Goal: Transaction & Acquisition: Purchase product/service

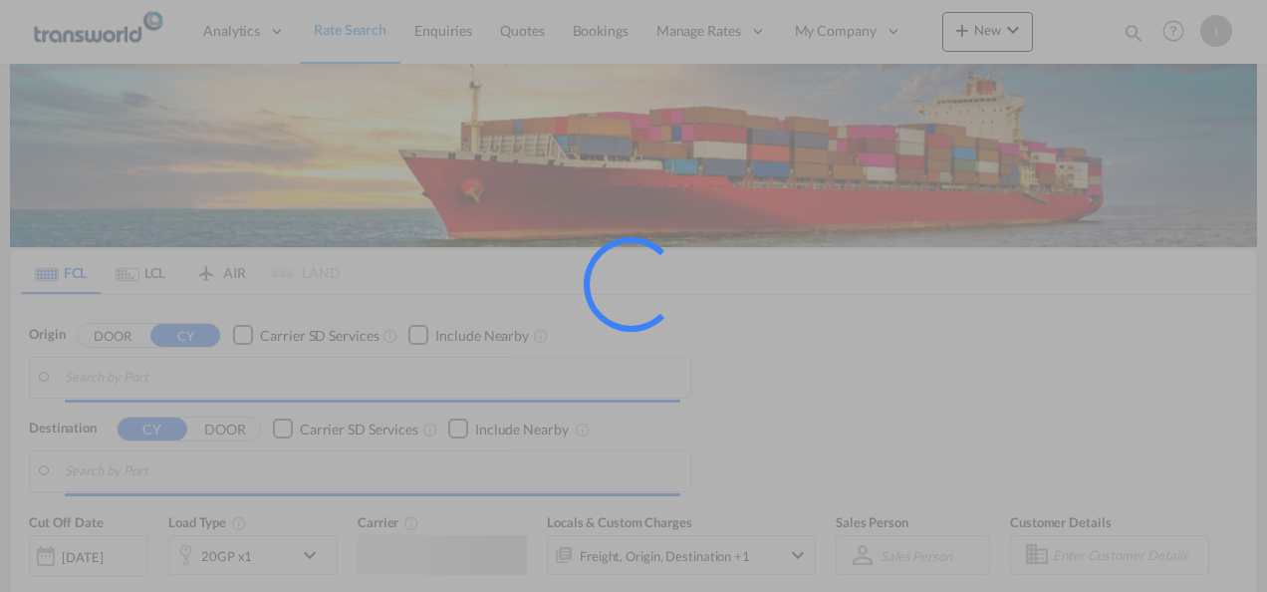
type input "Mundra, INMUN"
type input "[GEOGRAPHIC_DATA], [GEOGRAPHIC_DATA]"
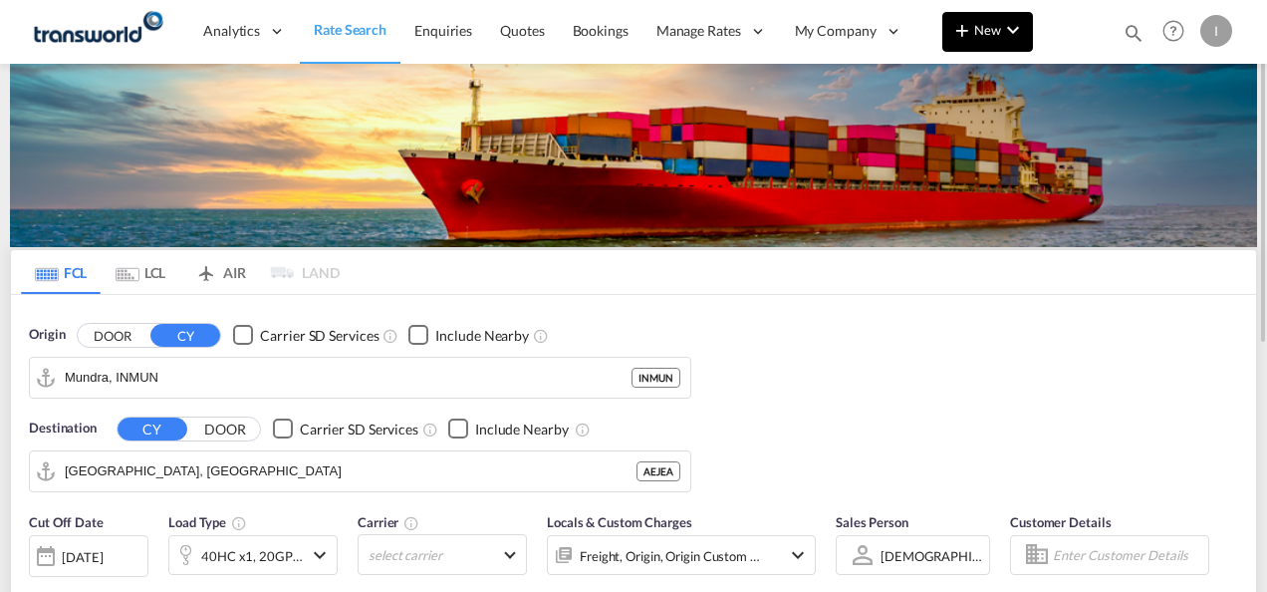
click at [1017, 20] on md-icon "icon-chevron-down" at bounding box center [1013, 30] width 24 height 24
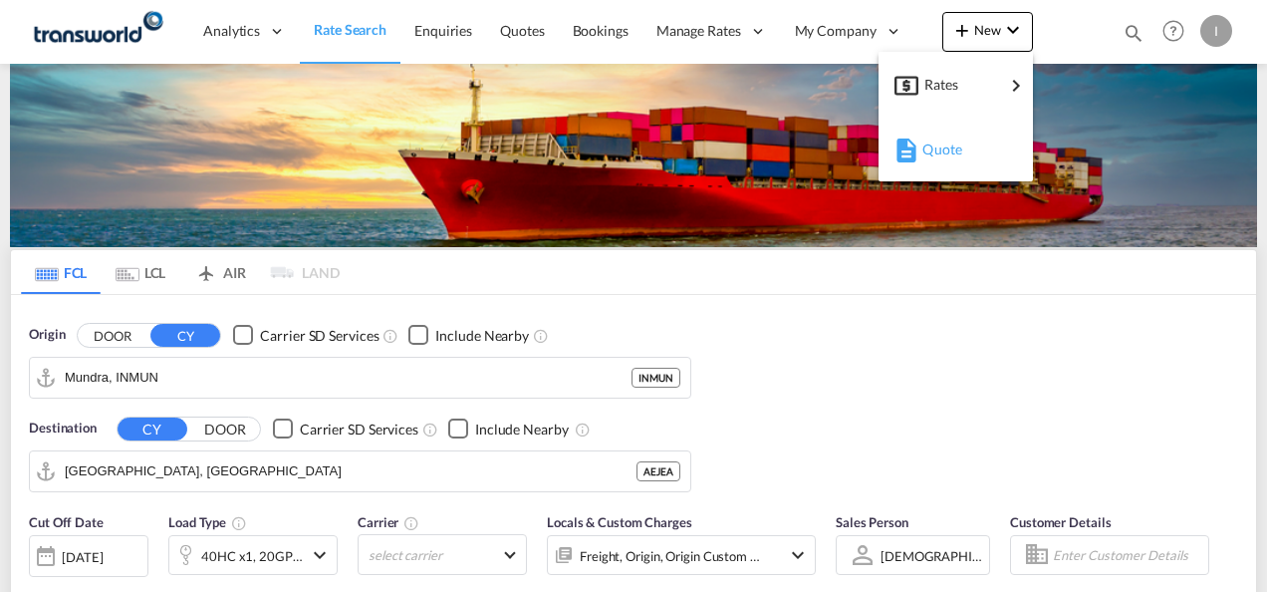
click at [915, 151] on md-icon "button" at bounding box center [907, 150] width 24 height 24
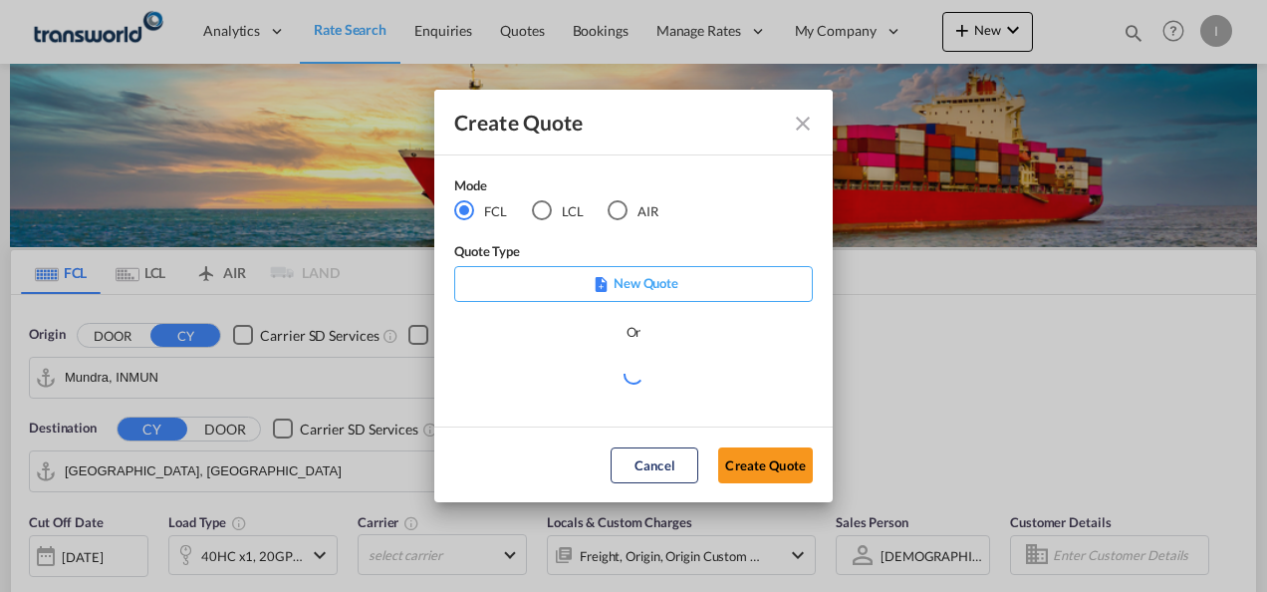
click at [641, 214] on md-radio-button "AIR" at bounding box center [633, 211] width 51 height 22
click at [743, 445] on md-dialog-actions "Cancel Create Quote" at bounding box center [633, 464] width 398 height 76
click at [741, 460] on button "Create Quote" at bounding box center [765, 465] width 95 height 36
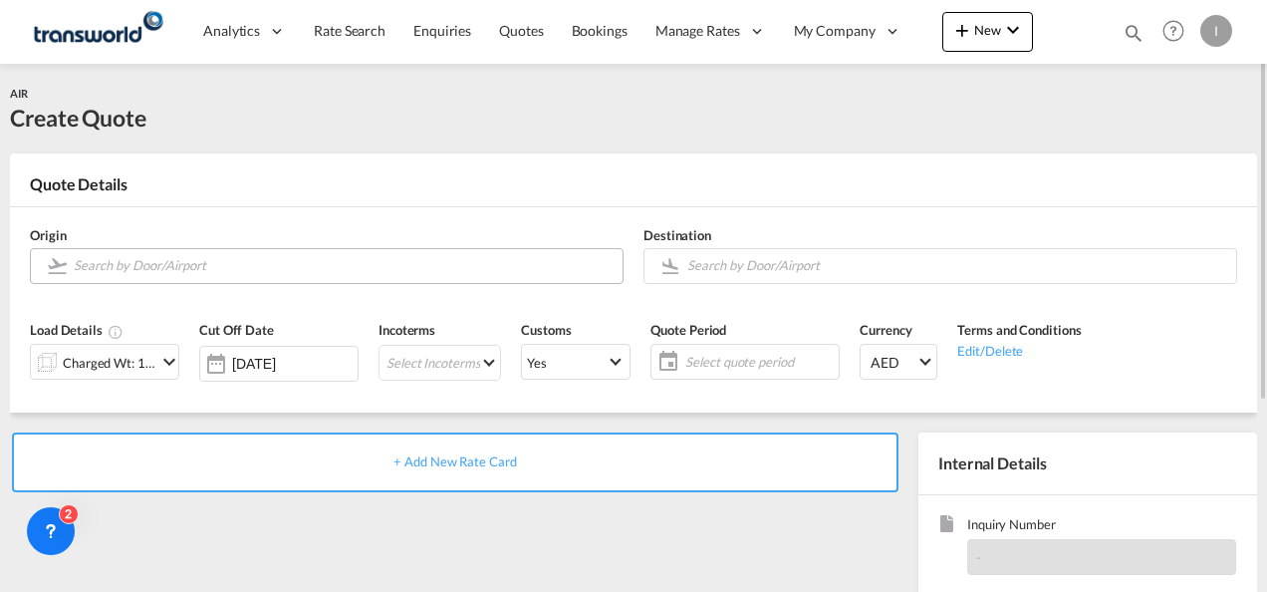
click at [169, 272] on input "Search by Door/Airport" at bounding box center [343, 265] width 539 height 35
click at [159, 265] on body "Analytics Reports Dashboard Rate Search Enquiries Quotes Bookings" at bounding box center [633, 296] width 1267 height 592
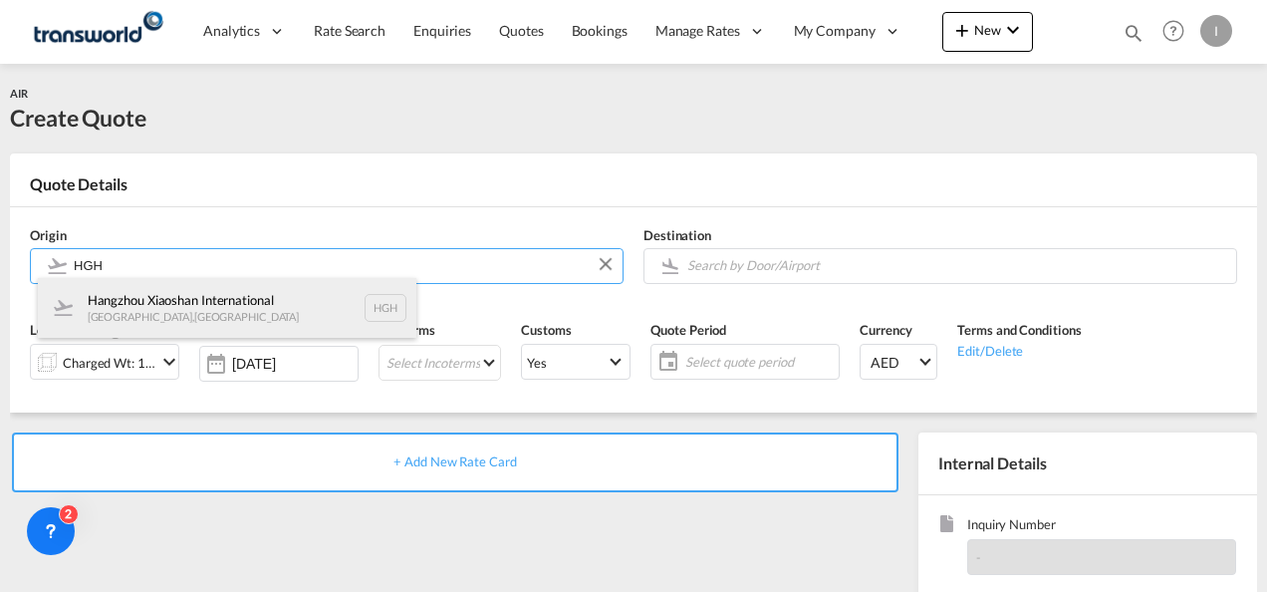
click at [189, 307] on div "Hangzhou Xiaoshan International Hangzhou , China HGH" at bounding box center [227, 308] width 379 height 60
type input "Hangzhou Xiaoshan International, Hangzhou, HGH"
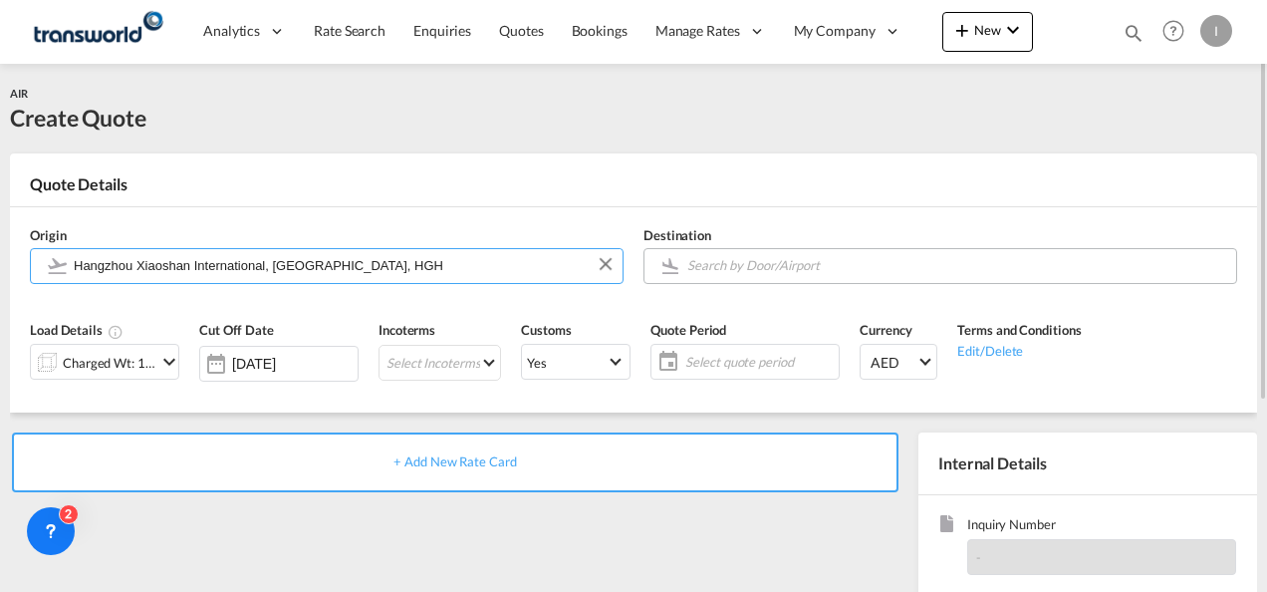
click at [753, 269] on input "Search by Door/Airport" at bounding box center [956, 265] width 539 height 35
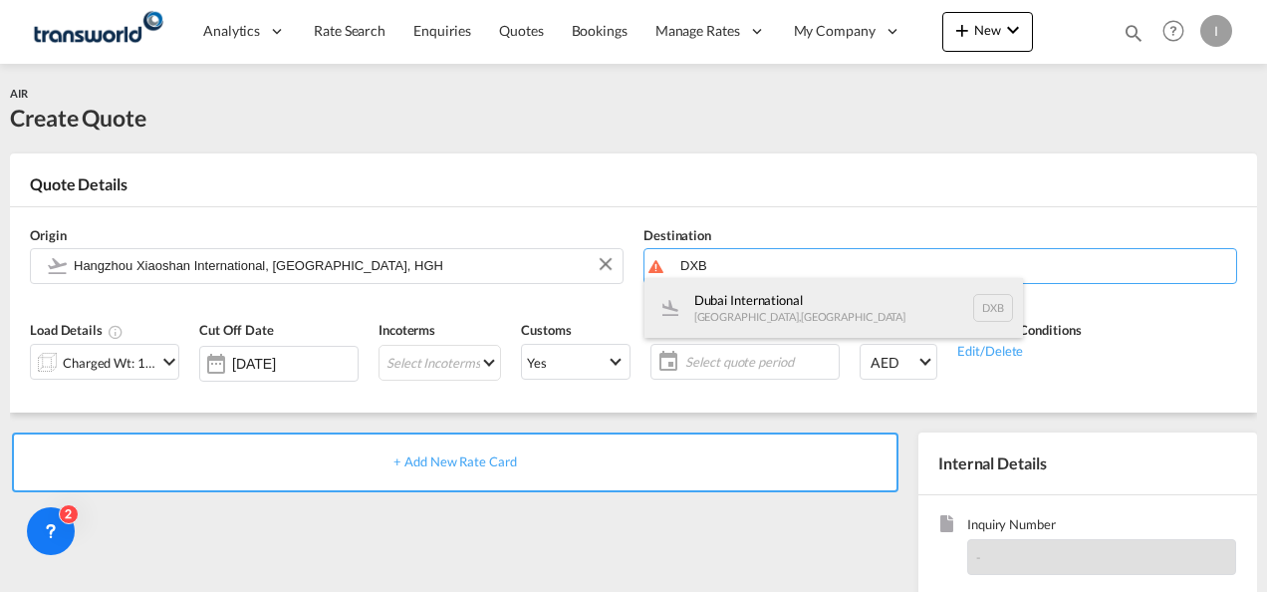
click at [739, 319] on div "Dubai International Dubai , United Arab Emirates DXB" at bounding box center [834, 308] width 379 height 60
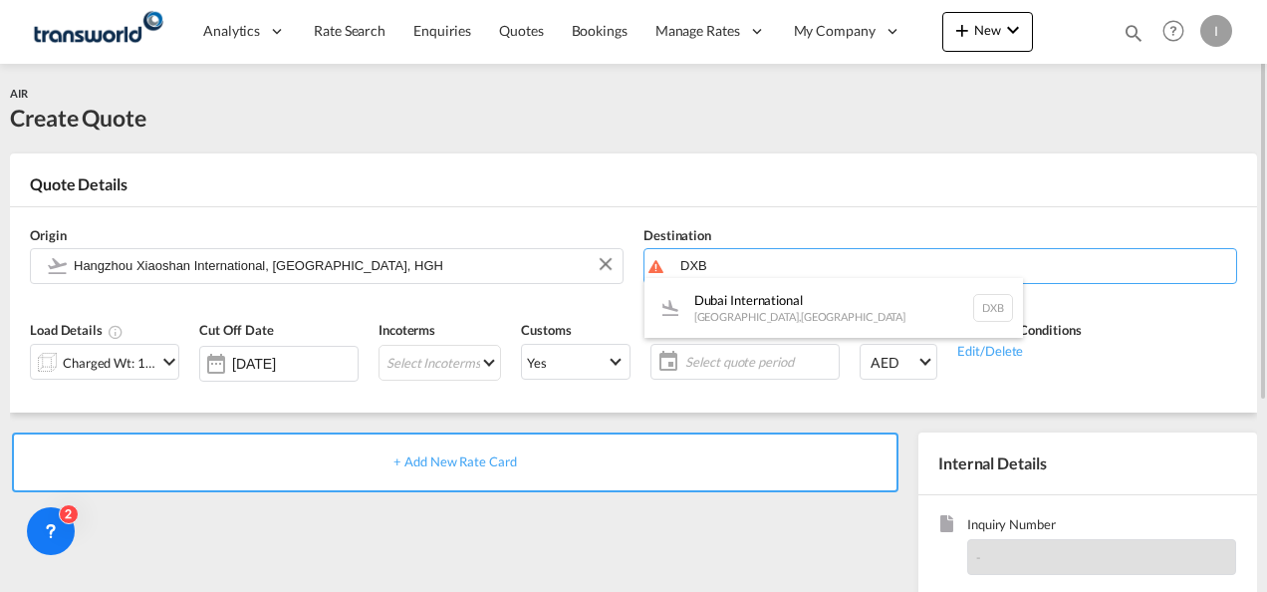
type input "Dubai International, Dubai, DXB"
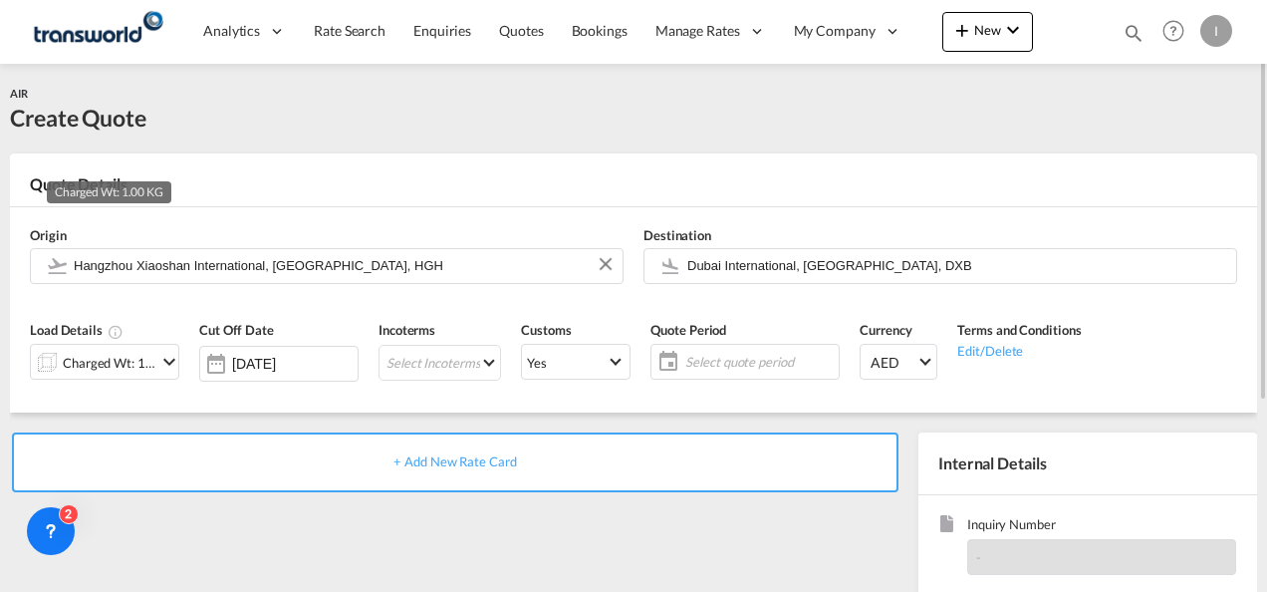
click at [127, 370] on div "Charged Wt: 1.00 KG" at bounding box center [110, 363] width 94 height 28
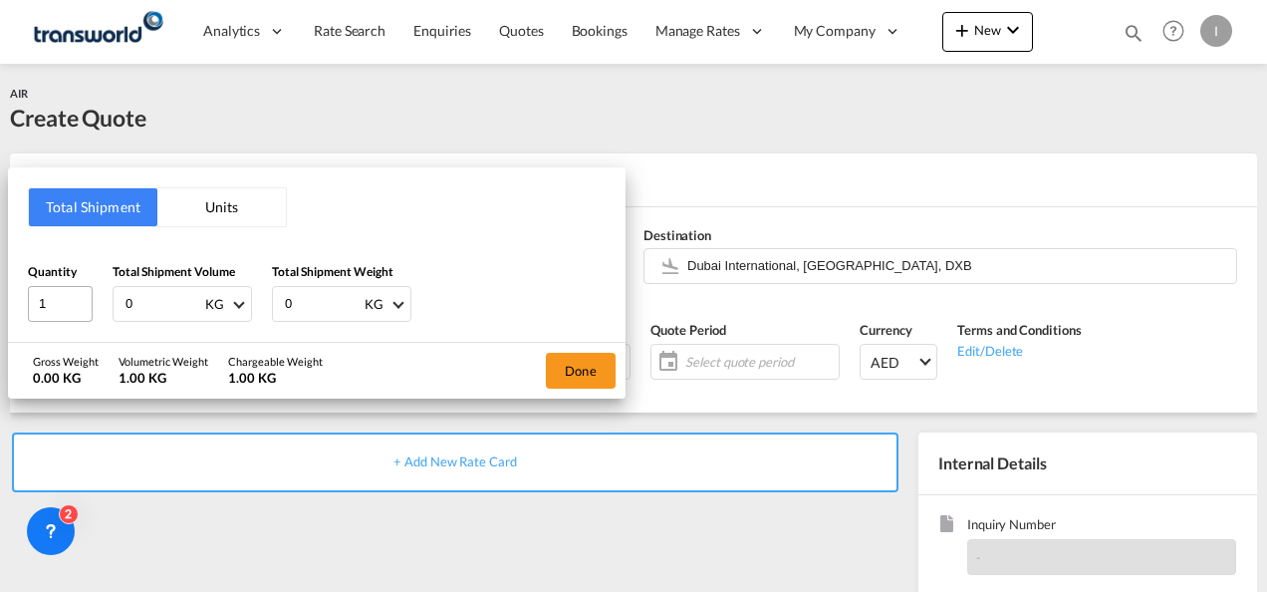
drag, startPoint x: 96, startPoint y: 296, endPoint x: 84, endPoint y: 298, distance: 12.1
click at [84, 298] on div "Quantity 1 Total Shipment Volume 0 KG CBM CFT KG LB Total Shipment Weight 0 KG …" at bounding box center [317, 292] width 578 height 60
type input "198"
drag, startPoint x: 316, startPoint y: 300, endPoint x: 170, endPoint y: 306, distance: 145.6
click at [170, 306] on div "Quantity 1 Total Shipment Volume 198 KG CBM CFT KG LB Total Shipment Weight 0 K…" at bounding box center [317, 292] width 578 height 60
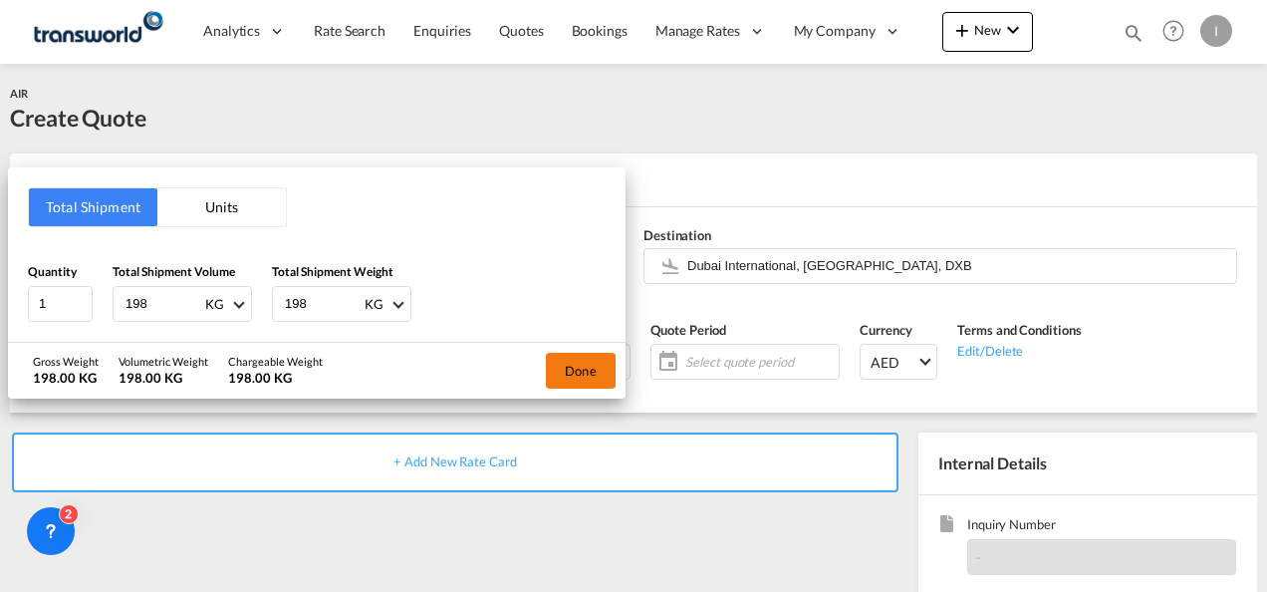
type input "198"
click at [588, 371] on button "Done" at bounding box center [581, 371] width 70 height 36
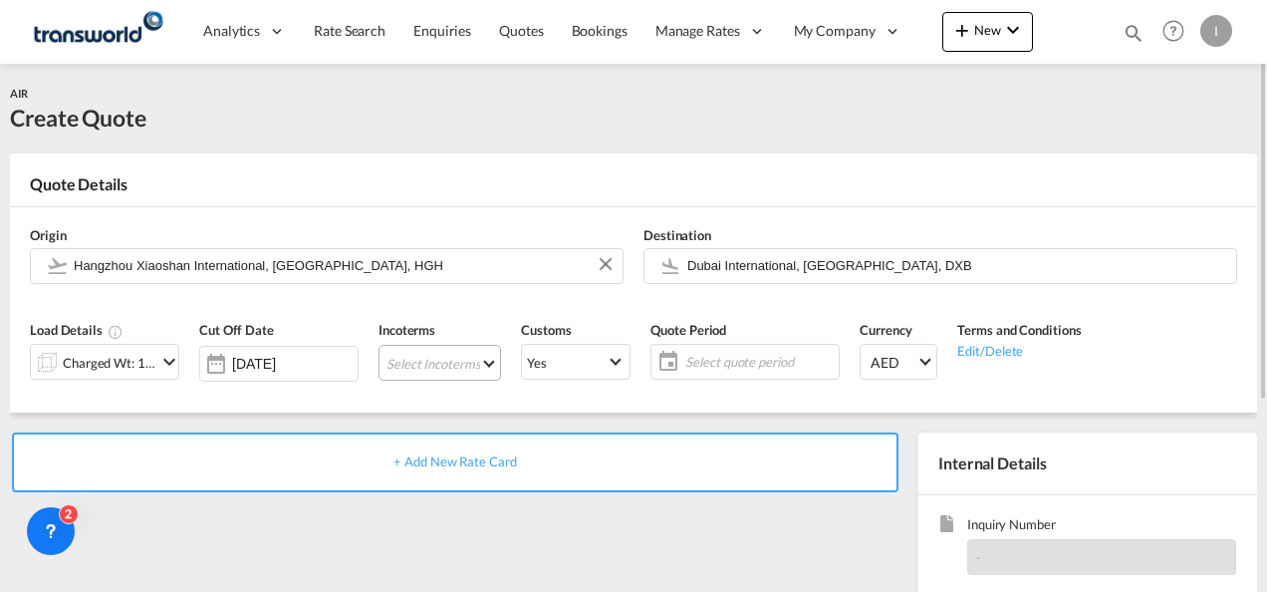
click at [420, 367] on md-select "Select Incoterms DDP - export Delivery Duty Paid DAP - import Delivered at Plac…" at bounding box center [440, 363] width 123 height 36
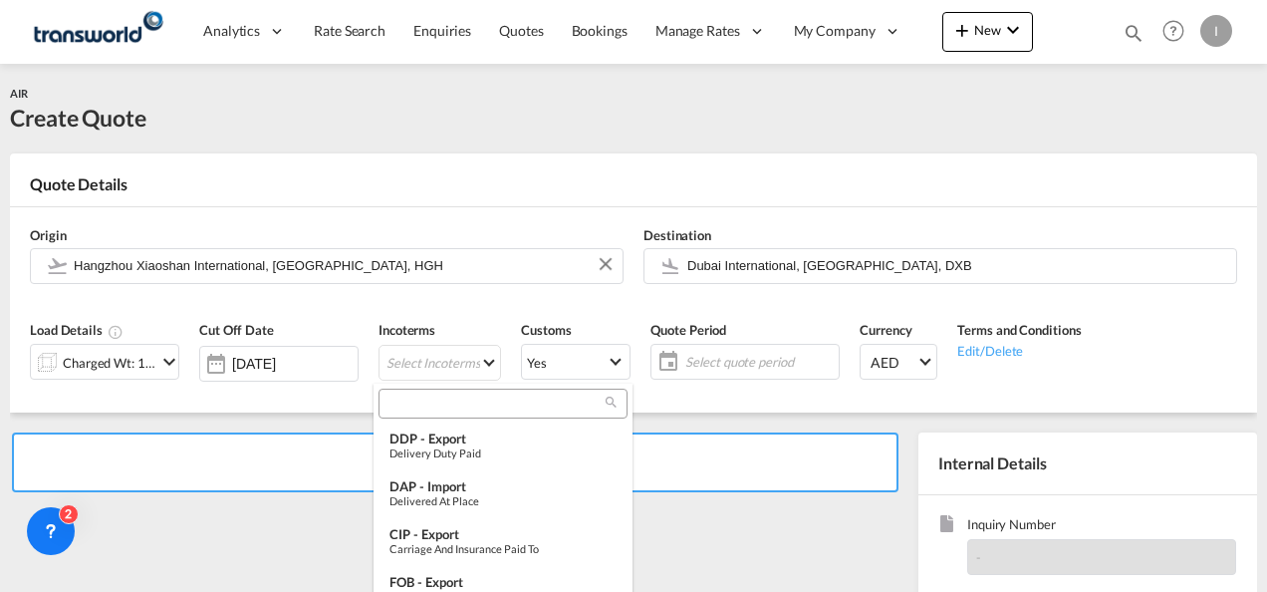
click at [415, 403] on input "search" at bounding box center [495, 404] width 221 height 18
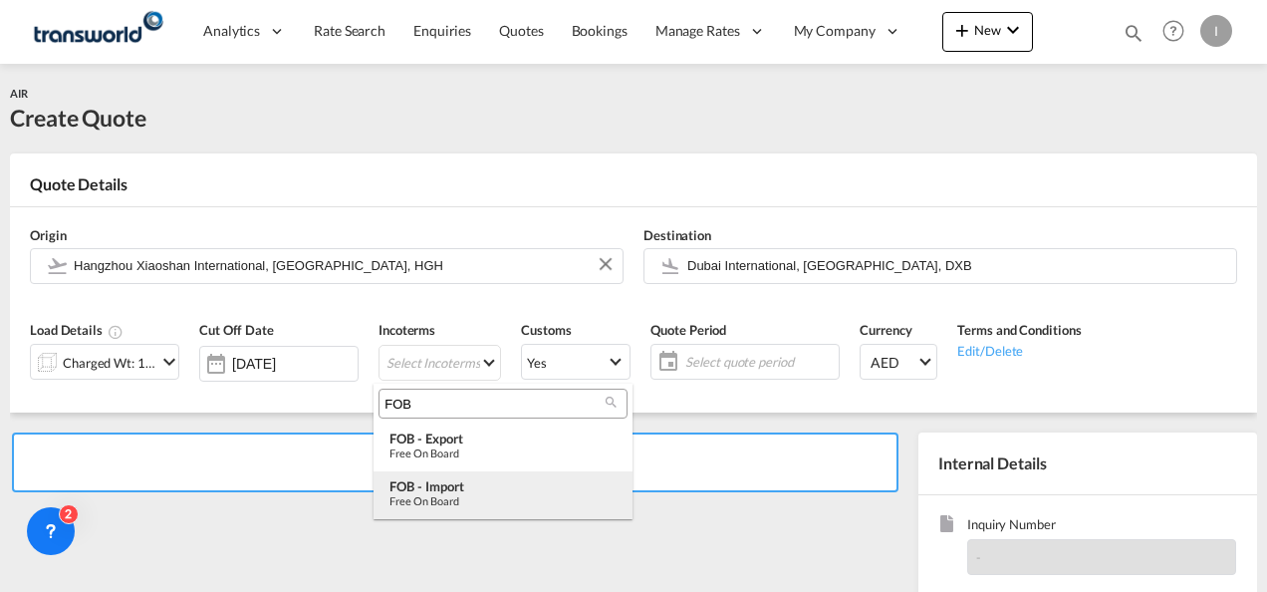
type input "FOB"
click at [448, 500] on div "Free on Board" at bounding box center [503, 500] width 227 height 13
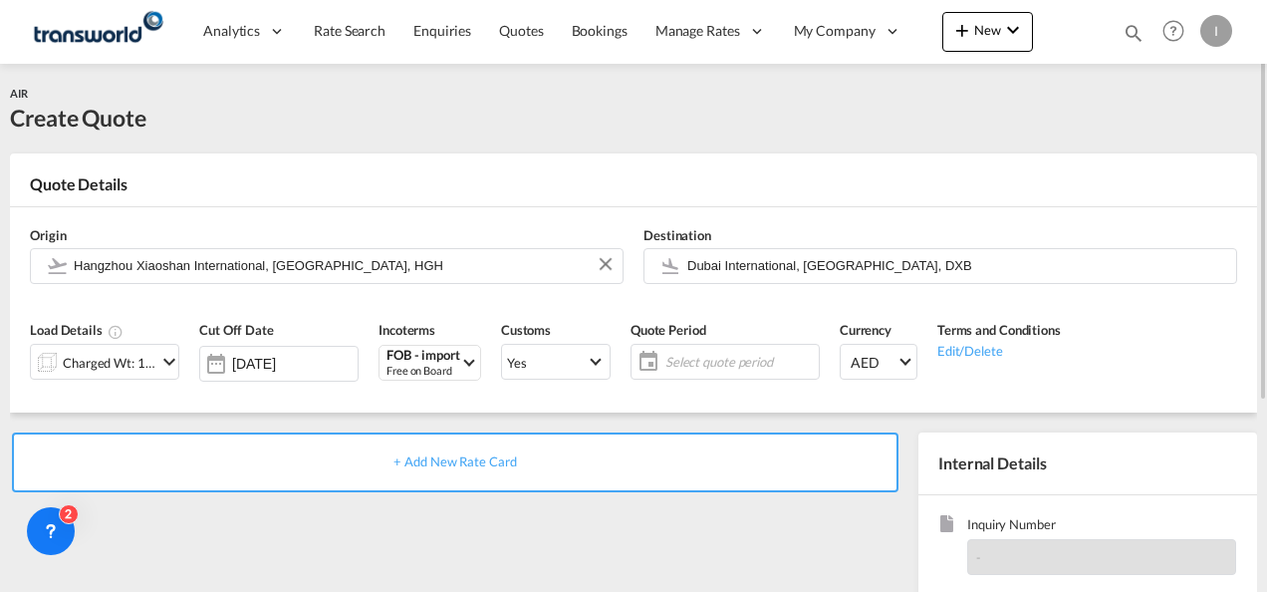
click at [666, 365] on span "Select quote period" at bounding box center [739, 362] width 148 height 18
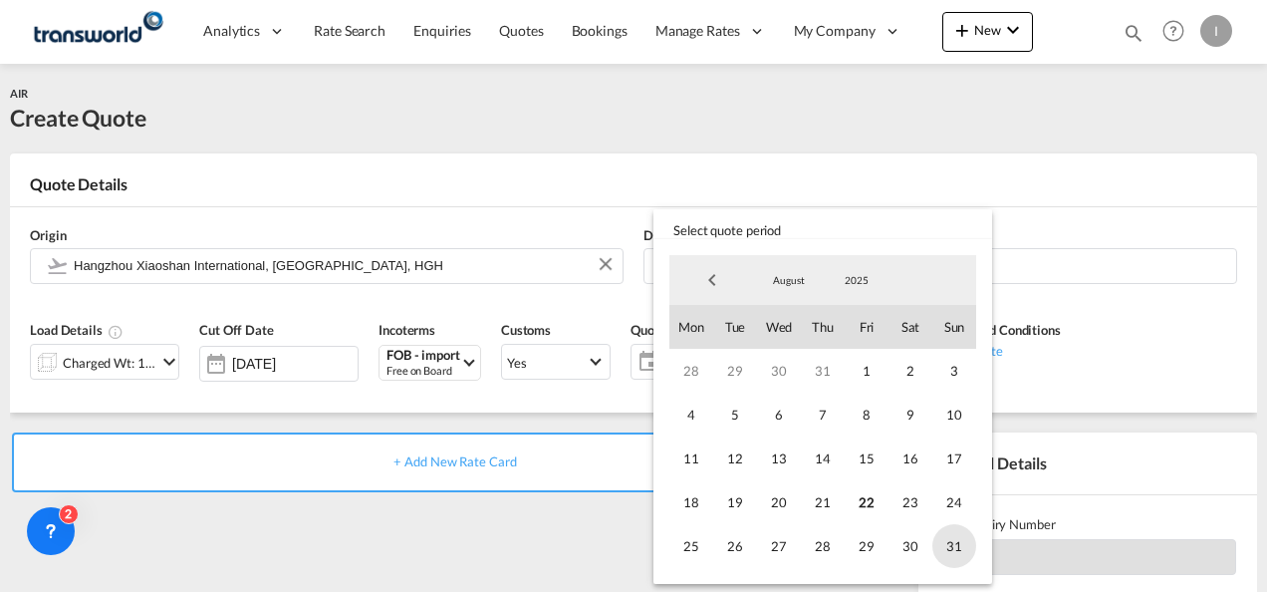
click at [965, 544] on span "31" at bounding box center [954, 546] width 44 height 44
click at [498, 546] on md-backdrop at bounding box center [633, 296] width 1267 height 592
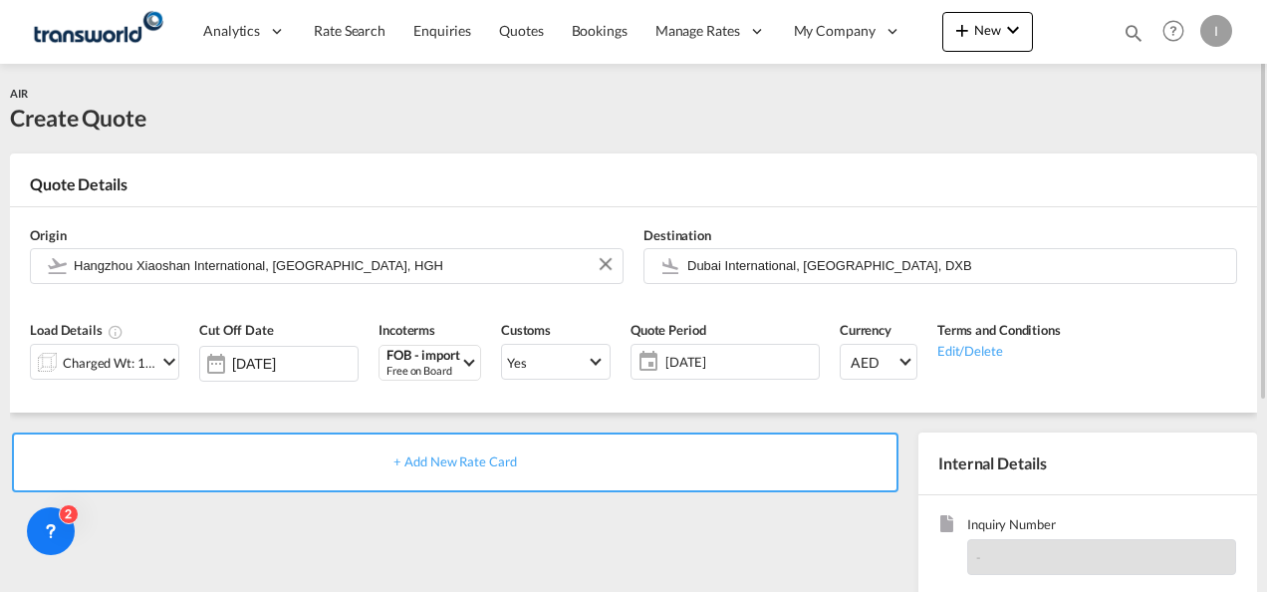
scroll to position [281, 0]
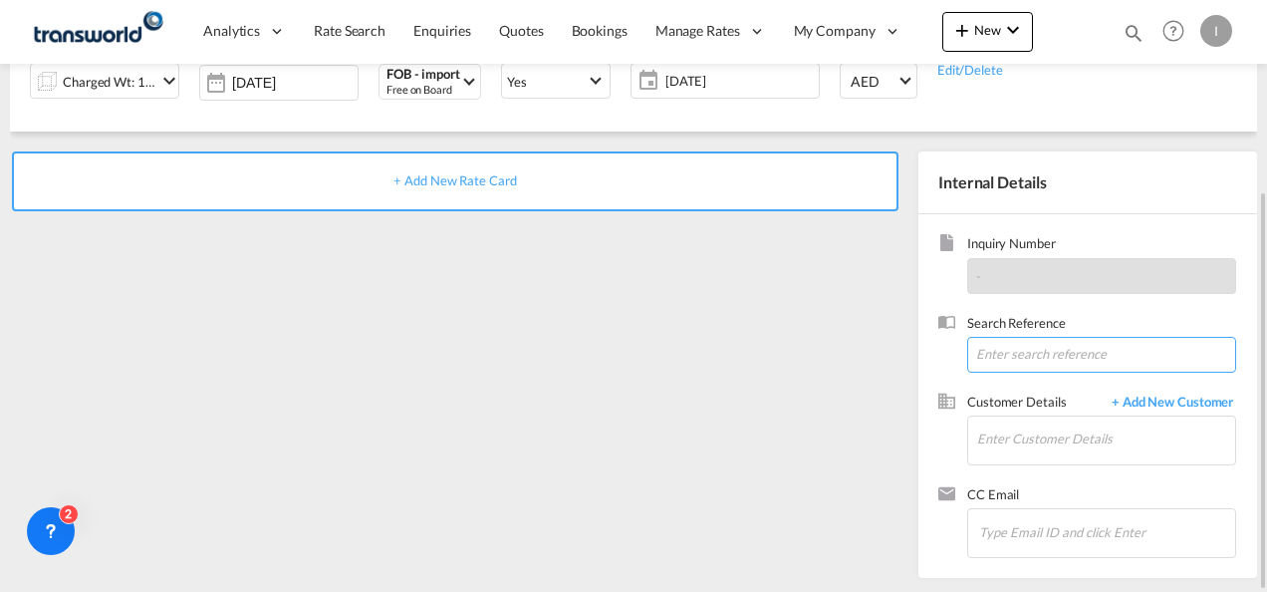
click at [1018, 353] on input at bounding box center [1101, 355] width 269 height 36
paste input "TWI 21561"
type input "TWI 21561"
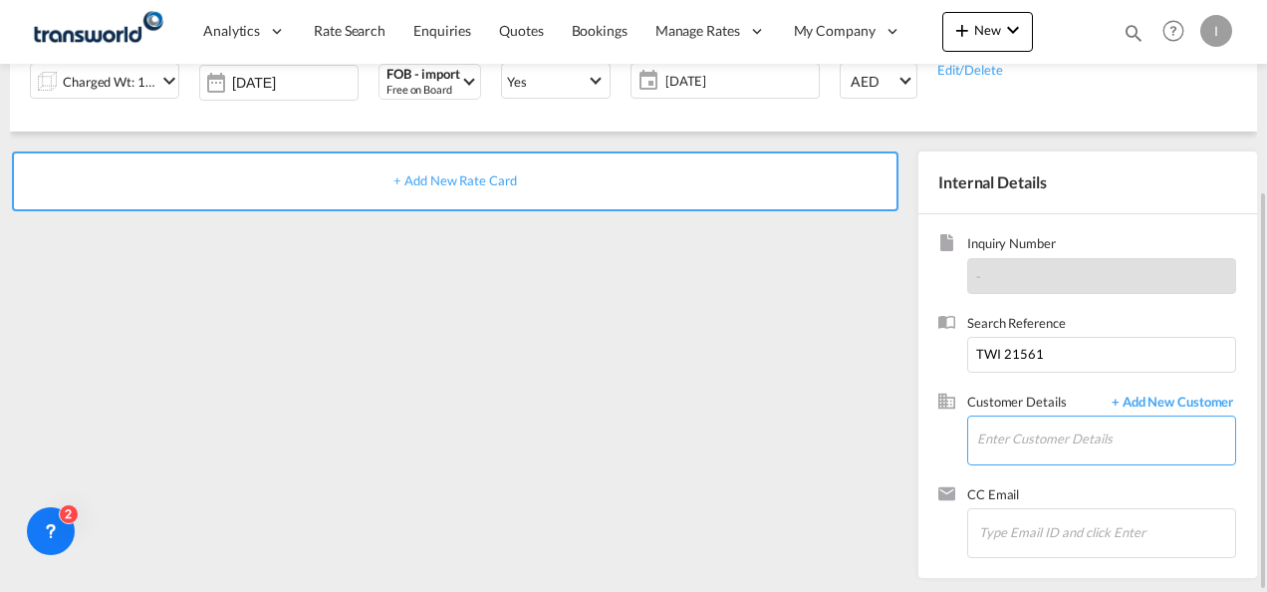
click at [996, 435] on input "Enter Customer Details" at bounding box center [1106, 438] width 258 height 45
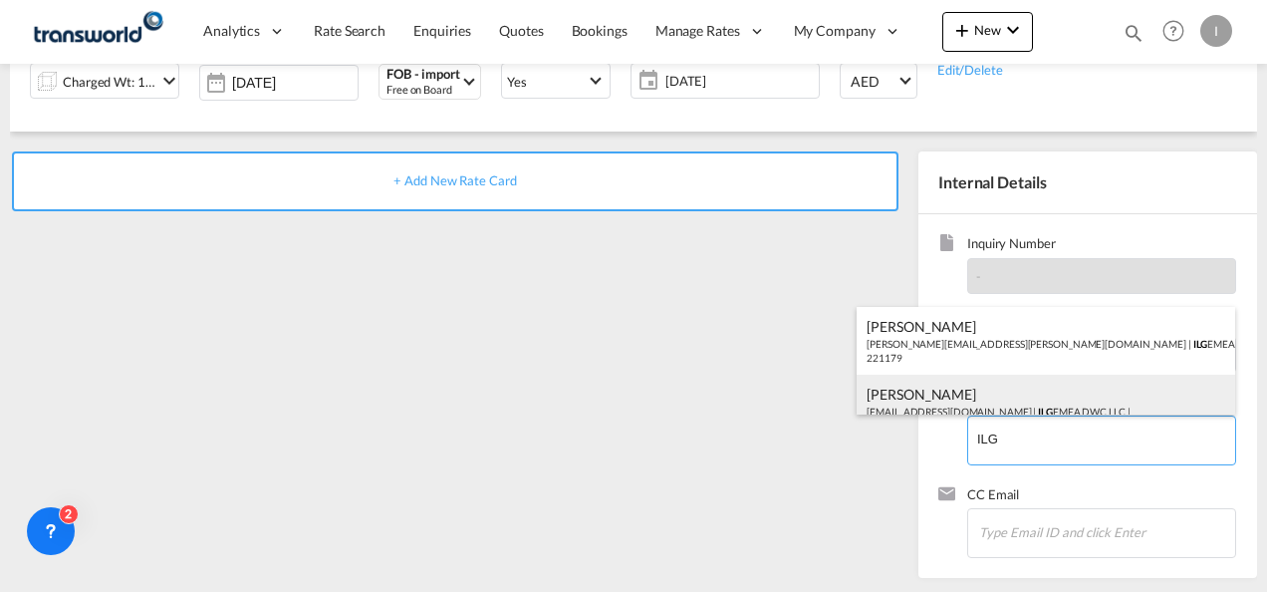
click at [978, 402] on div "Subash Subash imports@interluxury.com | ILG EMEA DWC LLC | 221179" at bounding box center [1046, 409] width 379 height 68
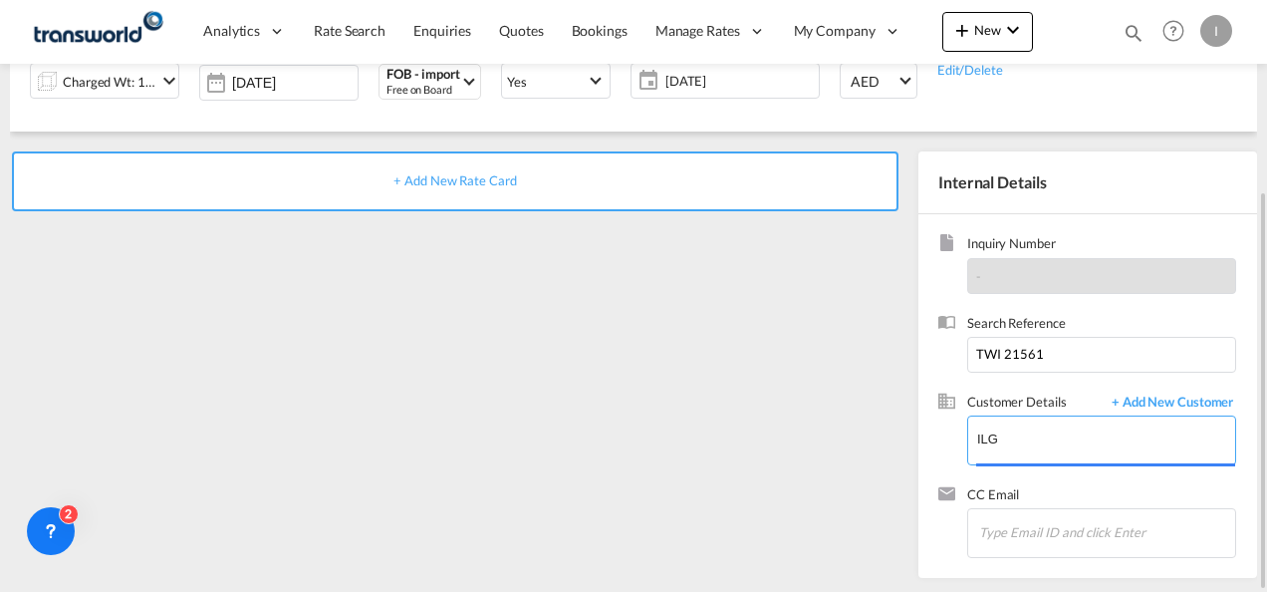
type input "ILG EMEA DWC LLC, Subash Subash, imports@interluxury.com"
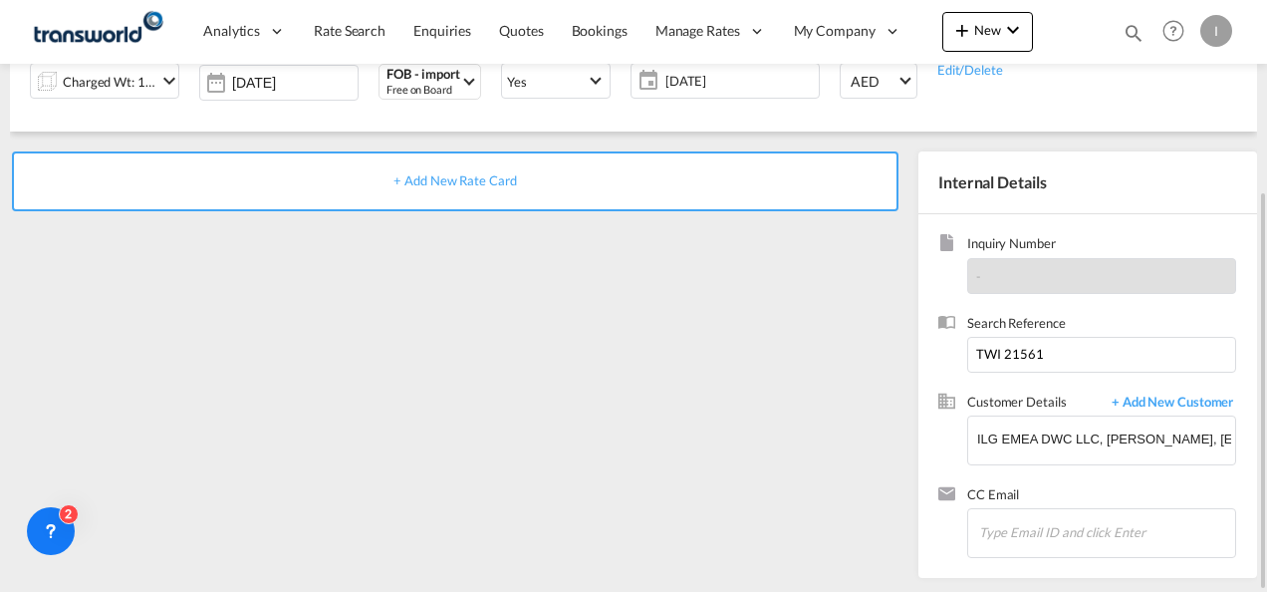
click at [464, 181] on span "+ Add New Rate Card" at bounding box center [455, 180] width 123 height 16
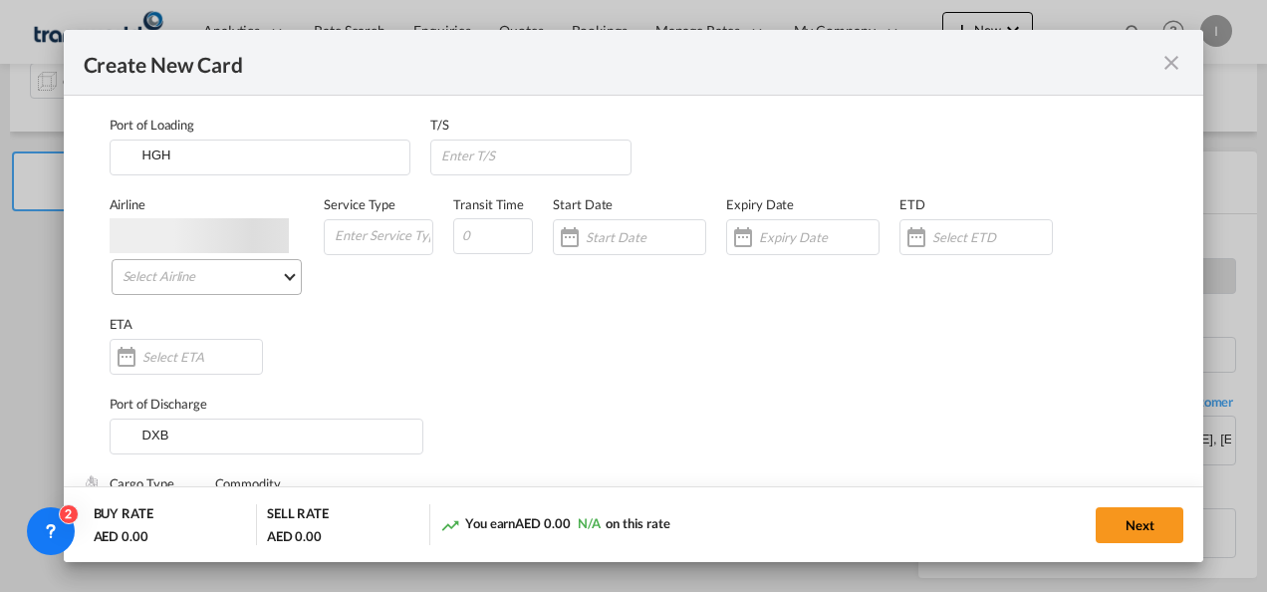
click at [217, 259] on md-select "Select Airline" at bounding box center [207, 277] width 191 height 36
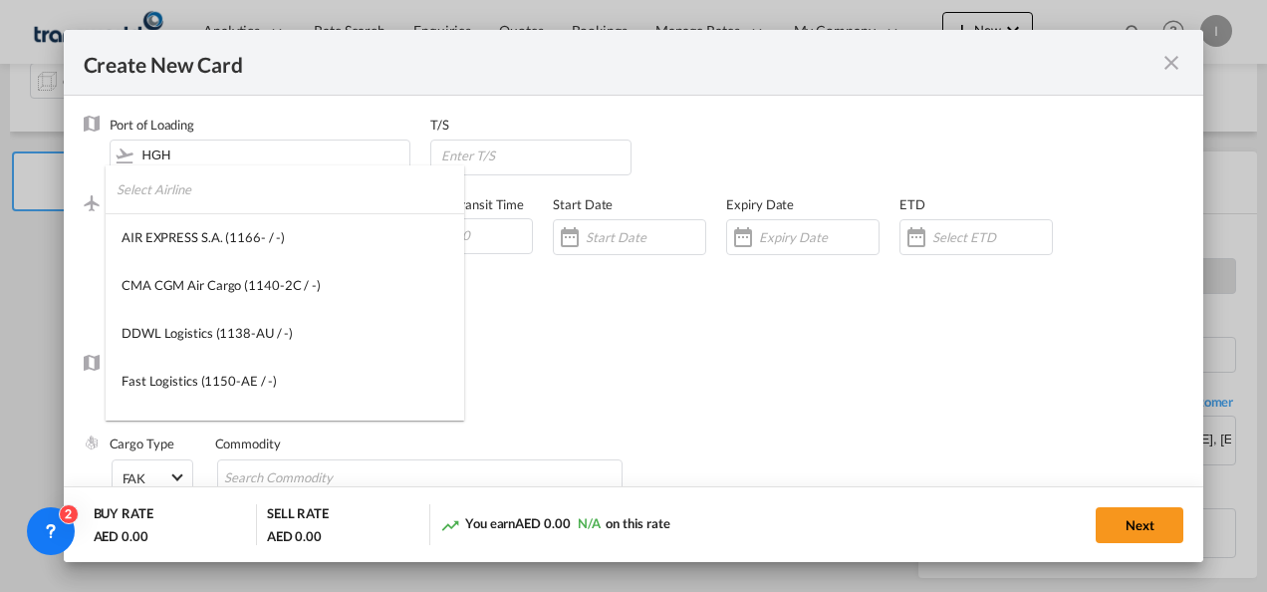
click at [189, 189] on input "search" at bounding box center [291, 189] width 348 height 48
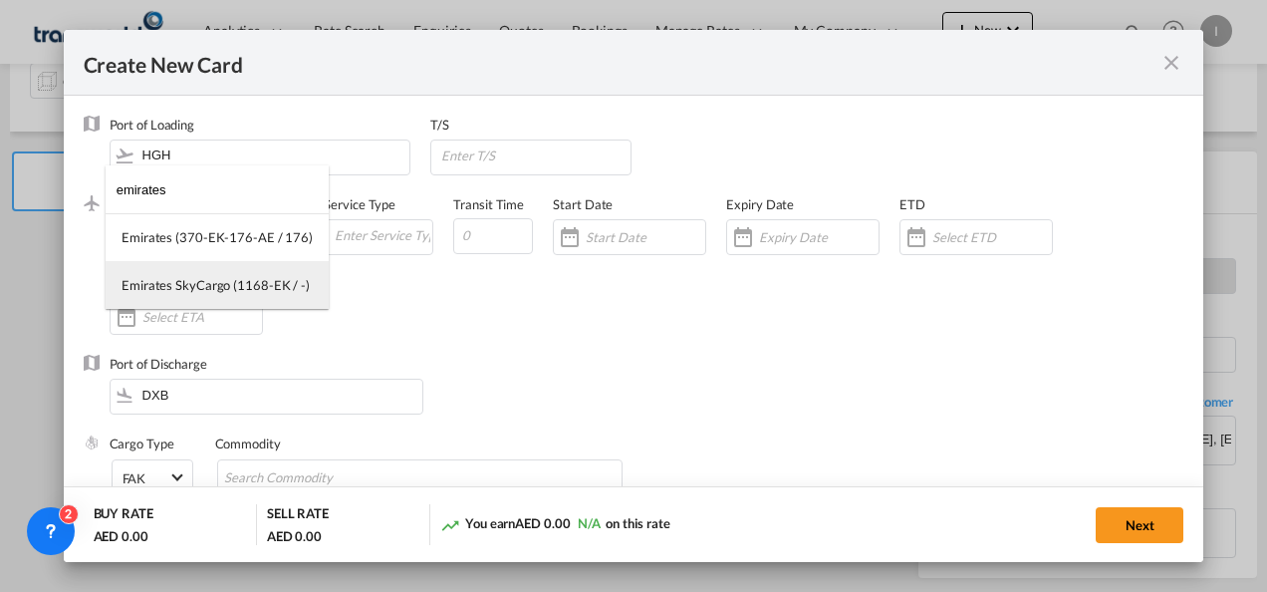
type input "emirates"
click at [196, 291] on div "Emirates SkyCargo (1168-EK / -)" at bounding box center [216, 285] width 188 height 18
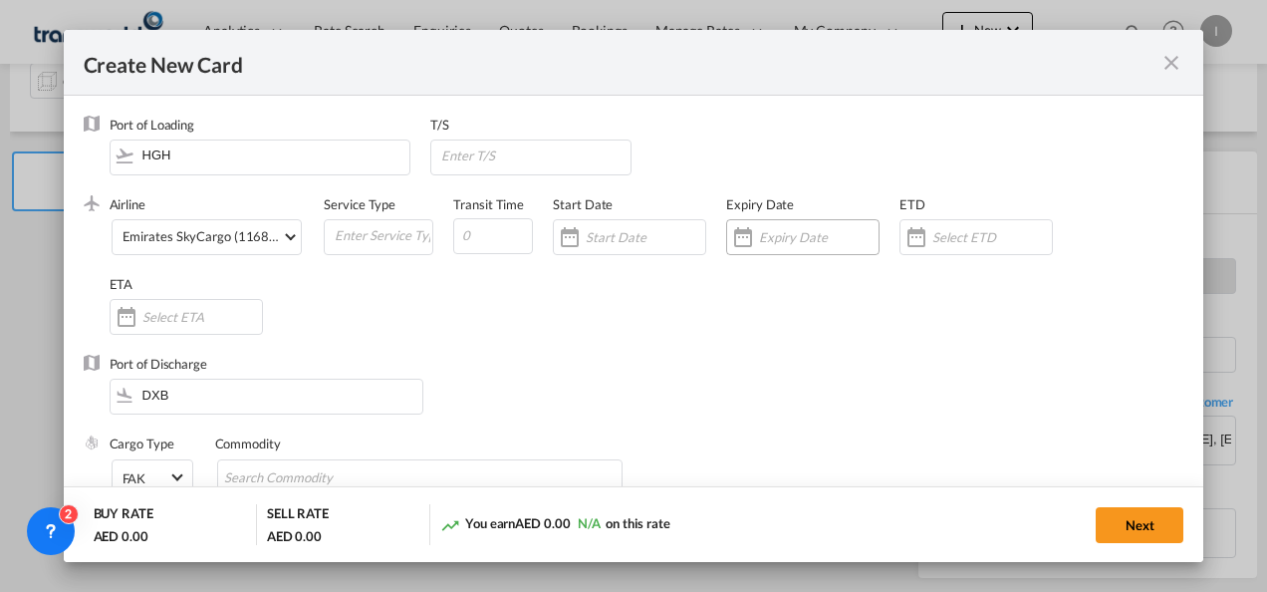
click at [819, 244] on input "Create New CardPort ..." at bounding box center [819, 237] width 120 height 16
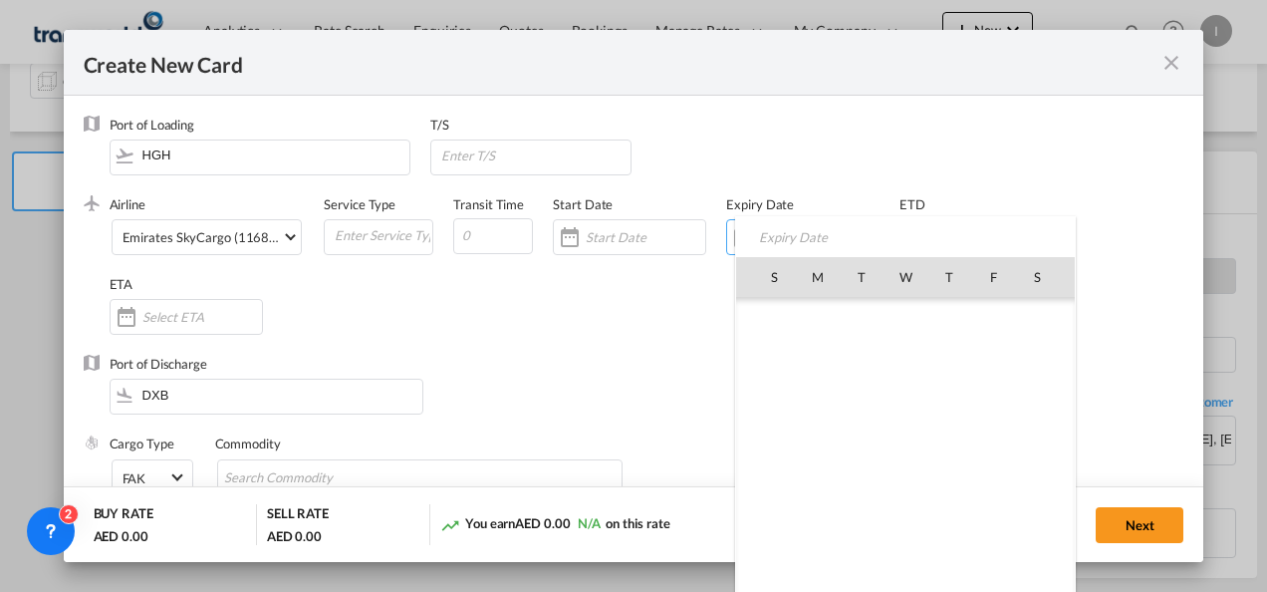
scroll to position [461208, 0]
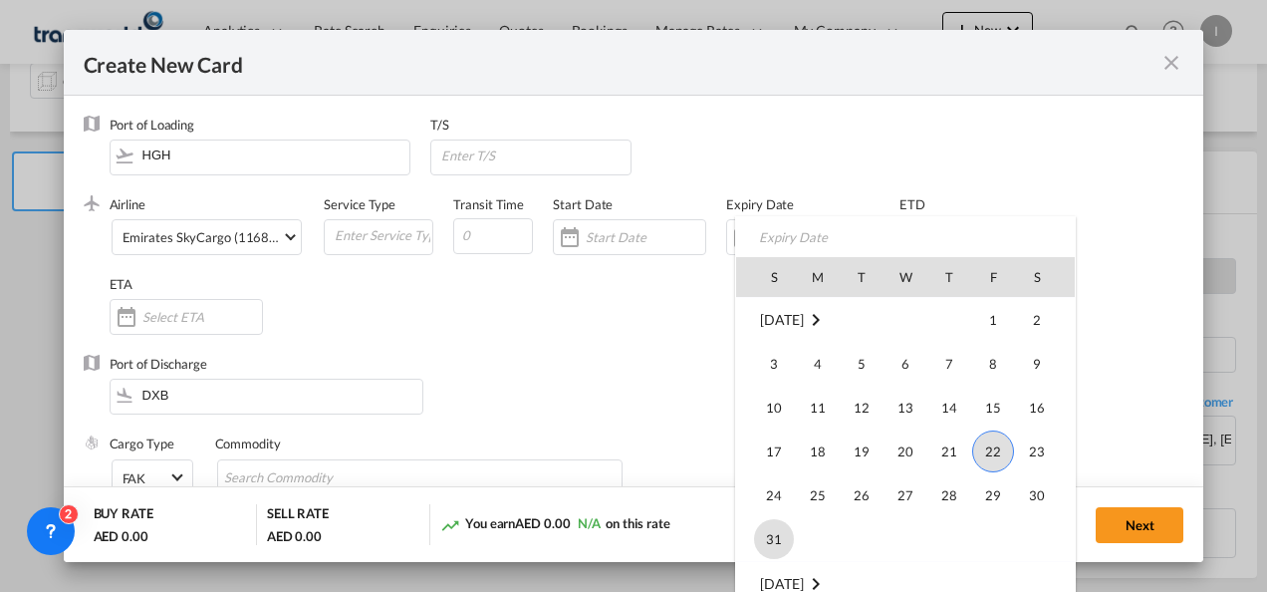
click at [778, 537] on span "31" at bounding box center [774, 539] width 40 height 40
type input "[DATE]"
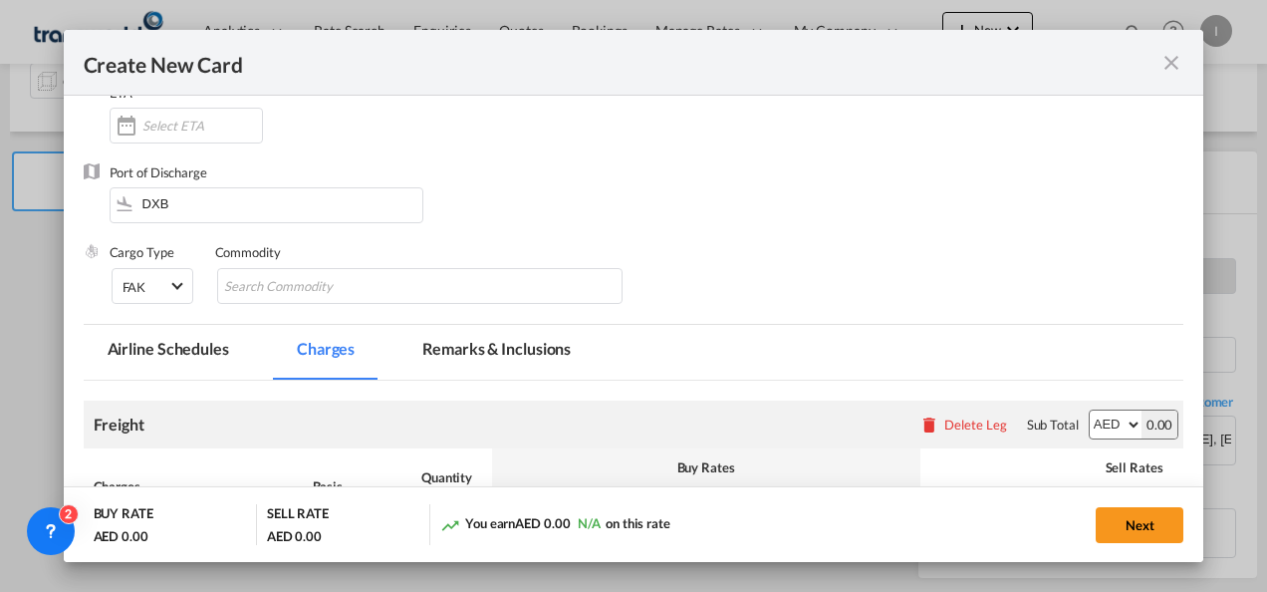
scroll to position [299, 0]
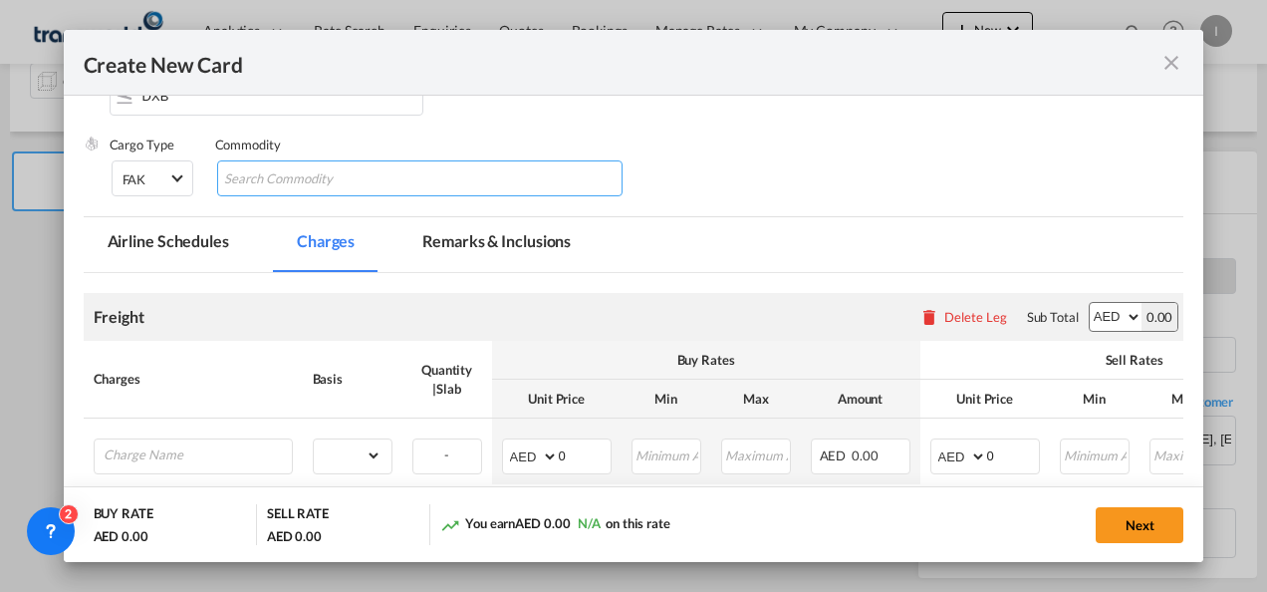
click at [288, 187] on input "Search Commodity" at bounding box center [315, 179] width 182 height 32
type input "General Cargo"
click at [897, 161] on div "Cargo Type FAK FAK GCR GDSM General Cargo Hazardous Cargo Ambient Foodstuff Chi…" at bounding box center [647, 175] width 1075 height 80
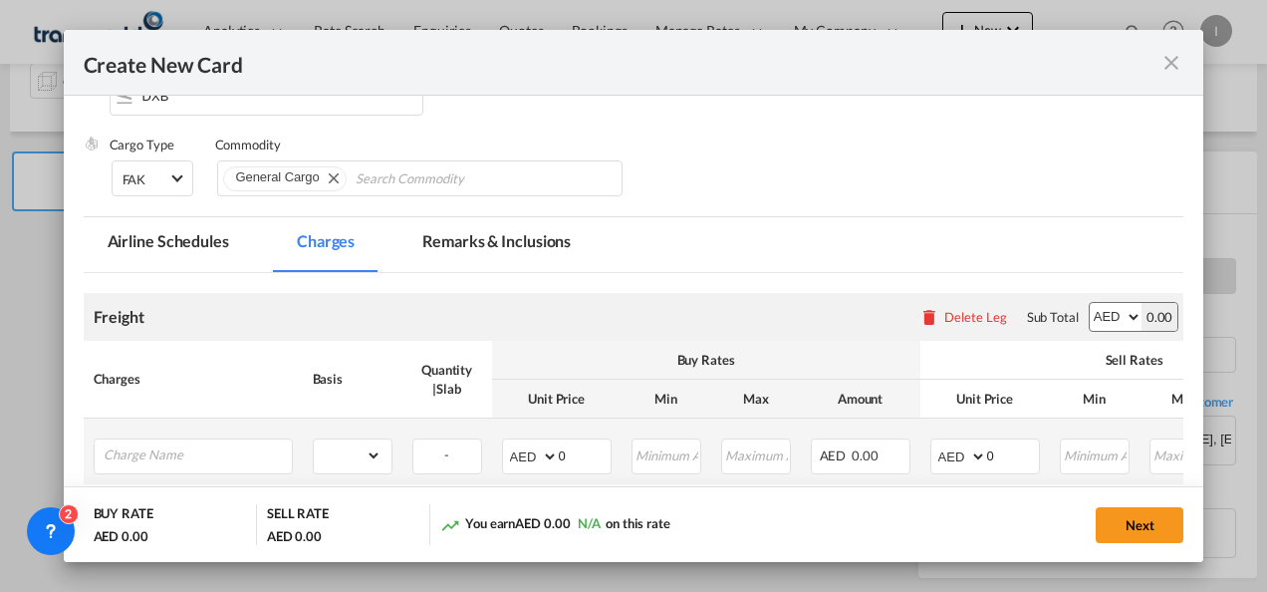
scroll to position [472, 0]
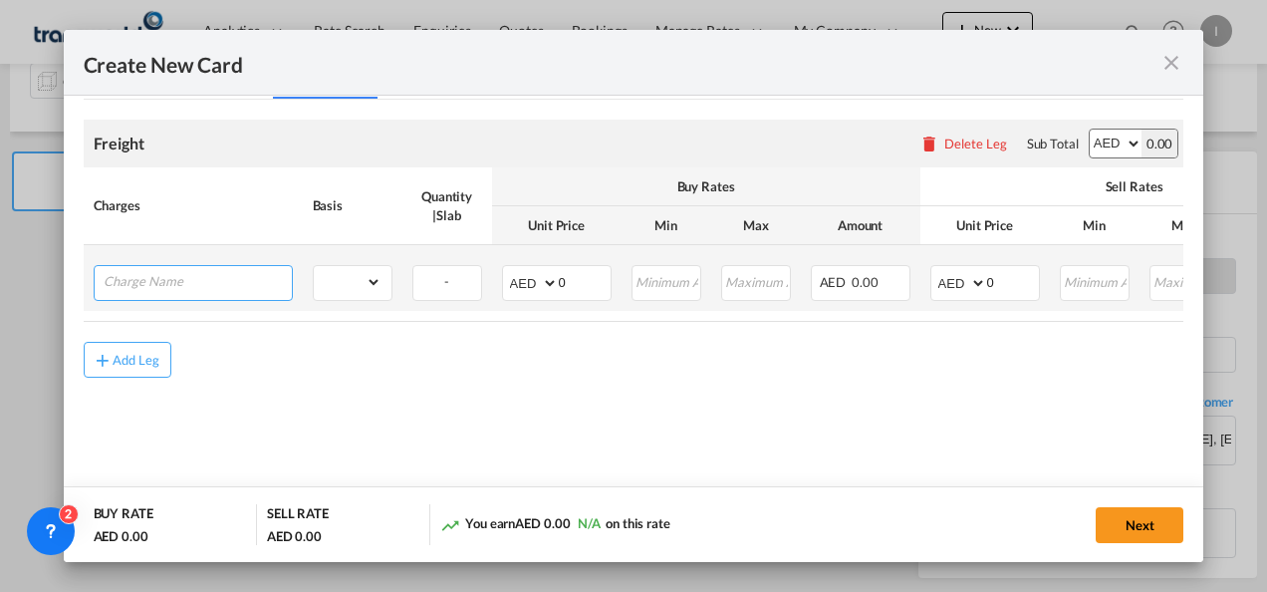
click at [189, 291] on input "Charge Name" at bounding box center [198, 281] width 188 height 30
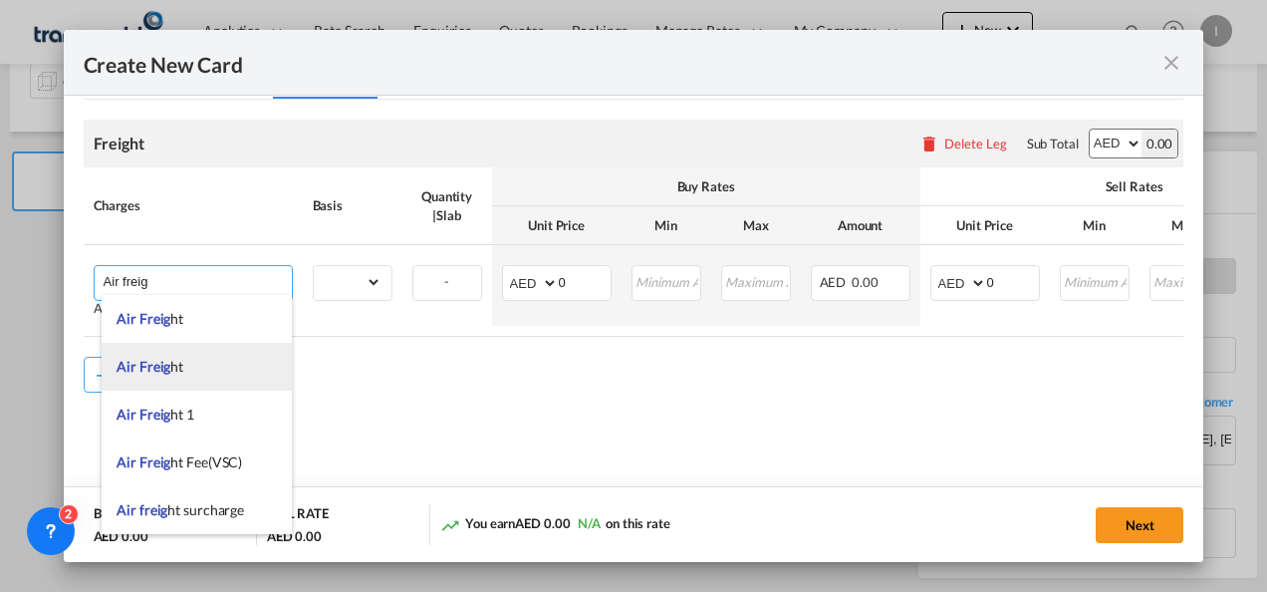
click at [160, 364] on span "Air Freig" at bounding box center [144, 366] width 54 height 17
type input "Air Freight"
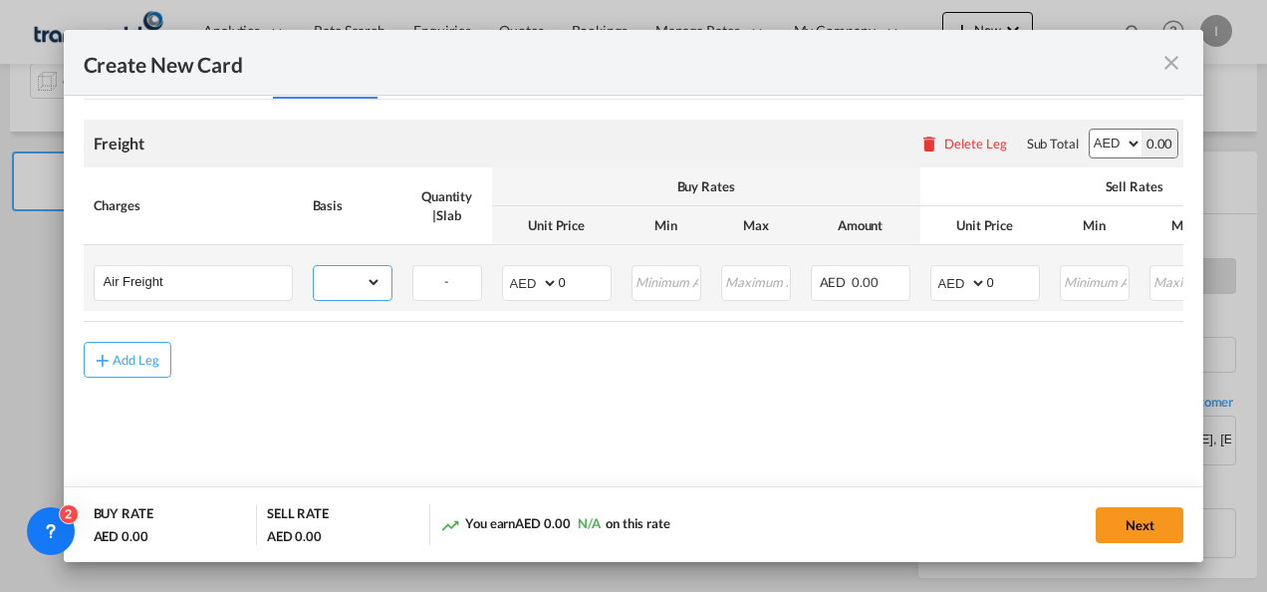
click at [327, 292] on select "gross_weight volumetric_weight per_shipment per_bl per_km % on air freight per_…" at bounding box center [348, 282] width 68 height 32
select select "chargeable_weight"
click at [314, 266] on select "gross_weight volumetric_weight per_shipment per_bl per_km % on air freight per_…" at bounding box center [348, 282] width 68 height 32
click at [516, 285] on select "AED AFN ALL AMD ANG AOA ARS AUD AWG AZN BAM BBD BDT BGN BHD BIF BMD BND [PERSON…" at bounding box center [532, 283] width 52 height 28
select select "string:USD"
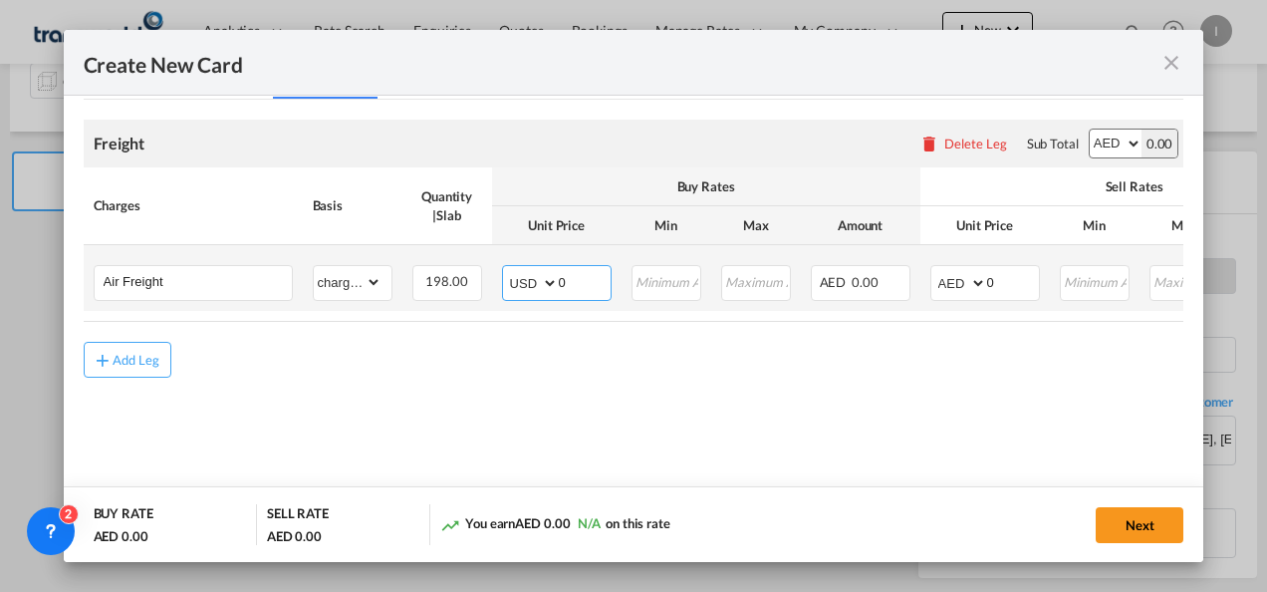
click at [506, 269] on select "AED AFN ALL AMD ANG AOA ARS AUD AWG AZN BAM BBD BDT BGN BHD BIF BMD BND [PERSON…" at bounding box center [532, 283] width 52 height 28
drag, startPoint x: 585, startPoint y: 277, endPoint x: 522, endPoint y: 280, distance: 62.8
click at [522, 280] on md-input-container "AED AFN ALL AMD ANG AOA ARS AUD AWG AZN BAM BBD BDT BGN BHD BIF BMD BND [PERSON…" at bounding box center [557, 283] width 110 height 36
type input "4.41"
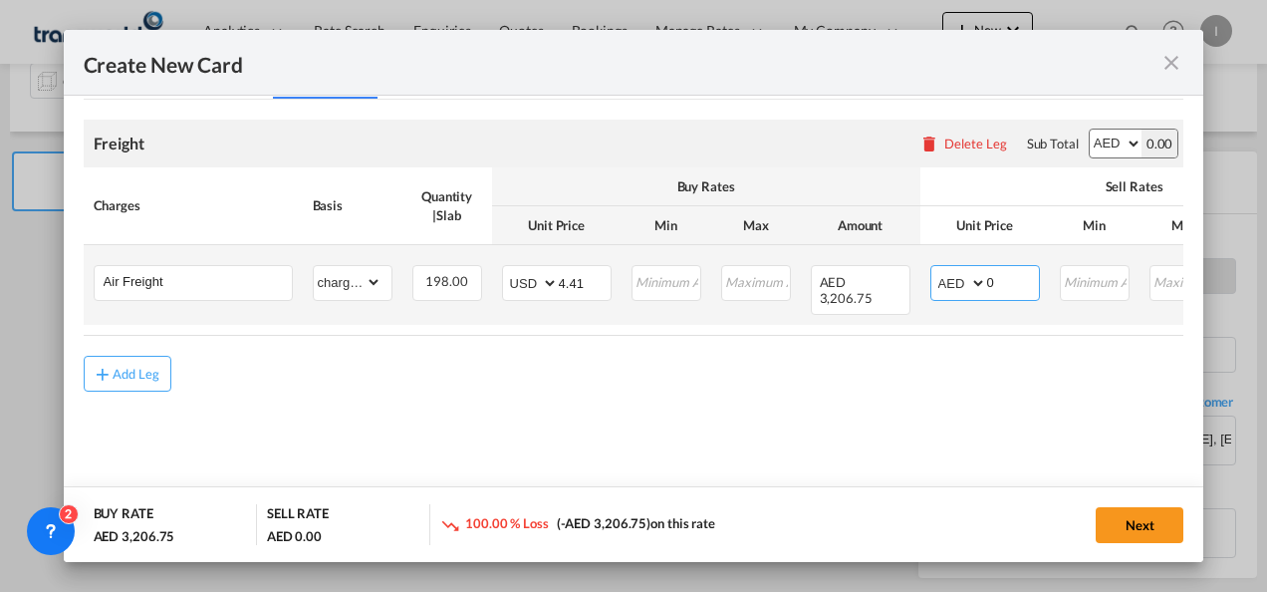
click at [954, 285] on select "AED AFN ALL AMD ANG AOA ARS AUD AWG AZN BAM BBD BDT BGN BHD BIF BMD BND [PERSON…" at bounding box center [960, 283] width 52 height 28
select select "string:USD"
click at [934, 269] on select "AED AFN ALL AMD ANG AOA ARS AUD AWG AZN BAM BBD BDT BGN BHD BIF BMD BND [PERSON…" at bounding box center [960, 283] width 52 height 28
drag, startPoint x: 998, startPoint y: 277, endPoint x: 947, endPoint y: 277, distance: 50.8
click at [947, 277] on md-input-container "AED AFN ALL AMD ANG AOA ARS AUD AWG AZN BAM BBD BDT BGN BHD BIF BMD BND [PERSON…" at bounding box center [985, 283] width 110 height 36
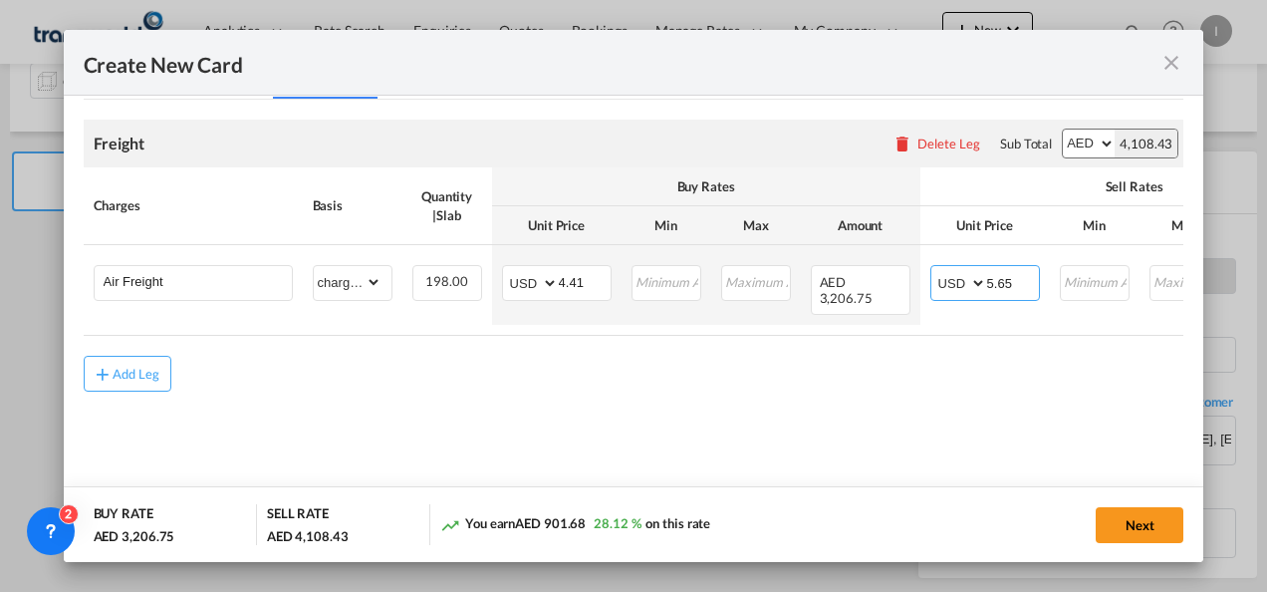
type input "5.65"
click at [880, 452] on md-content "Freight Please enter leg name Leg Name Already Exists Delete Leg Sub Total AED …" at bounding box center [634, 285] width 1101 height 370
click at [1112, 520] on button "Next" at bounding box center [1140, 525] width 88 height 36
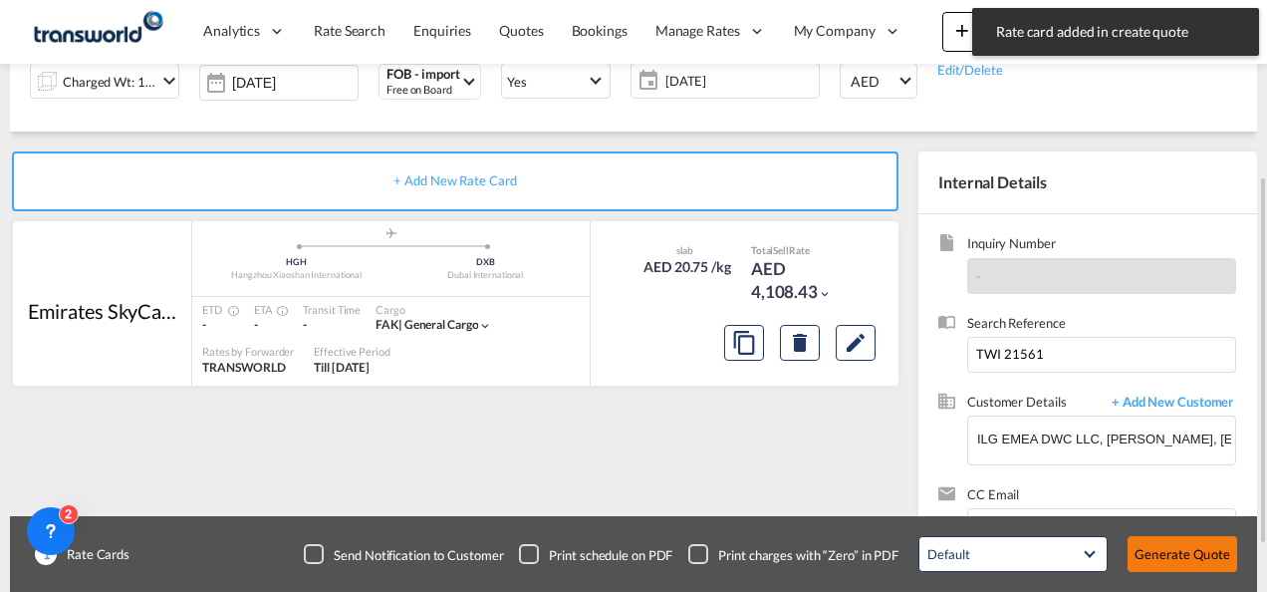
click at [1197, 563] on button "Generate Quote" at bounding box center [1183, 554] width 110 height 36
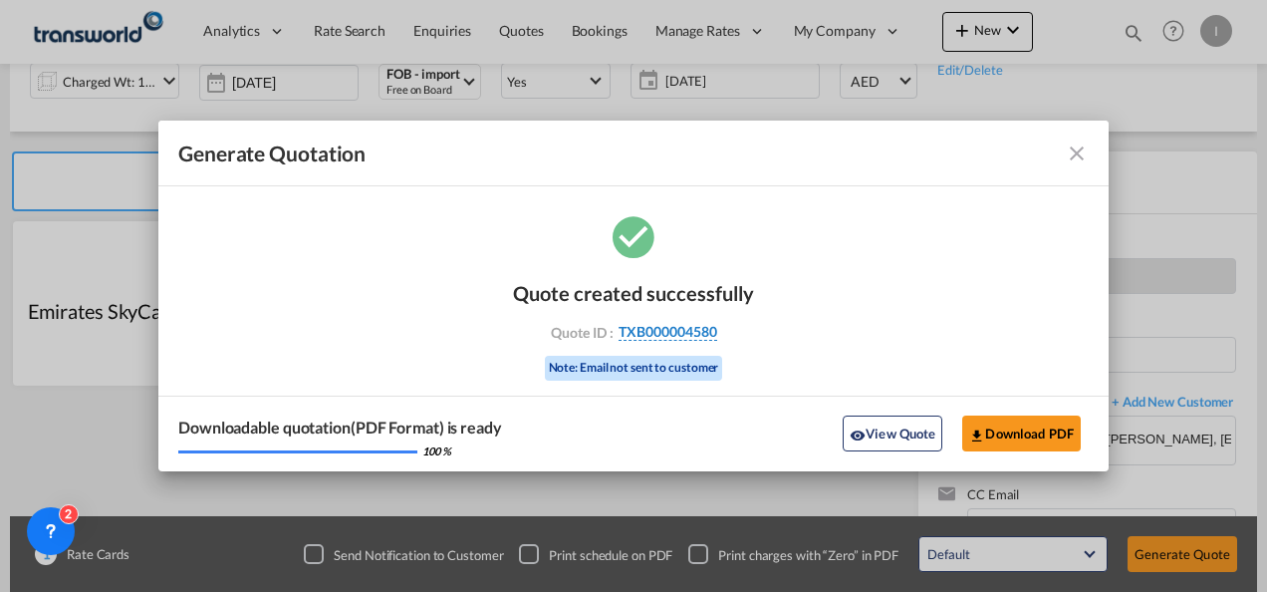
click at [632, 327] on span "TXB000004580" at bounding box center [668, 332] width 99 height 18
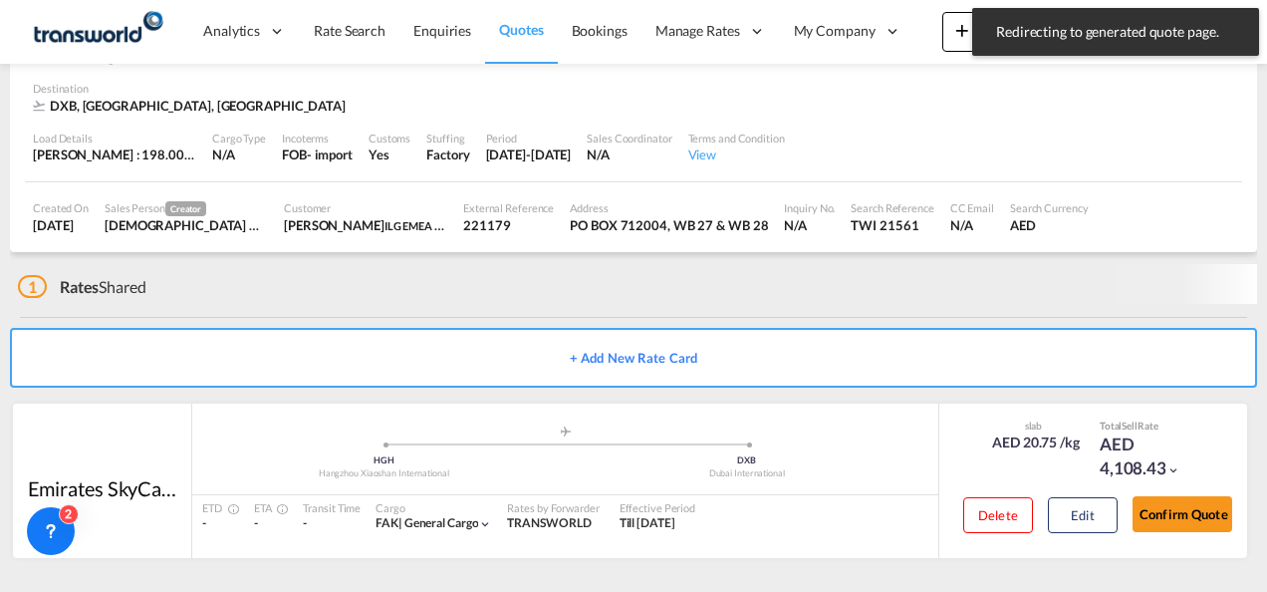
scroll to position [122, 0]
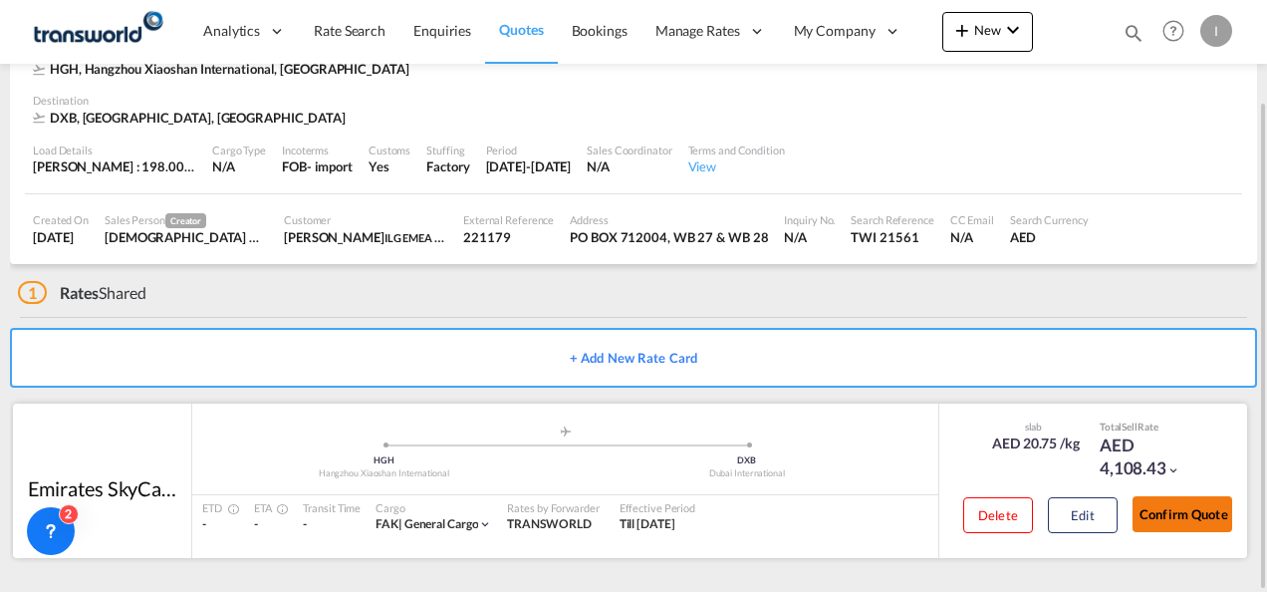
click at [1200, 510] on button "Confirm Quote" at bounding box center [1183, 514] width 100 height 36
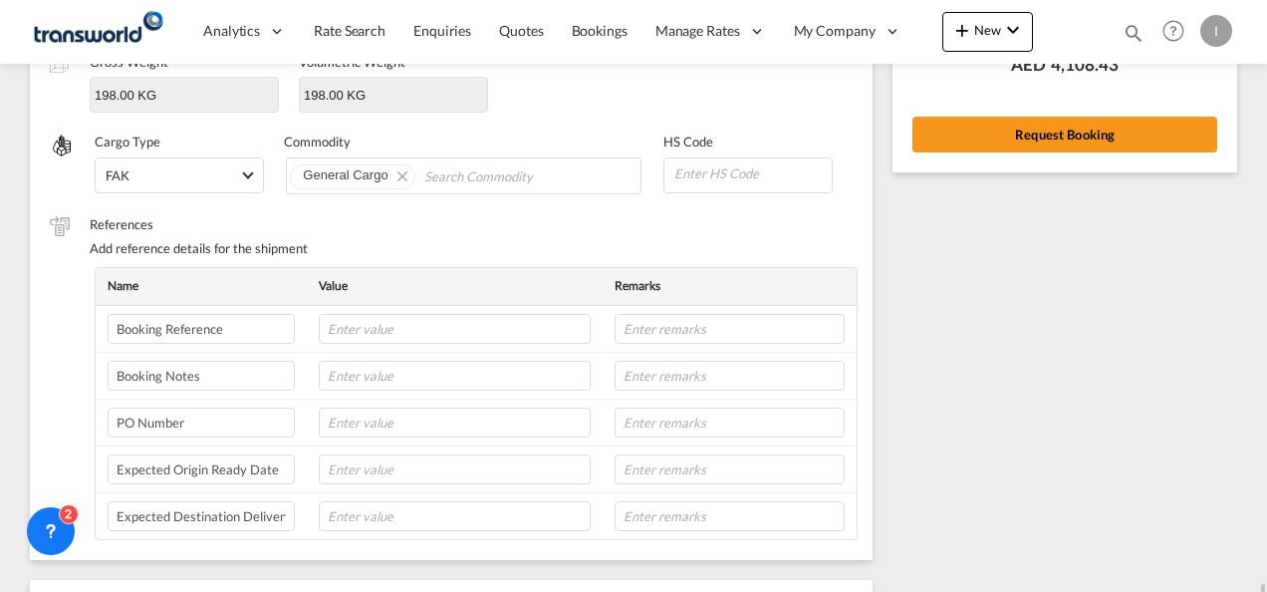
scroll to position [241, 0]
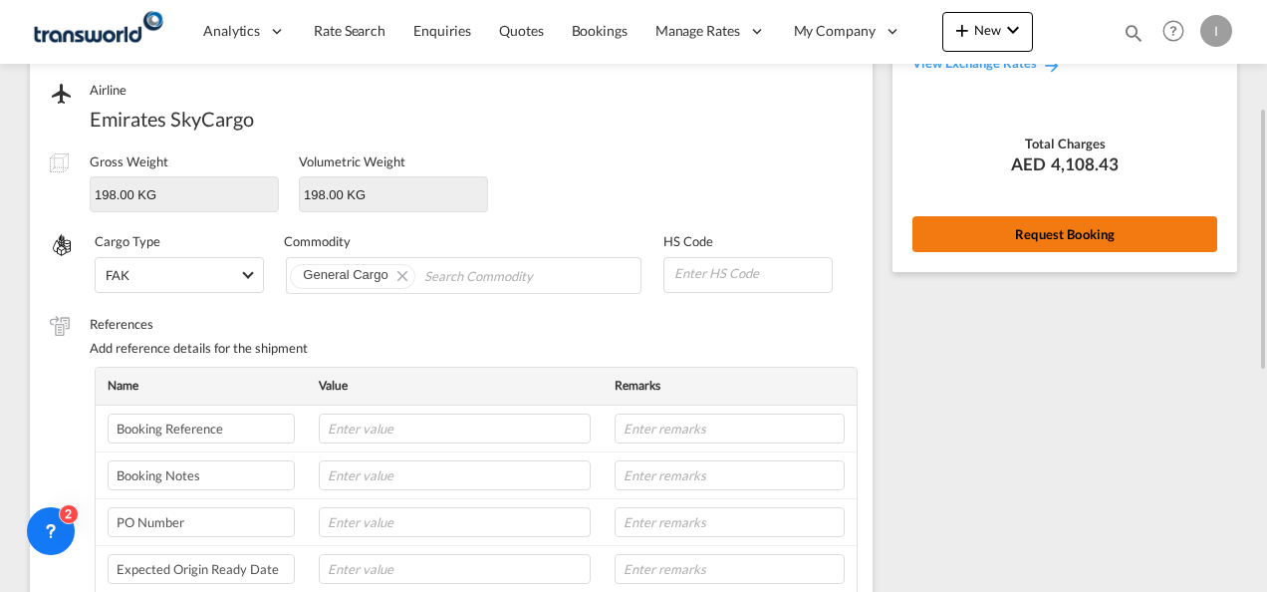
click at [1020, 248] on button "Request Booking" at bounding box center [1065, 234] width 305 height 36
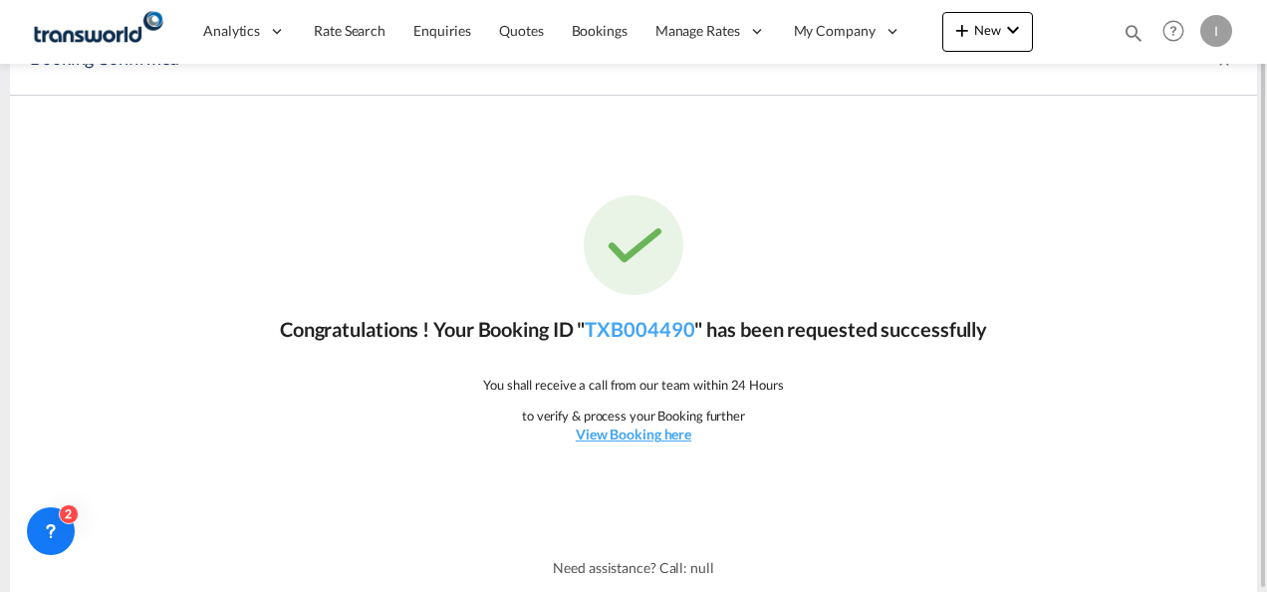
scroll to position [37, 0]
click at [635, 329] on link "TXB004490" at bounding box center [640, 330] width 110 height 24
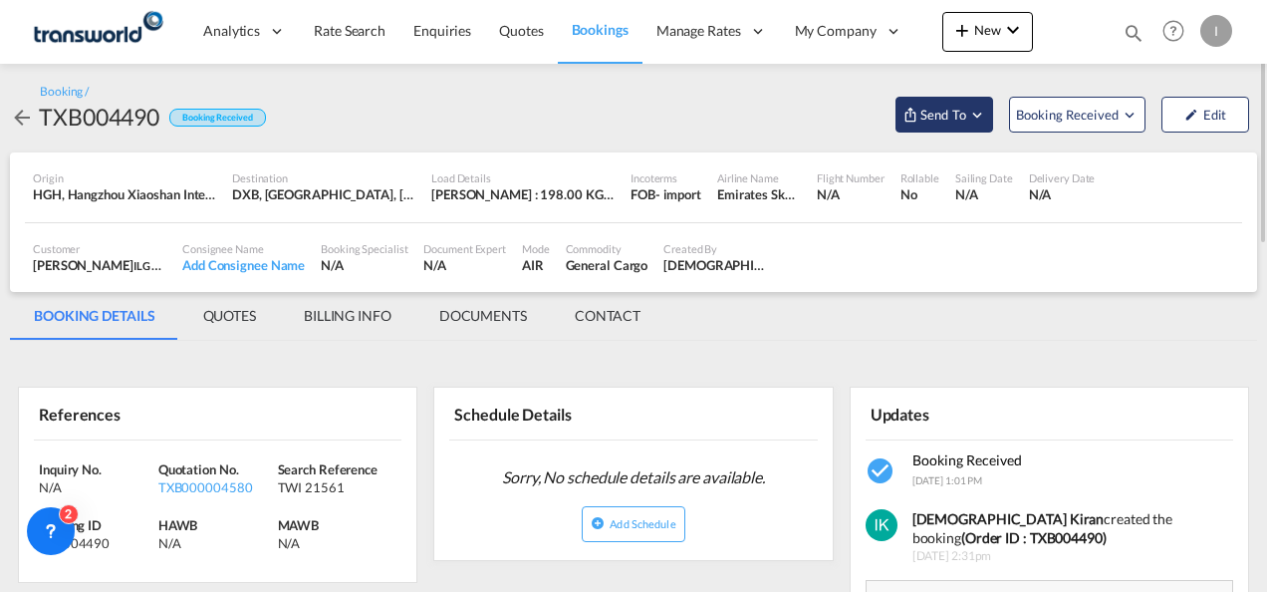
click at [966, 123] on span "Send To" at bounding box center [944, 115] width 50 height 20
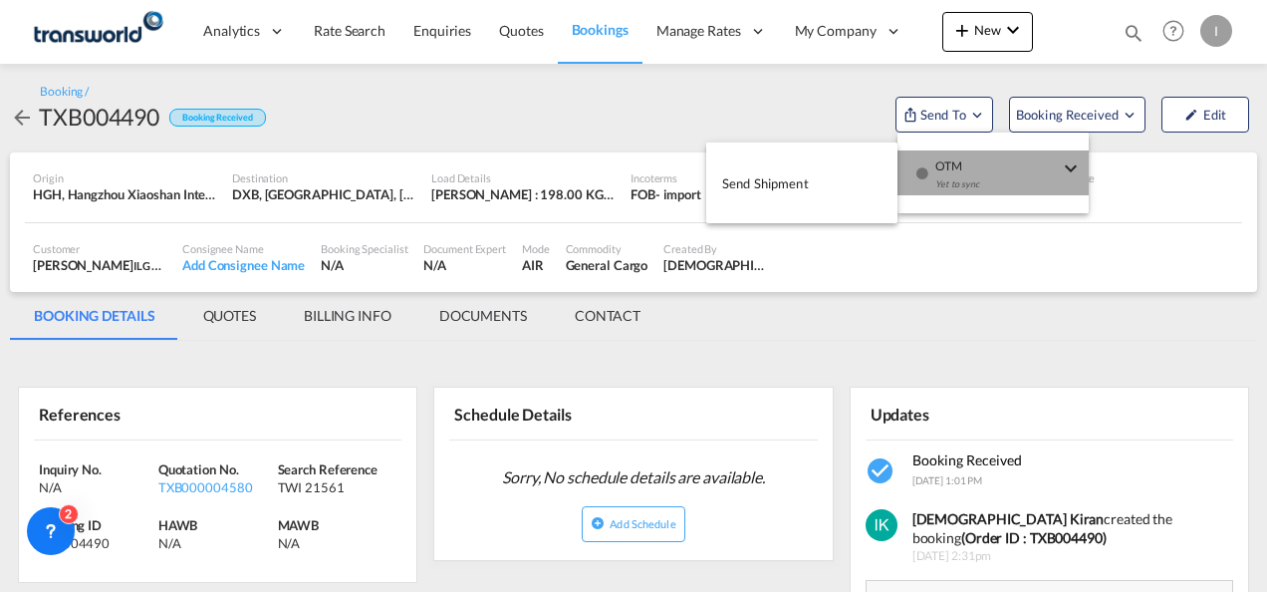
click at [962, 179] on div "Yet to sync" at bounding box center [997, 189] width 124 height 42
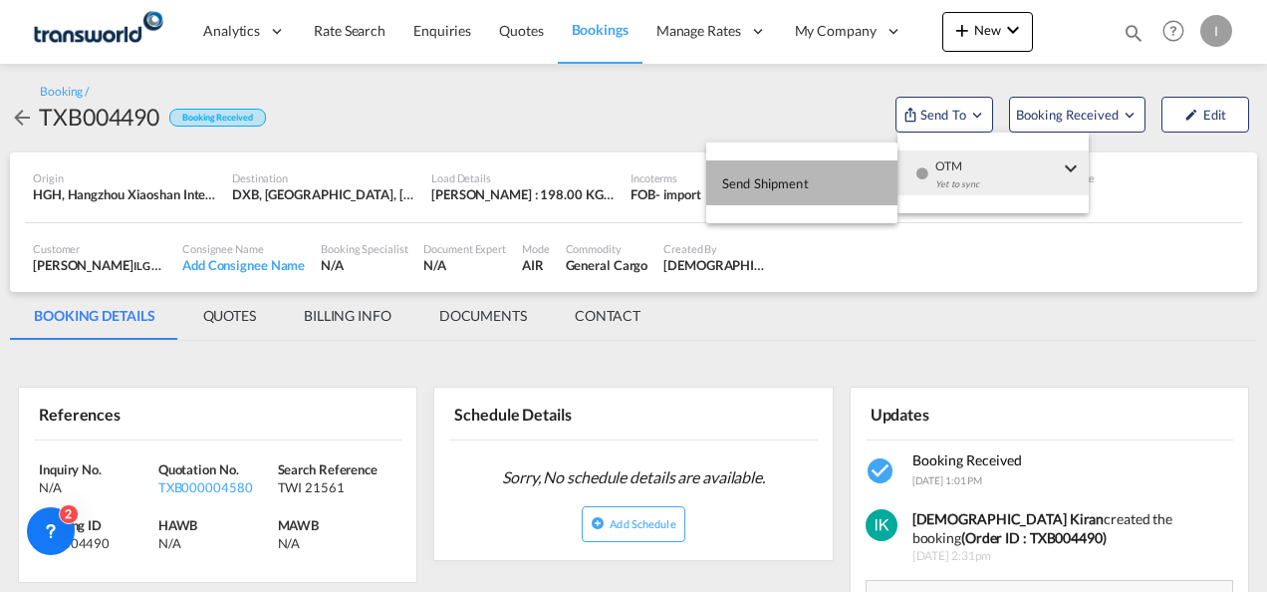
click at [841, 182] on button "Send Shipment" at bounding box center [801, 182] width 191 height 45
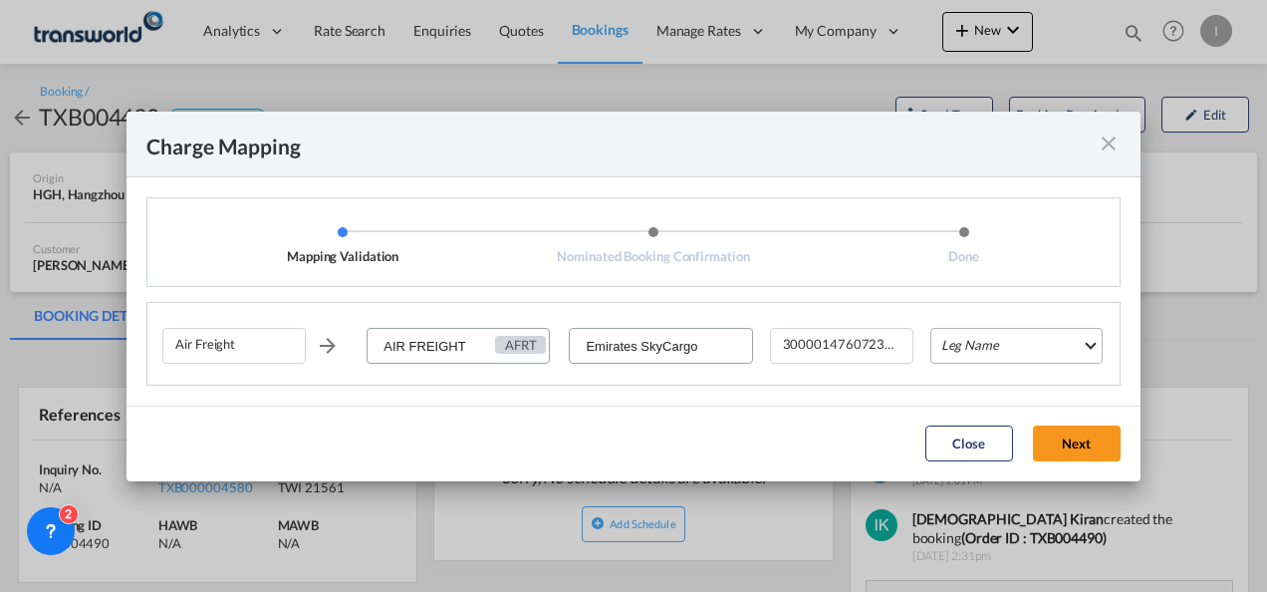
click at [972, 344] on md-select "Leg Name HANDLING ORIGIN HANDLING DESTINATION OTHERS TL PICK UP CUSTOMS ORIGIN …" at bounding box center [1016, 346] width 172 height 36
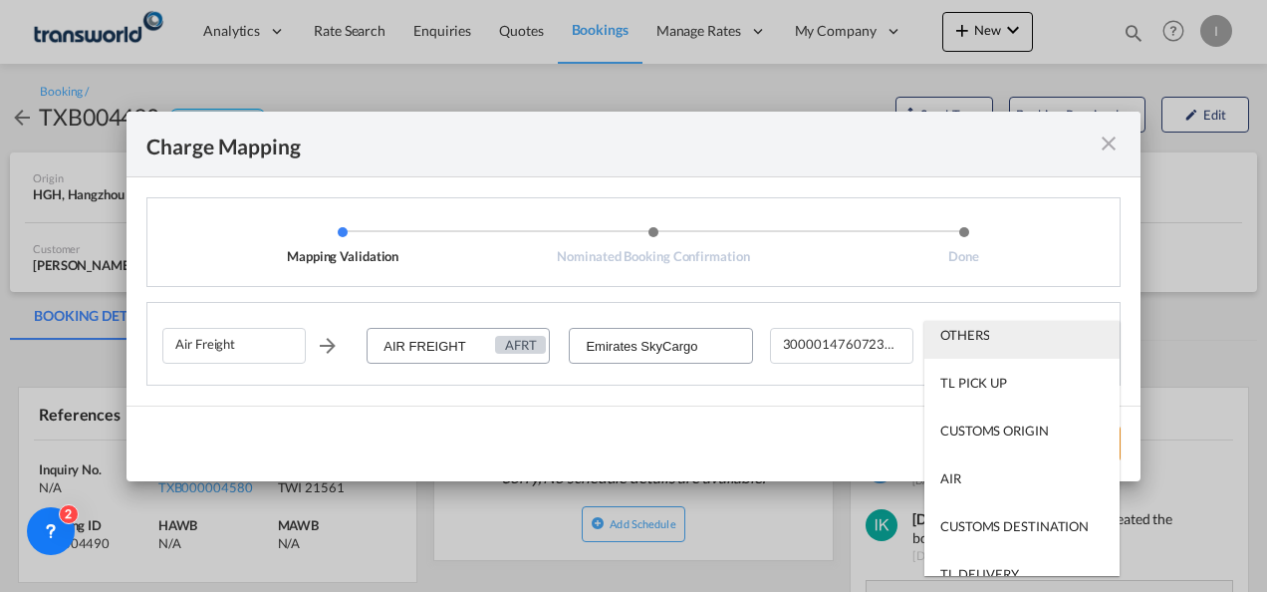
scroll to position [128, 0]
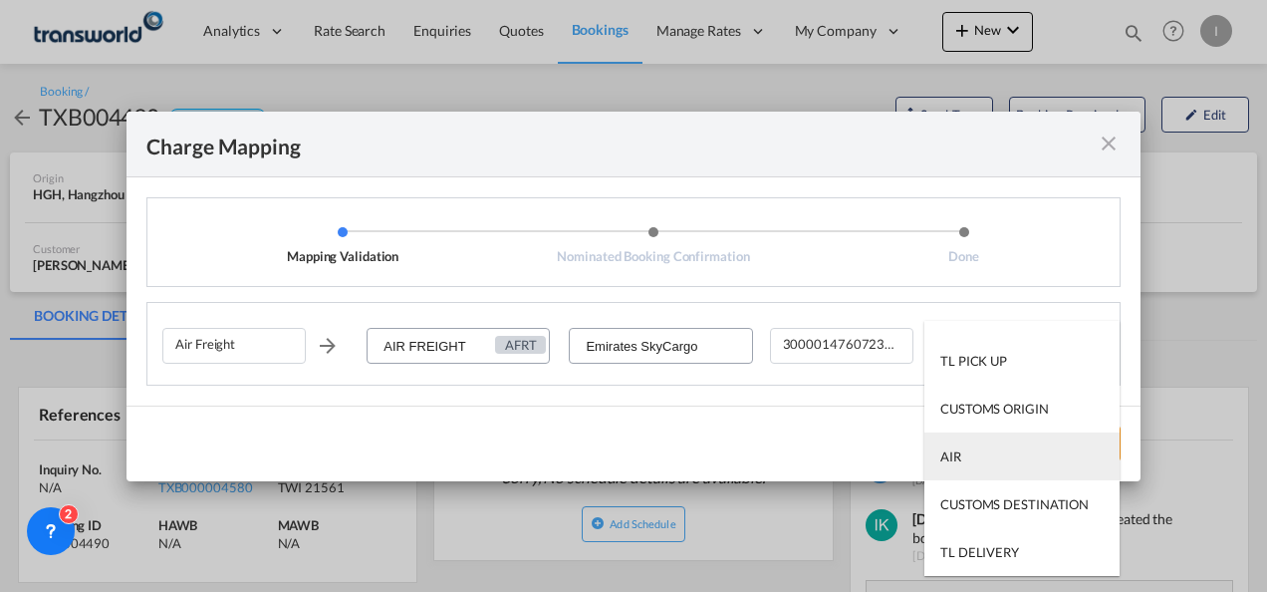
click at [965, 450] on md-option "AIR" at bounding box center [1021, 456] width 195 height 48
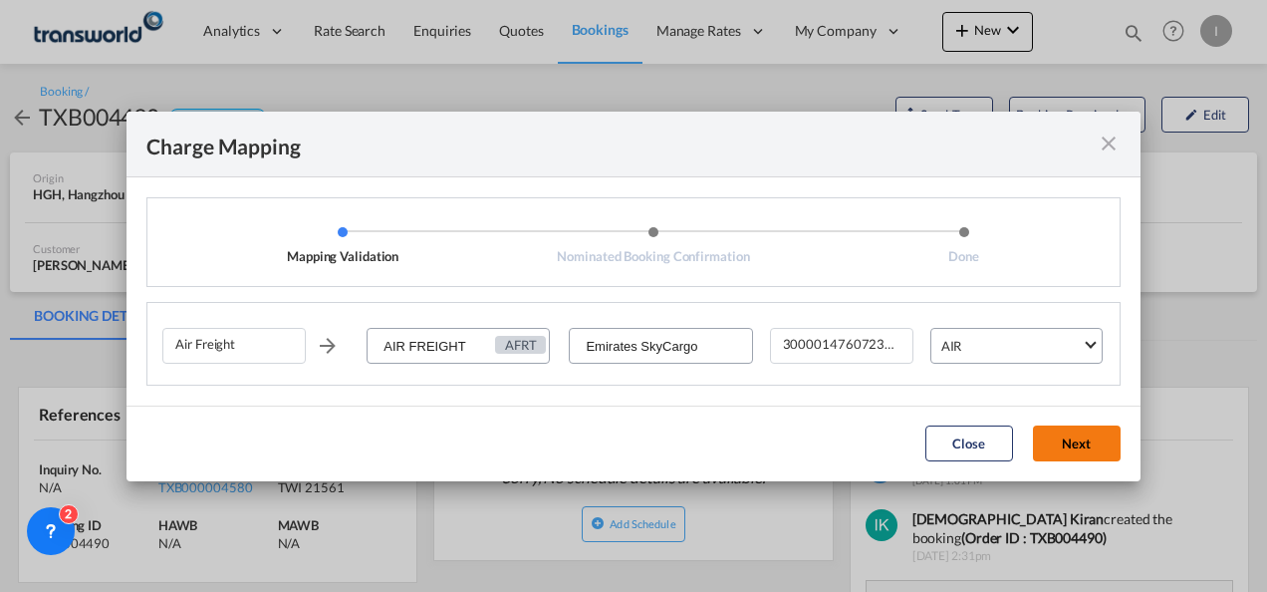
click at [1069, 442] on button "Next" at bounding box center [1077, 443] width 88 height 36
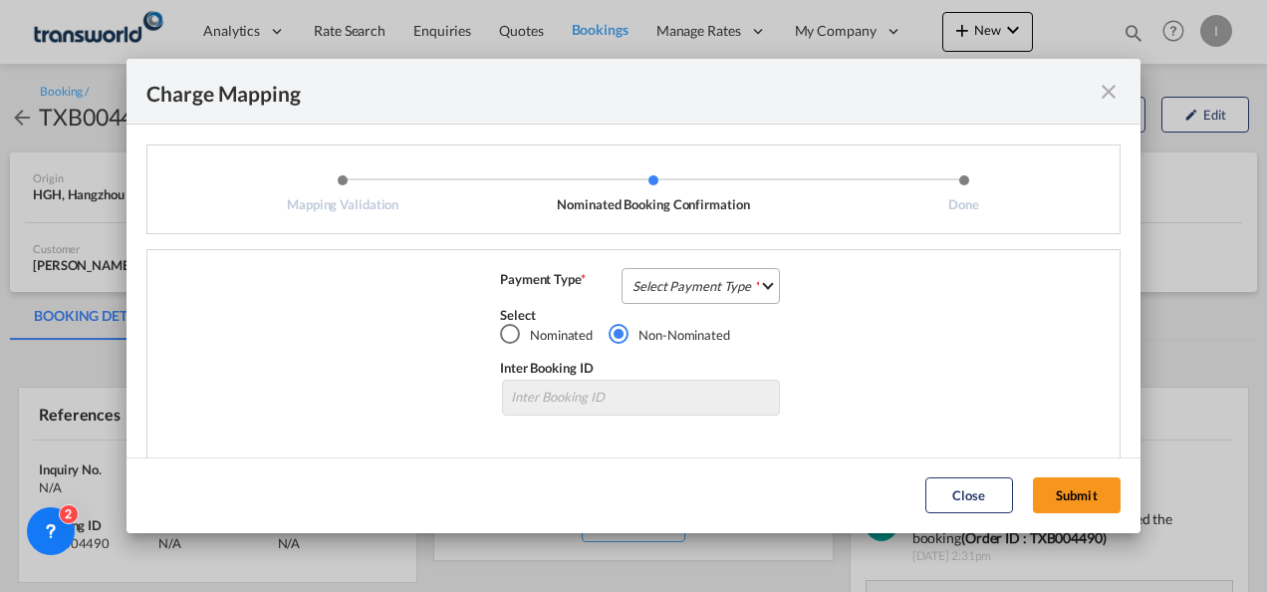
click at [696, 284] on md-select "Select Payment Type COLLECT PREPAID" at bounding box center [701, 286] width 158 height 36
click at [0, 0] on md-option "COLLECT" at bounding box center [0, 0] width 0 height 0
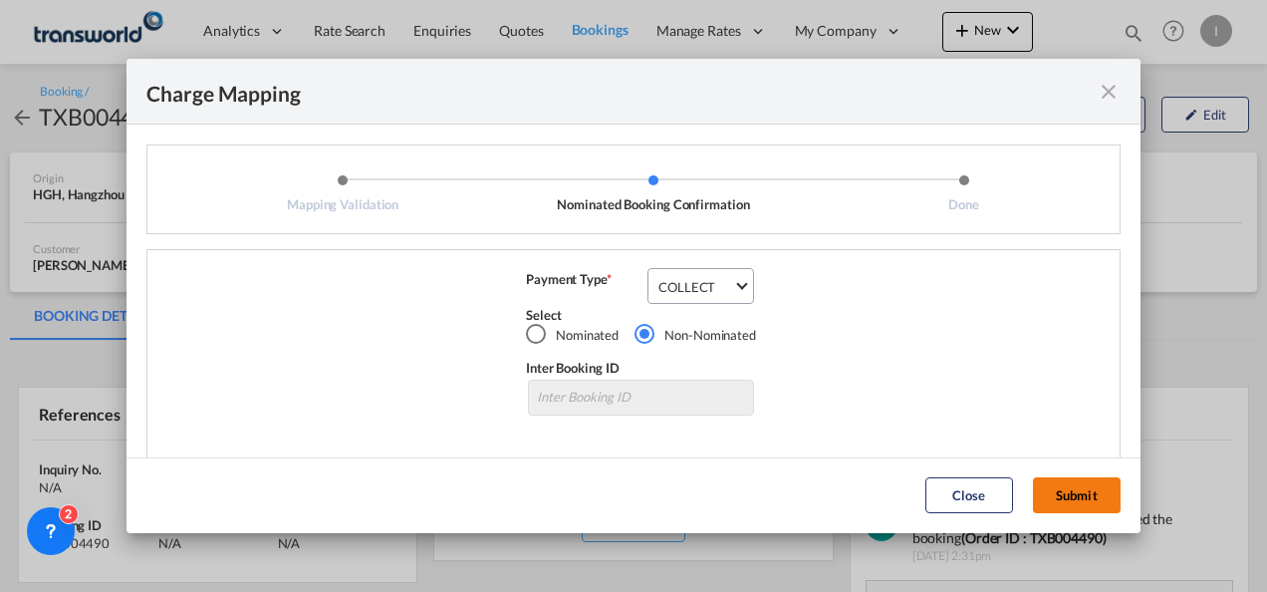
click at [1060, 490] on button "Submit" at bounding box center [1077, 495] width 88 height 36
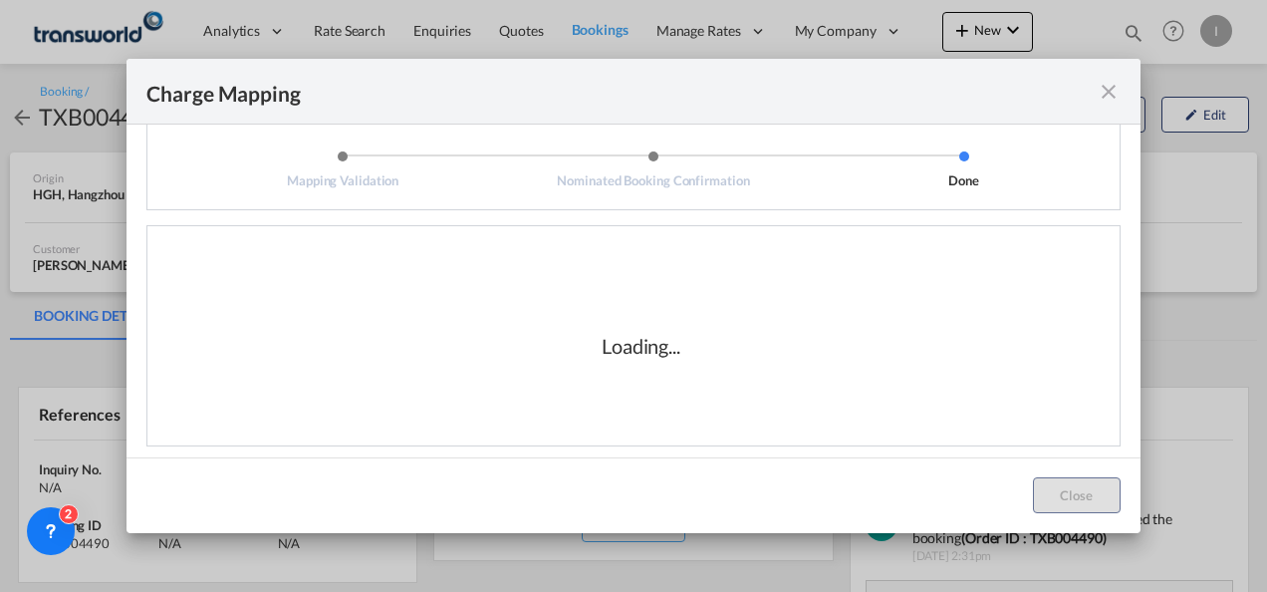
scroll to position [33, 0]
click at [786, 396] on div "Loading..." at bounding box center [640, 336] width 957 height 199
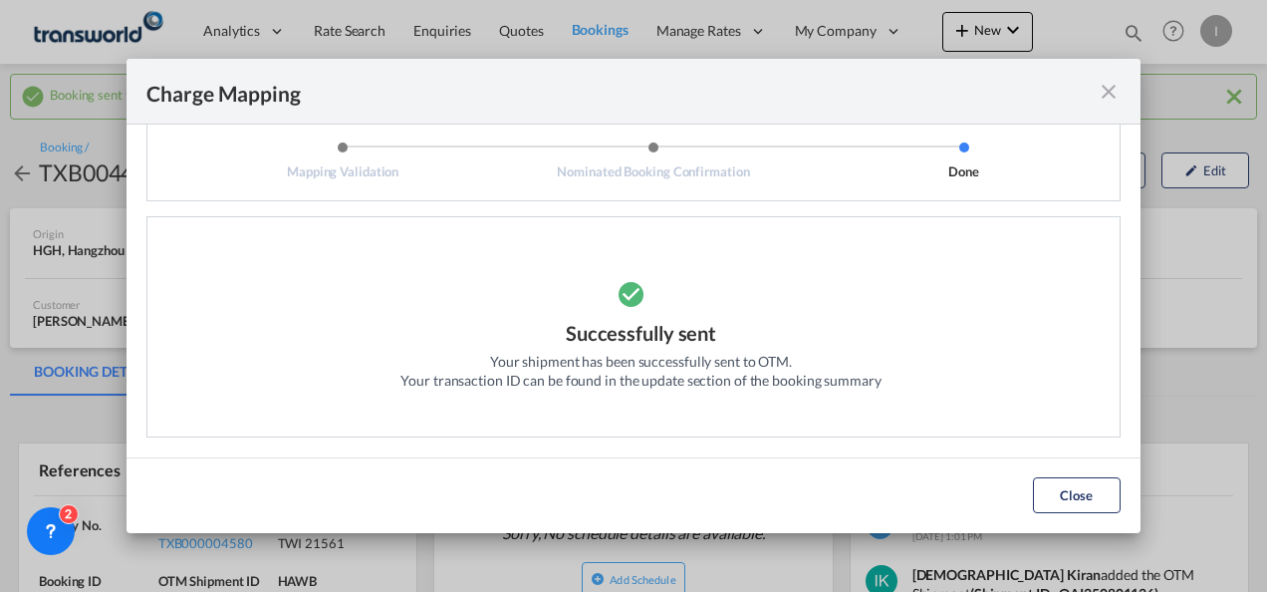
drag, startPoint x: 1105, startPoint y: 487, endPoint x: 895, endPoint y: 472, distance: 210.7
click at [1105, 488] on button "Close" at bounding box center [1077, 495] width 88 height 36
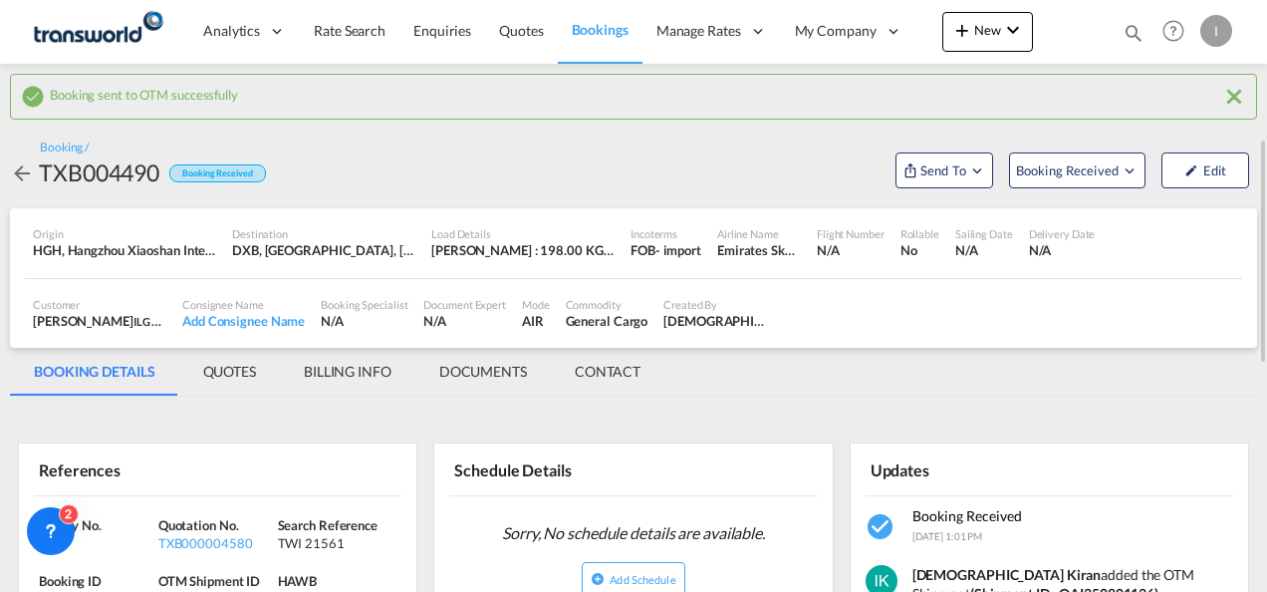
scroll to position [199, 0]
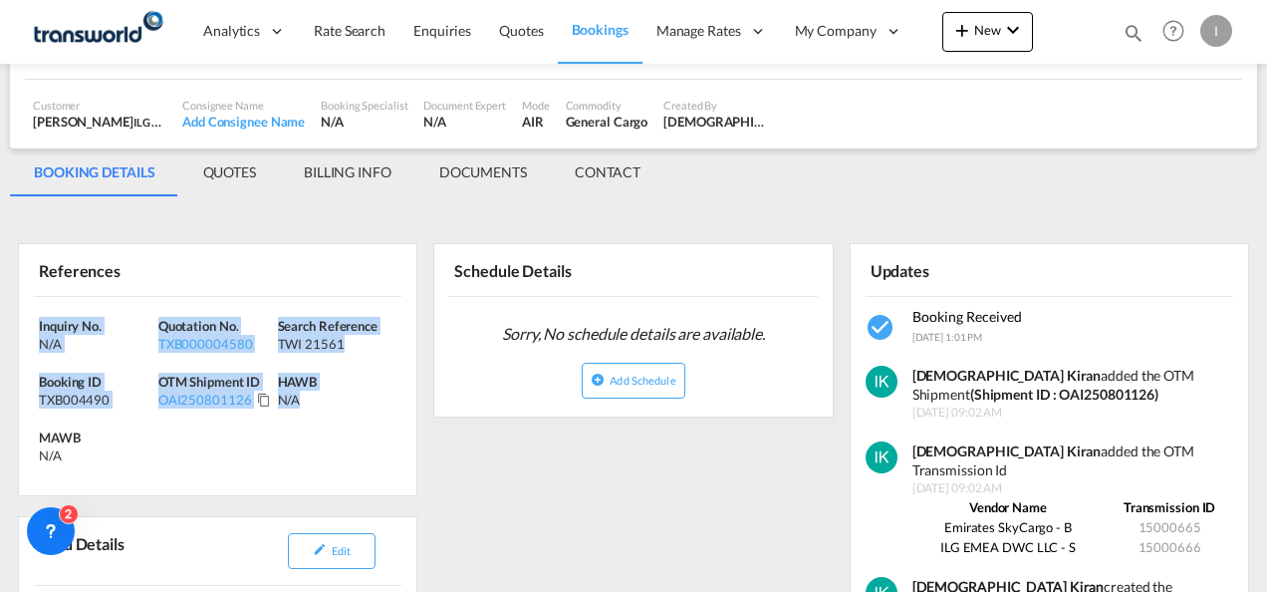
drag, startPoint x: 364, startPoint y: 418, endPoint x: -4, endPoint y: 331, distance: 377.9
click at [0, 331] on html "Analytics Reports Dashboard Rate Search Enquiries Quotes" at bounding box center [633, 296] width 1267 height 592
drag, startPoint x: -4, startPoint y: 331, endPoint x: 43, endPoint y: 332, distance: 46.8
copy div "Inquiry No. N/A Quotation No. TXB000004580 Search Reference TWI 21561 Booking I…"
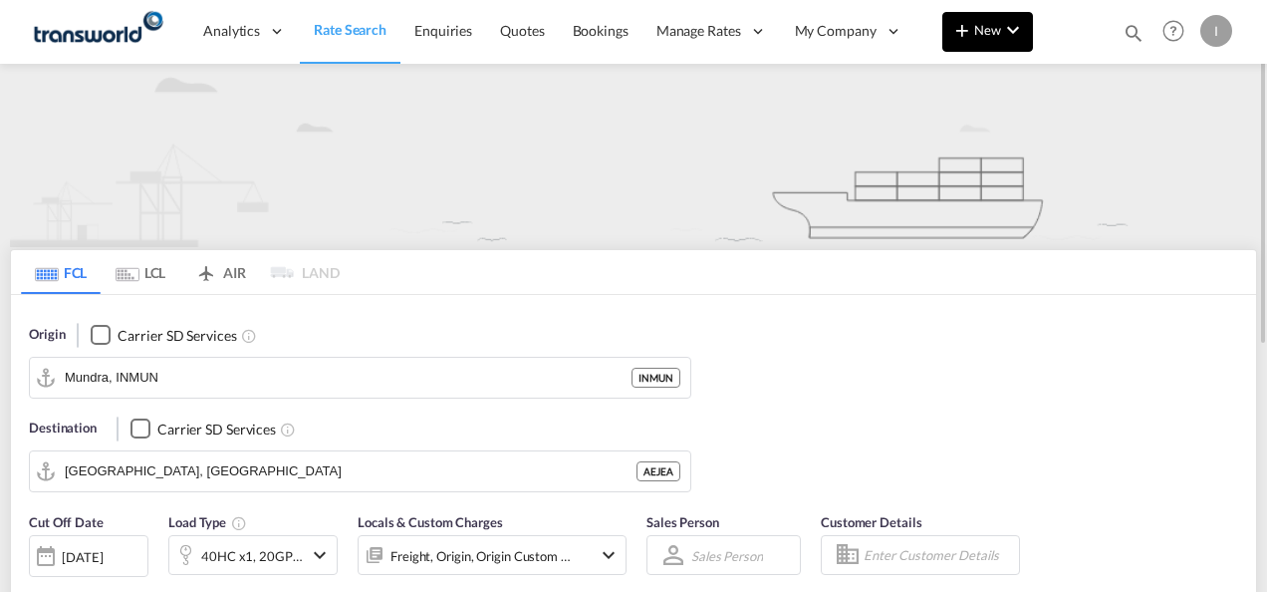
click at [1016, 41] on md-icon "icon-chevron-down" at bounding box center [1013, 30] width 24 height 24
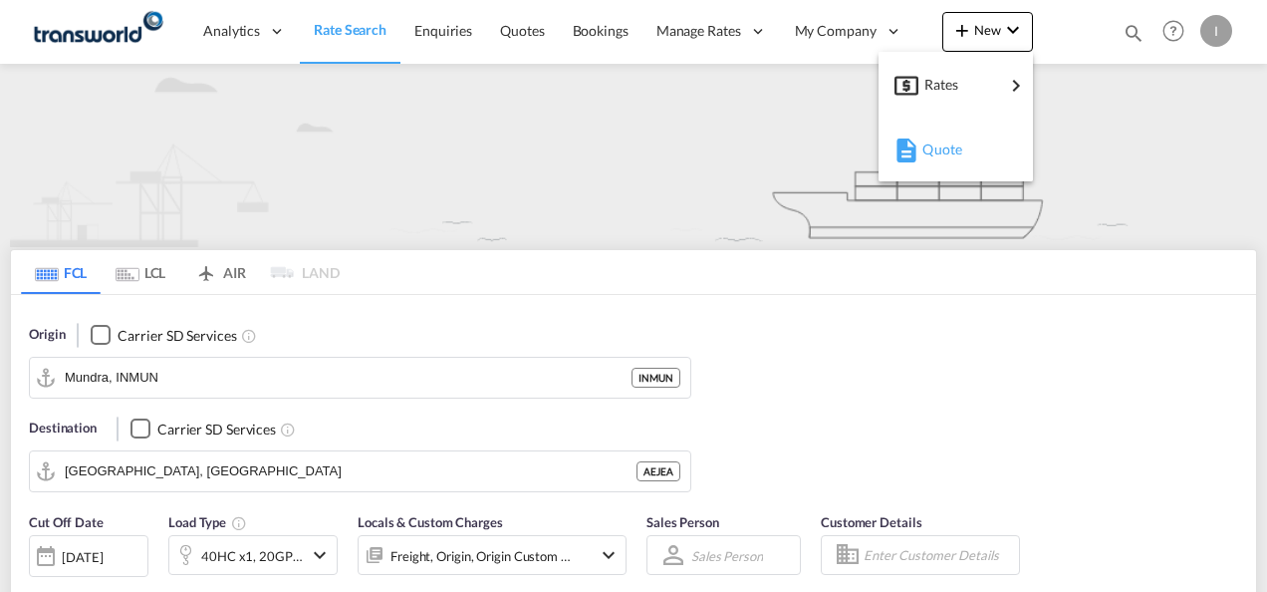
click at [944, 153] on span "Quote" at bounding box center [934, 150] width 22 height 40
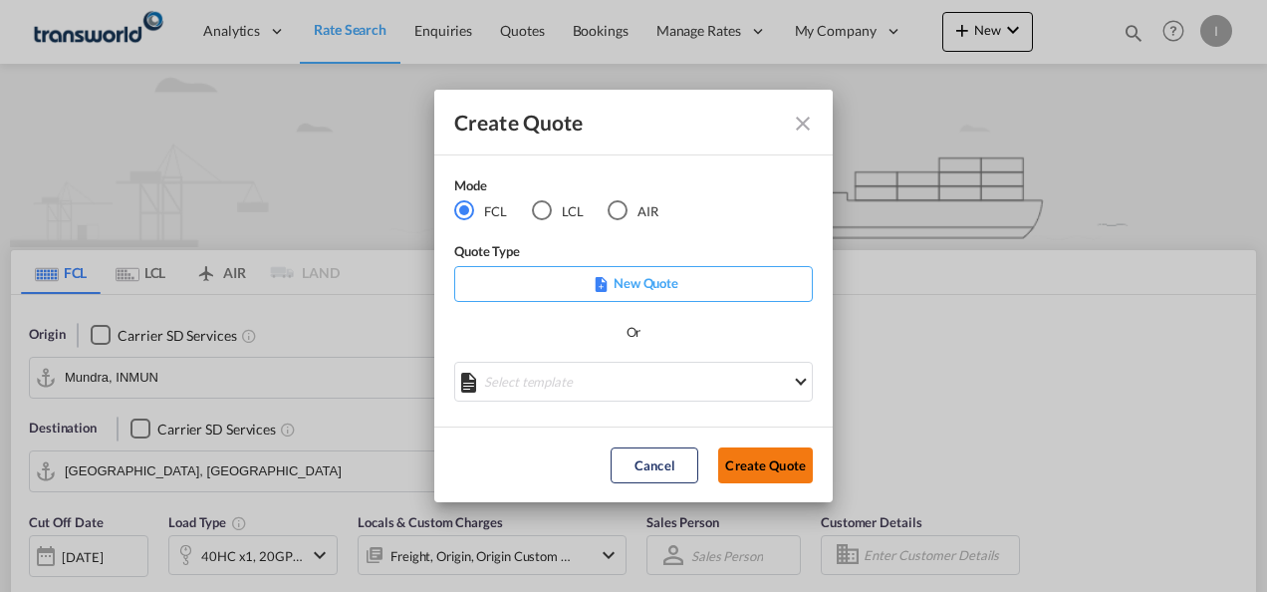
click at [768, 461] on button "Create Quote" at bounding box center [765, 465] width 95 height 36
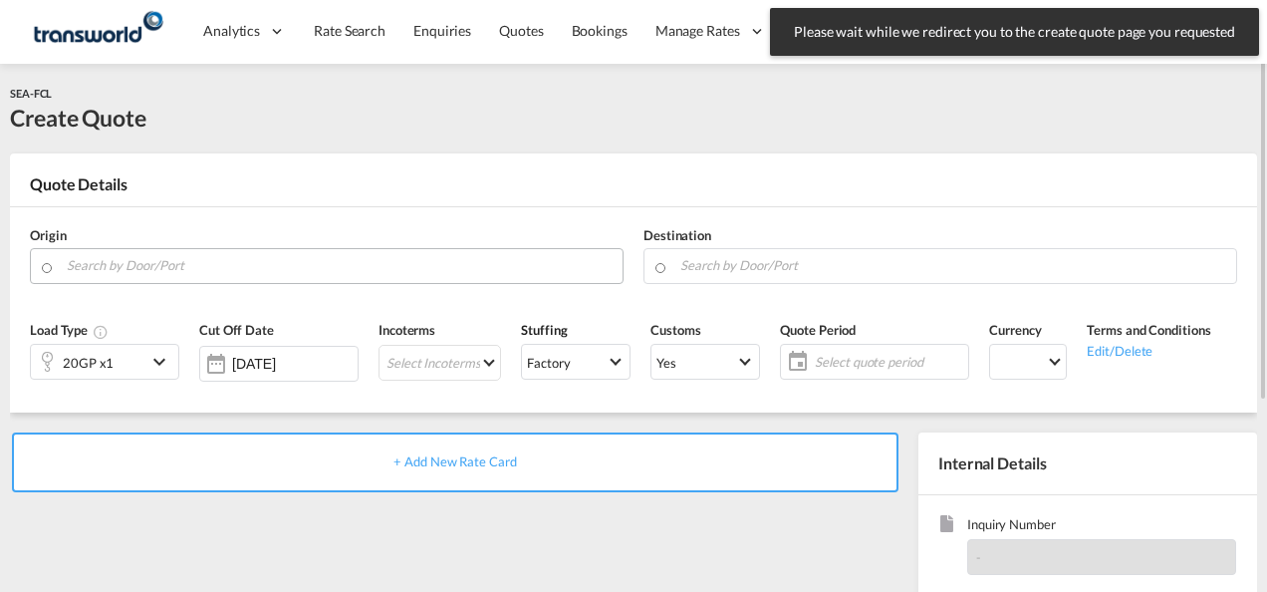
click at [225, 266] on input "Search by Door/Port" at bounding box center [340, 265] width 546 height 35
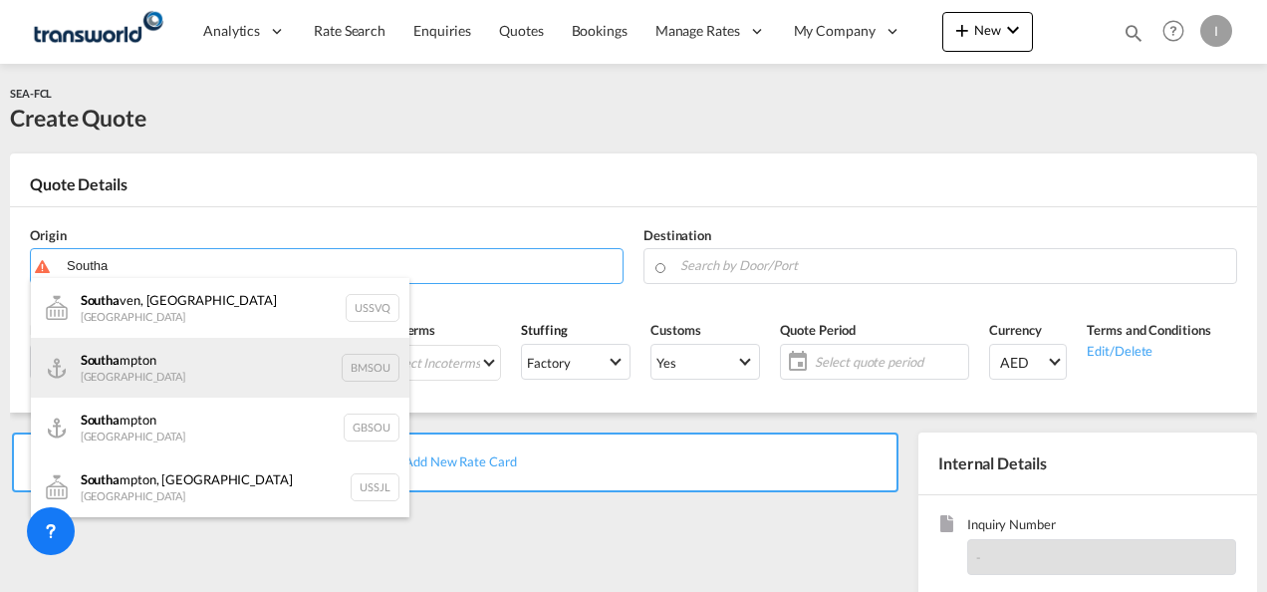
click at [154, 371] on div "Southa mpton [GEOGRAPHIC_DATA] BMSOU" at bounding box center [220, 368] width 379 height 60
click at [173, 365] on div "Southam pton [GEOGRAPHIC_DATA] GBSOU" at bounding box center [220, 368] width 379 height 60
type input "[GEOGRAPHIC_DATA], GBSOU"
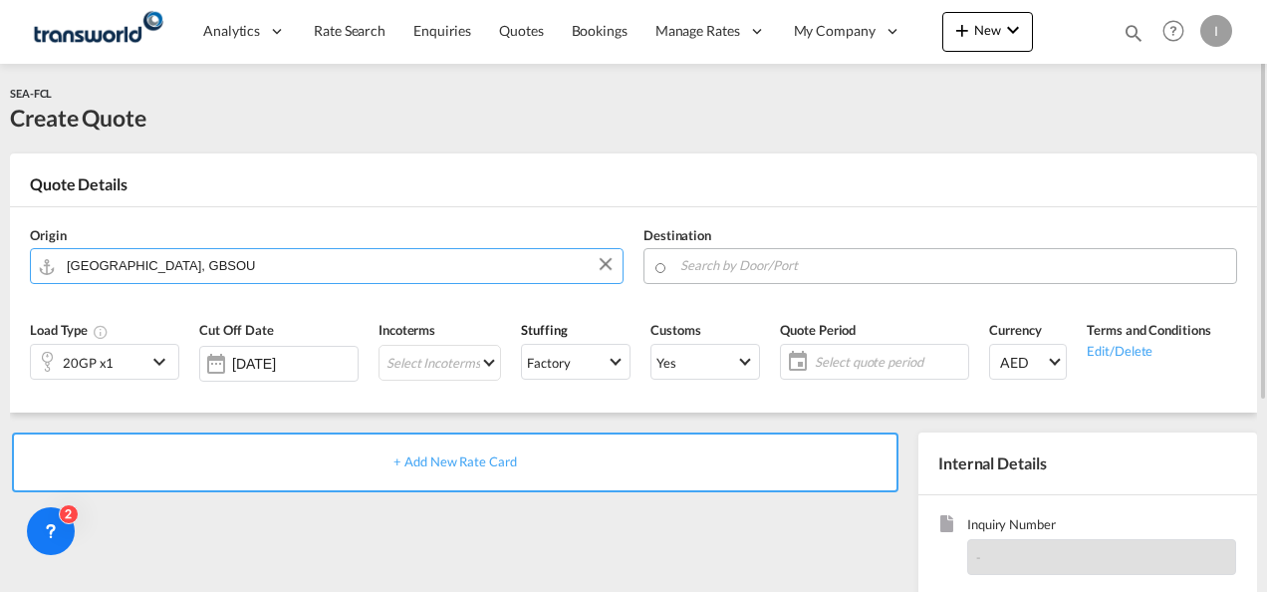
click at [749, 277] on input "Search by Door/Port" at bounding box center [953, 265] width 546 height 35
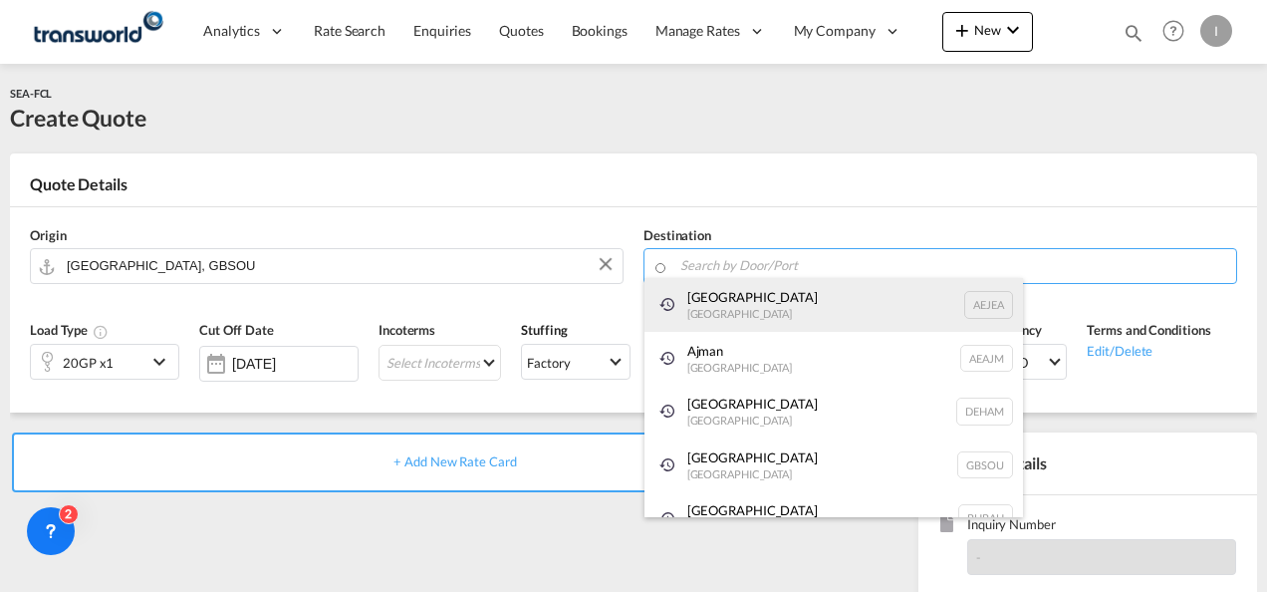
click at [720, 315] on div "[GEOGRAPHIC_DATA] [GEOGRAPHIC_DATA]" at bounding box center [834, 305] width 379 height 54
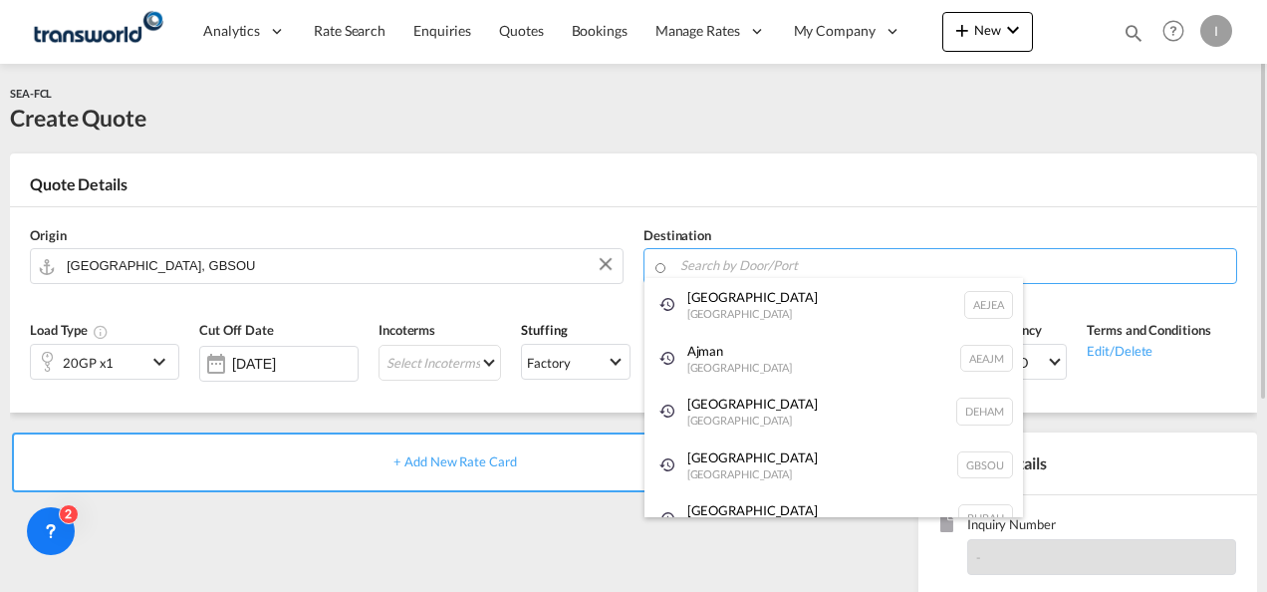
type input "[GEOGRAPHIC_DATA], [GEOGRAPHIC_DATA]"
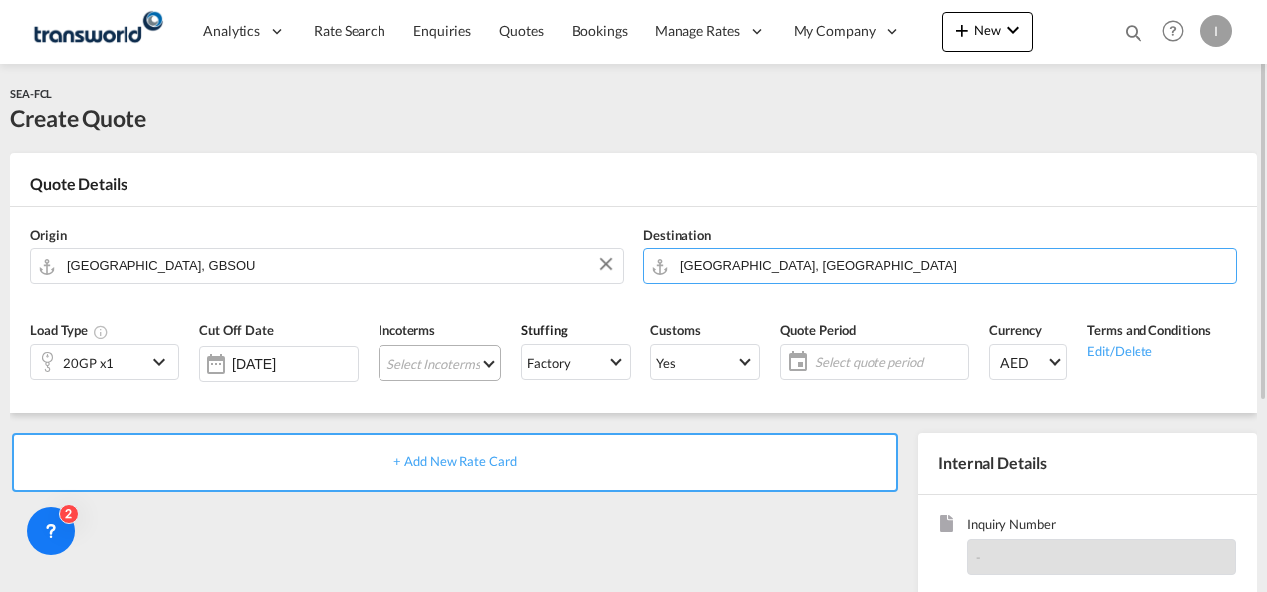
click at [460, 365] on md-select "Select Incoterms CFR - export Cost and Freight FAS - export Free Alongside Ship…" at bounding box center [440, 363] width 123 height 36
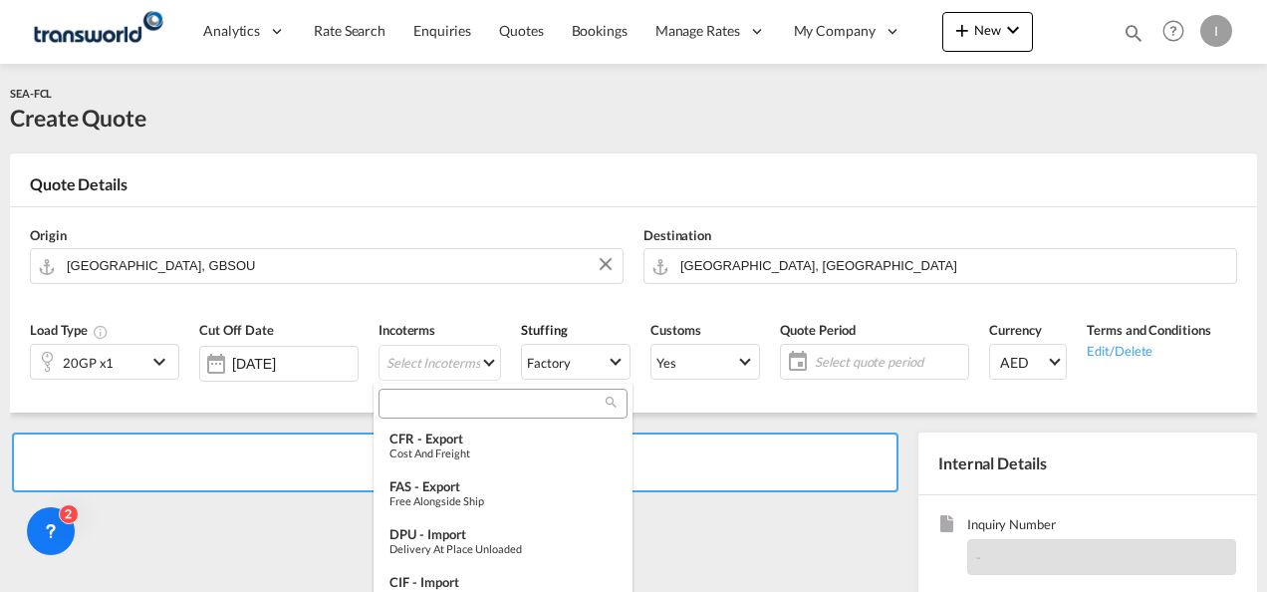
click at [428, 406] on input "search" at bounding box center [495, 404] width 221 height 18
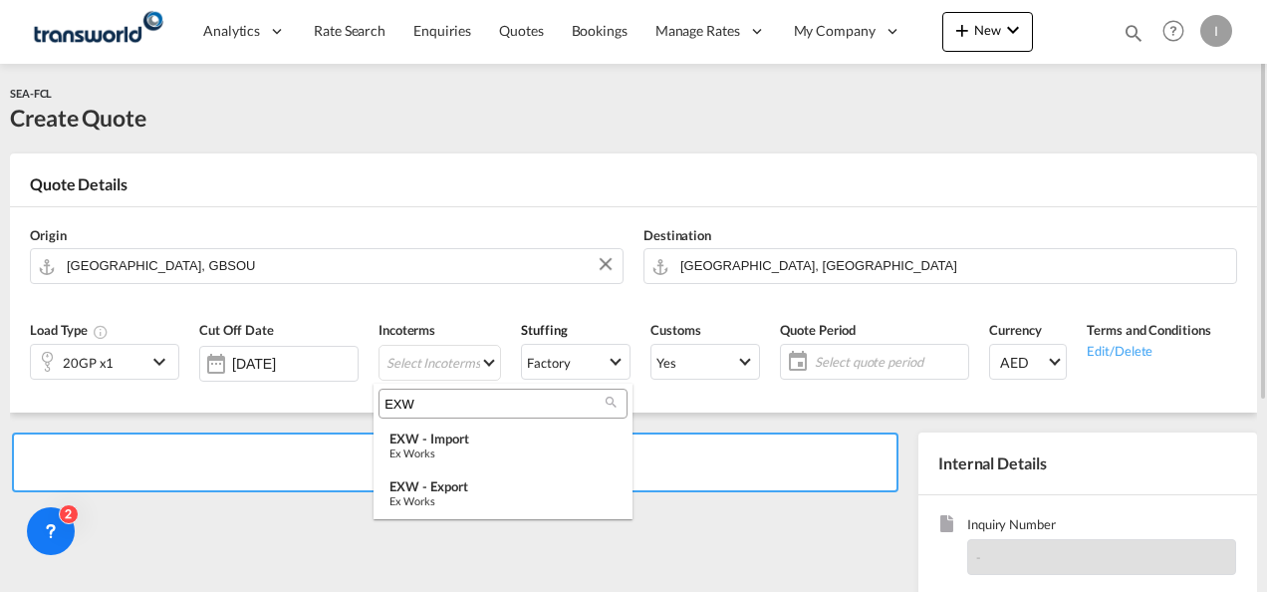
type input "EXW"
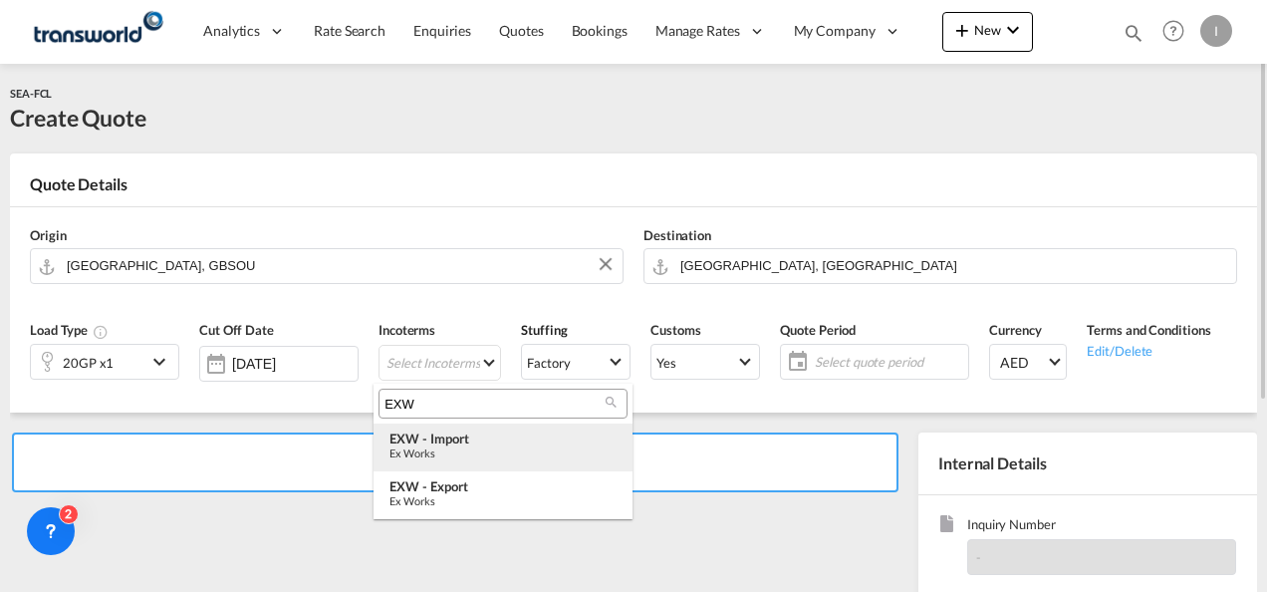
click at [437, 456] on div "Ex Works" at bounding box center [503, 452] width 227 height 13
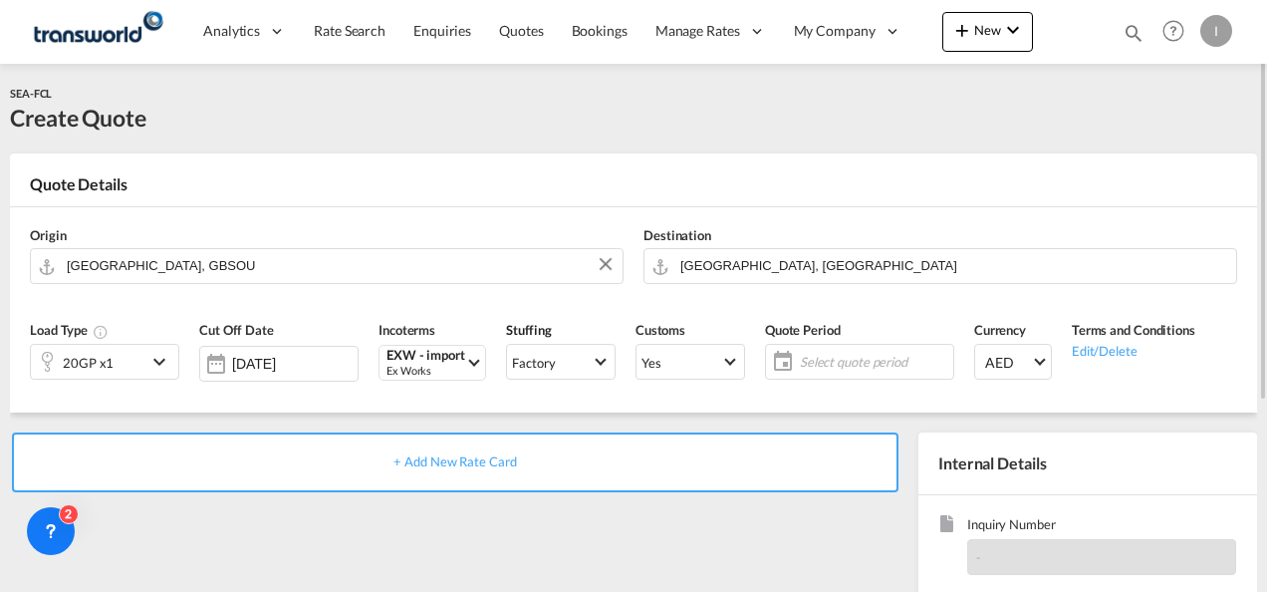
click at [842, 375] on span "Select quote period" at bounding box center [874, 362] width 158 height 28
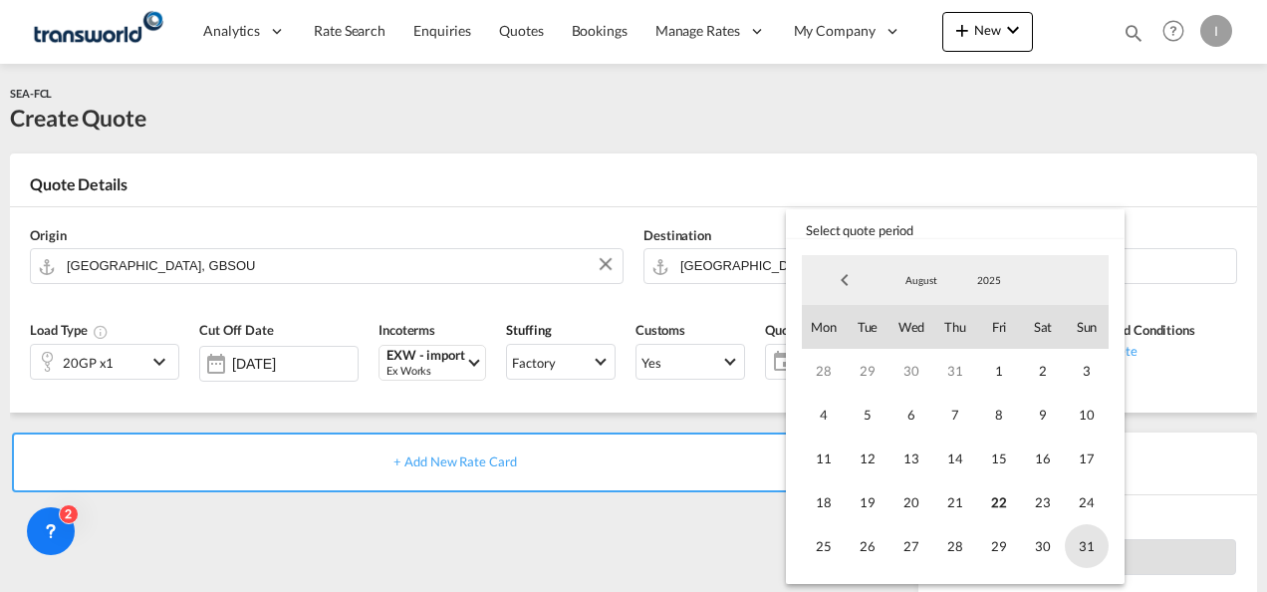
click at [1103, 541] on span "31" at bounding box center [1087, 546] width 44 height 44
click at [648, 532] on md-backdrop at bounding box center [633, 296] width 1267 height 592
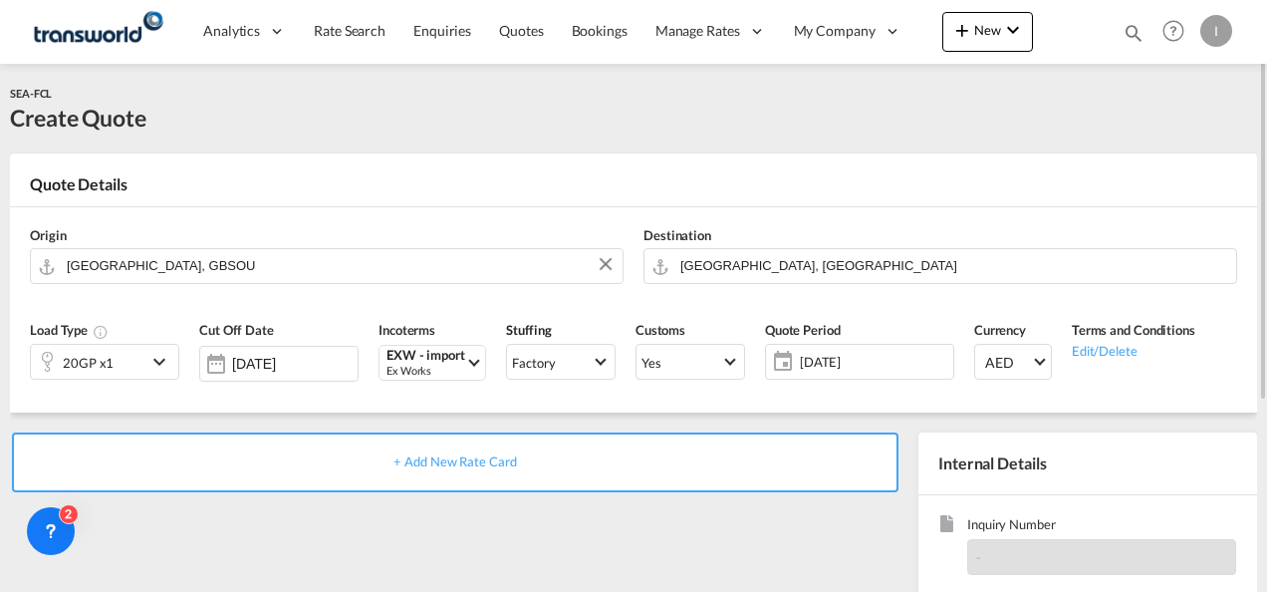
scroll to position [100, 0]
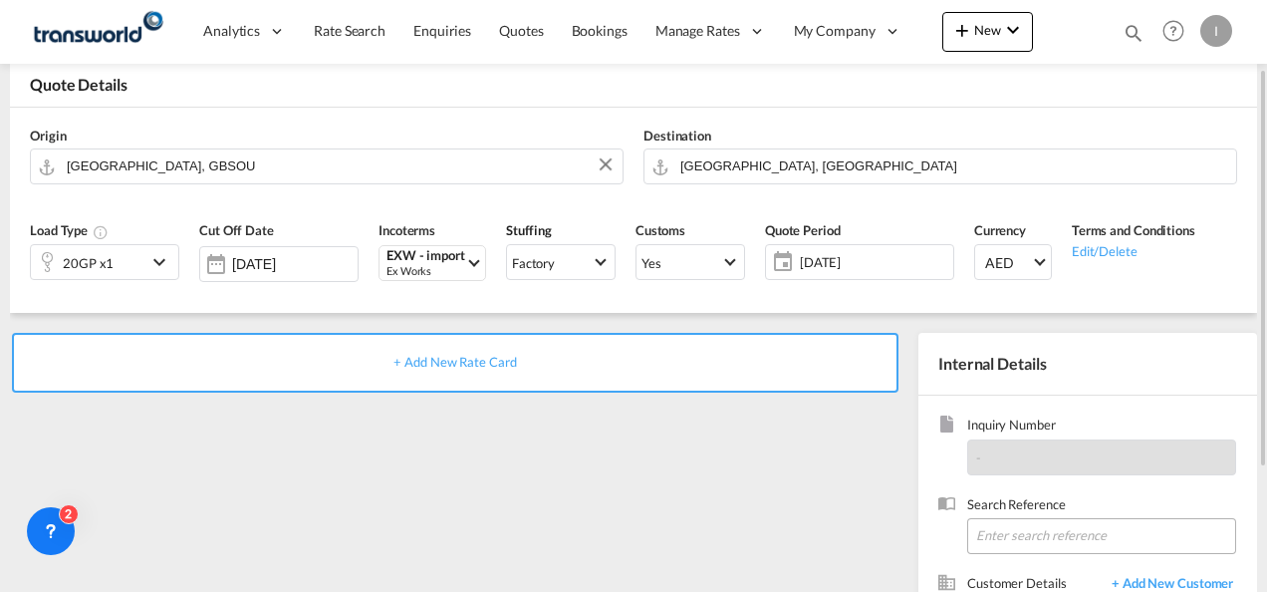
drag, startPoint x: 1100, startPoint y: 499, endPoint x: 1052, endPoint y: 550, distance: 69.8
click at [1098, 500] on span "Search Reference" at bounding box center [1101, 506] width 269 height 23
click at [1048, 550] on input at bounding box center [1101, 536] width 269 height 36
paste input "TWI 21558"
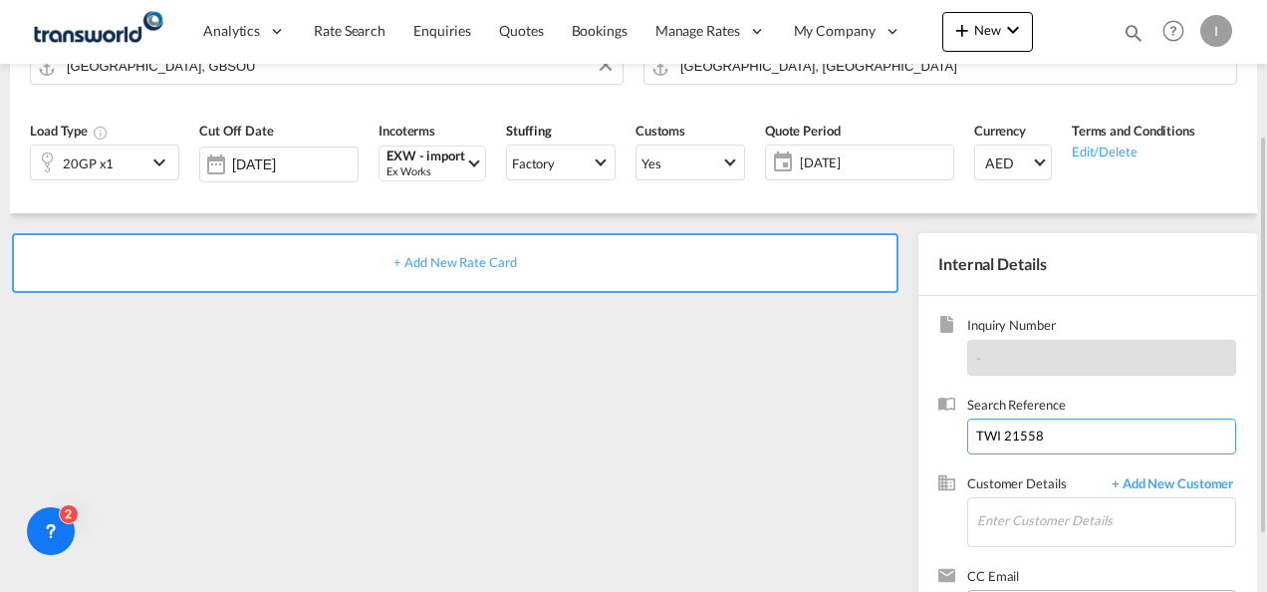
scroll to position [281, 0]
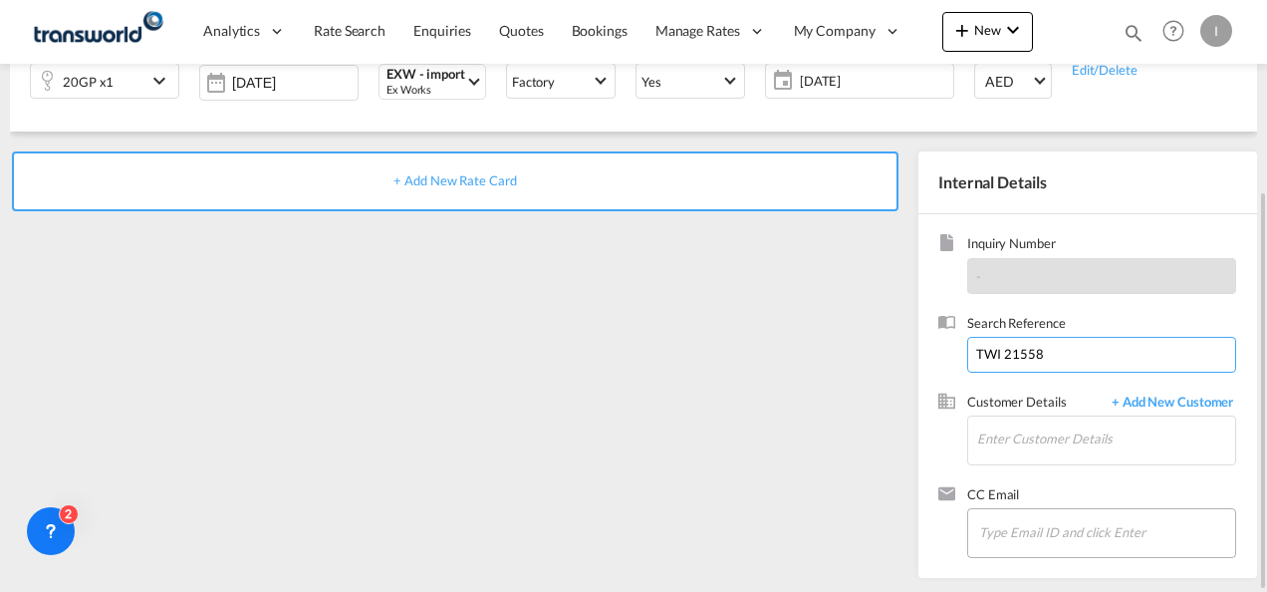
type input "TWI 21558"
click at [990, 516] on input "Chips input." at bounding box center [1078, 532] width 199 height 42
click at [835, 430] on div "+ Add New Rate Card" at bounding box center [459, 359] width 899 height 416
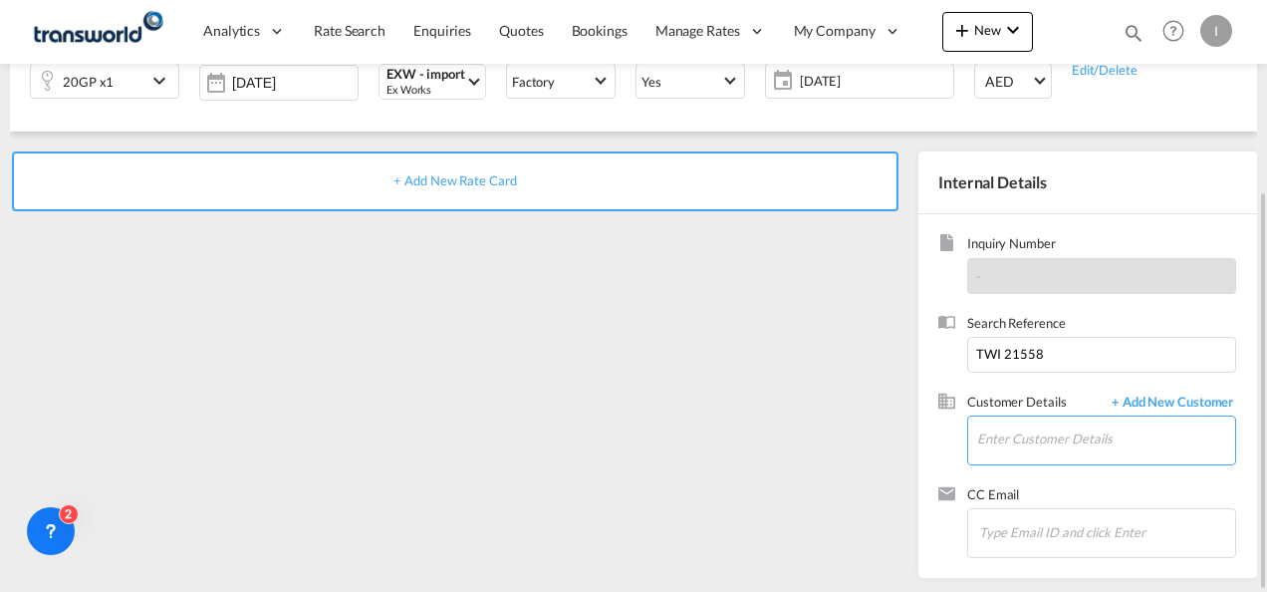
click at [1008, 424] on input "Enter Customer Details" at bounding box center [1106, 438] width 258 height 45
type input "o"
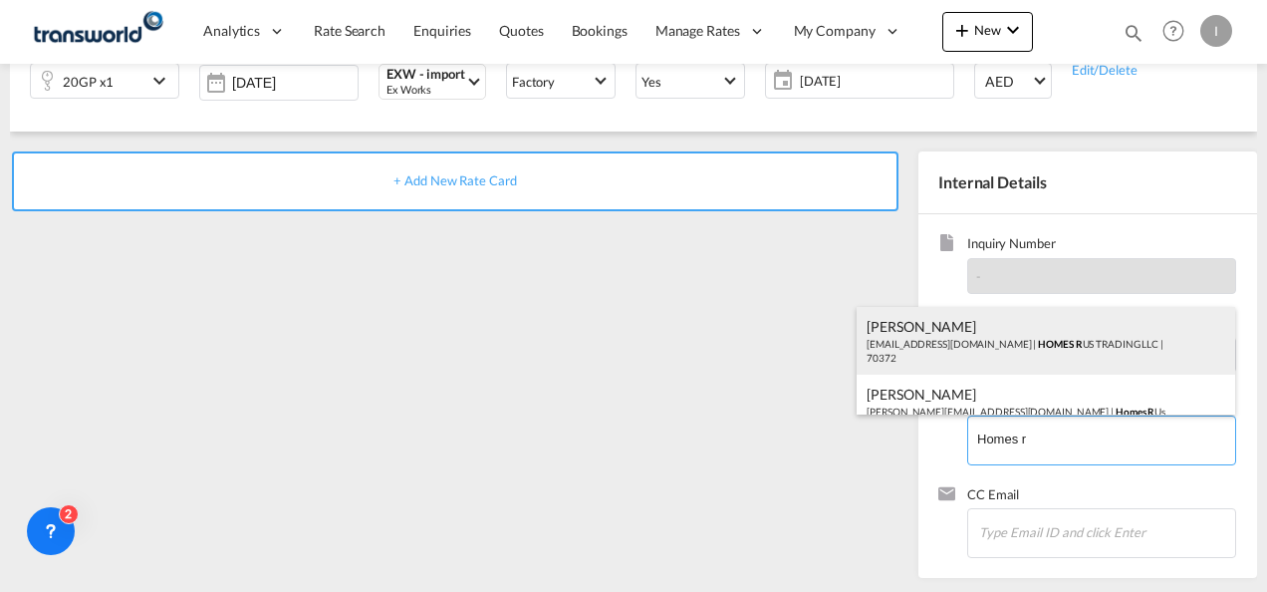
click at [911, 341] on div "Abhay S [EMAIL_ADDRESS][DOMAIN_NAME] | HOMES R US TRADING LLC | 70372" at bounding box center [1046, 341] width 379 height 68
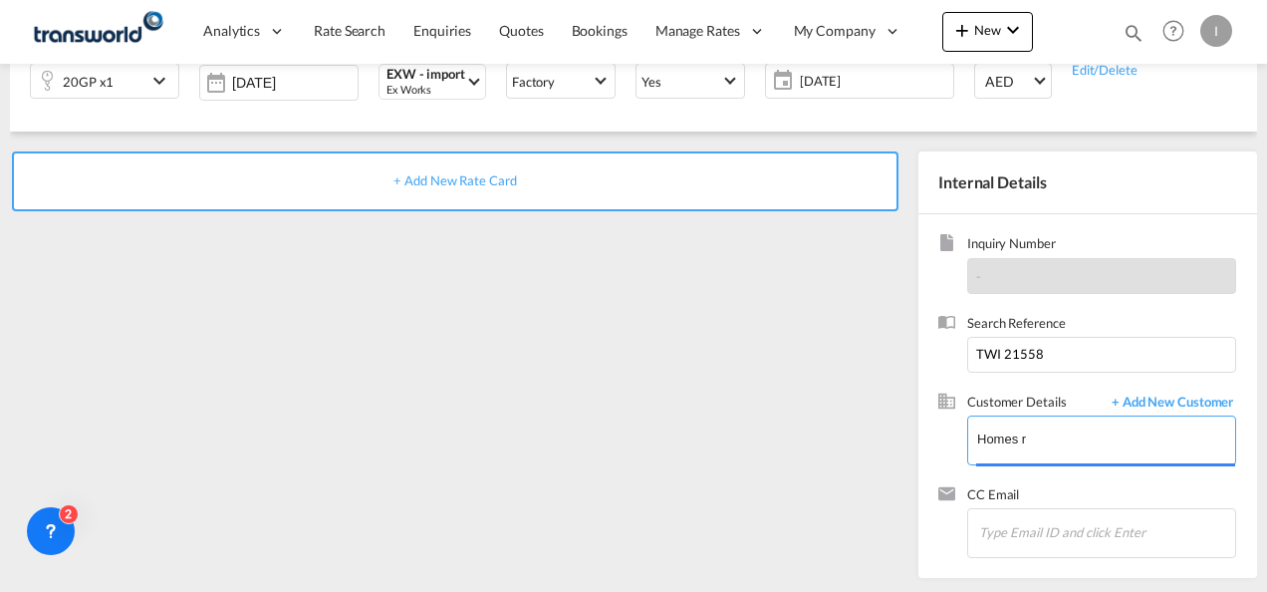
type input "HOMES R US TRADING LLC, Abhay S, [EMAIL_ADDRESS][DOMAIN_NAME]"
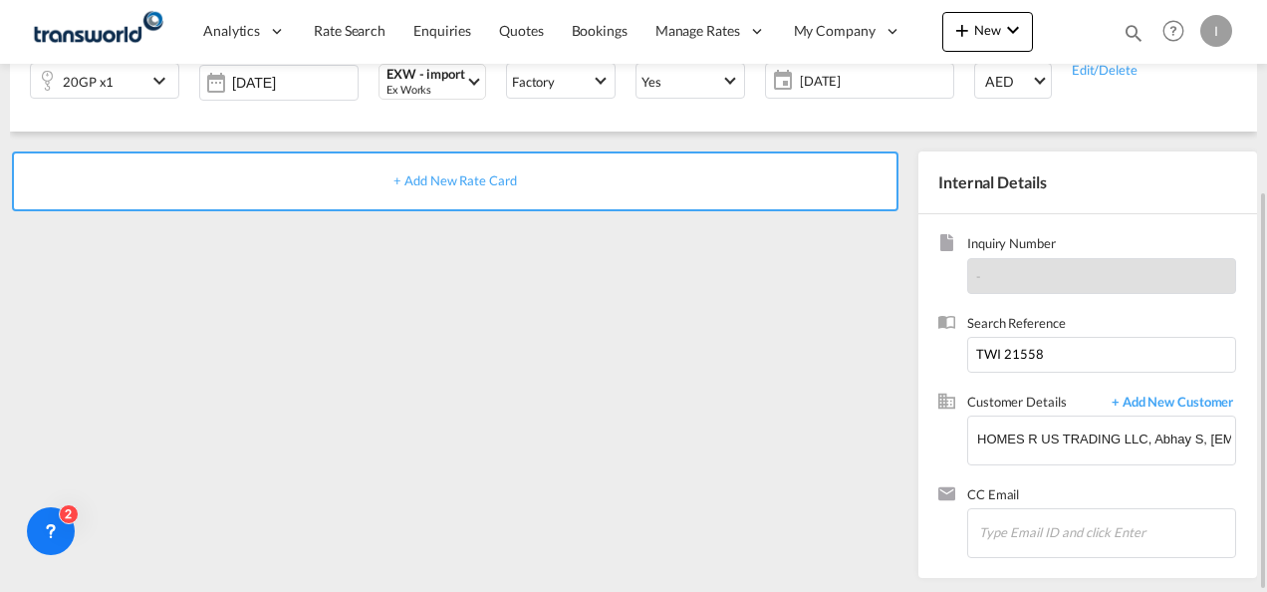
click at [454, 175] on span "+ Add New Rate Card" at bounding box center [455, 180] width 123 height 16
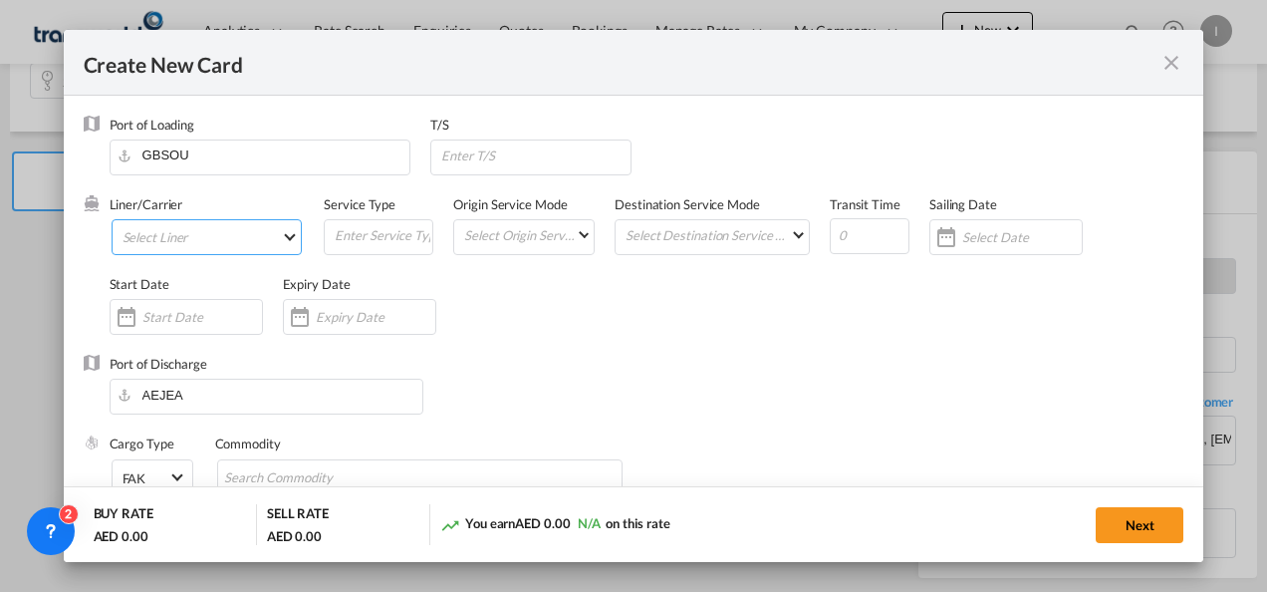
click at [220, 240] on md-select "Select Liner 2HM LOGISTICS D.O.O 2HM LOGISTICS D.O.O. / TDWC-CAPODISTRI 2HM LOG…" at bounding box center [207, 237] width 191 height 36
type input "Basic Ocean Freight"
select select "per equipment"
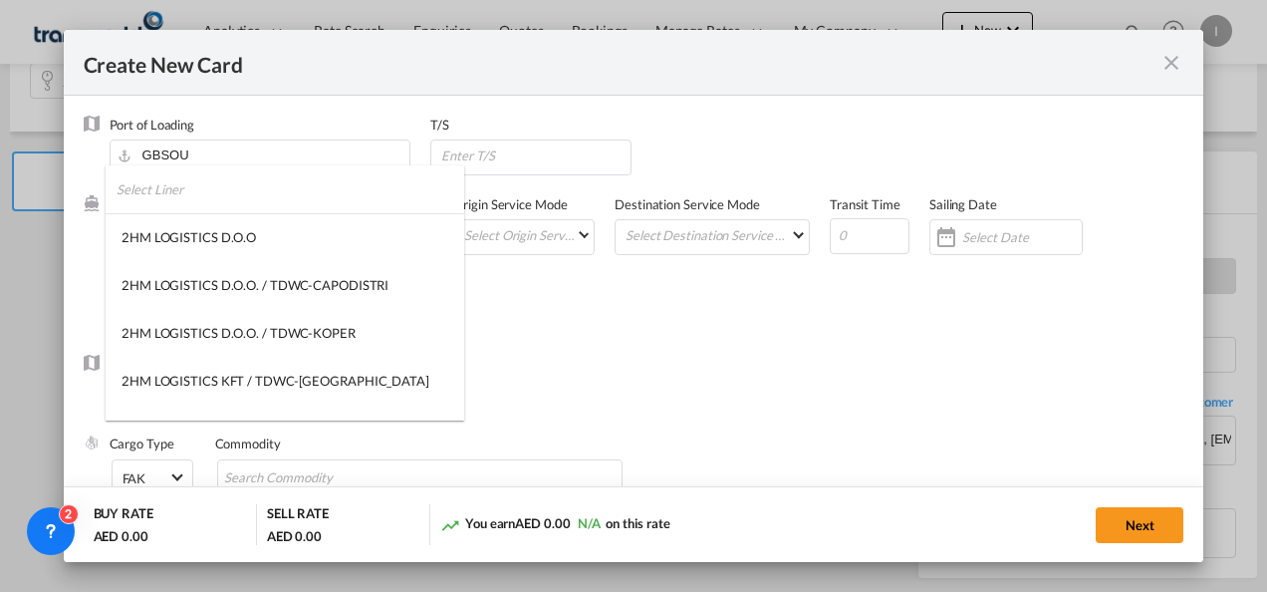
click at [185, 199] on input "search" at bounding box center [291, 189] width 348 height 48
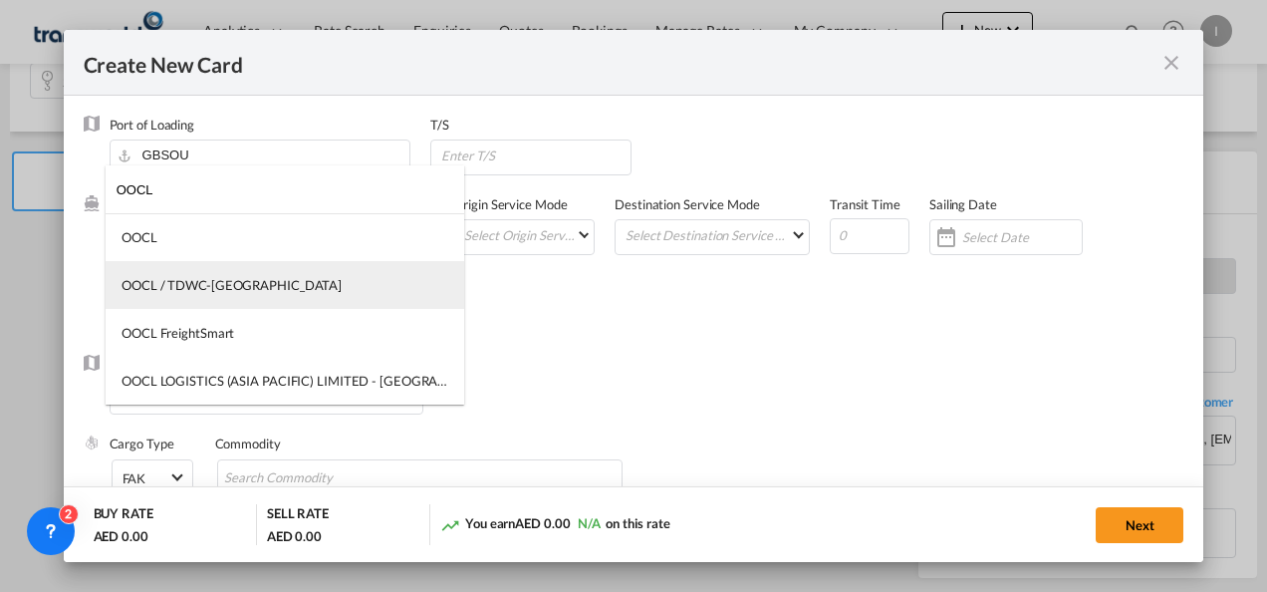
type input "OOCL"
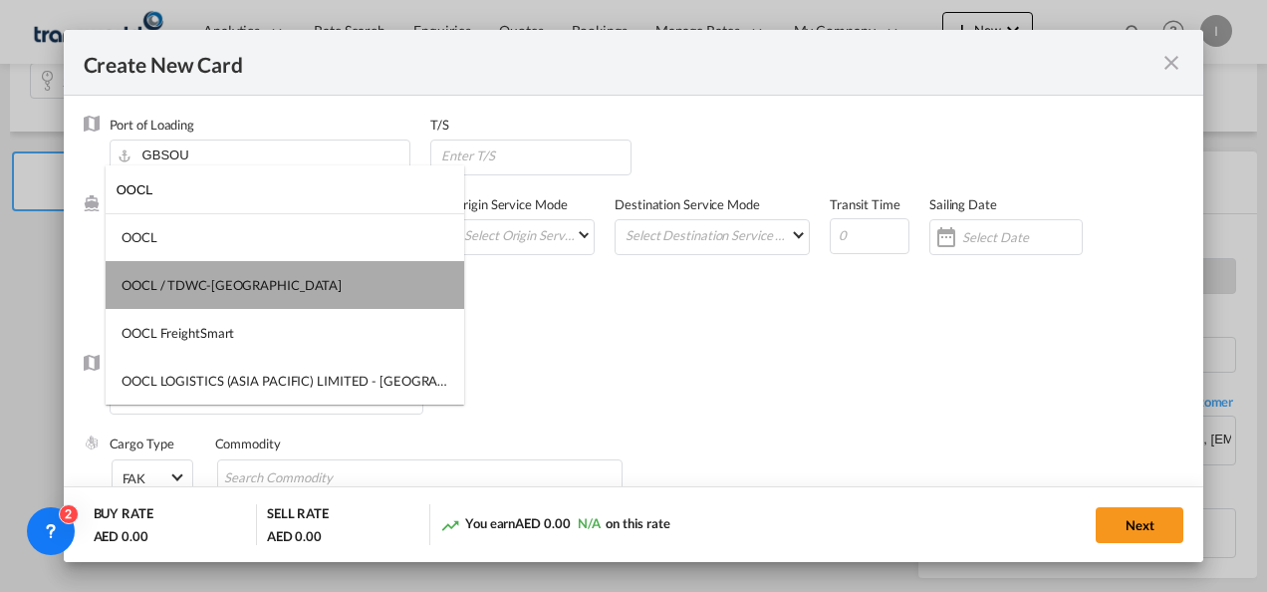
click at [202, 281] on div "OOCL / TDWC-[GEOGRAPHIC_DATA]" at bounding box center [232, 285] width 220 height 18
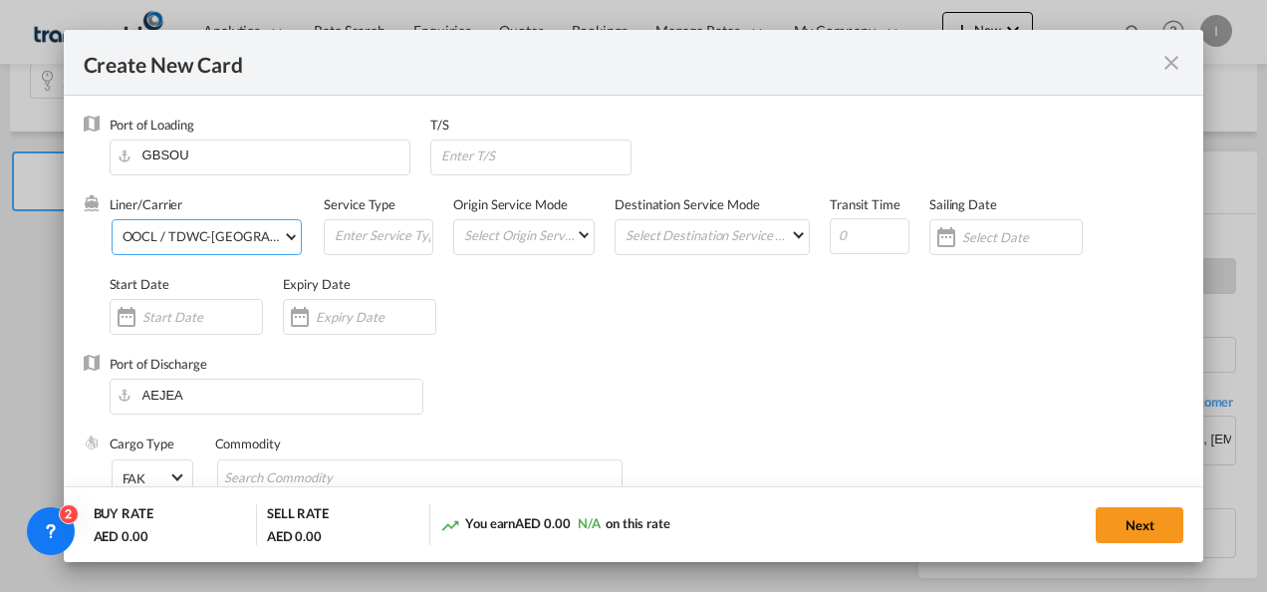
click at [325, 330] on div "Create New CardPort ..." at bounding box center [359, 317] width 153 height 36
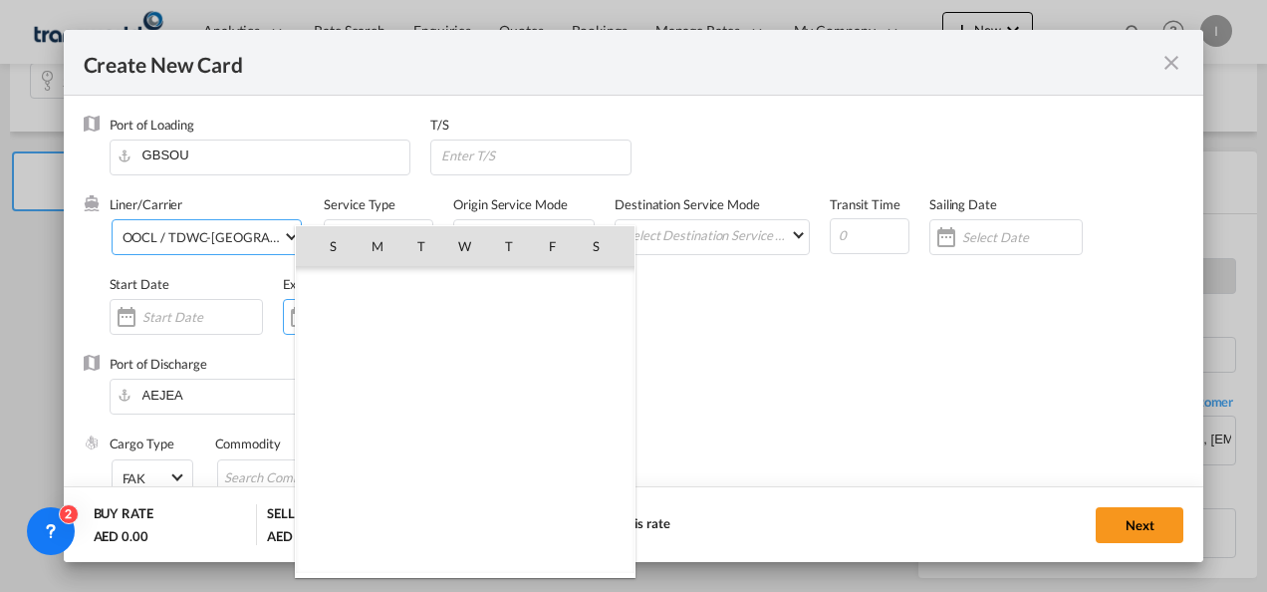
scroll to position [461208, 0]
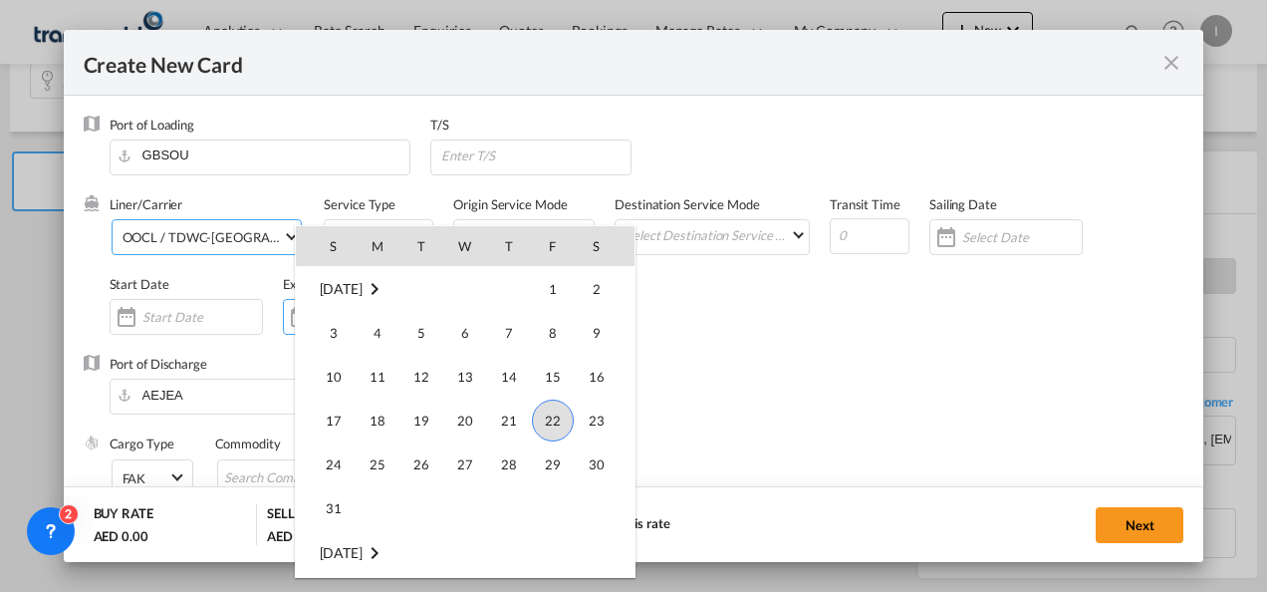
click at [330, 497] on span "31" at bounding box center [334, 508] width 40 height 40
type input "[DATE]"
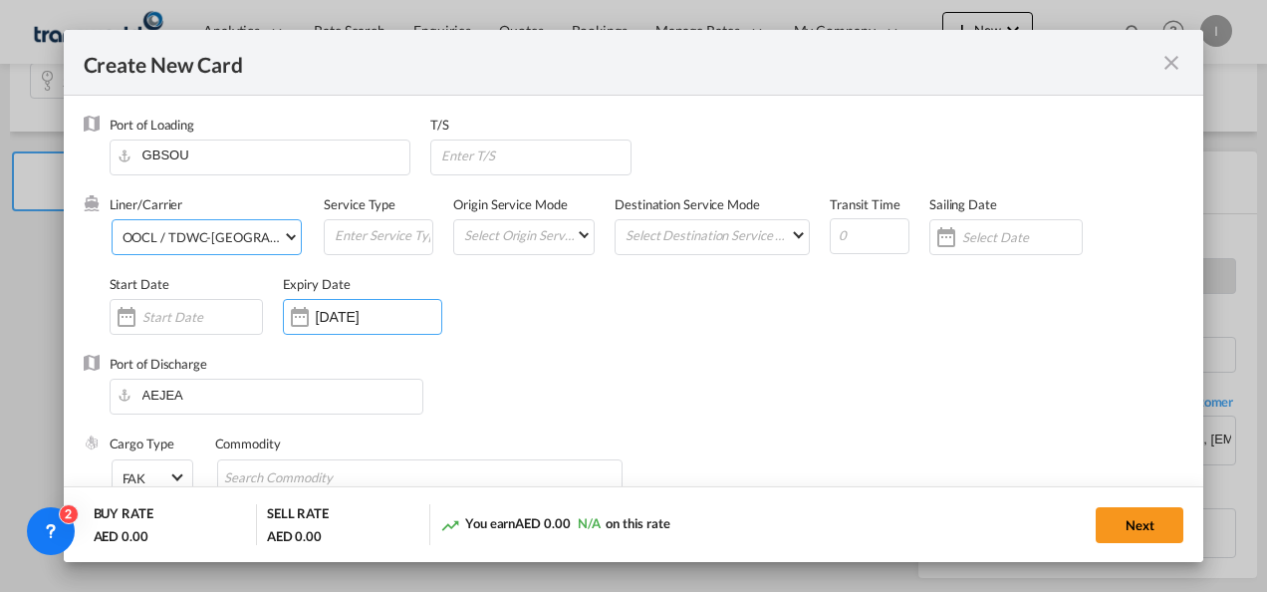
click at [444, 368] on div "Port of Discharge [GEOGRAPHIC_DATA]" at bounding box center [634, 395] width 1101 height 80
click at [255, 478] on input "Search Commodity" at bounding box center [315, 478] width 182 height 32
type input "General Cargo"
click at [612, 370] on div "Port of Discharge [GEOGRAPHIC_DATA]" at bounding box center [634, 395] width 1101 height 80
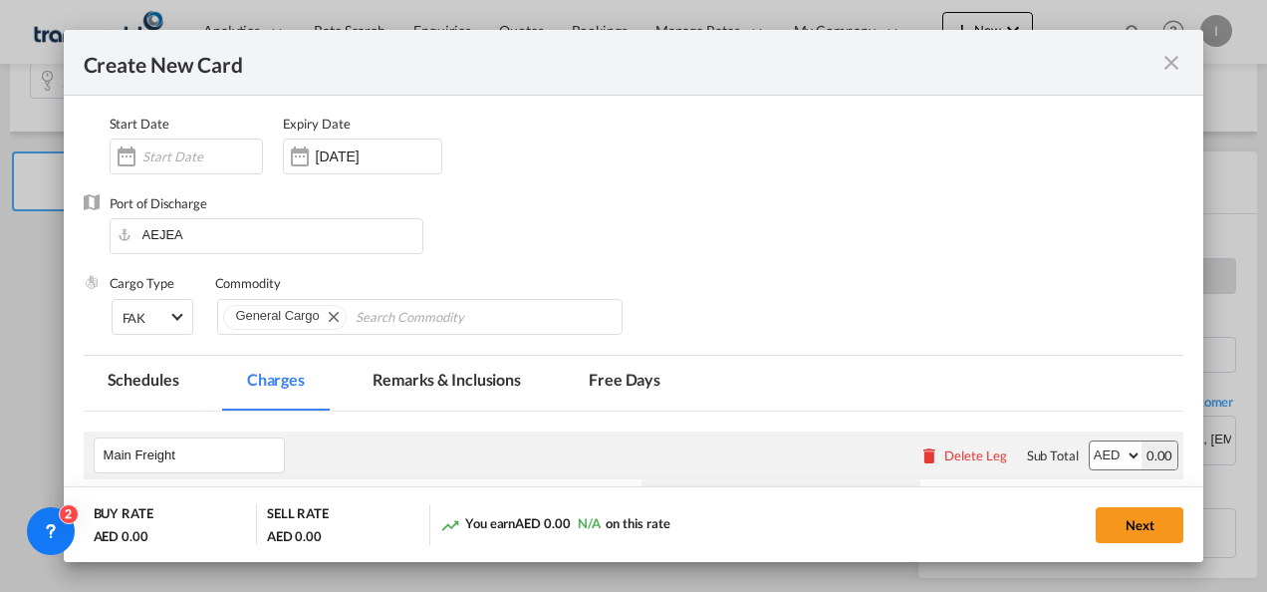
scroll to position [299, 0]
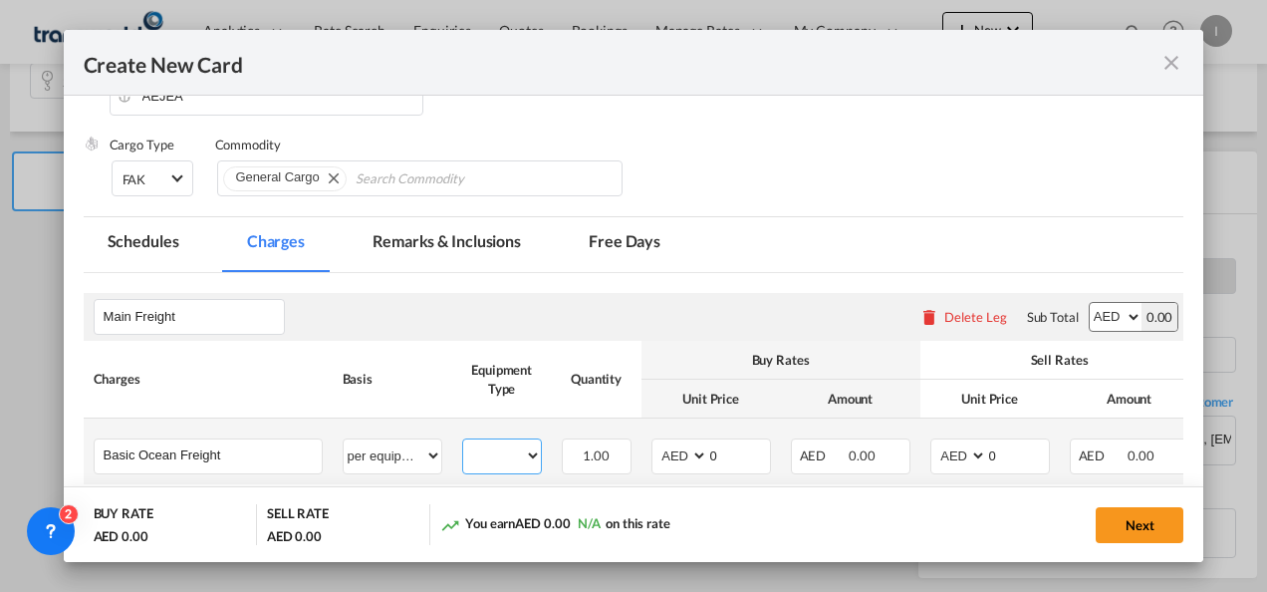
click at [494, 461] on select "20GP" at bounding box center [502, 455] width 78 height 27
select select "20GP"
click at [463, 442] on select "20GP" at bounding box center [502, 455] width 78 height 27
click at [693, 456] on select "AED AFN ALL AMD ANG AOA ARS AUD AWG AZN BAM BBD BDT BGN BHD BIF BMD BND [PERSON…" at bounding box center [682, 455] width 52 height 27
select select "string:USD"
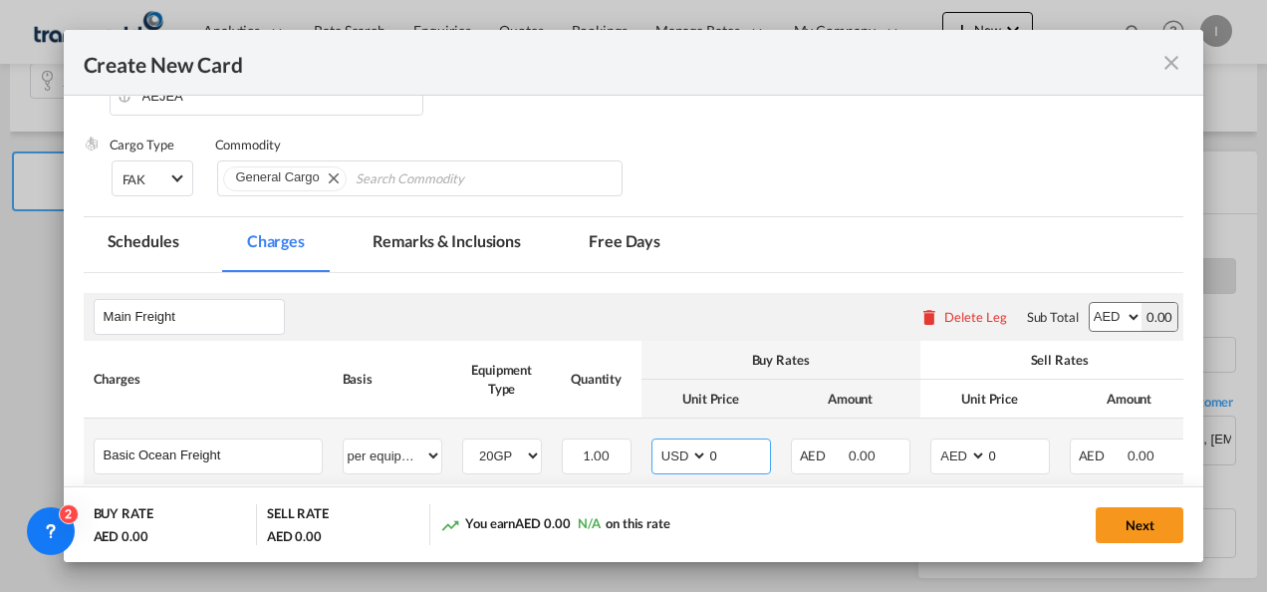
click at [656, 442] on select "AED AFN ALL AMD ANG AOA ARS AUD AWG AZN BAM BBD BDT BGN BHD BIF BMD BND [PERSON…" at bounding box center [682, 455] width 52 height 27
drag, startPoint x: 735, startPoint y: 459, endPoint x: 673, endPoint y: 460, distance: 61.8
click at [673, 460] on md-input-container "AED AFN ALL AMD ANG AOA ARS AUD AWG AZN BAM BBD BDT BGN BHD BIF BMD BND [PERSON…" at bounding box center [712, 456] width 120 height 36
type input "1300"
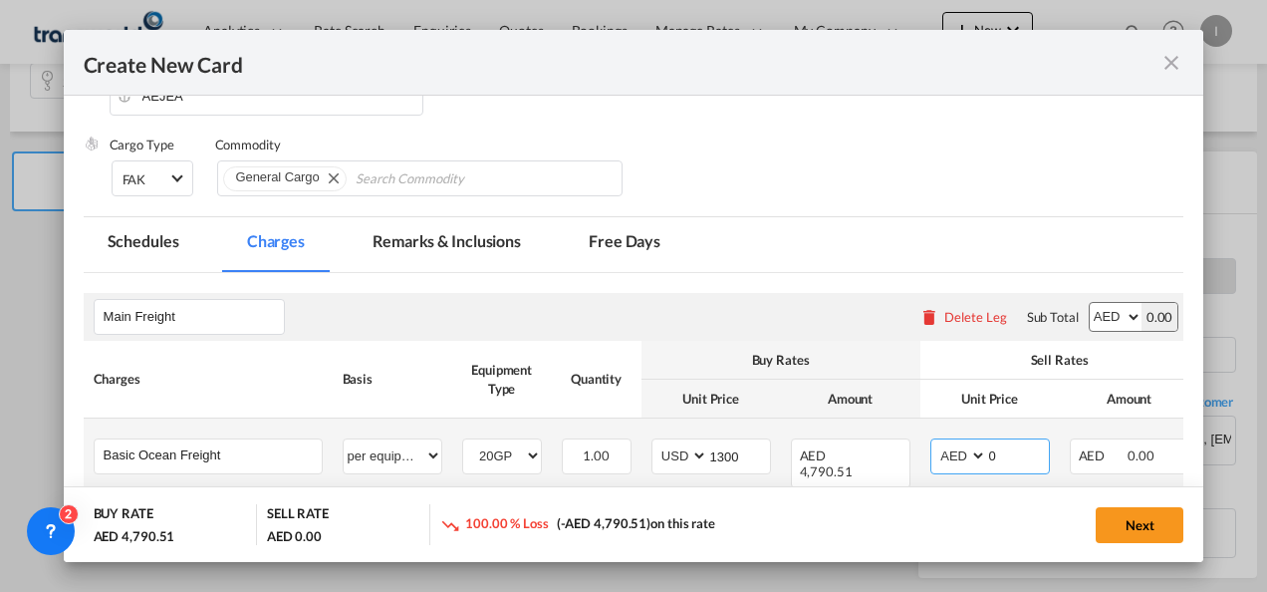
click at [968, 458] on select "AED AFN ALL AMD ANG AOA ARS AUD AWG AZN BAM BBD BDT BGN BHD BIF BMD BND [PERSON…" at bounding box center [960, 455] width 52 height 27
select select "string:USD"
click at [934, 442] on select "AED AFN ALL AMD ANG AOA ARS AUD AWG AZN BAM BBD BDT BGN BHD BIF BMD BND [PERSON…" at bounding box center [960, 455] width 52 height 27
drag, startPoint x: 1027, startPoint y: 459, endPoint x: 917, endPoint y: 468, distance: 110.9
click at [917, 468] on tr "Basic Ocean Freight Please Enter User Defined Charges Cannot Be Published per e…" at bounding box center [715, 458] width 1262 height 80
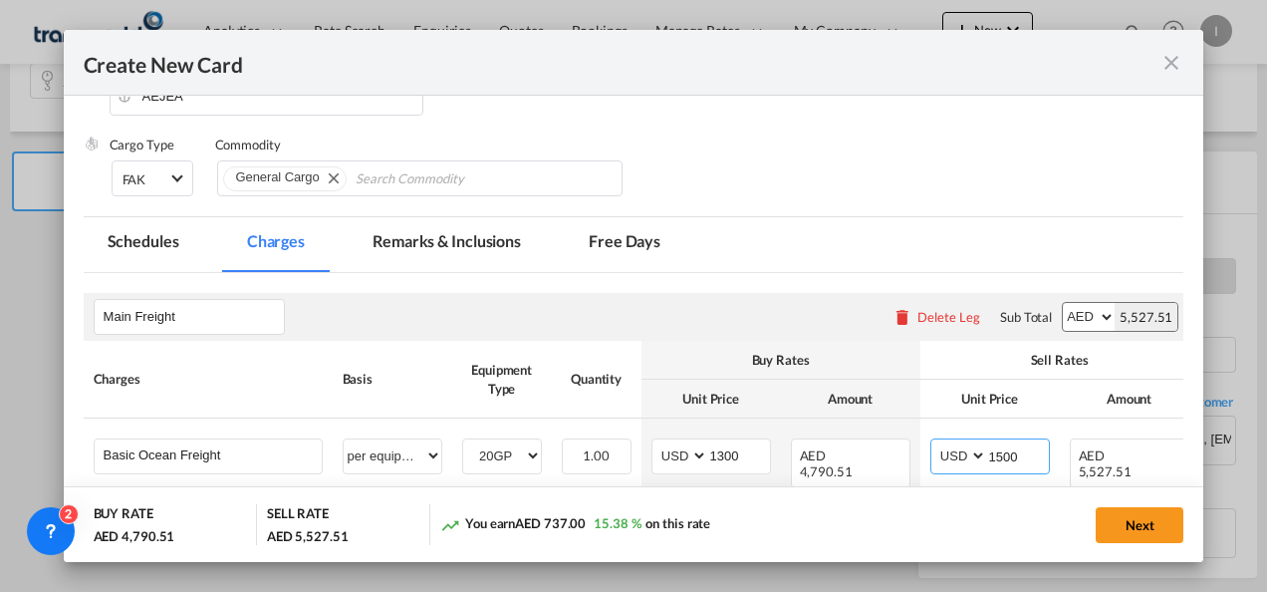
type input "1500"
click at [837, 198] on div "Cargo Type FAK FAK GCR GDSM General Cargo Hazardous Cargo Ambient Foodstuff Chi…" at bounding box center [647, 175] width 1075 height 80
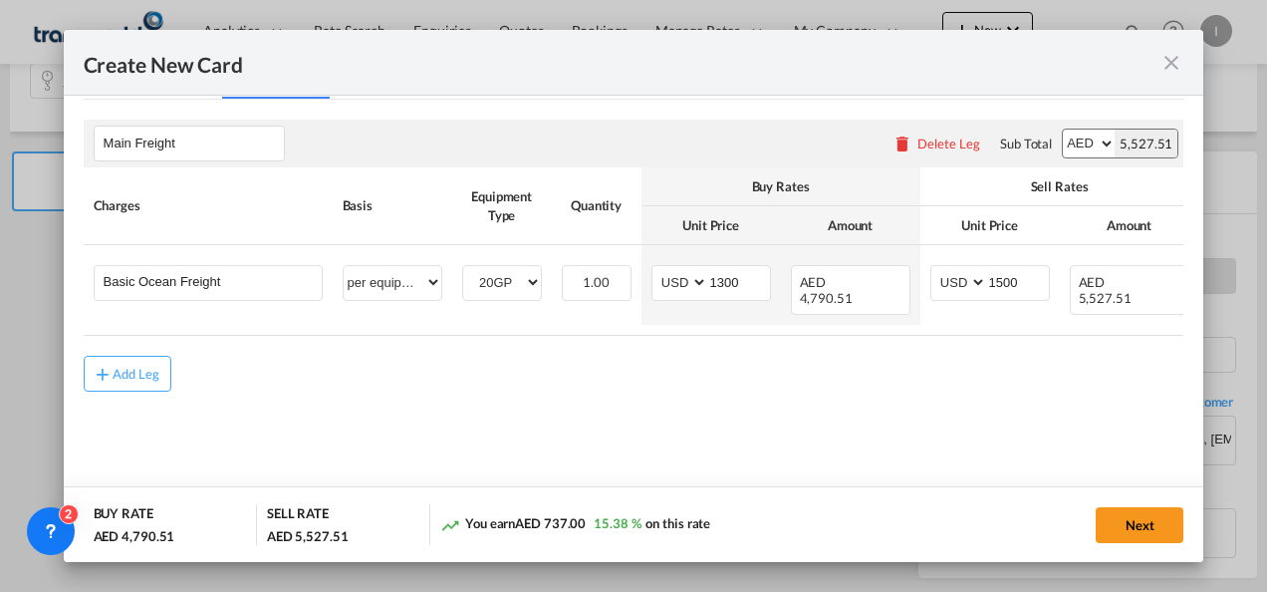
scroll to position [0, 176]
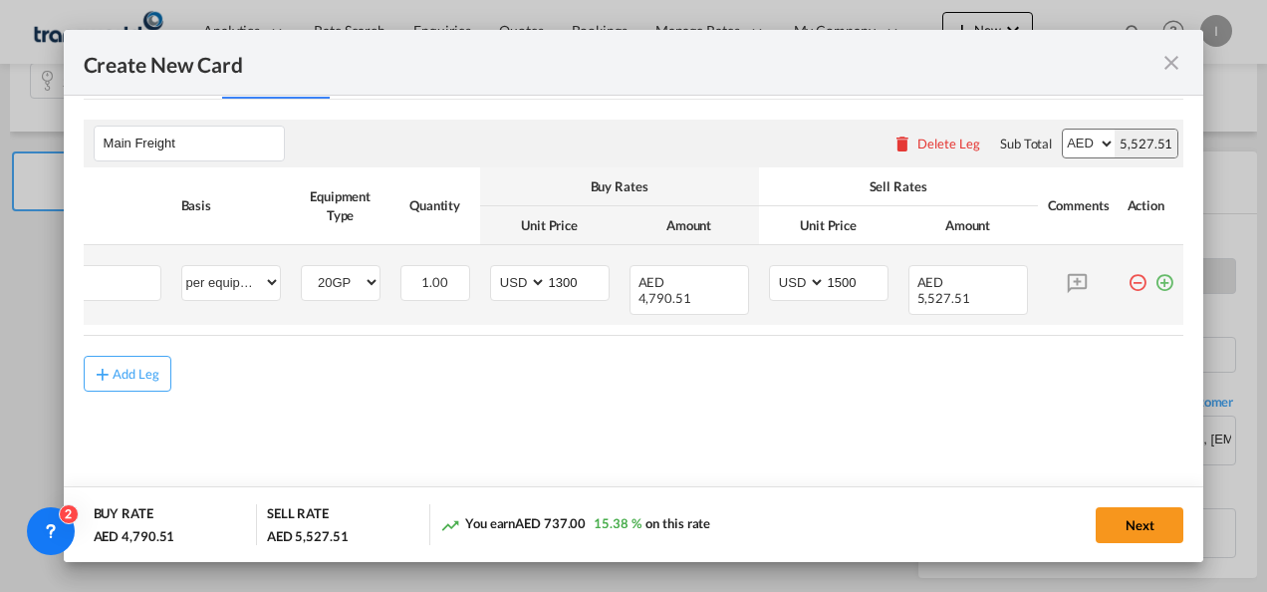
click at [1155, 283] on md-icon "icon-plus-circle-outline green-400-fg" at bounding box center [1165, 275] width 20 height 20
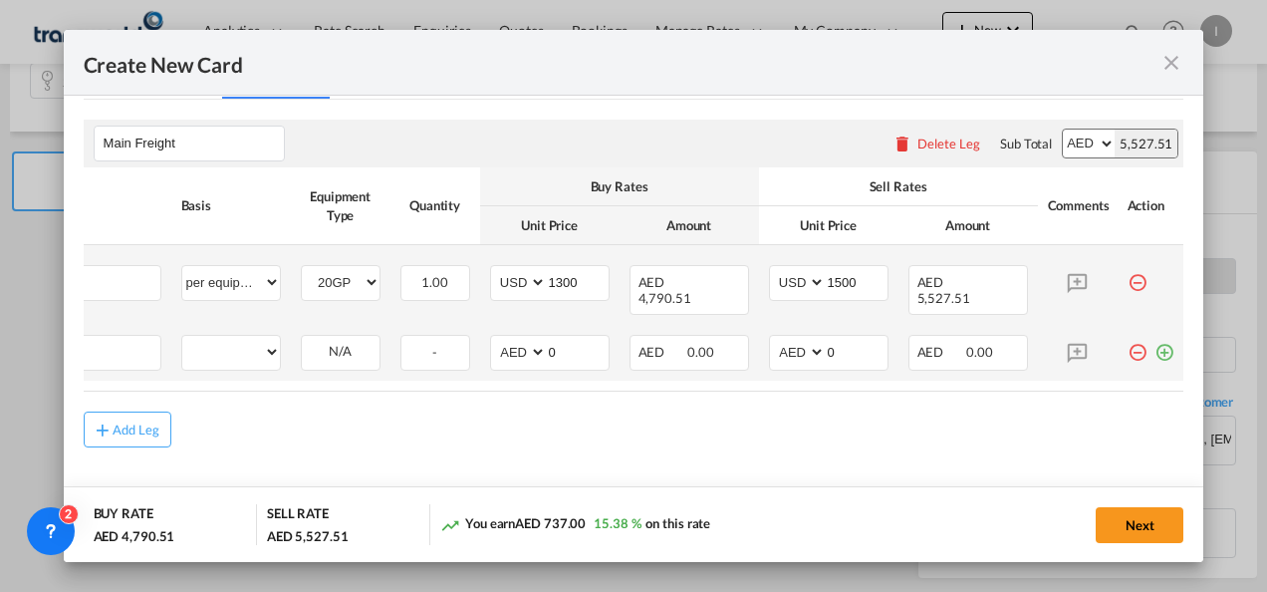
scroll to position [0, 20]
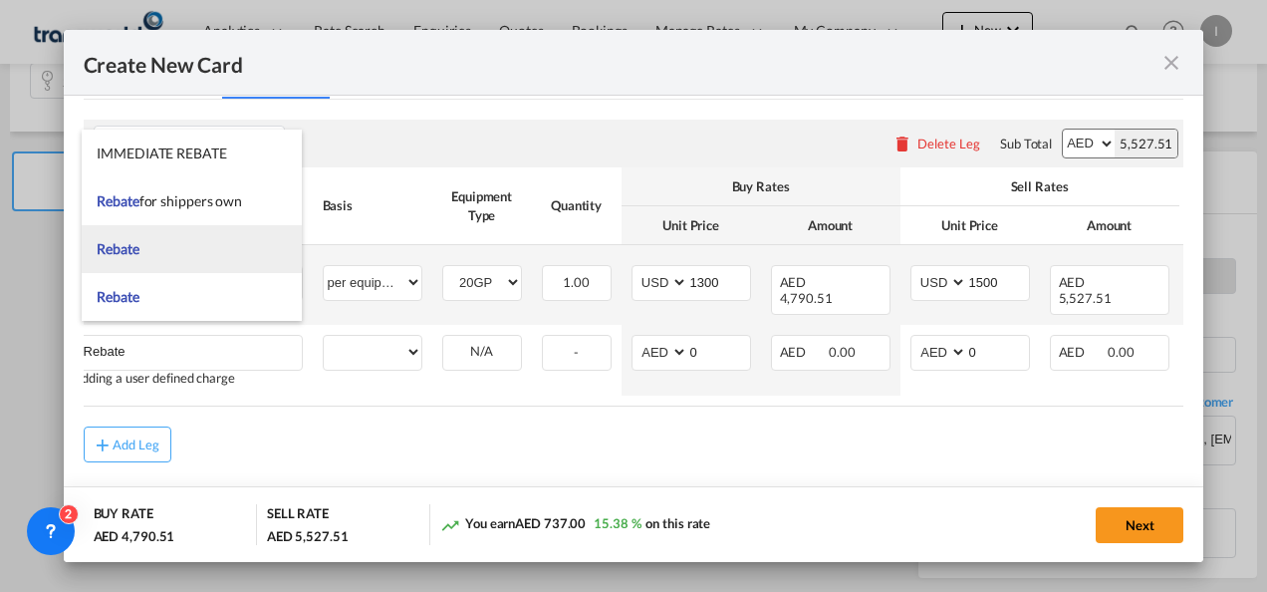
type input "Rebate"
click at [143, 268] on li "Rebate" at bounding box center [192, 249] width 220 height 48
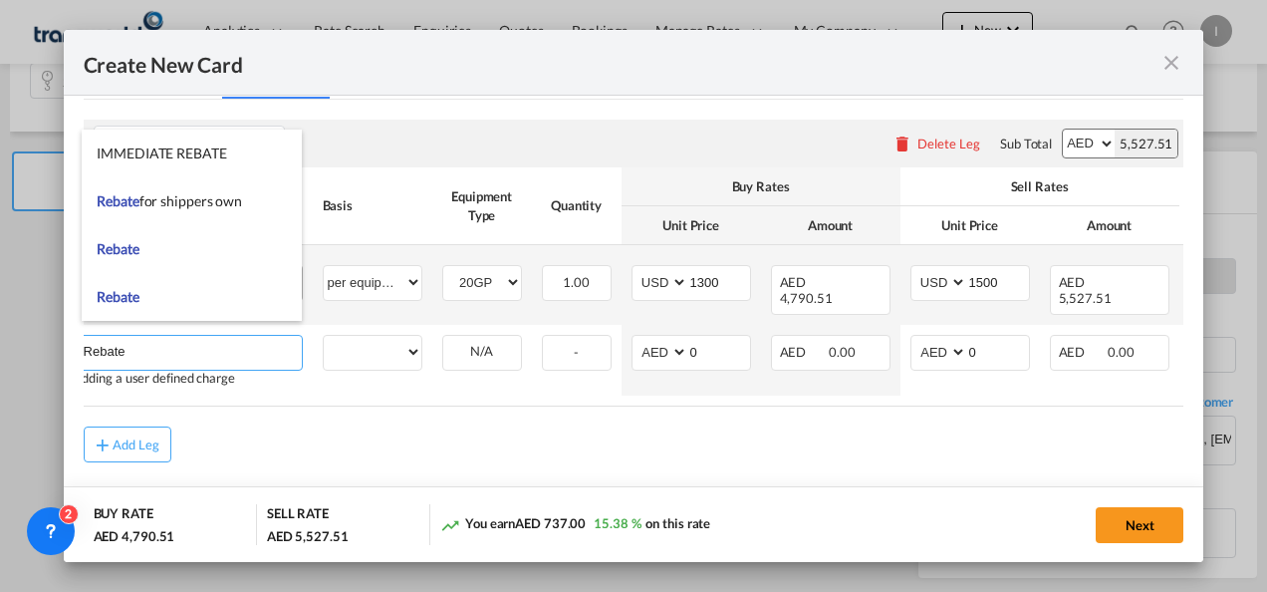
select select "per equipment"
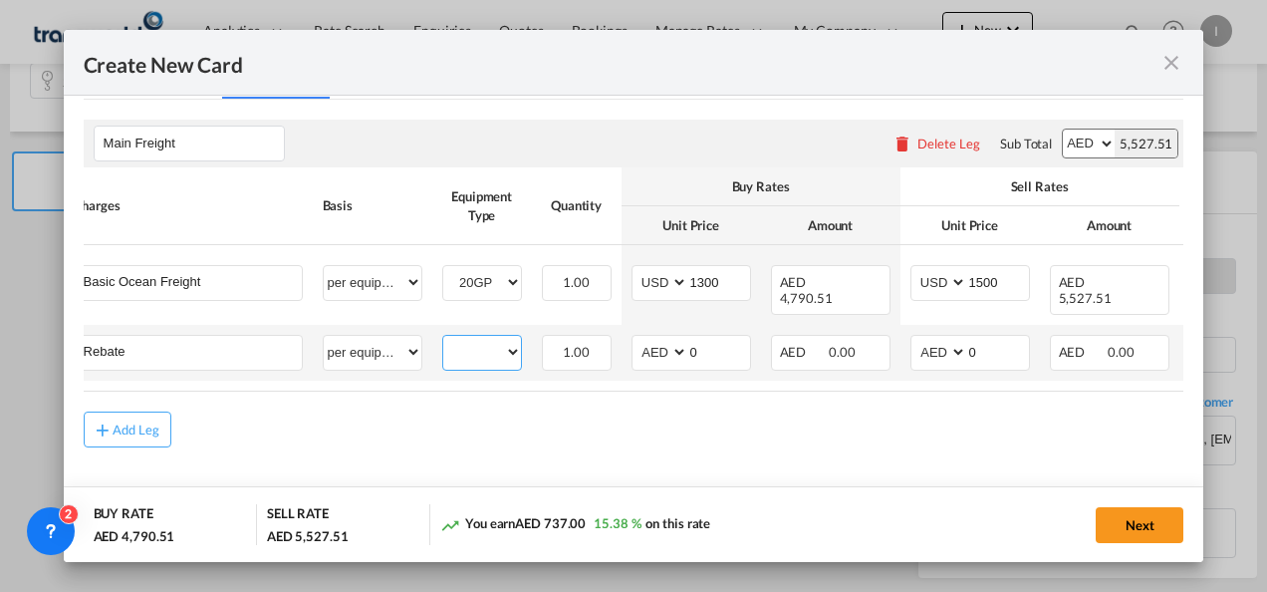
click at [502, 339] on select "20GP" at bounding box center [482, 352] width 78 height 27
select select "20GP"
click at [443, 339] on select "20GP" at bounding box center [482, 352] width 78 height 27
click at [656, 341] on select "AED AFN ALL AMD ANG AOA ARS AUD AWG AZN BAM BBD BDT BGN BHD BIF BMD BND [PERSON…" at bounding box center [662, 352] width 52 height 27
select select "string:USD"
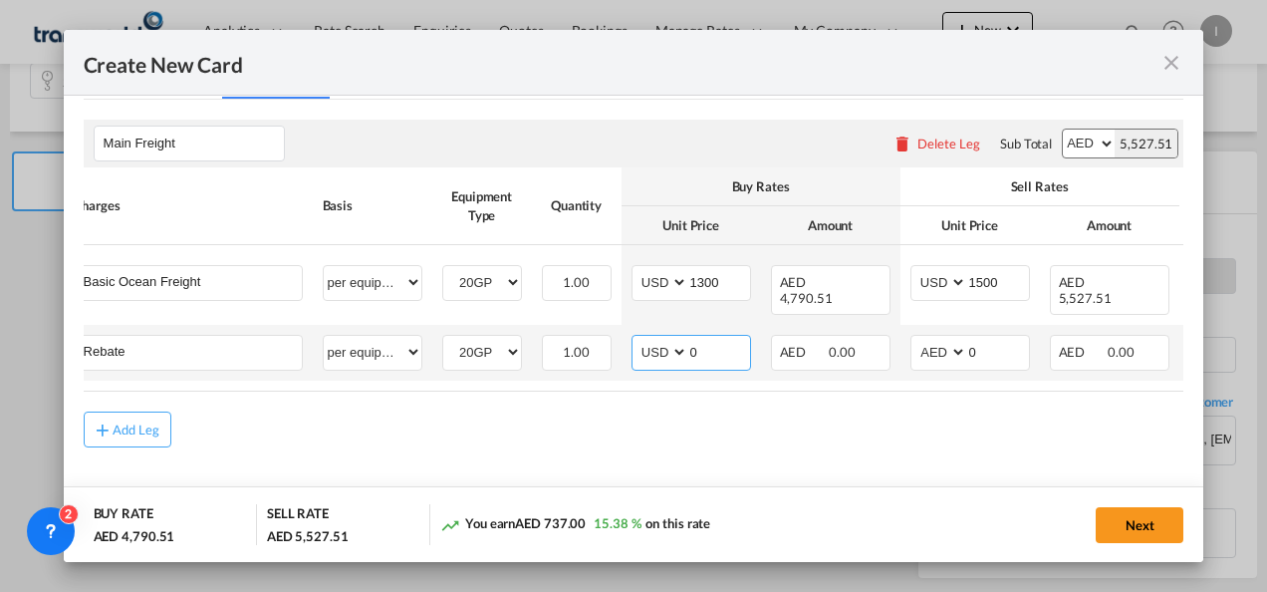
click at [636, 339] on select "AED AFN ALL AMD ANG AOA ARS AUD AWG AZN BAM BBD BDT BGN BHD BIF BMD BND [PERSON…" at bounding box center [662, 352] width 52 height 27
drag, startPoint x: 718, startPoint y: 343, endPoint x: 635, endPoint y: 345, distance: 83.7
click at [635, 345] on md-input-container "AED AFN ALL AMD ANG AOA ARS AUD AWG AZN BAM BBD BDT BGN BHD BIF BMD BND [PERSON…" at bounding box center [692, 353] width 120 height 36
type input "25"
click at [612, 437] on div "Add Leg" at bounding box center [634, 429] width 1101 height 36
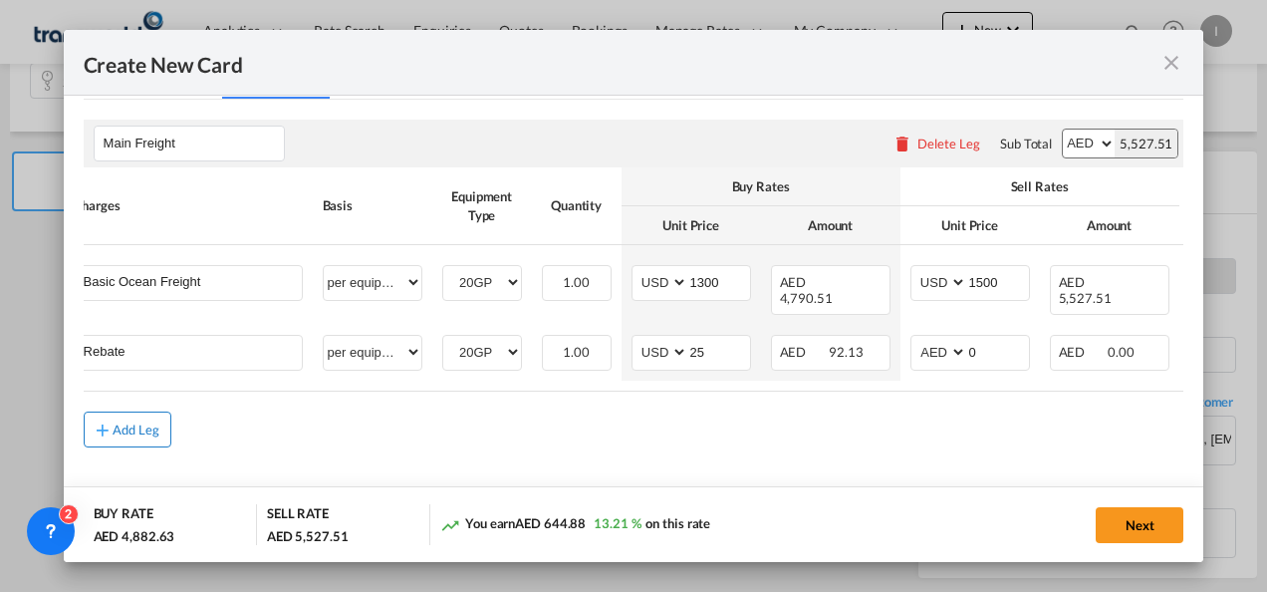
click at [126, 423] on div "Add Leg" at bounding box center [137, 429] width 48 height 12
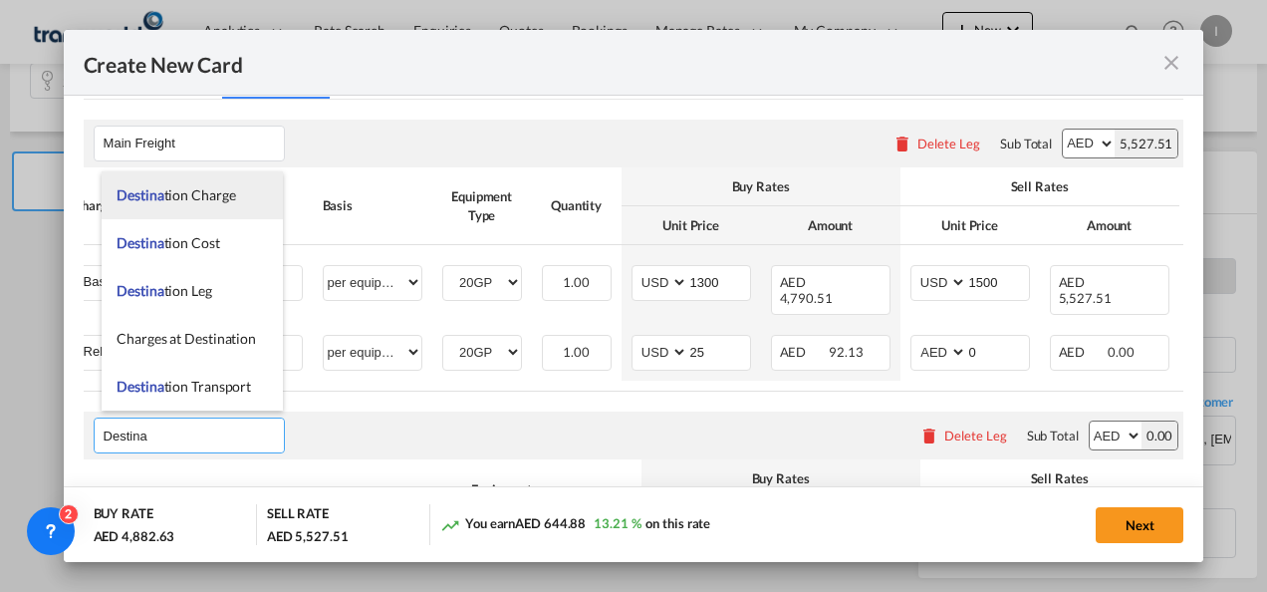
click at [173, 207] on li "Destina tion Charge" at bounding box center [192, 195] width 181 height 48
type input "Destination Charge"
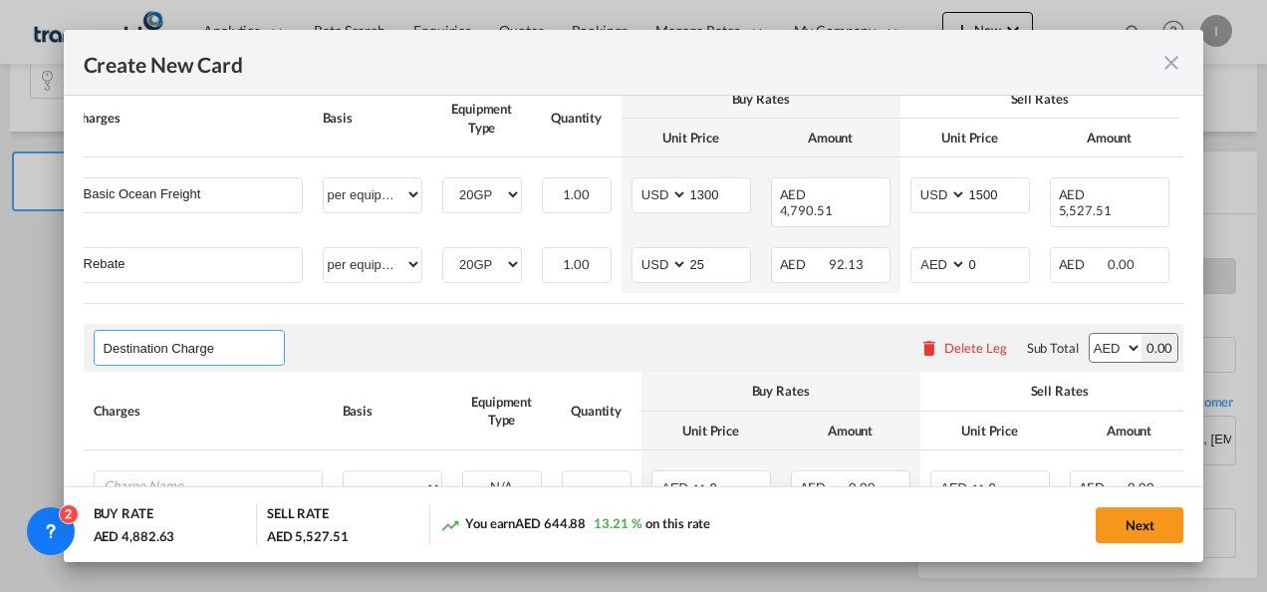
scroll to position [671, 0]
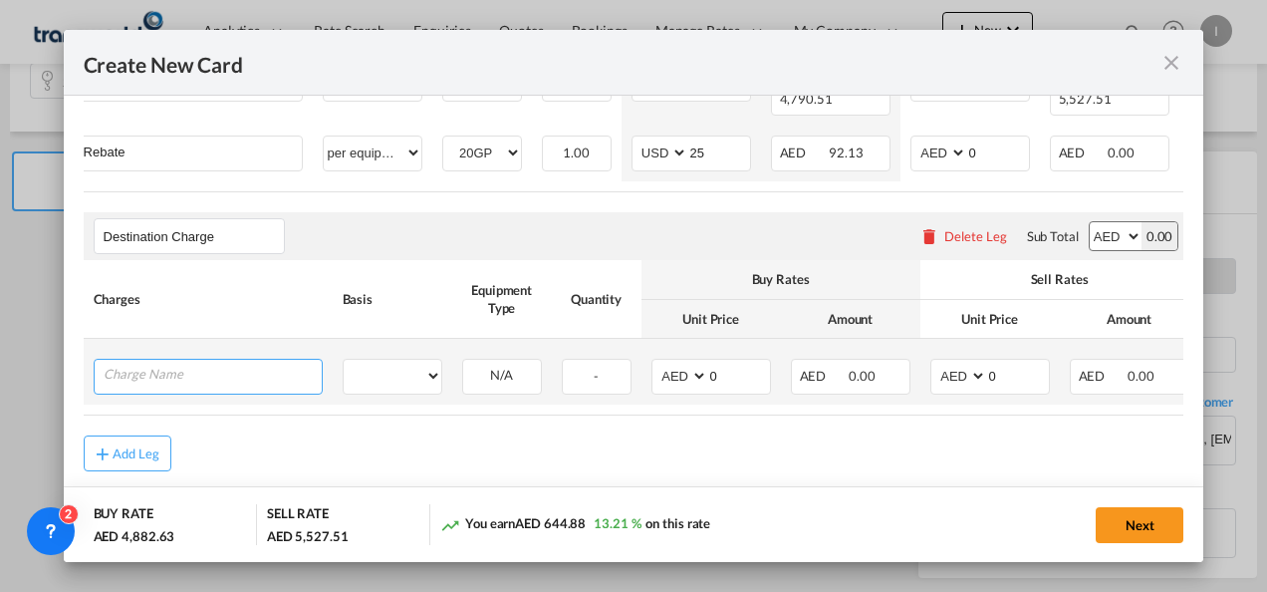
click at [150, 371] on input "Charge Name" at bounding box center [213, 375] width 218 height 30
type input "B"
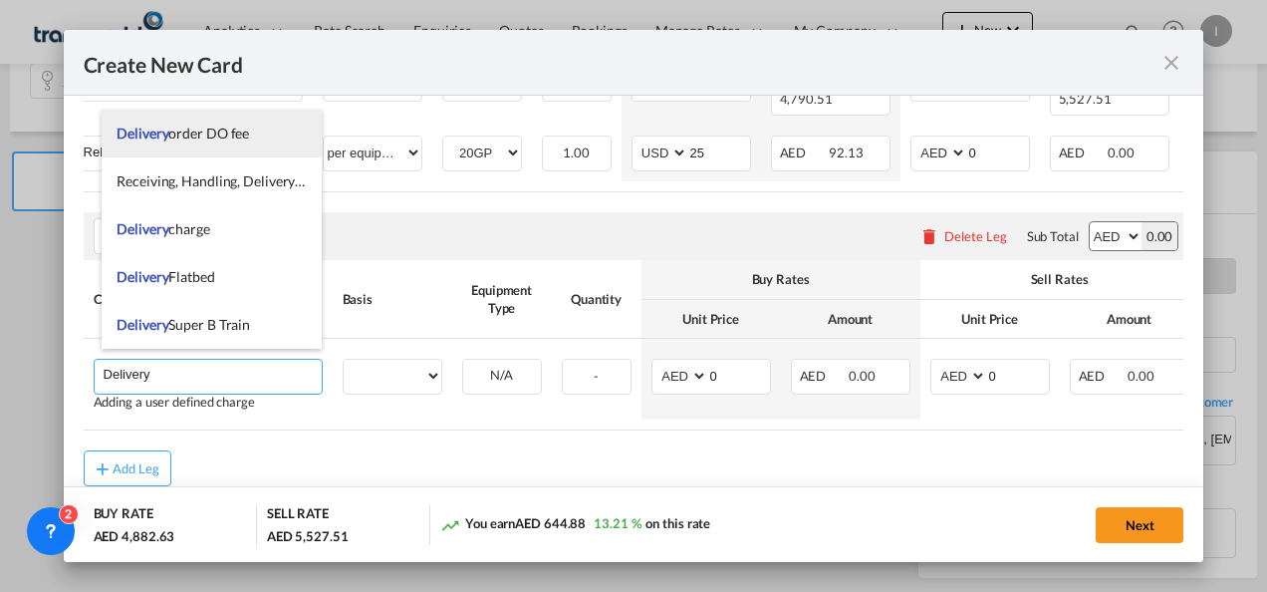
click at [213, 148] on li "Delivery order DO fee" at bounding box center [212, 134] width 220 height 48
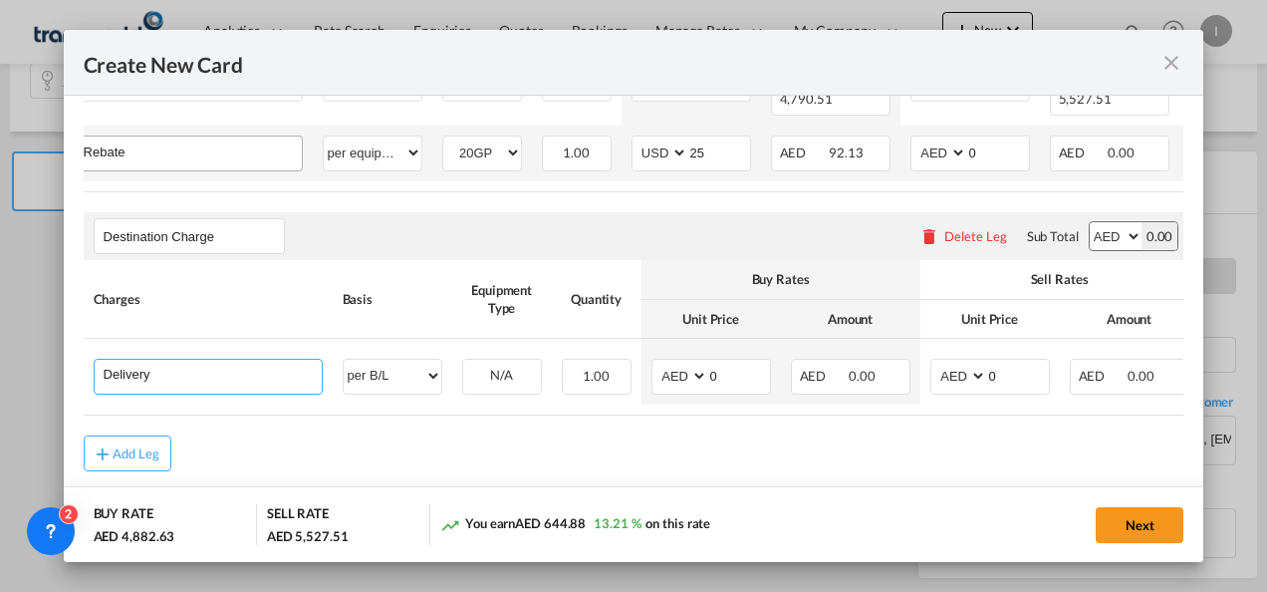
type input "Delivery order DO fee"
select select "per B/L"
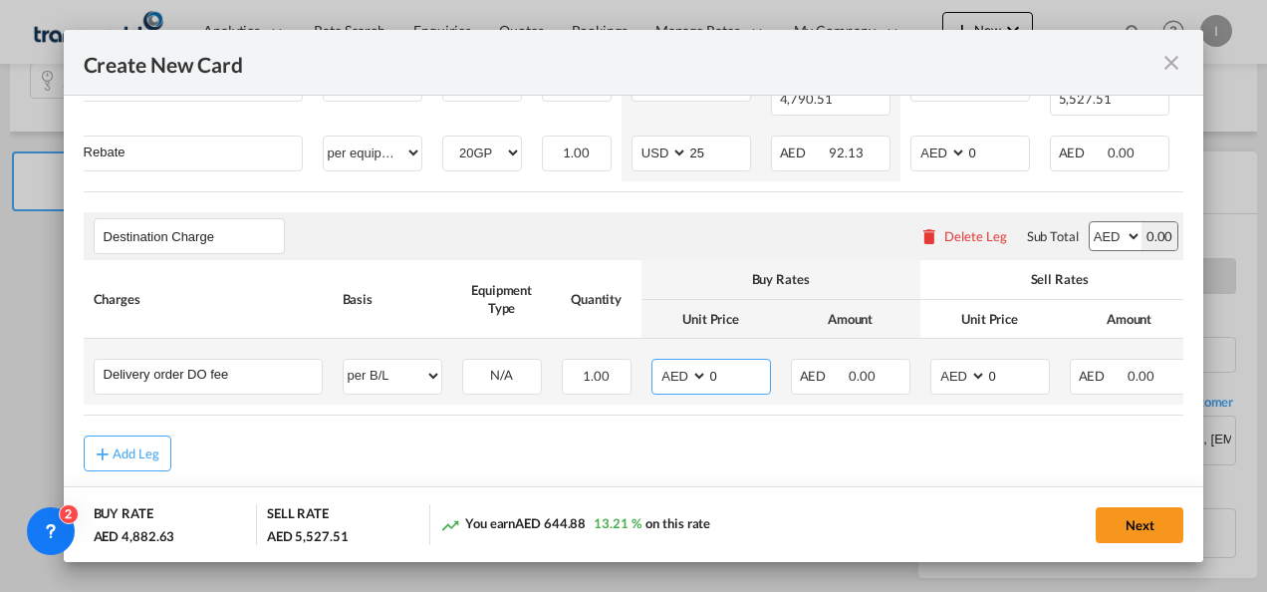
drag, startPoint x: 722, startPoint y: 369, endPoint x: 687, endPoint y: 368, distance: 34.9
click at [687, 368] on md-input-container "AED AFN ALL AMD ANG AOA ARS AUD AWG AZN BAM BBD BDT BGN BHD BIF BMD BND [PERSON…" at bounding box center [712, 377] width 120 height 36
type input "525"
drag, startPoint x: 996, startPoint y: 365, endPoint x: 977, endPoint y: 363, distance: 19.0
click at [977, 363] on md-input-container "AED AFN ALL AMD ANG AOA ARS AUD AWG AZN BAM BBD BDT BGN BHD BIF BMD BND [PERSON…" at bounding box center [990, 377] width 120 height 36
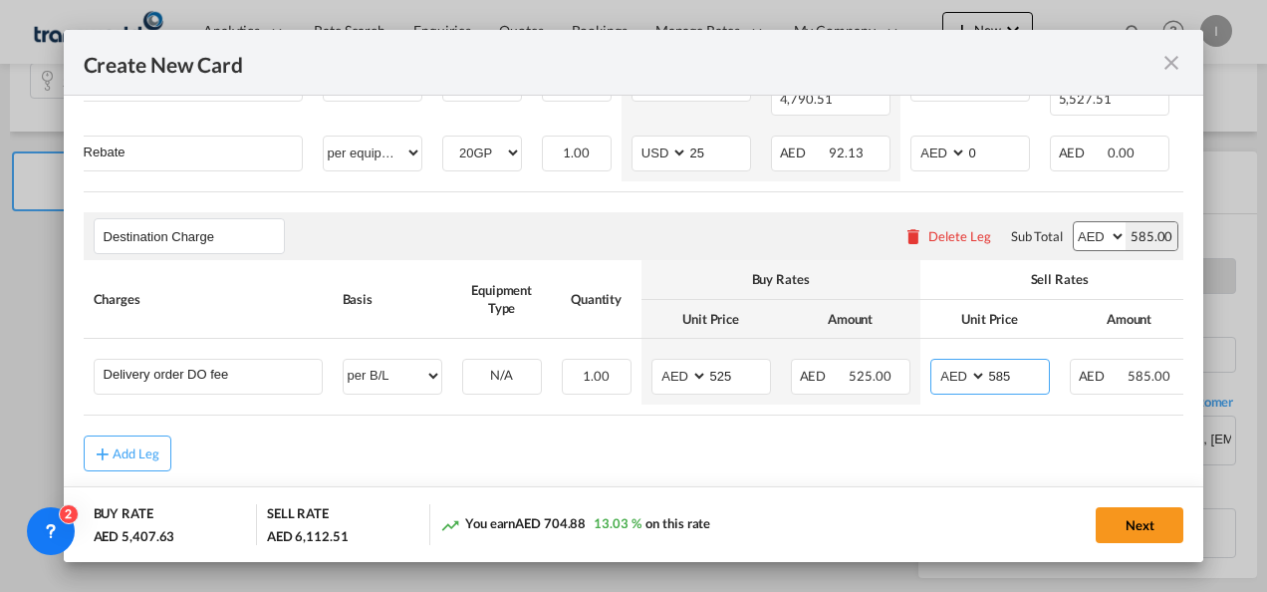
type input "585"
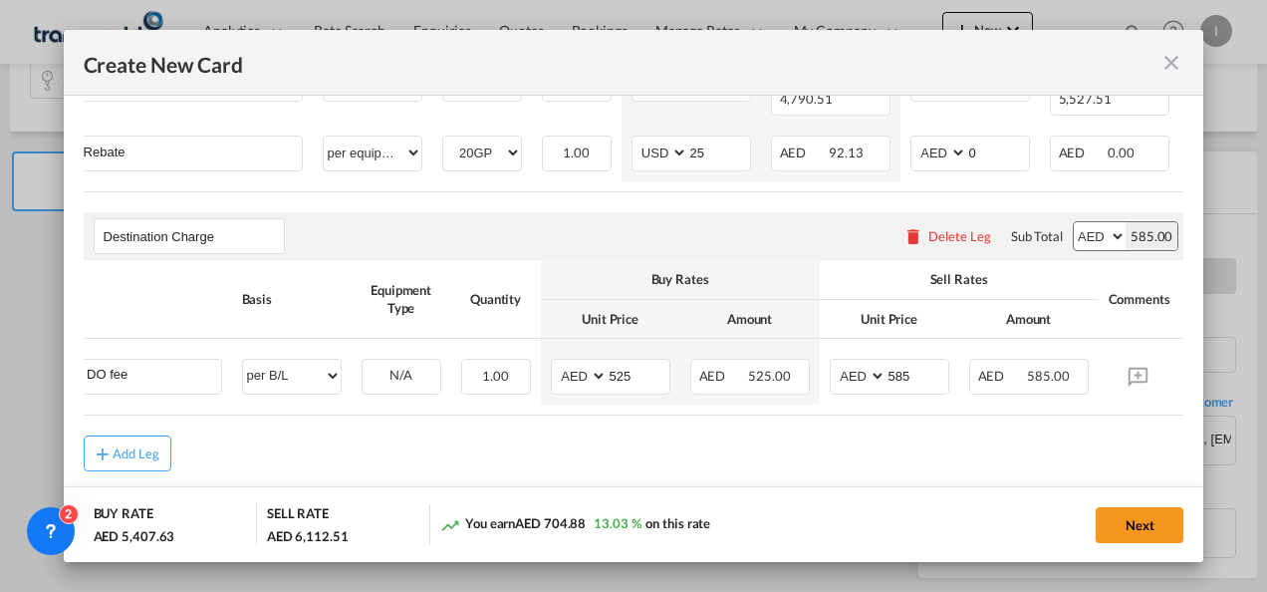
scroll to position [0, 118]
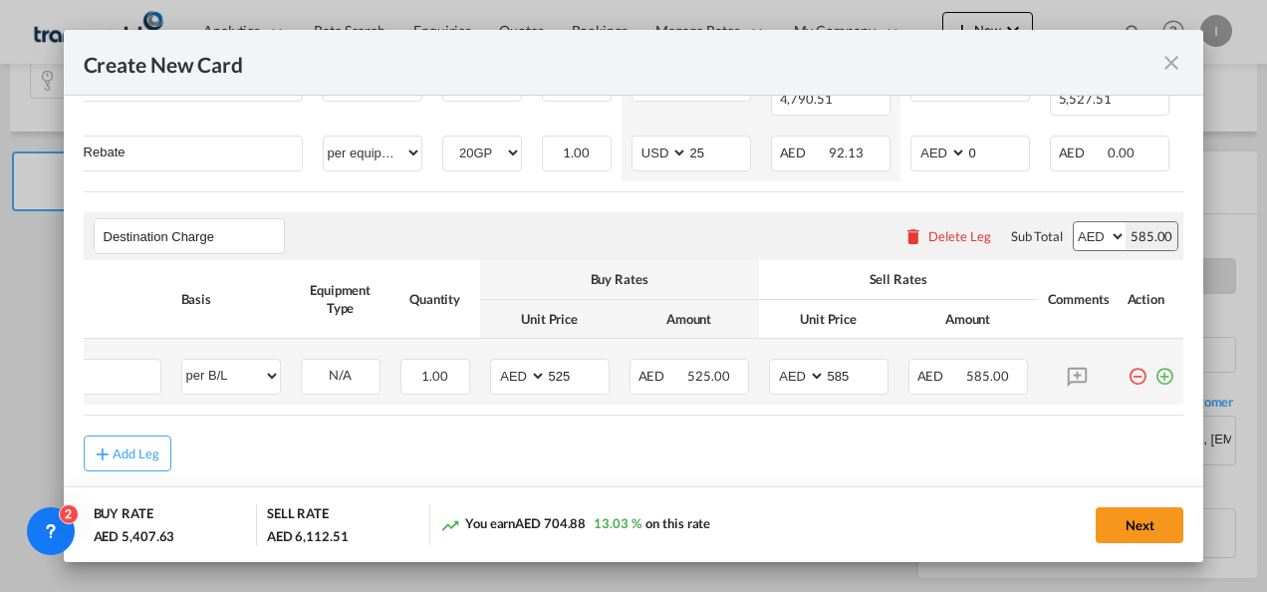
click at [1155, 363] on md-icon "icon-plus-circle-outline green-400-fg" at bounding box center [1165, 369] width 20 height 20
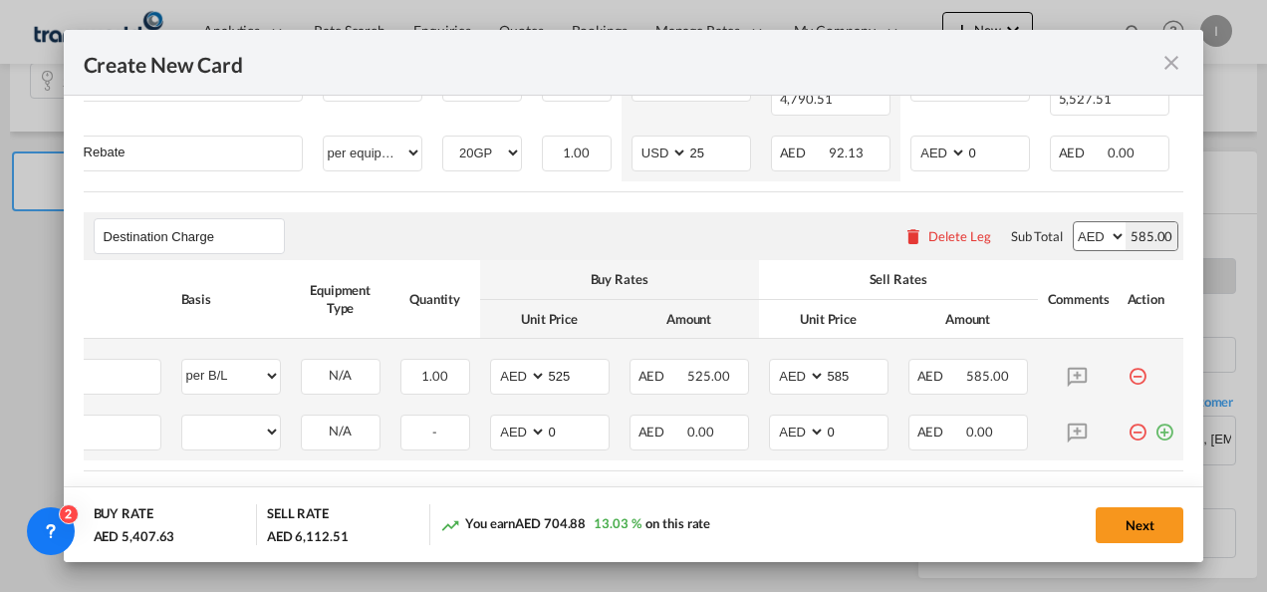
scroll to position [0, 20]
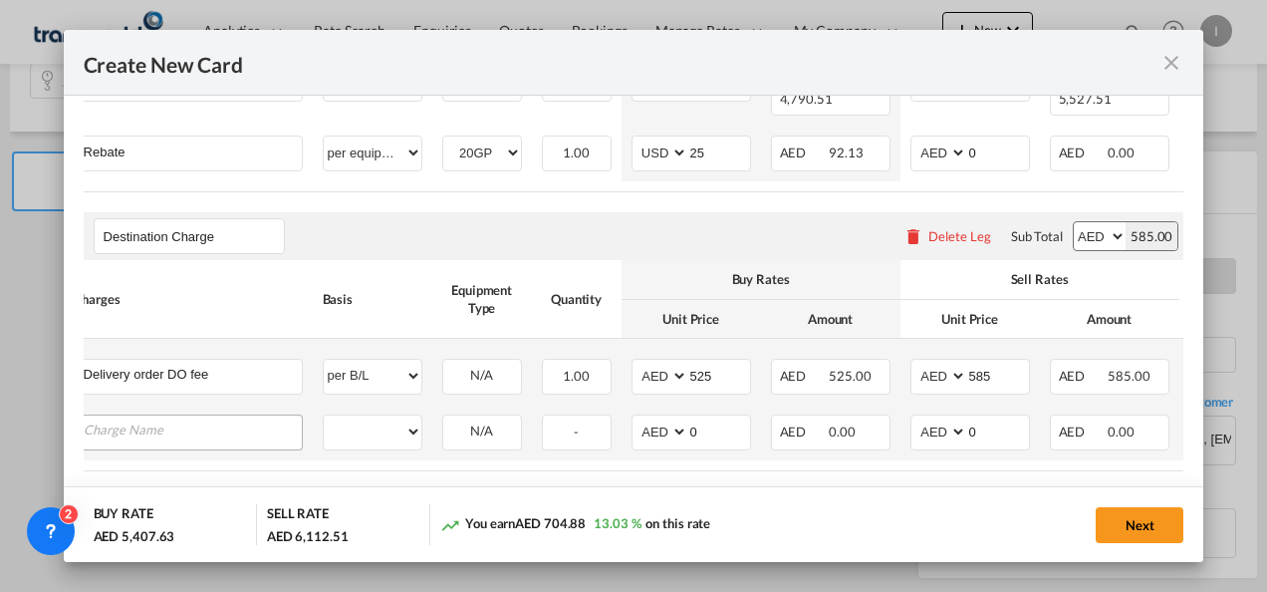
click at [189, 420] on input "Charge Name" at bounding box center [193, 430] width 218 height 30
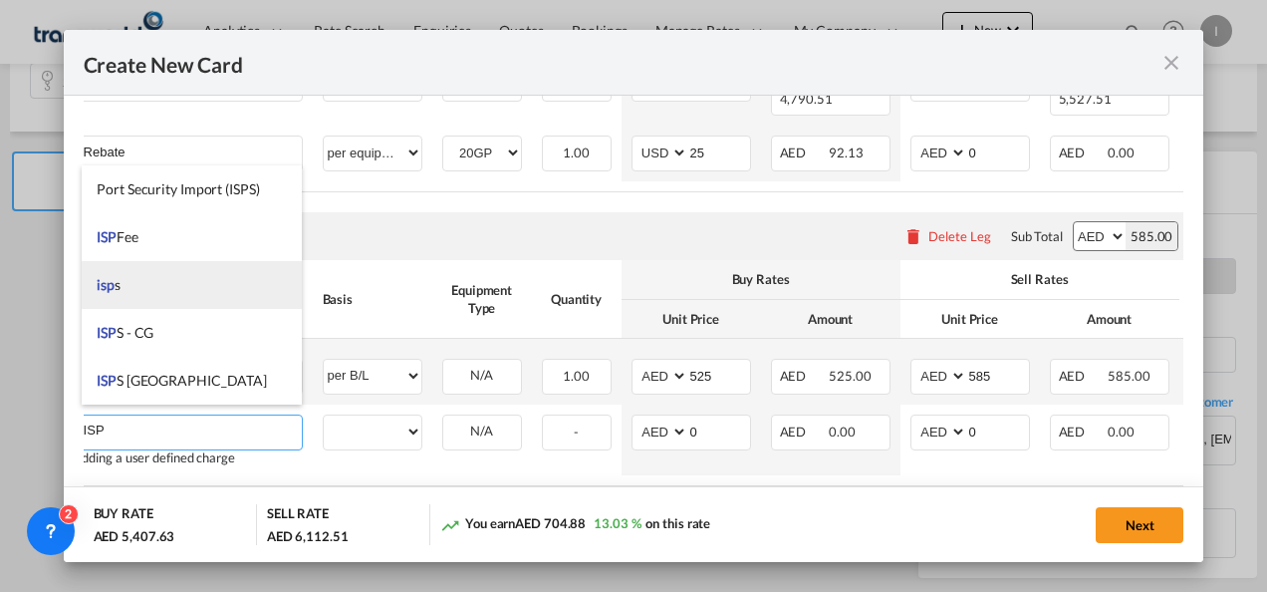
click at [127, 286] on li "isp s" at bounding box center [192, 285] width 220 height 48
type input "isps"
select select "per equipment"
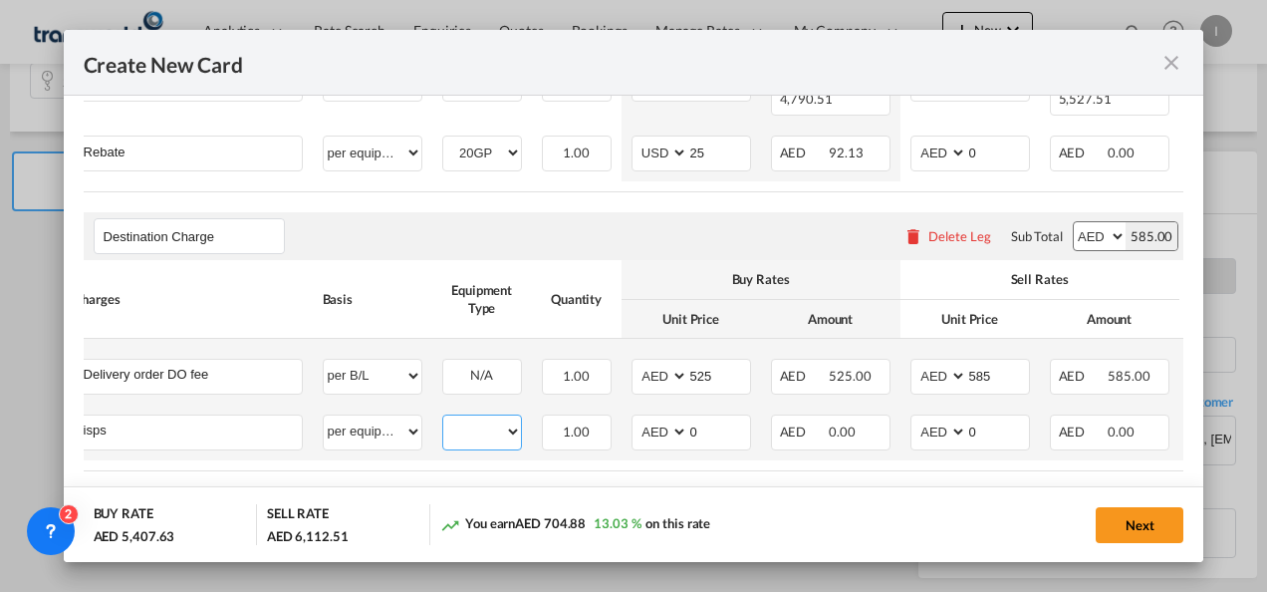
click at [491, 425] on select "20GP" at bounding box center [482, 431] width 78 height 27
select select "20GP"
click at [443, 418] on select "20GP" at bounding box center [482, 431] width 78 height 27
drag, startPoint x: 691, startPoint y: 422, endPoint x: 667, endPoint y: 423, distance: 23.9
click at [660, 424] on md-input-container "AED AFN ALL AMD ANG AOA ARS AUD AWG AZN BAM BBD BDT BGN BHD BIF BMD BND [PERSON…" at bounding box center [692, 432] width 120 height 36
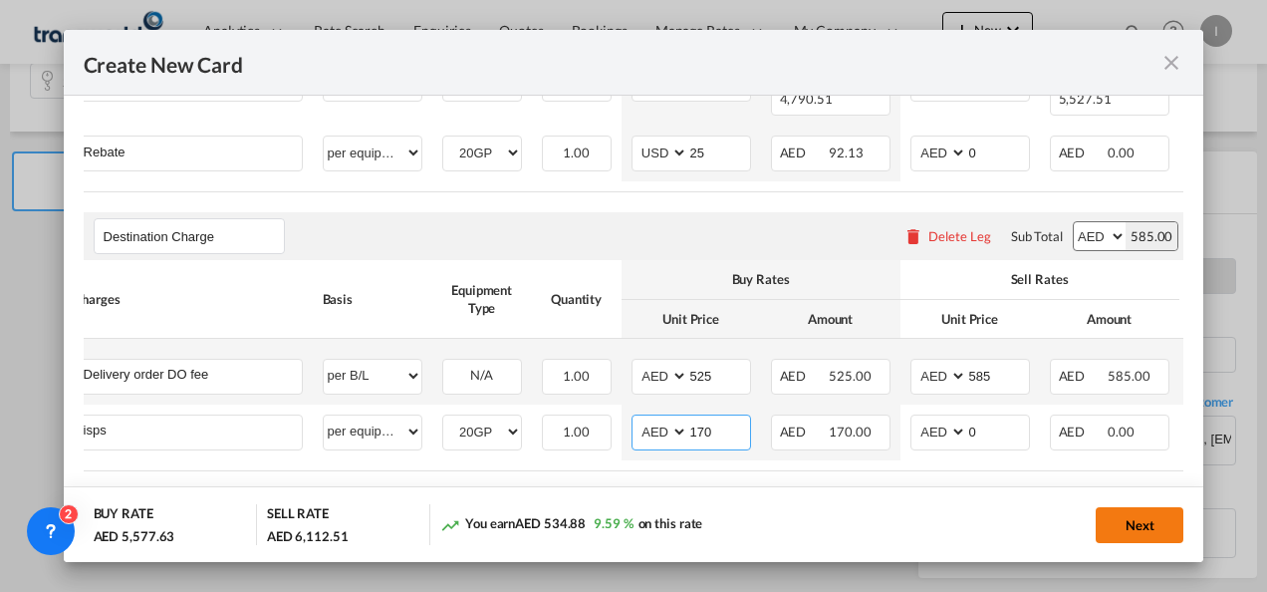
type input "170"
click at [1132, 514] on button "Next" at bounding box center [1140, 525] width 88 height 36
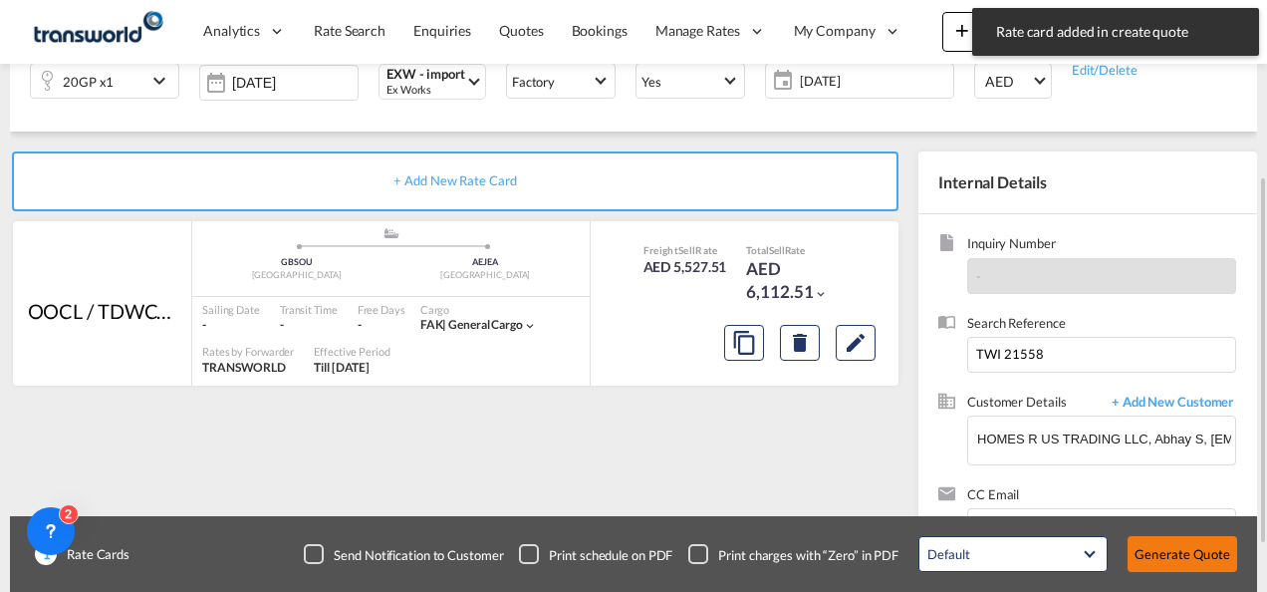
click at [1163, 564] on button "Generate Quote" at bounding box center [1183, 554] width 110 height 36
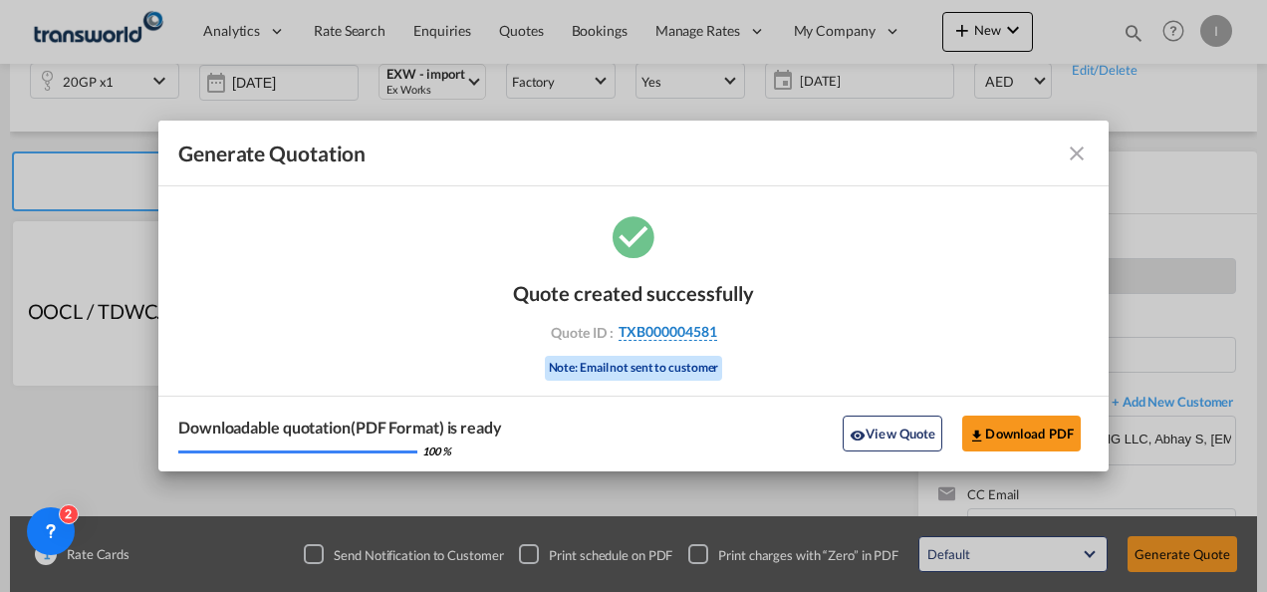
click at [647, 333] on span "TXB000004581" at bounding box center [668, 332] width 99 height 18
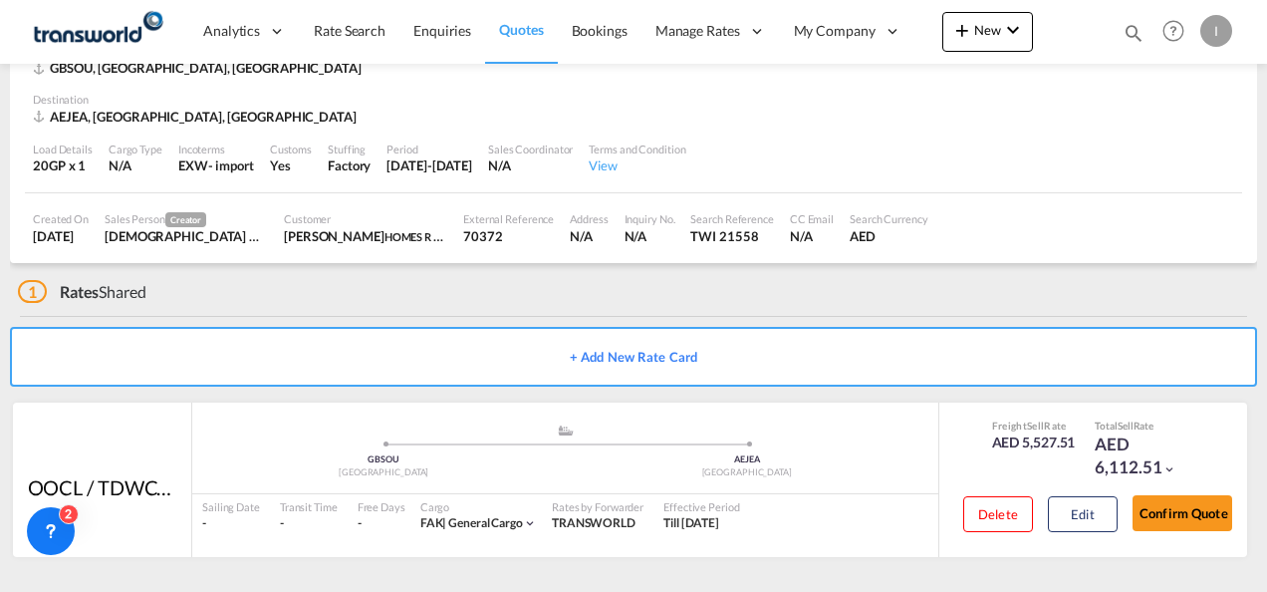
scroll to position [122, 0]
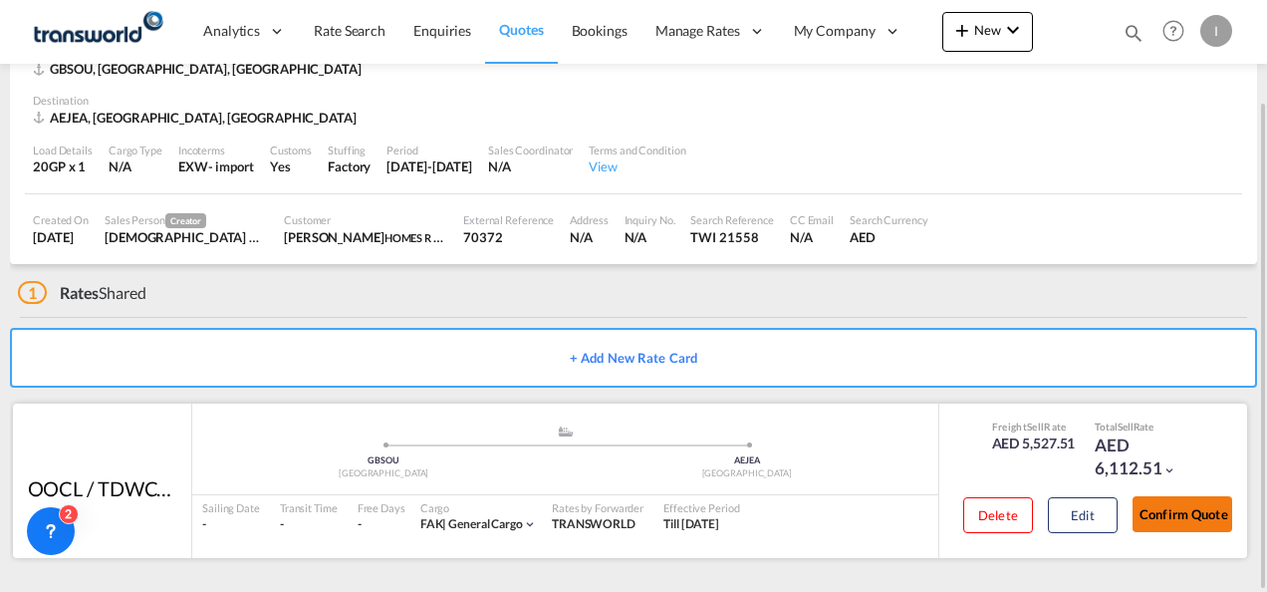
click at [1171, 509] on button "Confirm Quote" at bounding box center [1183, 514] width 100 height 36
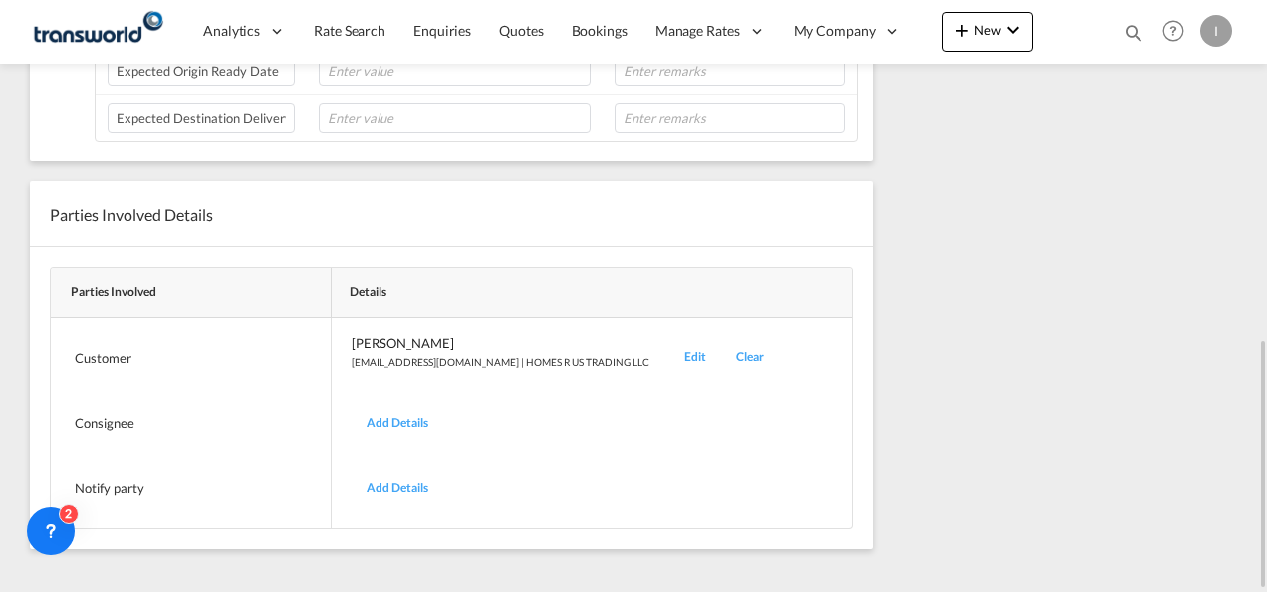
scroll to position [409, 0]
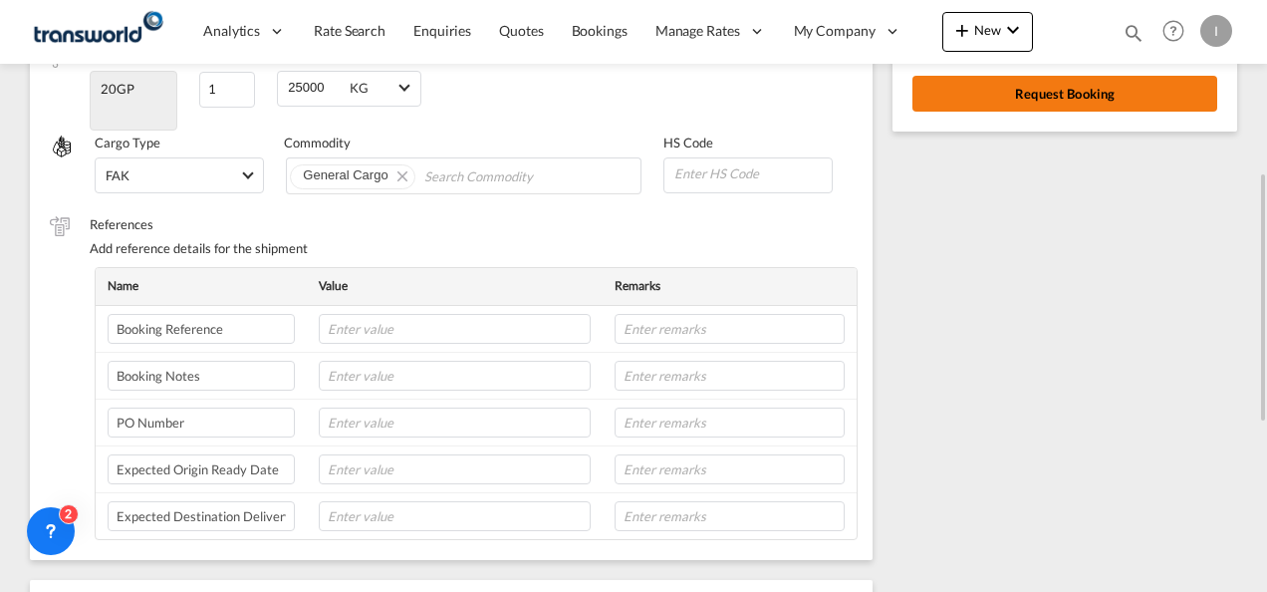
click at [958, 109] on button "Request Booking" at bounding box center [1065, 94] width 305 height 36
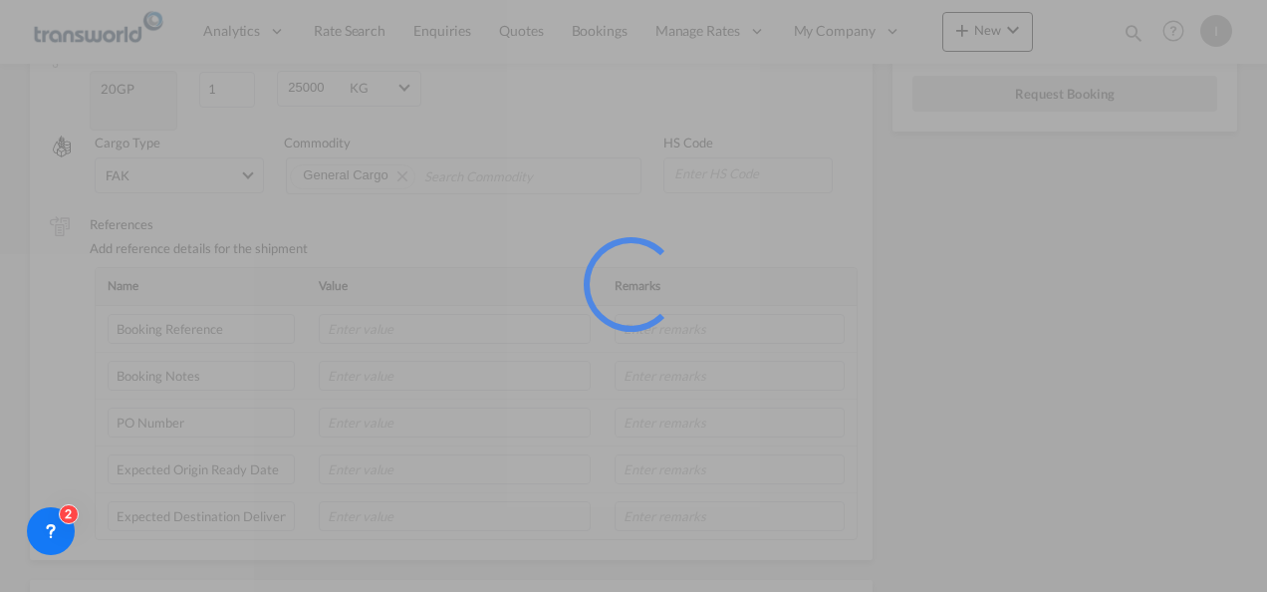
scroll to position [37, 0]
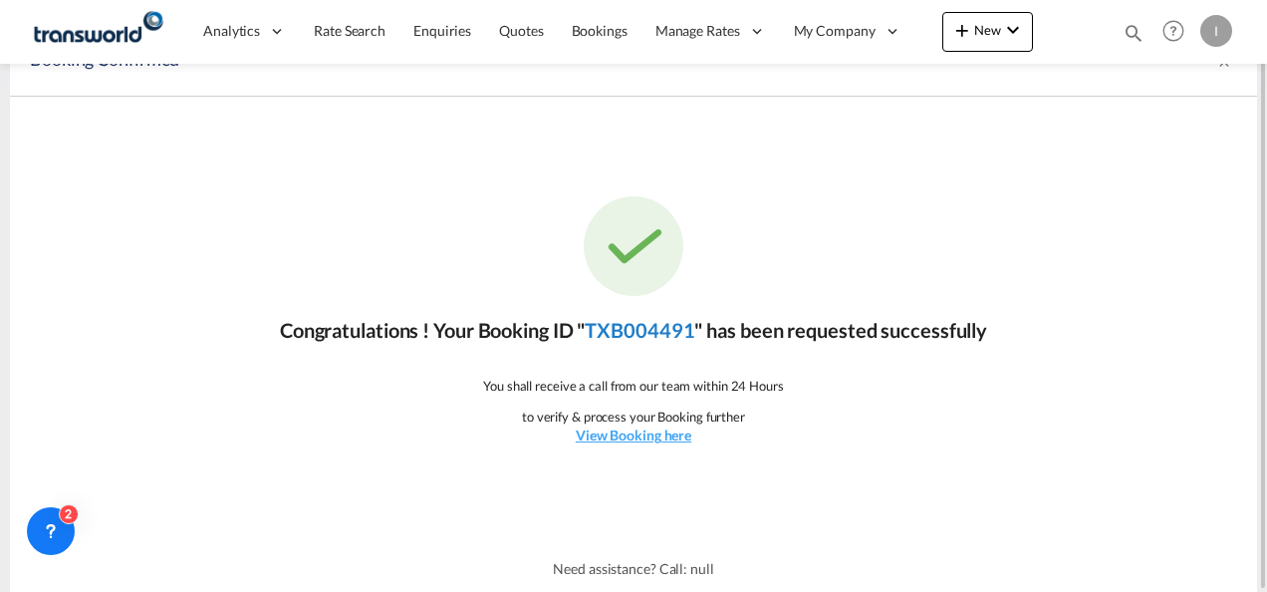
click at [651, 320] on link "TXB004491" at bounding box center [640, 330] width 110 height 24
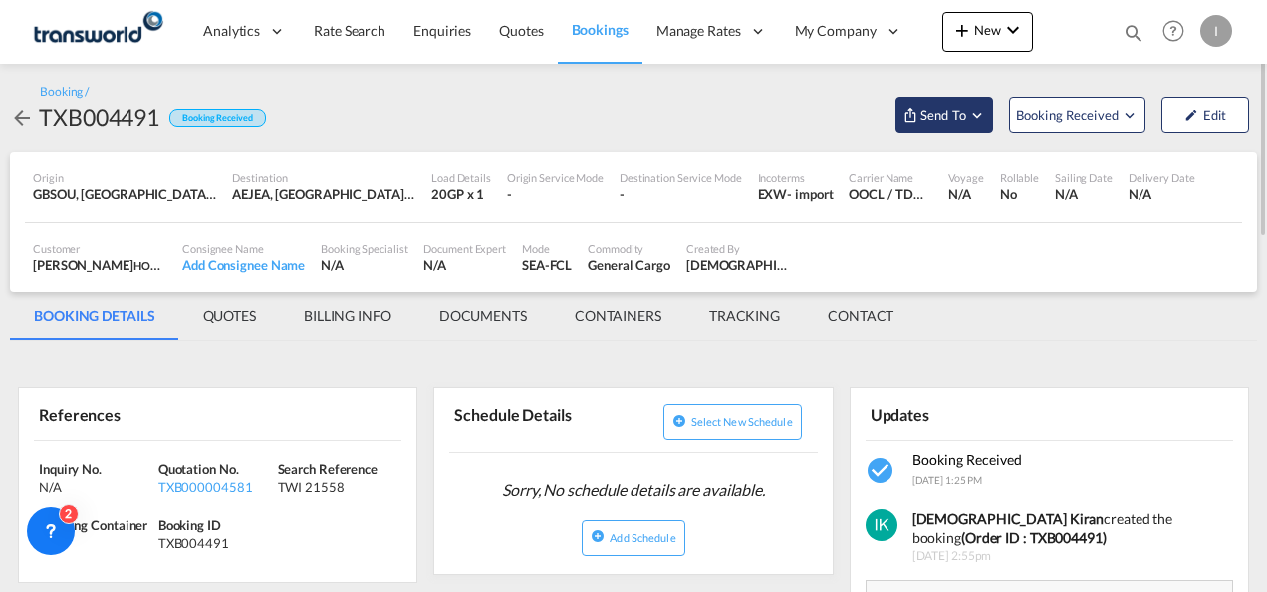
click at [931, 115] on span "Send To" at bounding box center [944, 115] width 50 height 20
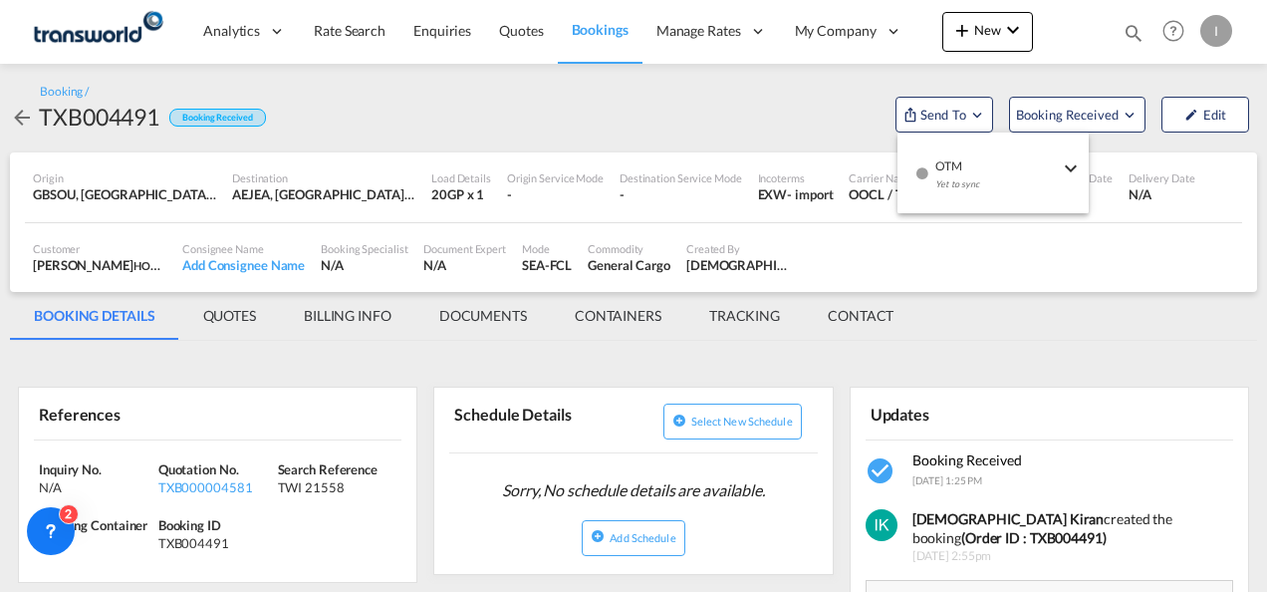
click at [927, 154] on div "button" at bounding box center [922, 180] width 17 height 60
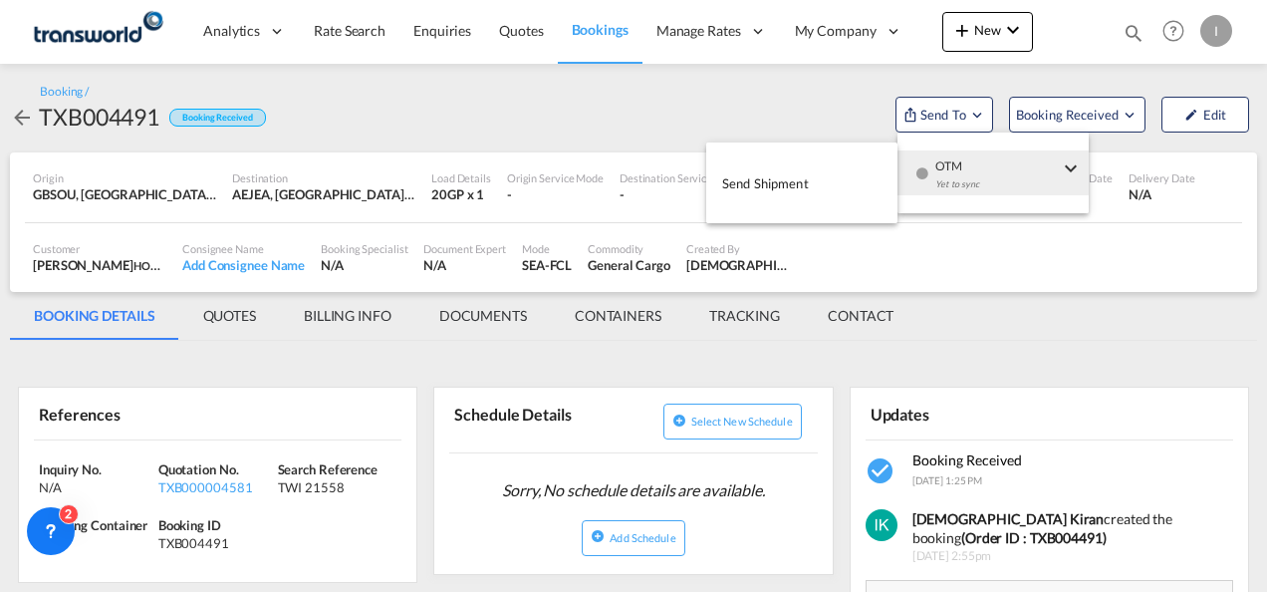
click at [817, 173] on button "Send Shipment" at bounding box center [801, 182] width 191 height 45
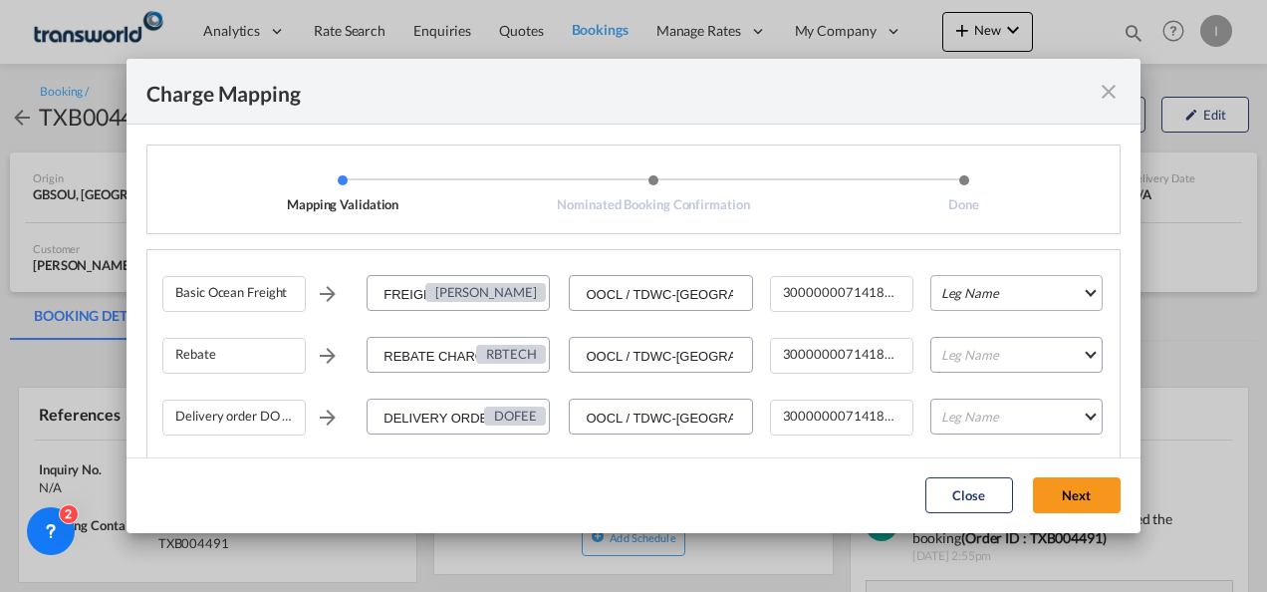
click at [958, 292] on md-select "Leg Name HANDLING ORIGIN VESSEL HANDLING DESTINATION OTHERS TL PICK UP CUSTOMS …" at bounding box center [1016, 293] width 172 height 36
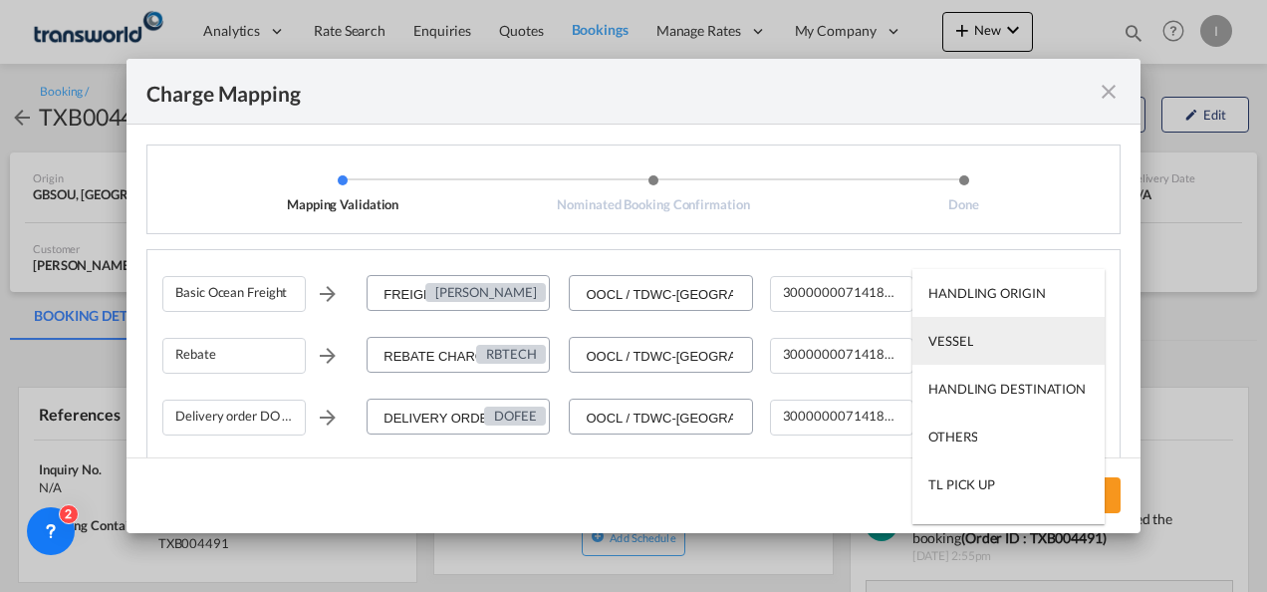
click at [949, 358] on md-option "VESSEL" at bounding box center [1009, 341] width 192 height 48
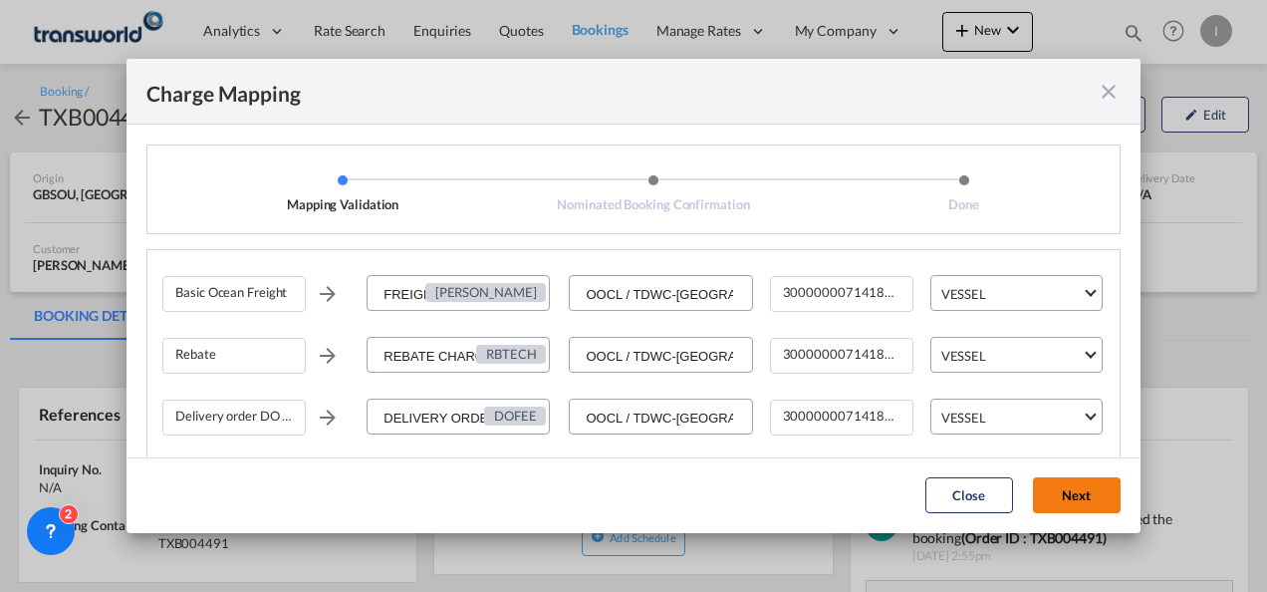
click at [1049, 495] on button "Next" at bounding box center [1077, 495] width 88 height 36
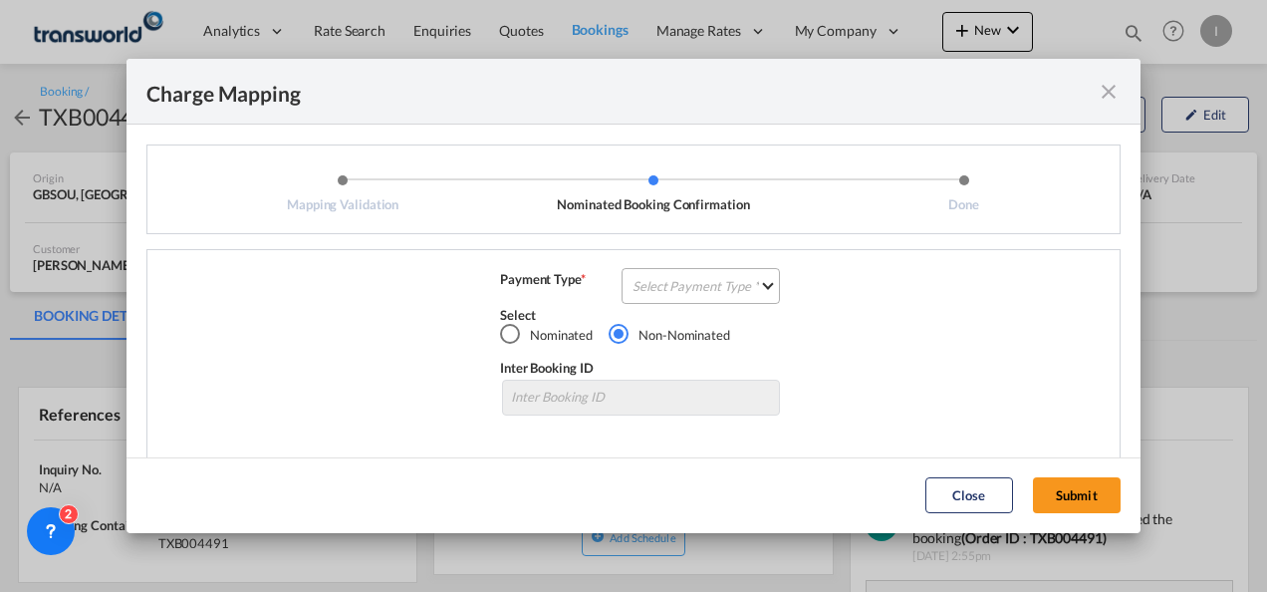
click at [735, 301] on md-select "Select Payment Type COLLECT PREPAID" at bounding box center [701, 286] width 158 height 36
click at [734, 299] on md-option "COLLECT" at bounding box center [699, 286] width 176 height 48
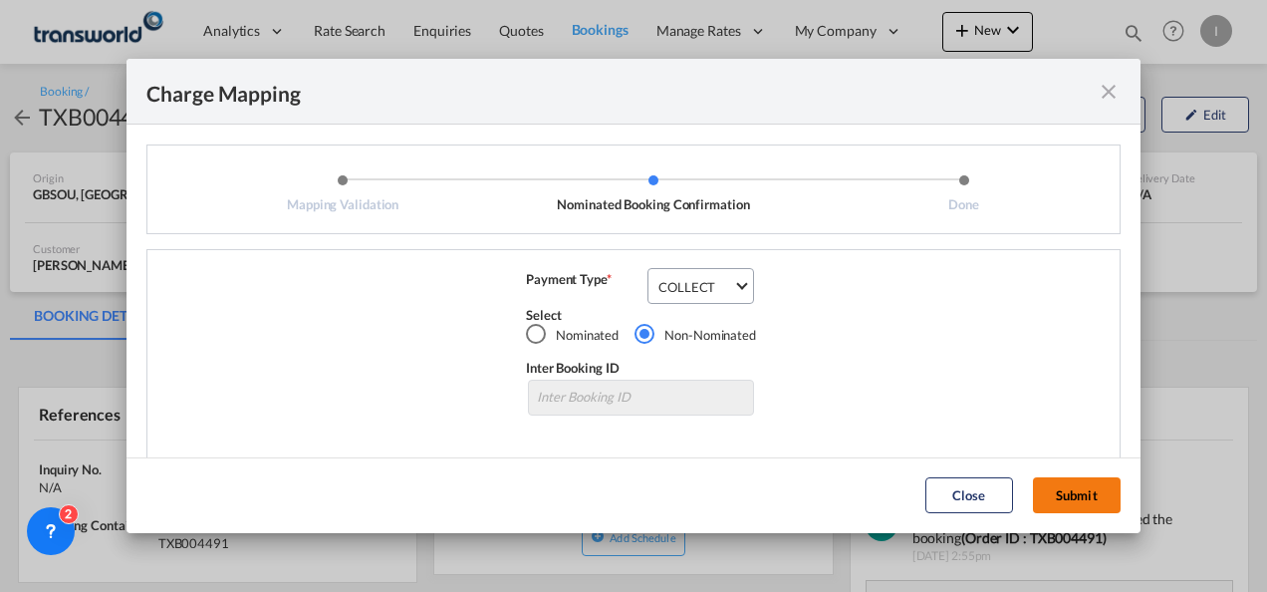
click at [1052, 499] on button "Submit" at bounding box center [1077, 495] width 88 height 36
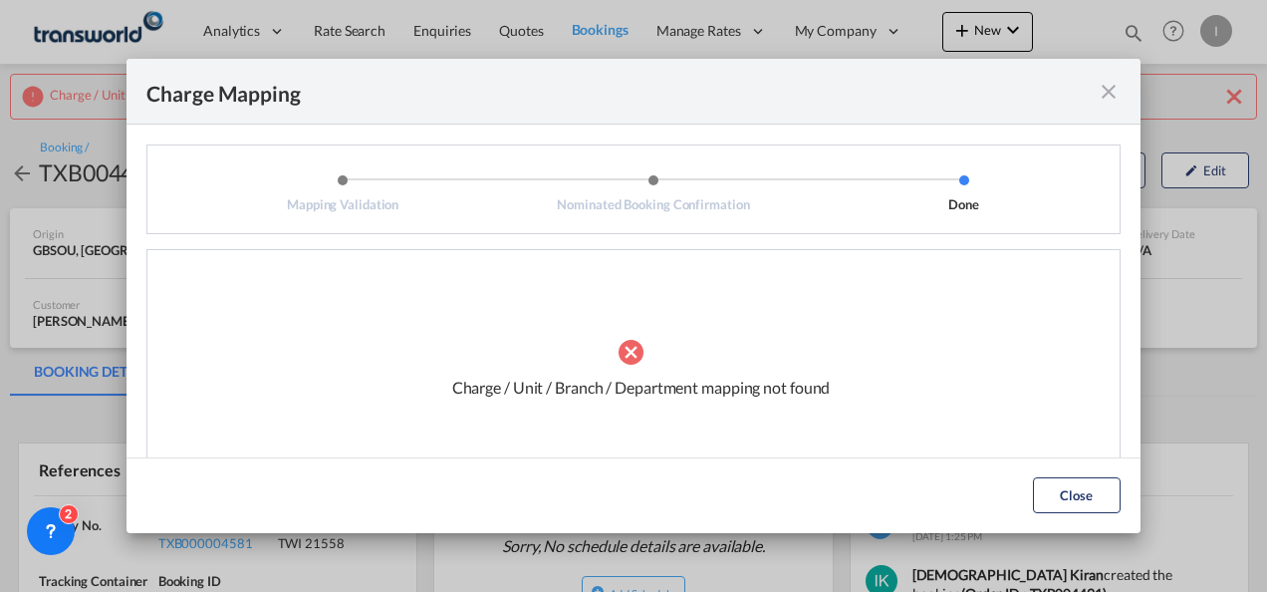
click at [1110, 97] on md-icon "icon-close fg-AAA8AD cursor" at bounding box center [1109, 92] width 24 height 24
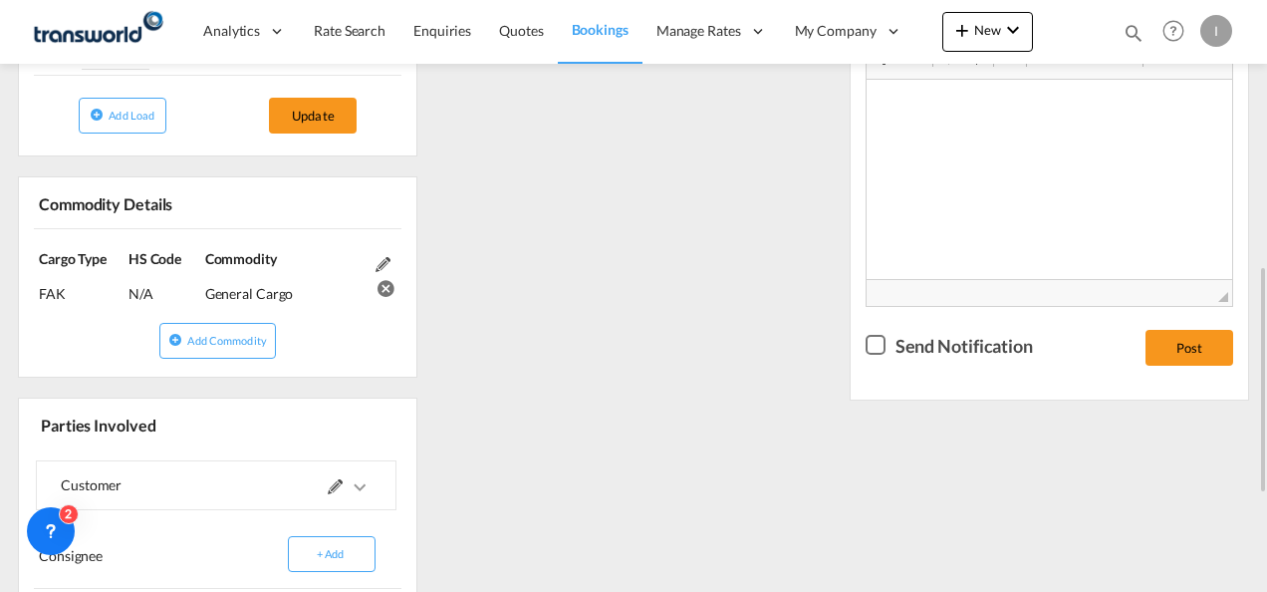
scroll to position [797, 0]
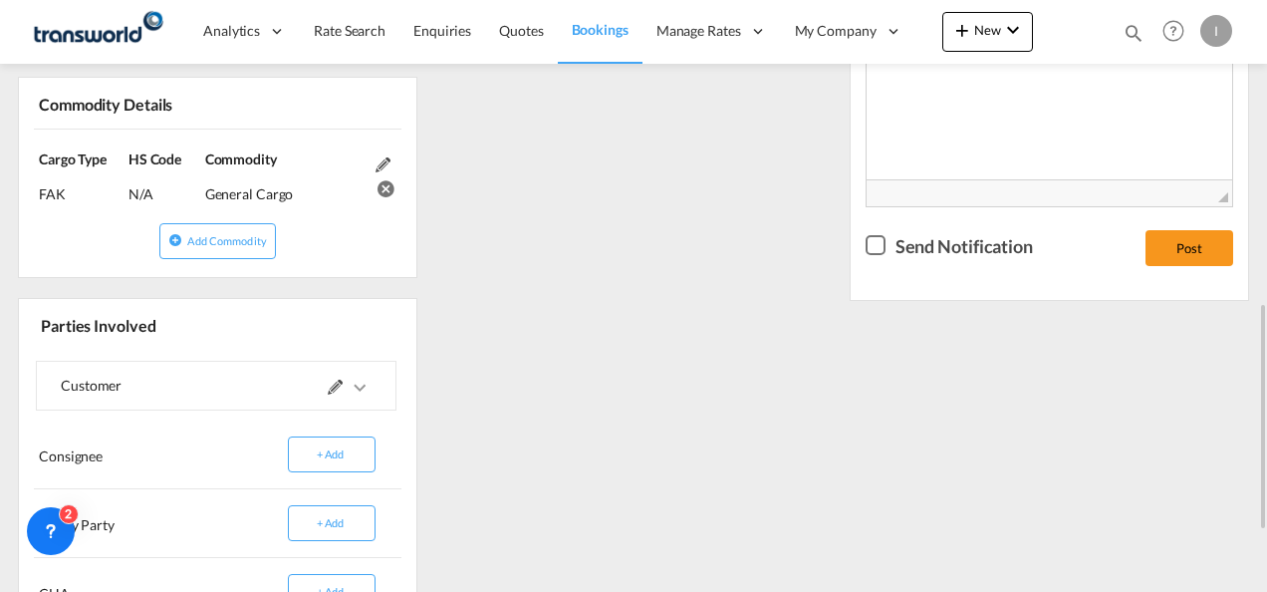
click at [324, 380] on div at bounding box center [293, 386] width 155 height 48
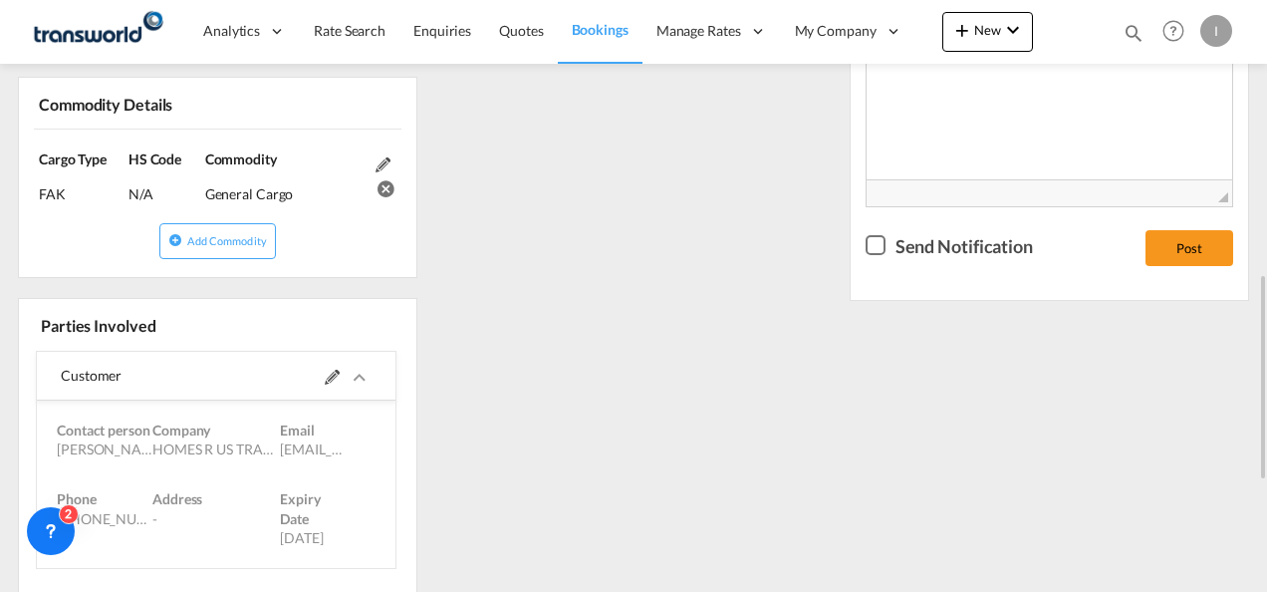
click at [333, 375] on md-icon at bounding box center [332, 377] width 15 height 15
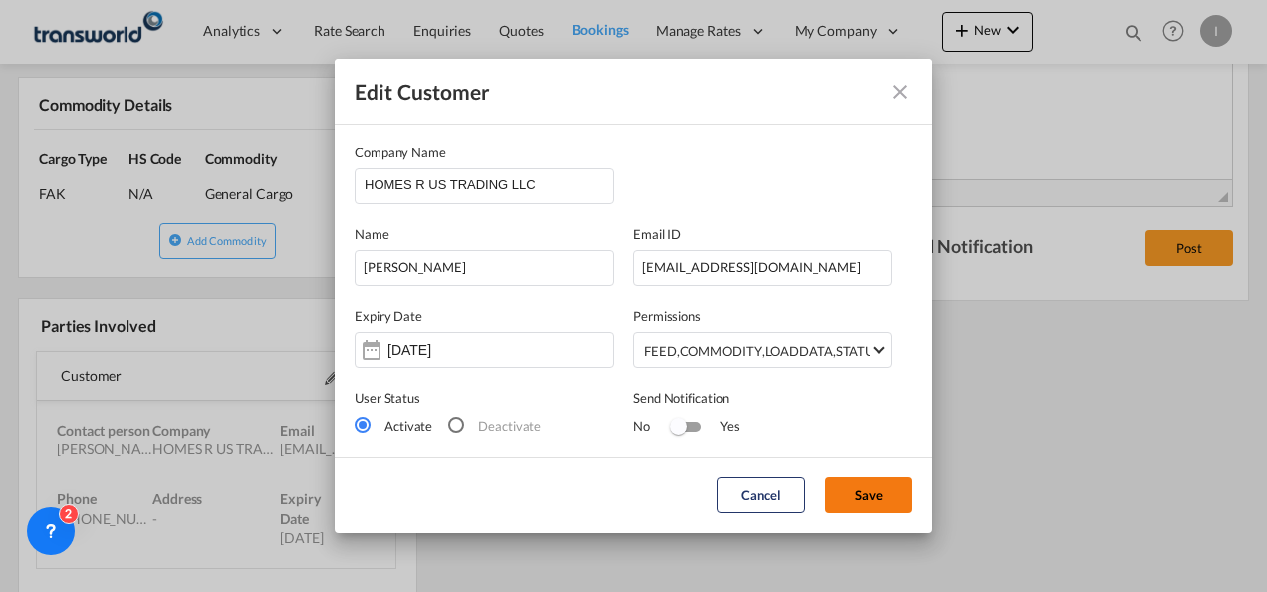
click at [868, 492] on button "Save" at bounding box center [869, 495] width 88 height 36
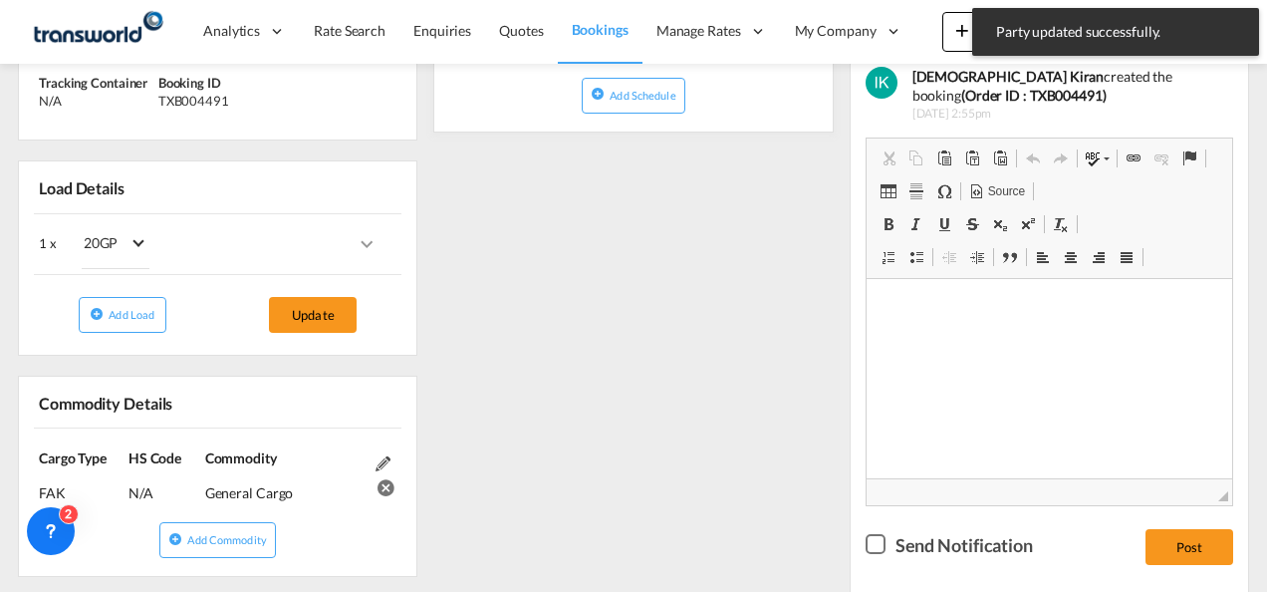
scroll to position [0, 0]
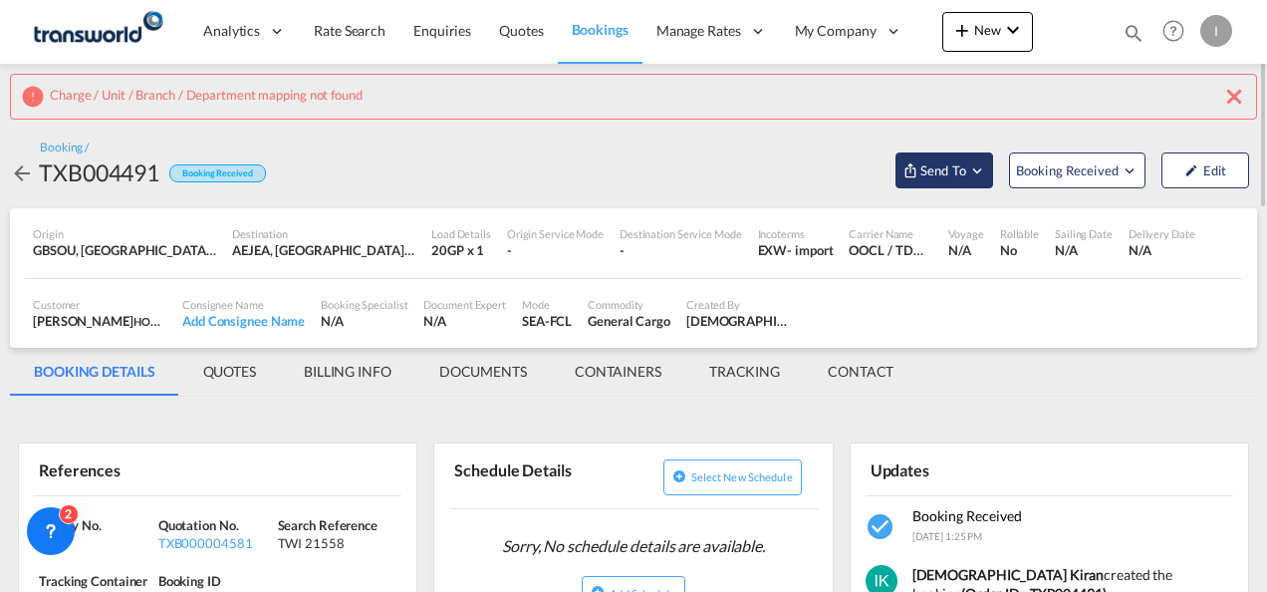
click at [942, 169] on span "Send To" at bounding box center [944, 170] width 50 height 20
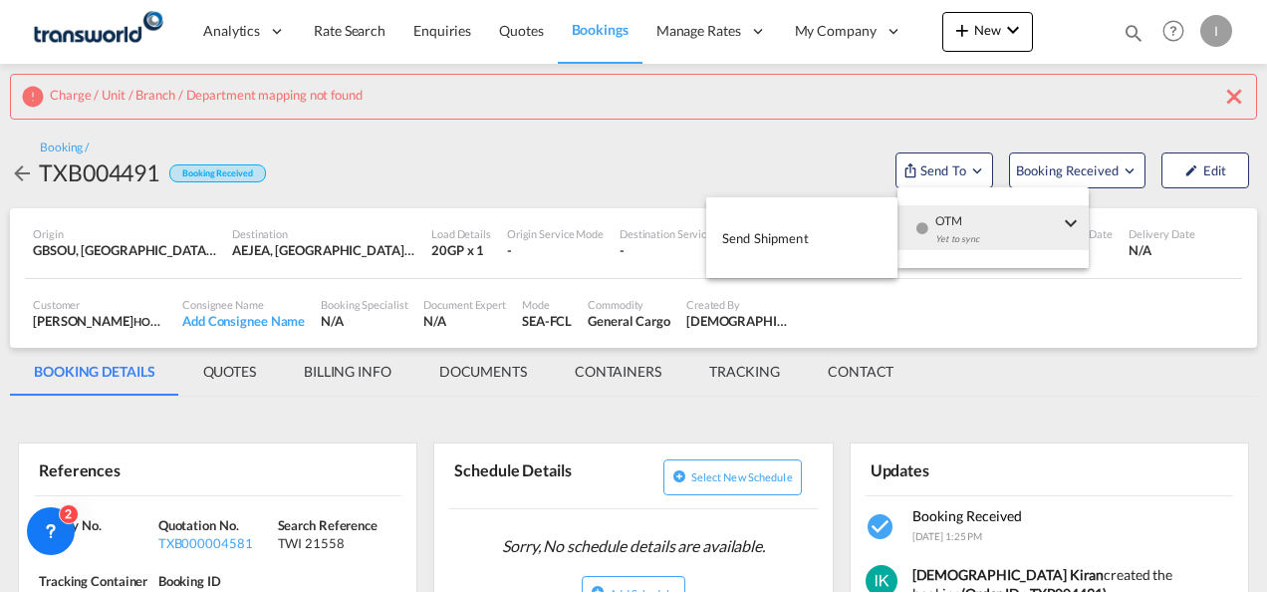
click at [944, 221] on span "OTM" at bounding box center [997, 214] width 124 height 18
click at [801, 239] on span "Send Shipment" at bounding box center [765, 238] width 87 height 32
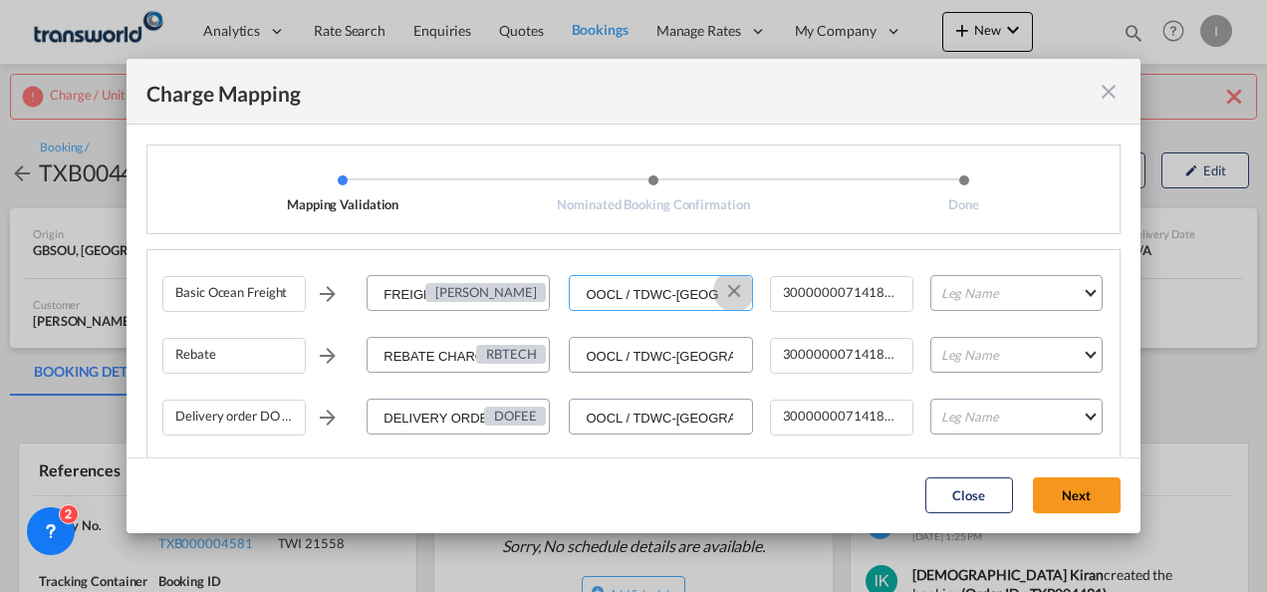
drag, startPoint x: 725, startPoint y: 299, endPoint x: 726, endPoint y: 320, distance: 20.9
click at [726, 299] on md-icon "Clear Input" at bounding box center [734, 292] width 22 height 22
click at [725, 364] on button "Clear Input" at bounding box center [734, 353] width 30 height 30
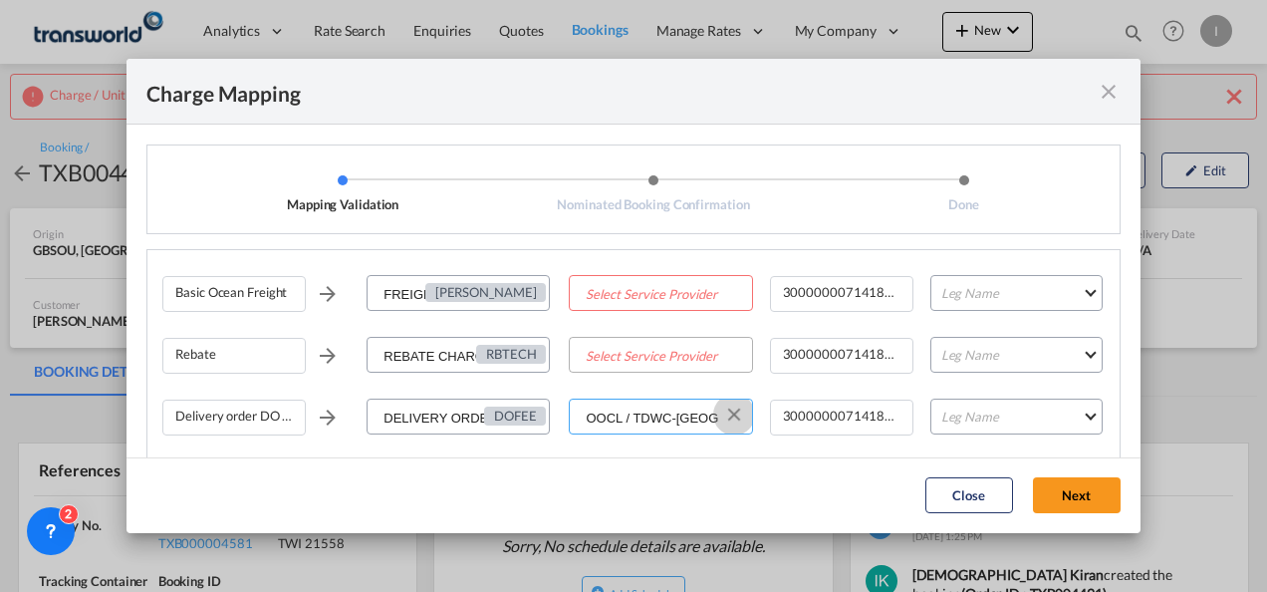
click at [723, 408] on button "Clear Input" at bounding box center [734, 414] width 30 height 30
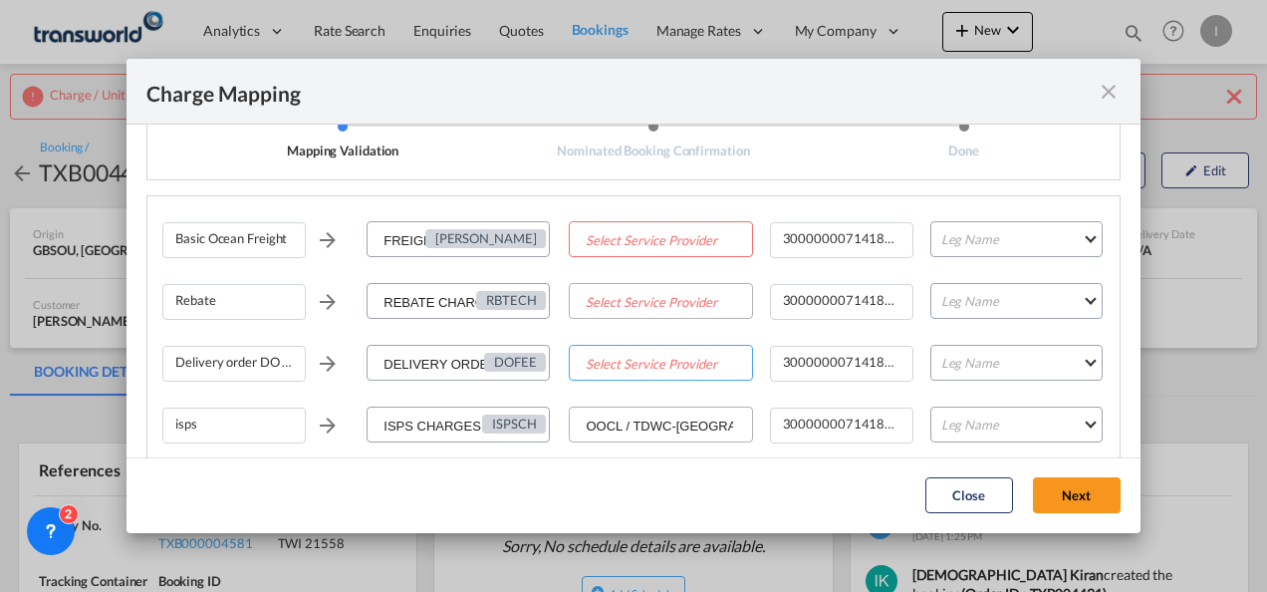
scroll to position [81, 0]
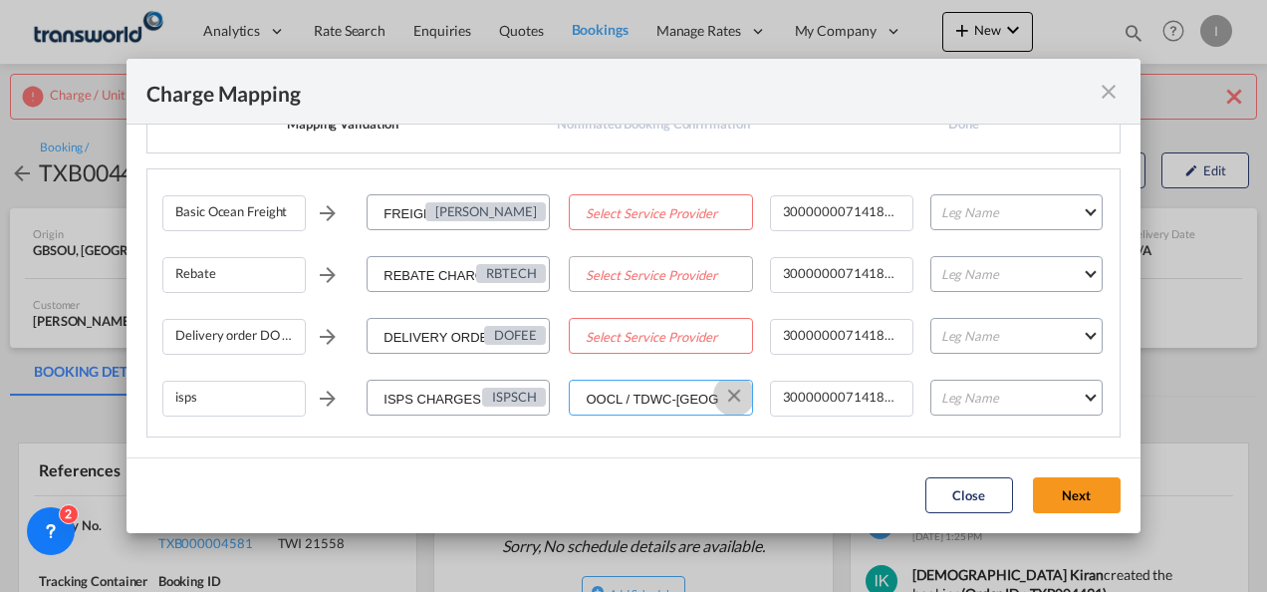
click at [723, 394] on md-icon "Clear Input" at bounding box center [734, 397] width 22 height 22
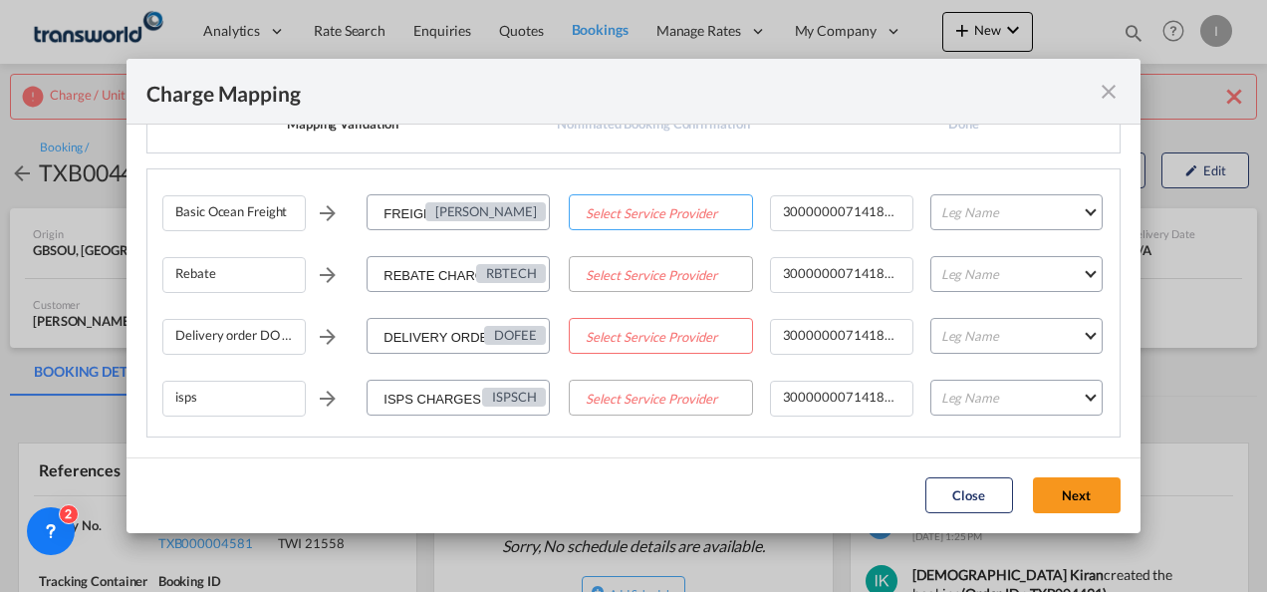
click at [624, 209] on input "Select Service Provider" at bounding box center [661, 213] width 180 height 36
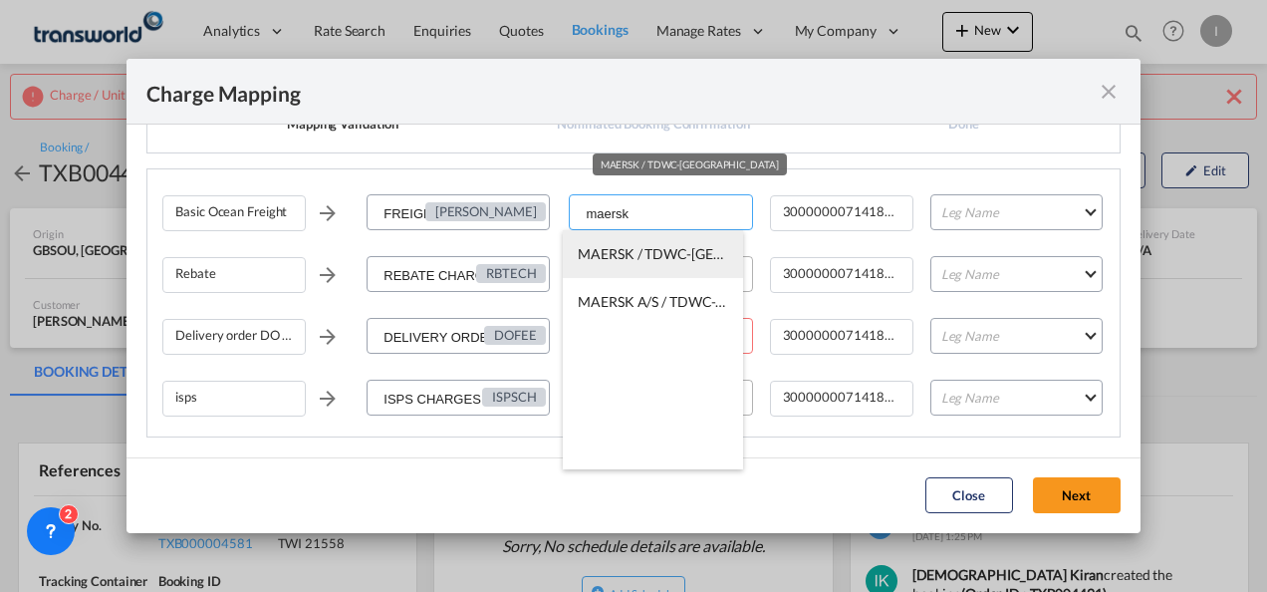
click at [631, 255] on span "MAERSK / TDWC-[GEOGRAPHIC_DATA]" at bounding box center [705, 253] width 254 height 17
type input "MAERSK / TDWC-[GEOGRAPHIC_DATA]"
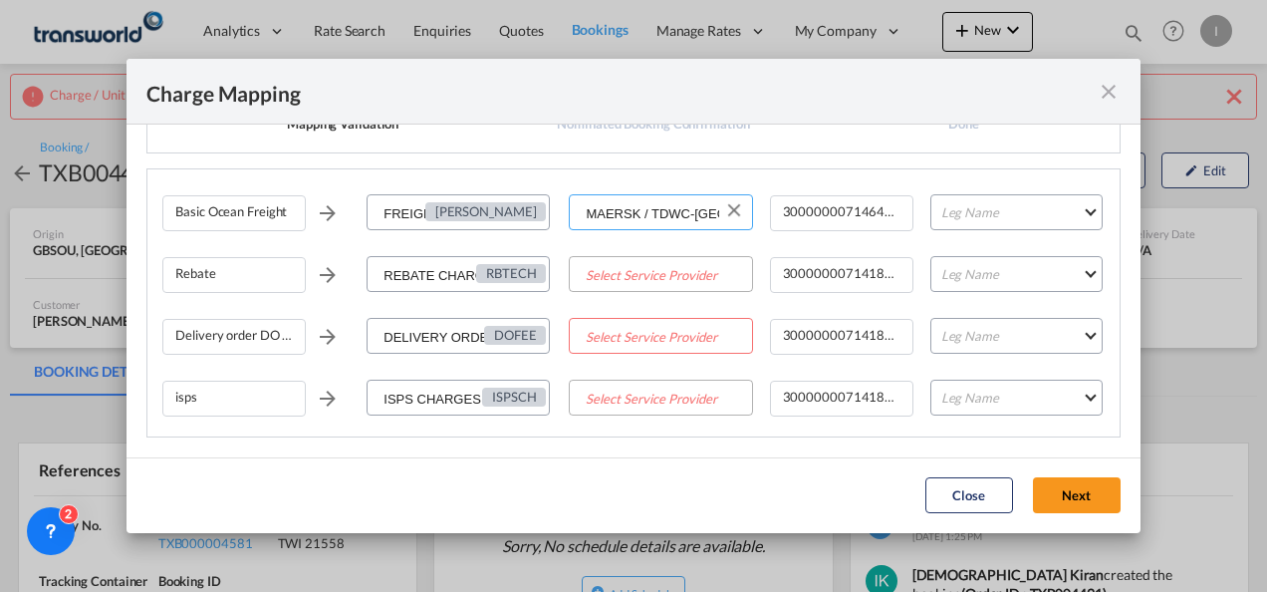
click at [632, 222] on input "MAERSK / TDWC-[GEOGRAPHIC_DATA]" at bounding box center [661, 213] width 180 height 36
click at [620, 268] on input "Select Service Provider" at bounding box center [661, 275] width 180 height 36
paste input "MAERSK / TDWC-[GEOGRAPHIC_DATA]"
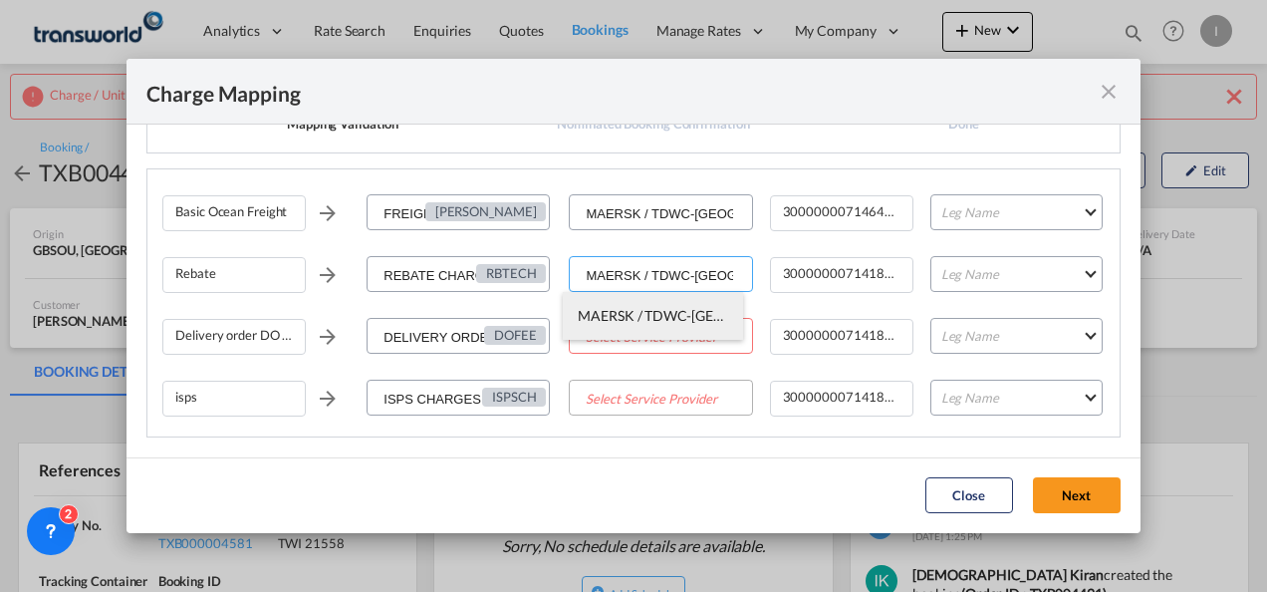
type input "MAERSK / TDWC-[GEOGRAPHIC_DATA]"
click at [624, 303] on li "MAERSK / TDWC-[GEOGRAPHIC_DATA]" at bounding box center [652, 316] width 179 height 48
click at [648, 347] on input "Select Service Provider" at bounding box center [661, 337] width 180 height 36
paste input "MAERSK / TDWC-[GEOGRAPHIC_DATA]"
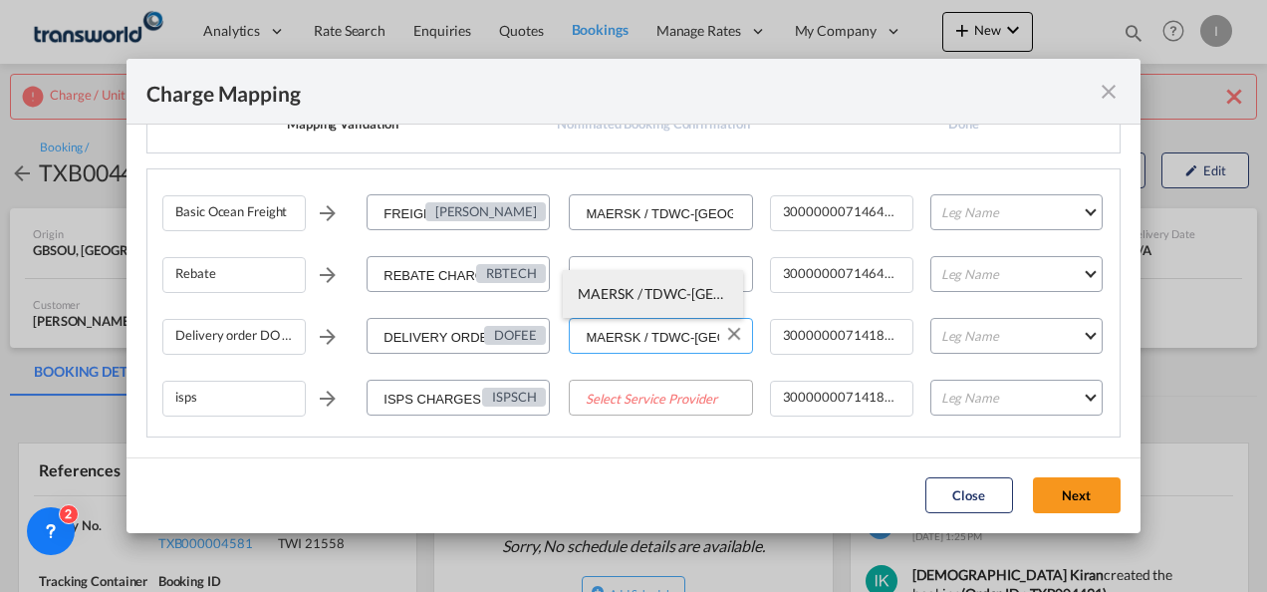
type input "MAERSK / TDWC-[GEOGRAPHIC_DATA]"
click at [640, 292] on span "MAERSK / TDWC-[GEOGRAPHIC_DATA]" at bounding box center [705, 293] width 254 height 17
click at [659, 396] on input "Select Service Provider" at bounding box center [661, 399] width 180 height 36
paste input "MAERSK / TDWC-[GEOGRAPHIC_DATA]"
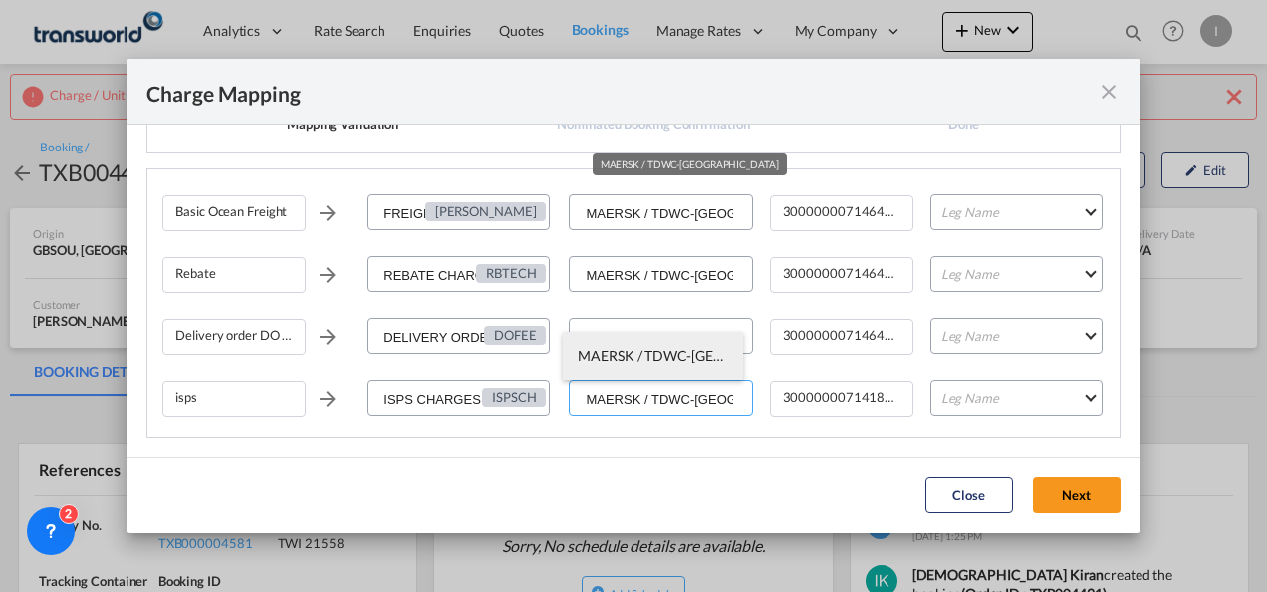
type input "MAERSK / TDWC-[GEOGRAPHIC_DATA]"
click at [647, 363] on span "MAERSK / TDWC-[GEOGRAPHIC_DATA]" at bounding box center [705, 355] width 254 height 17
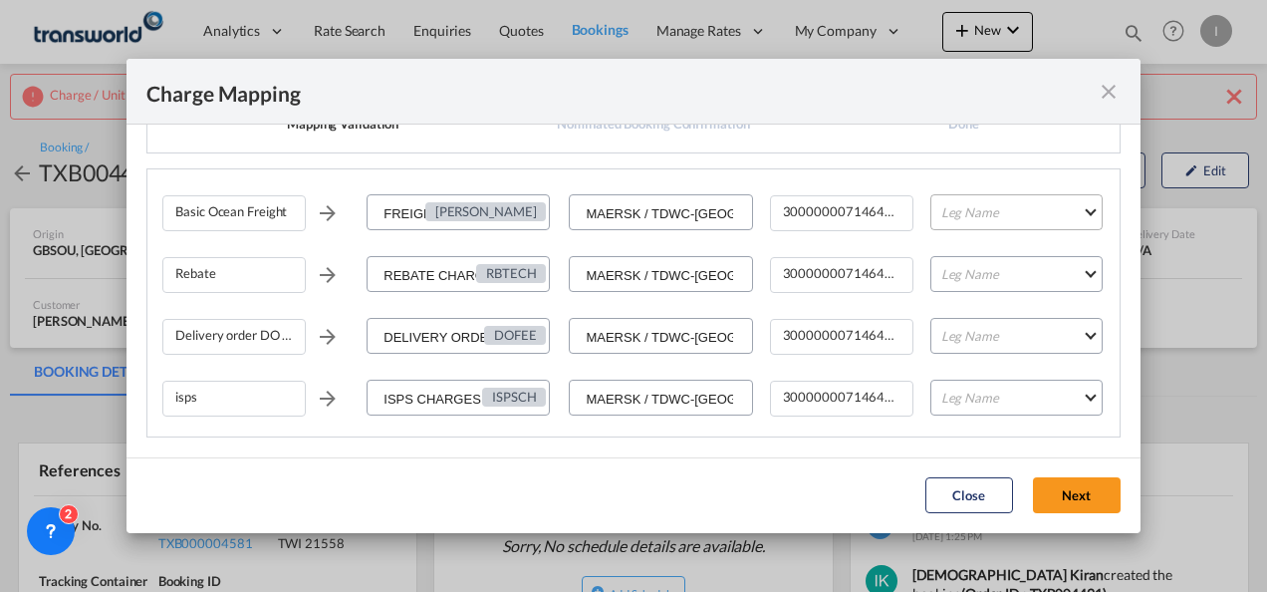
click at [990, 220] on md-select "Leg Name HANDLING ORIGIN VESSEL HANDLING DESTINATION OTHERS TL PICK UP CUSTOMS …" at bounding box center [1016, 212] width 172 height 36
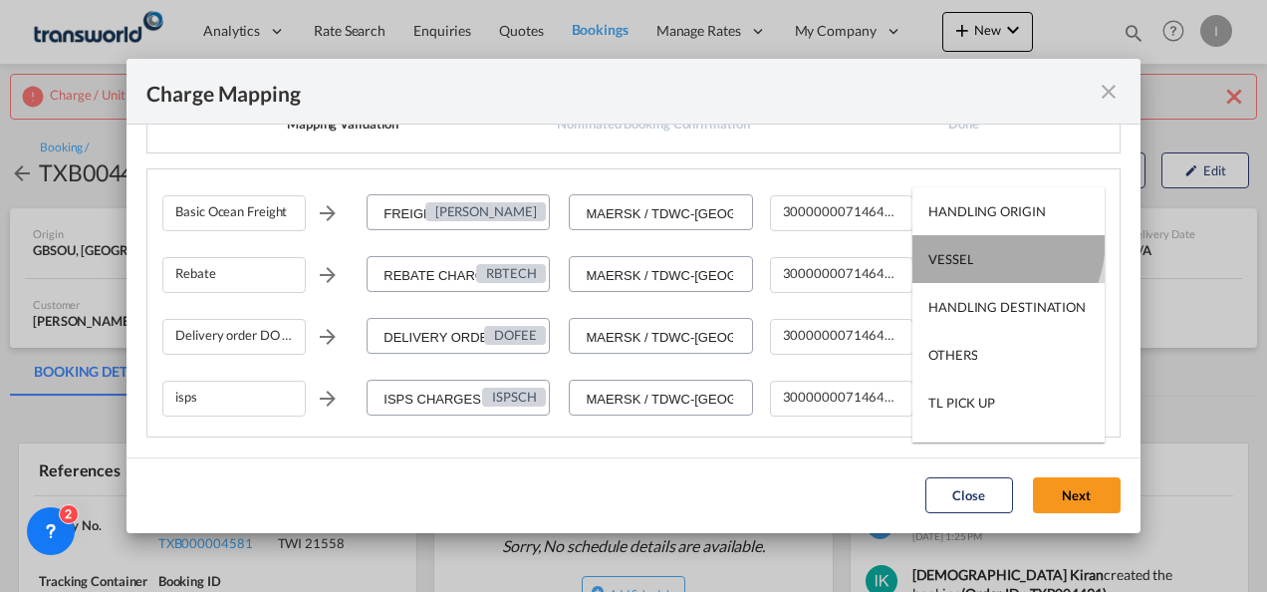
click at [976, 240] on md-option "VESSEL" at bounding box center [1009, 259] width 192 height 48
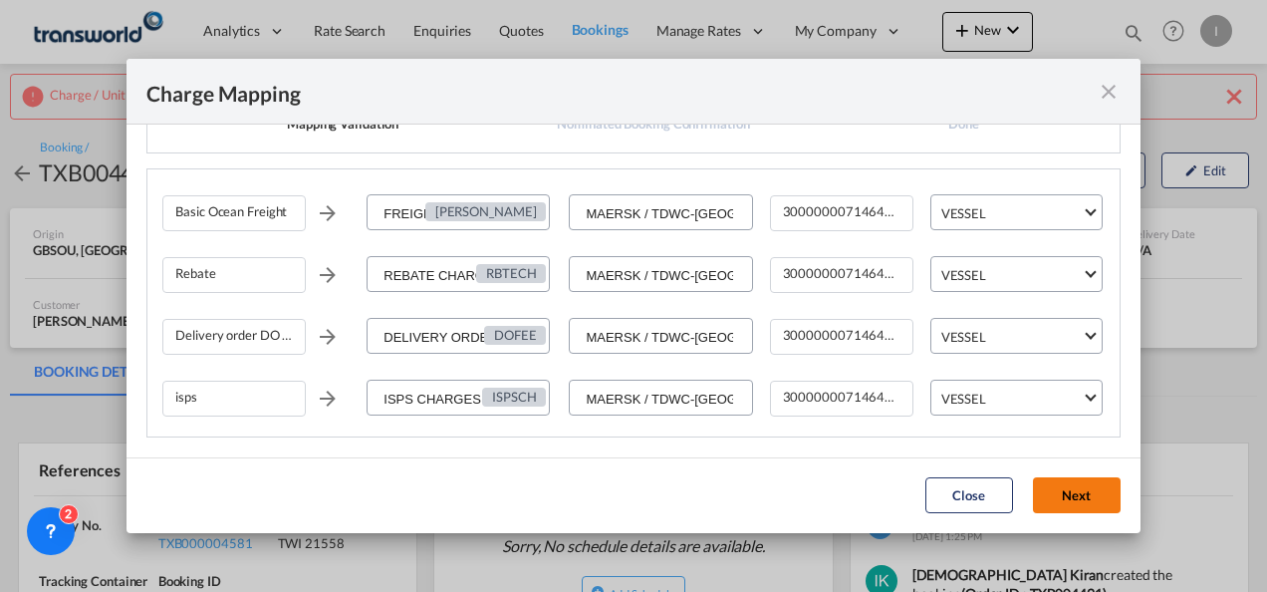
drag, startPoint x: 1070, startPoint y: 459, endPoint x: 1071, endPoint y: 482, distance: 22.9
click at [1072, 465] on md-dialog-actions "Close Next" at bounding box center [634, 495] width 1014 height 76
click at [1072, 483] on button "Next" at bounding box center [1077, 495] width 88 height 36
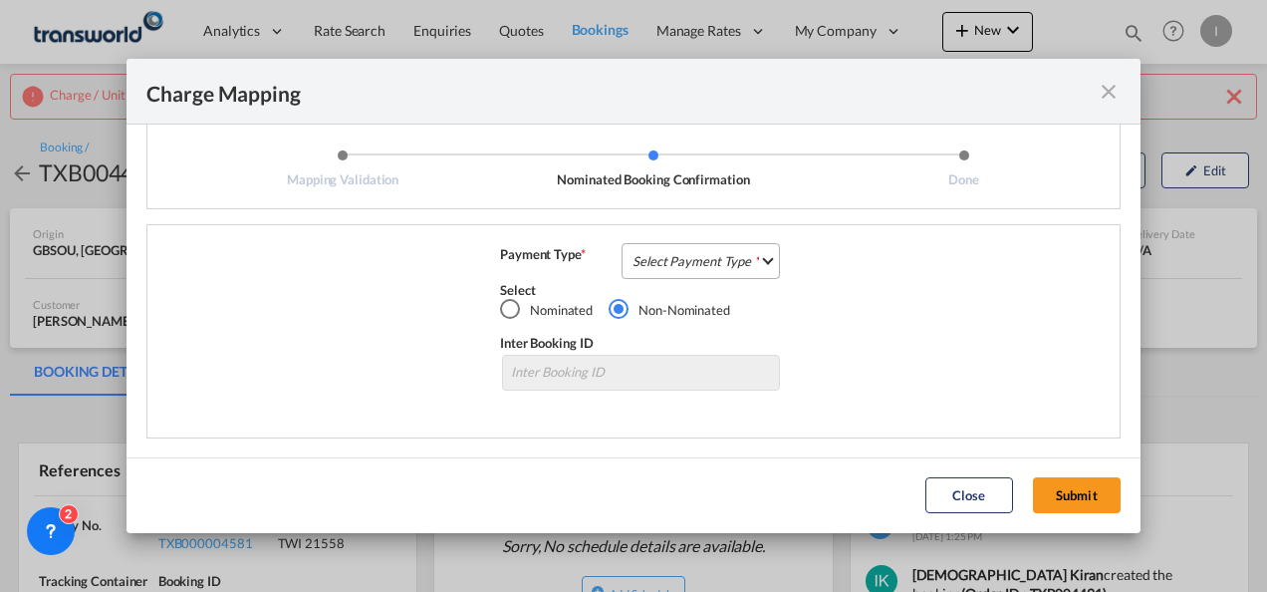
click at [665, 266] on md-select "Select Payment Type COLLECT PREPAID" at bounding box center [701, 261] width 158 height 36
click at [0, 0] on div "COLLECT" at bounding box center [0, 0] width 0 height 0
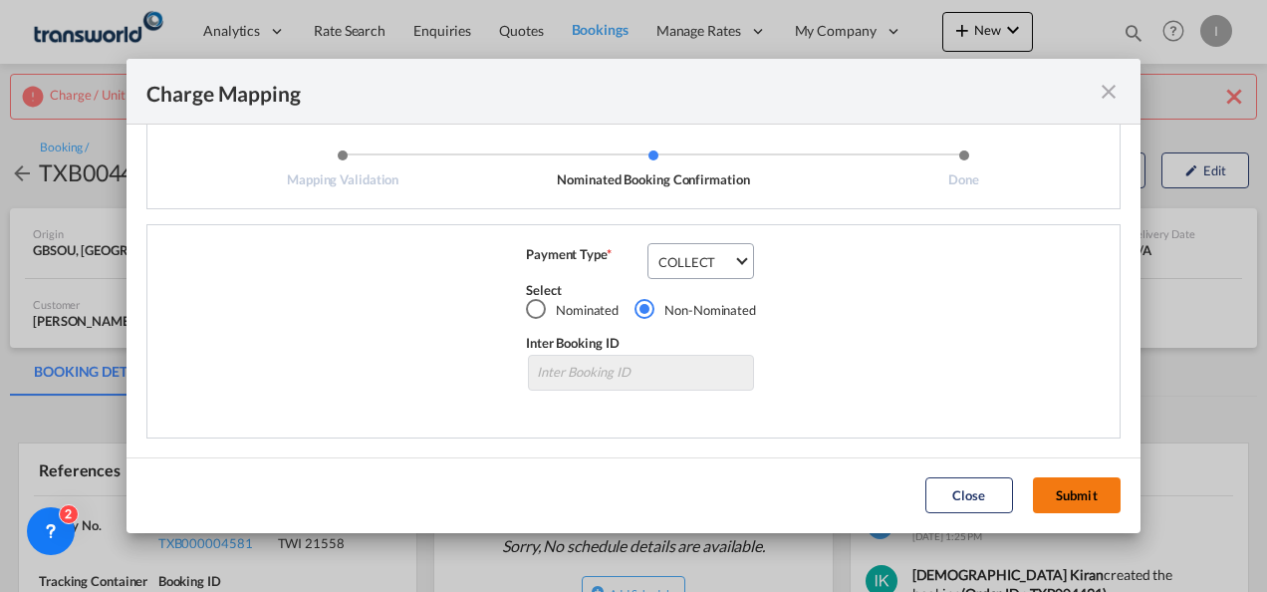
click at [1100, 500] on button "Submit" at bounding box center [1077, 495] width 88 height 36
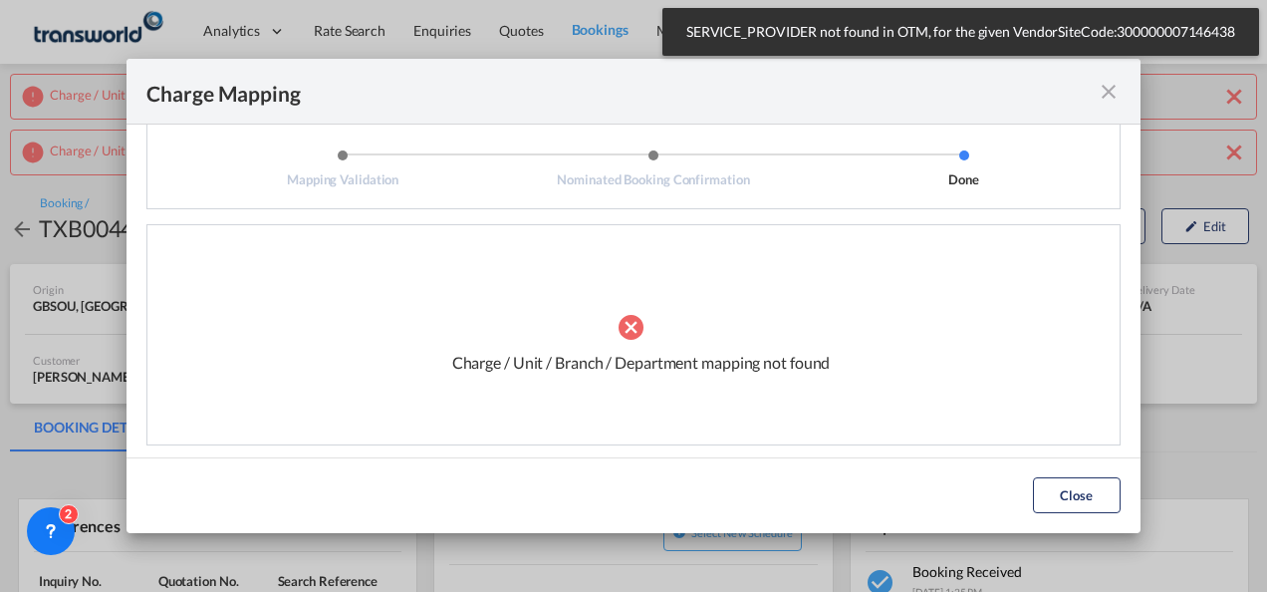
click at [1111, 90] on md-icon "icon-close fg-AAA8AD cursor" at bounding box center [1109, 92] width 24 height 24
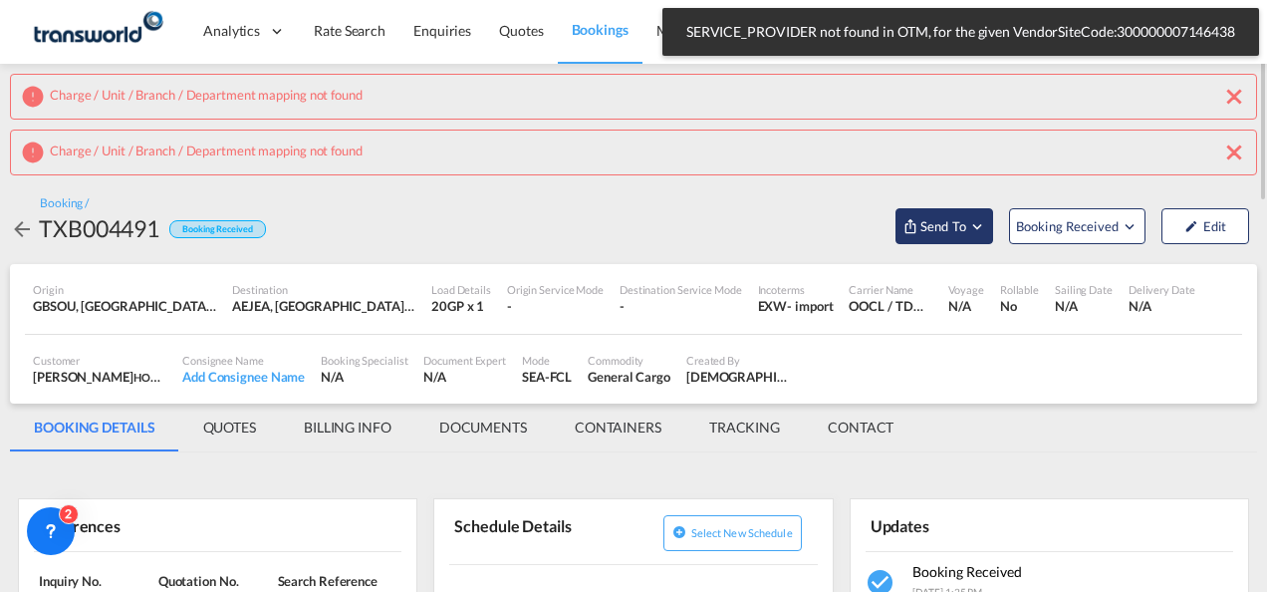
click at [914, 240] on button "Send To" at bounding box center [945, 226] width 98 height 36
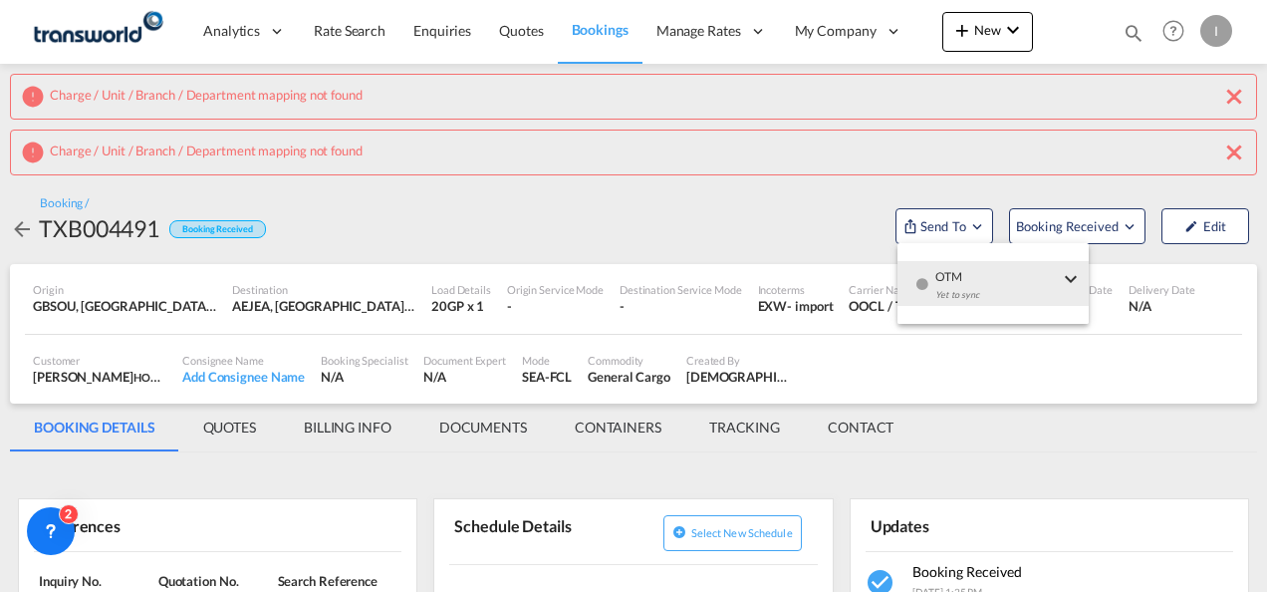
click at [921, 308] on md-menu-item "OTM Yet to sync" at bounding box center [993, 283] width 191 height 65
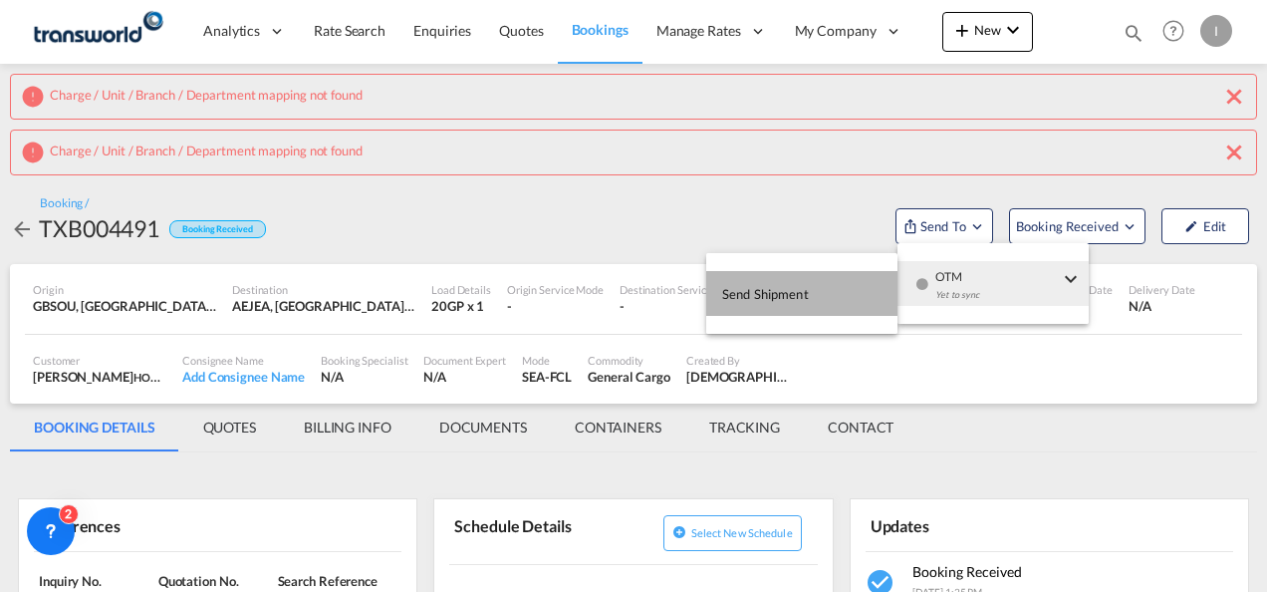
click at [753, 298] on span "Send Shipment" at bounding box center [765, 294] width 87 height 32
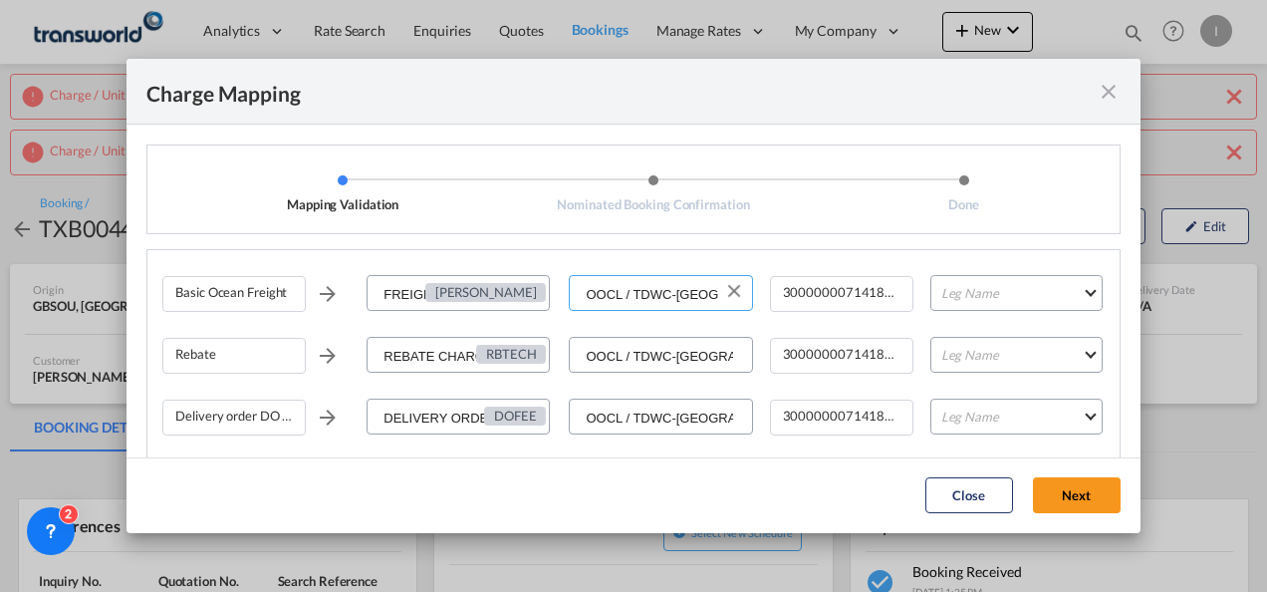
click at [675, 289] on input "OOCL / TDWC-[GEOGRAPHIC_DATA]" at bounding box center [661, 294] width 180 height 36
click at [722, 290] on button "Clear Input" at bounding box center [734, 291] width 30 height 30
click at [675, 293] on input "Select Service Provider" at bounding box center [661, 294] width 180 height 36
type input "C"
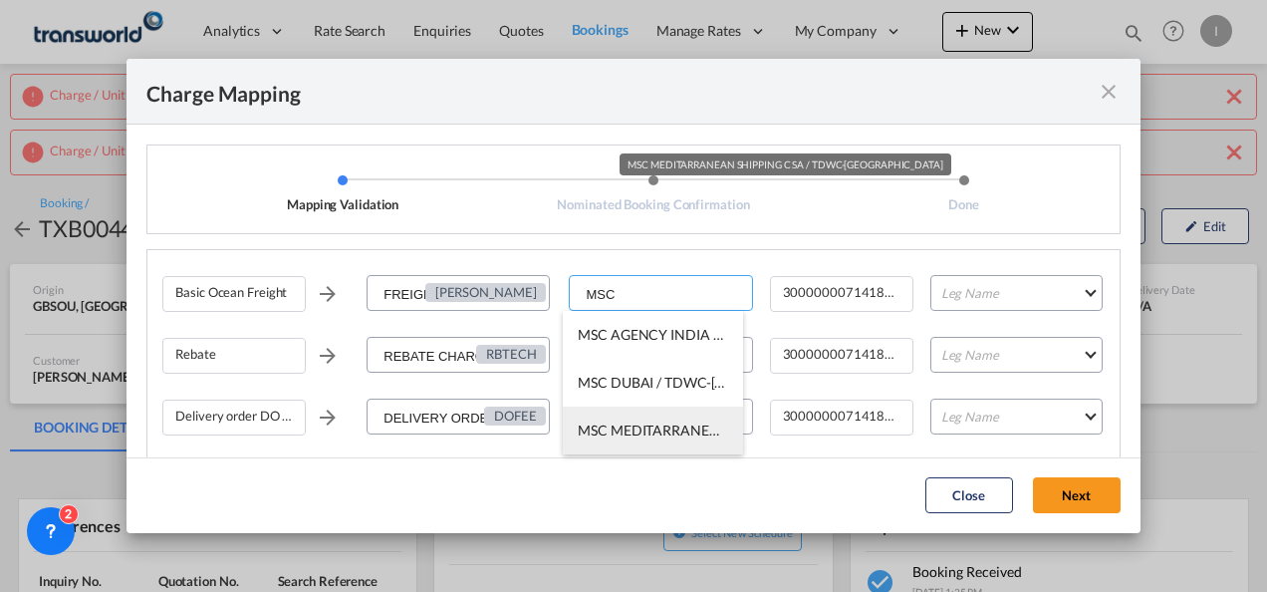
click at [663, 423] on span "MSC MEDITARRANEAN SHIPPING C SA / TDWC-[GEOGRAPHIC_DATA]" at bounding box center [802, 429] width 448 height 17
type input "MSC MEDITARRANEAN SHIPPING C SA / TDWC-[GEOGRAPHIC_DATA]"
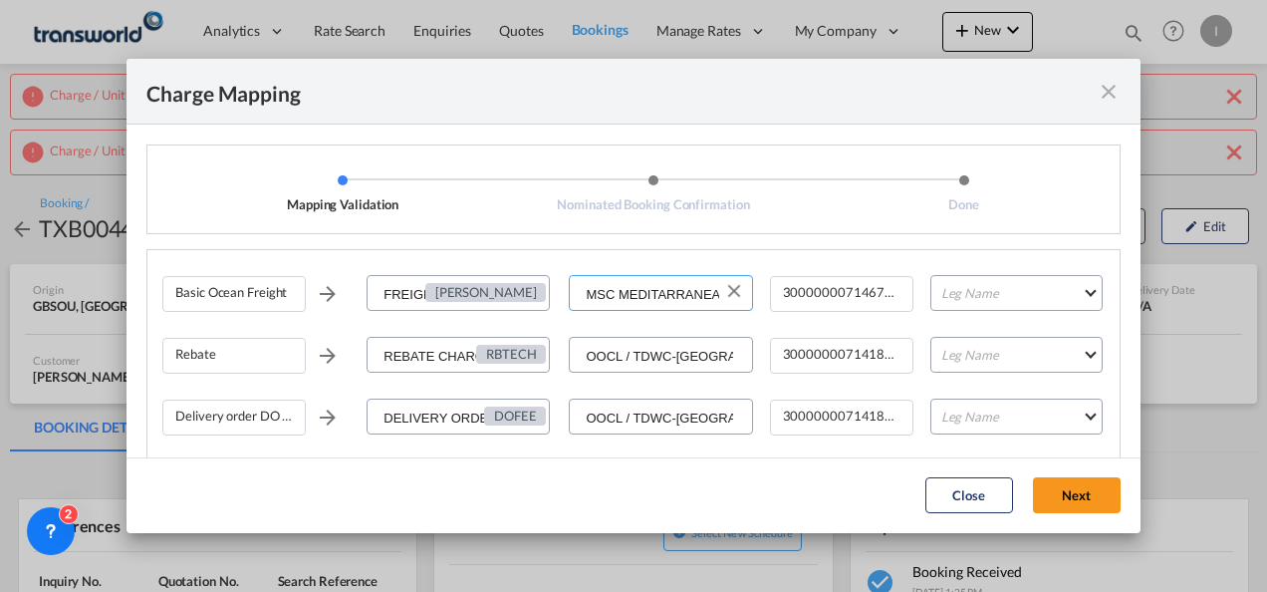
click at [670, 291] on input "MSC MEDITARRANEAN SHIPPING C SA / TDWC-[GEOGRAPHIC_DATA]" at bounding box center [661, 294] width 180 height 36
click at [671, 291] on input "MSC MEDITARRANEAN SHIPPING C SA / TDWC-[GEOGRAPHIC_DATA]" at bounding box center [661, 294] width 180 height 36
click at [658, 369] on md-autocomplete-wrap "OOCL / TDWC-[GEOGRAPHIC_DATA]" at bounding box center [660, 355] width 183 height 36
paste input "MSC MEDITARRANEAN SHIPPING C SA / TDWC-[GEOGRAPHIC_DATA]"
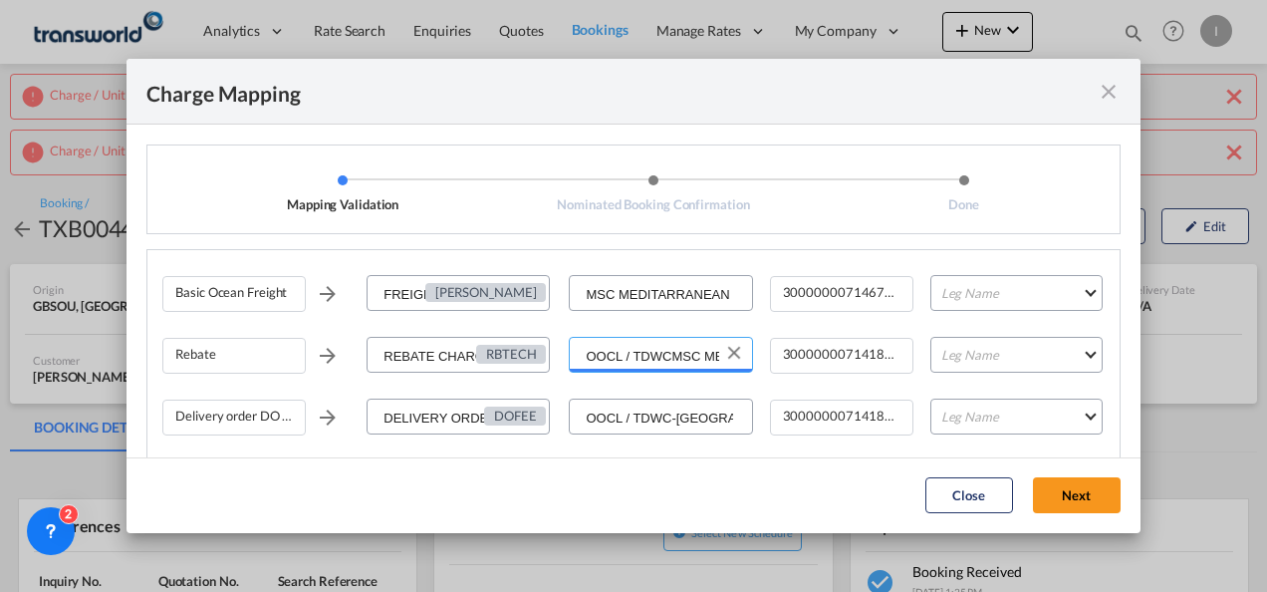
scroll to position [0, 254]
type input "OOCL / TDWCMSC MEDITARRANEAN SHIPPING C SA / TDWC-[GEOGRAPHIC_DATA]-[GEOGRAPHIC…"
click at [722, 352] on button "Clear Input" at bounding box center [734, 353] width 30 height 30
paste input "MSC MEDITARRANEAN SHIPPING C SA / TDWC-[GEOGRAPHIC_DATA]"
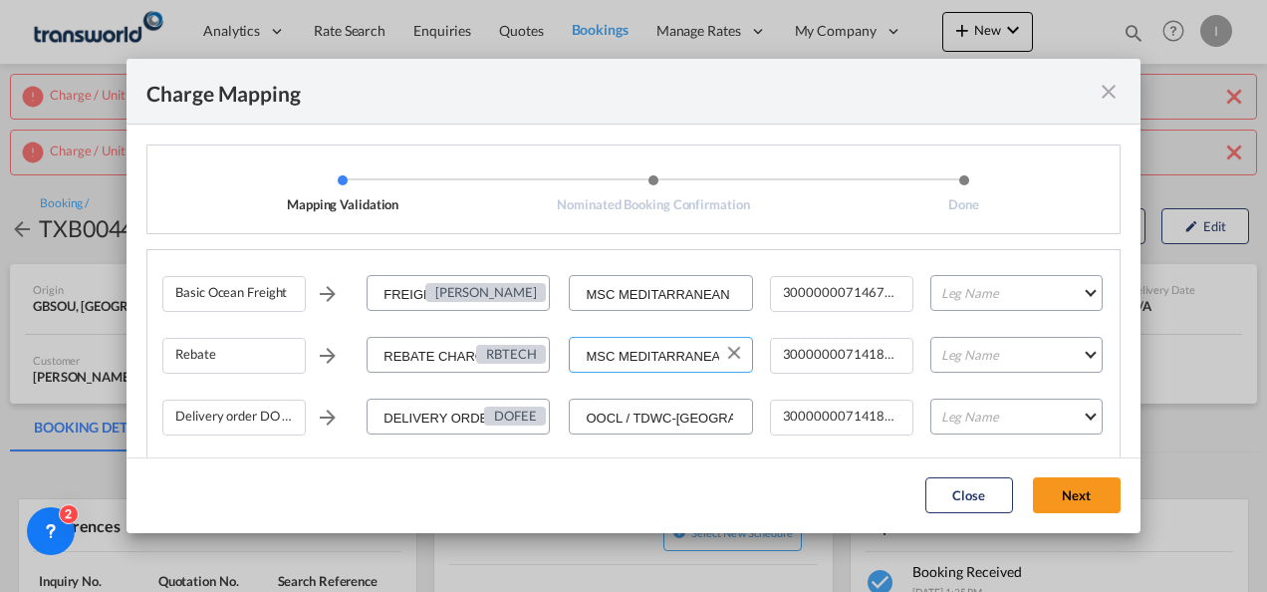
scroll to position [0, 172]
type input "MSC MEDITARRANEAN SHIPPING C SA / TDWC-[GEOGRAPHIC_DATA]"
click at [633, 325] on li "MSC MEDITARRANEAN SHIPPING C SA / TDWC-[GEOGRAPHIC_DATA]" at bounding box center [652, 313] width 179 height 48
click at [642, 416] on input "OOCL / TDWC-[GEOGRAPHIC_DATA]" at bounding box center [661, 417] width 180 height 36
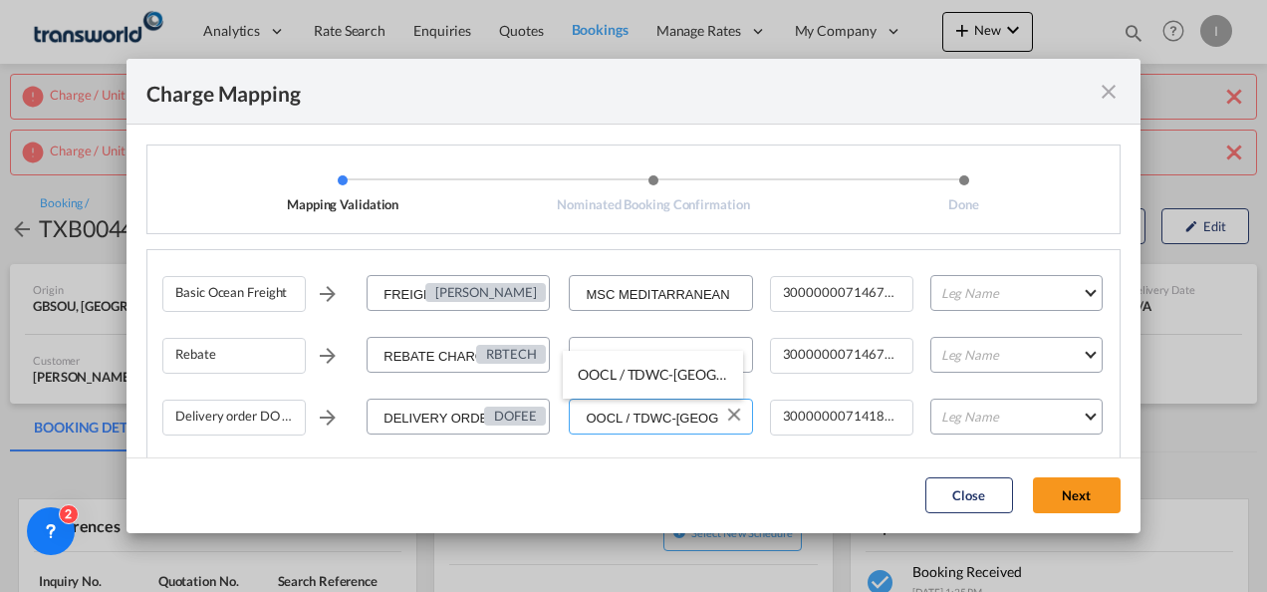
paste input "MSC MEDITARRANEAN SHIPPING C SA"
type input "MSC MEDITARRANEAN SHIPPING C SA / TDWC-[GEOGRAPHIC_DATA]"
click at [645, 375] on span "OOCL / TDWC-[GEOGRAPHIC_DATA]" at bounding box center [696, 374] width 236 height 17
click at [635, 426] on input "MSC MEDITARRANEAN SHIPPING C SA / TDWC-[GEOGRAPHIC_DATA]" at bounding box center [661, 417] width 180 height 36
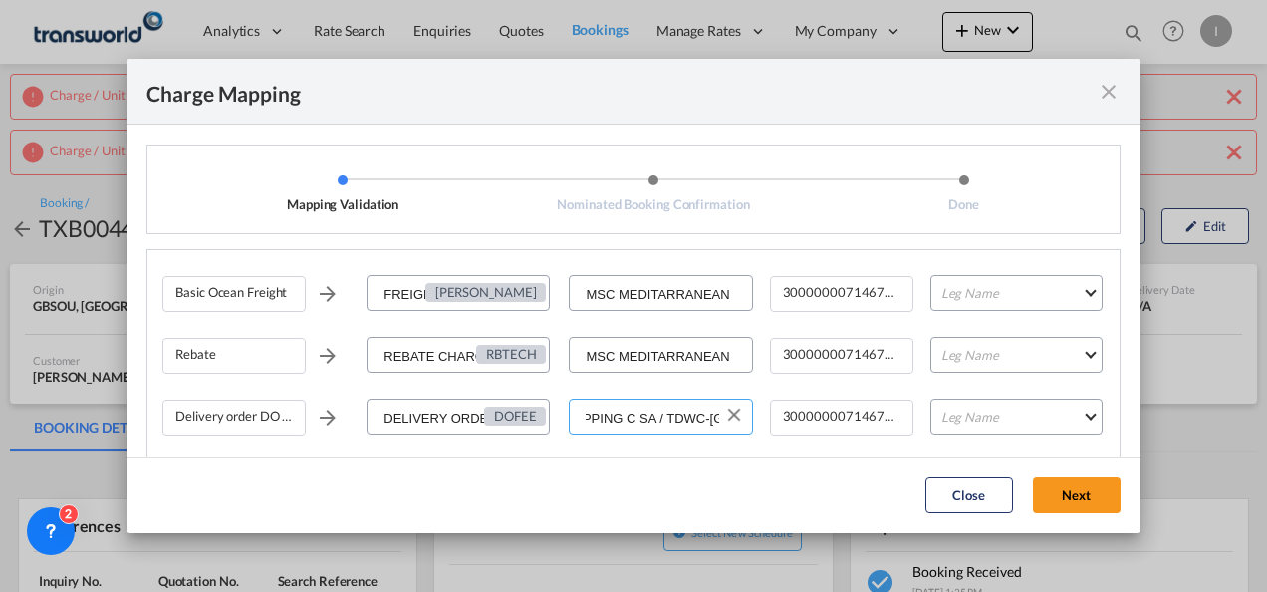
scroll to position [81, 0]
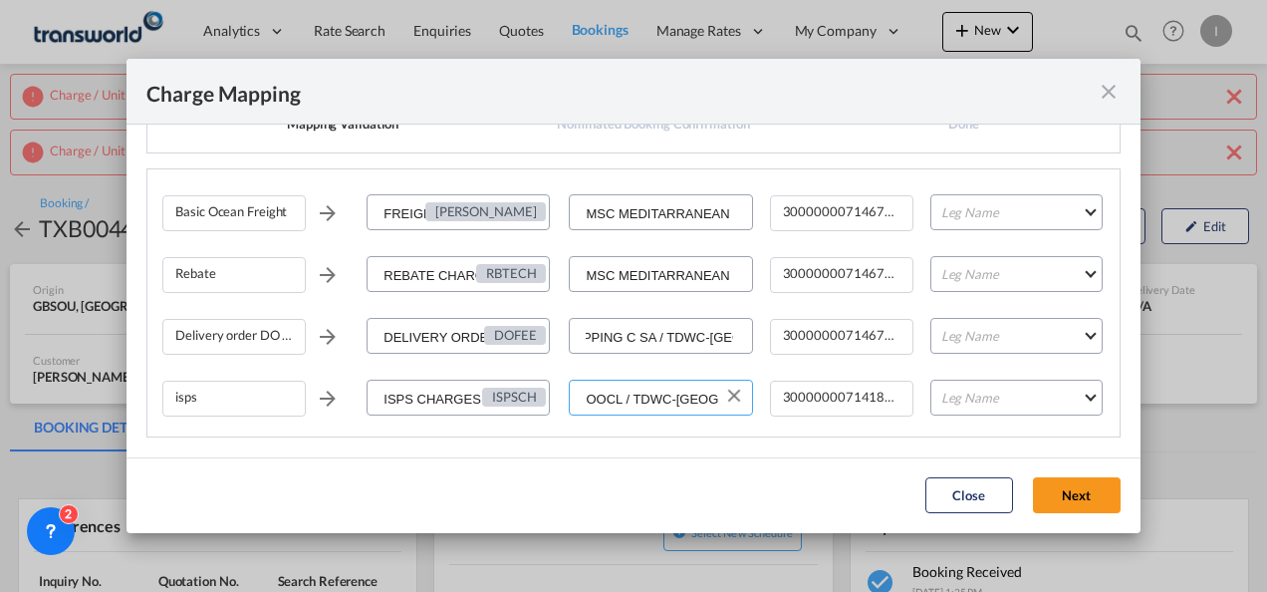
click at [639, 404] on input "OOCL / TDWC-[GEOGRAPHIC_DATA]" at bounding box center [661, 399] width 180 height 36
click at [719, 400] on button "Clear Input" at bounding box center [734, 396] width 30 height 30
click at [658, 399] on input "Select Service Provider" at bounding box center [661, 399] width 180 height 36
paste input "MSC MEDITARRANEAN SHIPPING C SA / TDWC-[GEOGRAPHIC_DATA]"
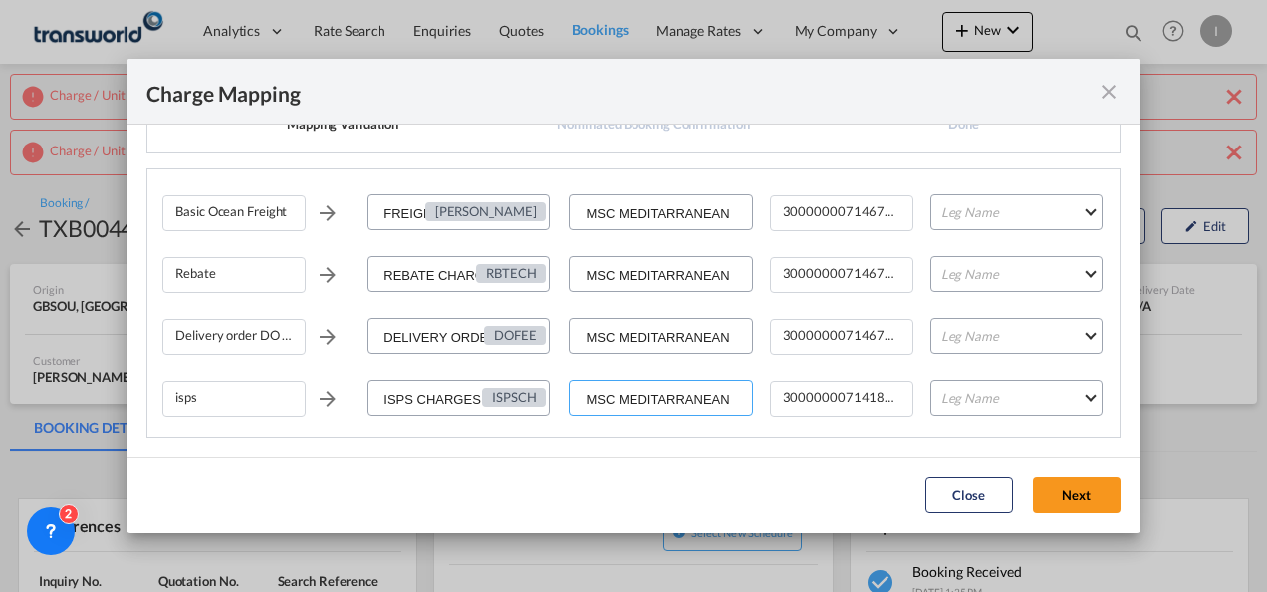
scroll to position [0, 172]
type input "MSC MEDITARRANEAN SHIPPING C SA / TDWC-[GEOGRAPHIC_DATA]"
click at [648, 361] on span "MSC MEDITARRANEAN SHIPPING C SA / TDWC-[GEOGRAPHIC_DATA]" at bounding box center [802, 355] width 448 height 17
click at [1055, 331] on md-select "Leg Name HANDLING ORIGIN VESSEL HANDLING DESTINATION OTHERS TL PICK UP CUSTOMS …" at bounding box center [1016, 336] width 172 height 36
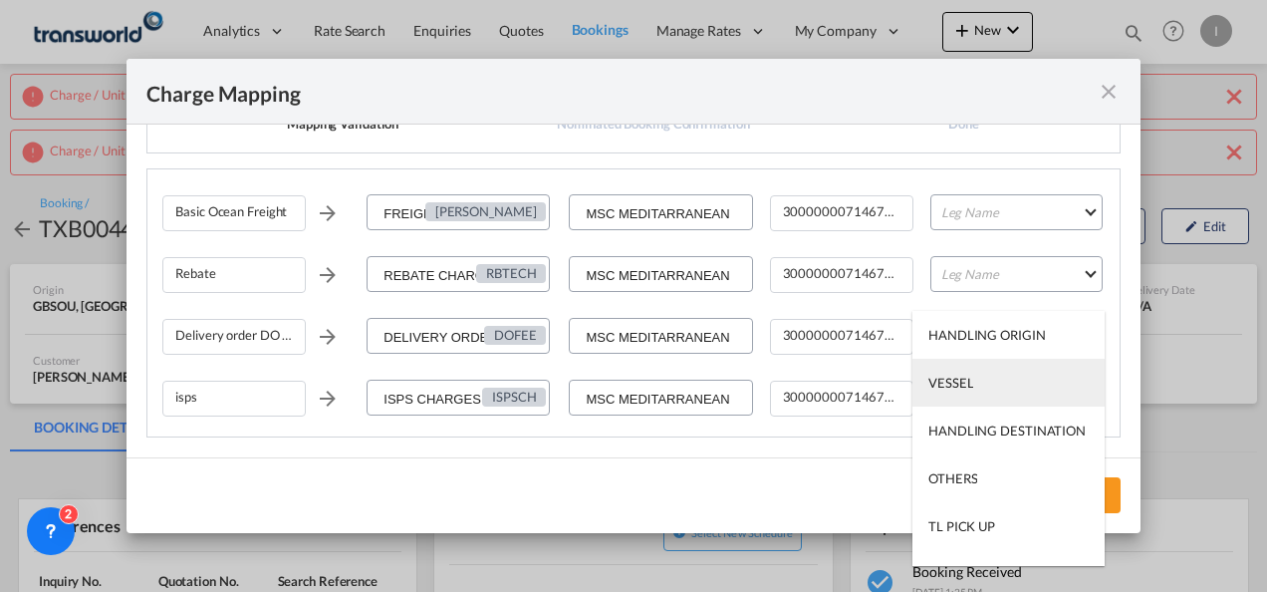
click at [1004, 368] on md-option "VESSEL" at bounding box center [1009, 383] width 192 height 48
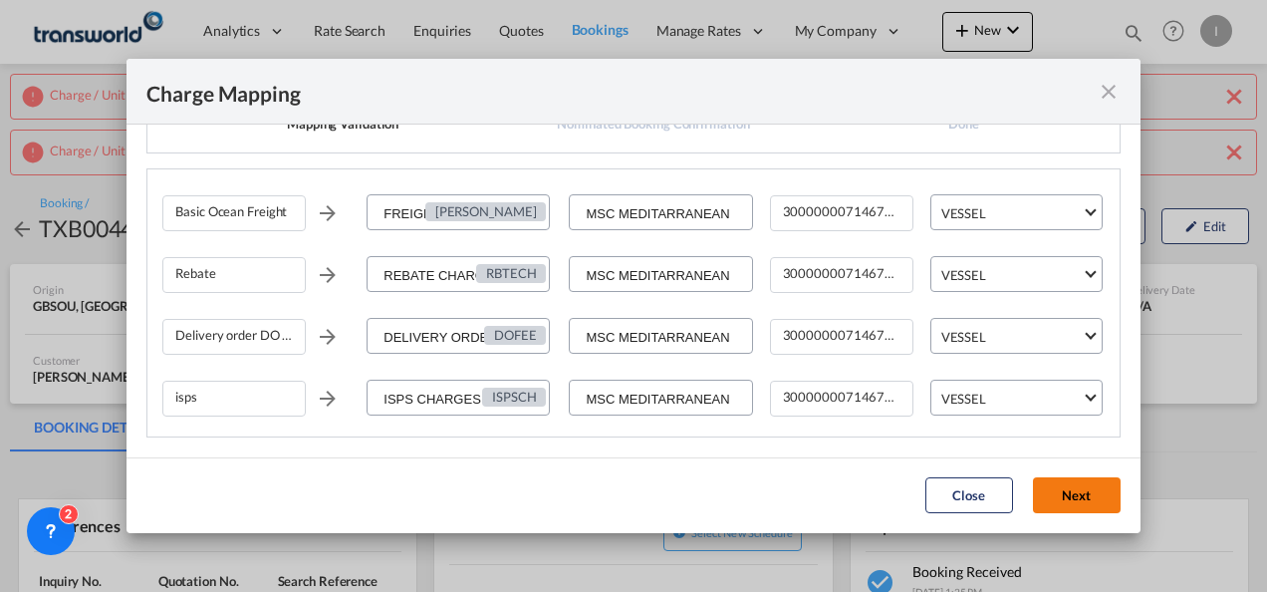
click at [1095, 483] on button "Next" at bounding box center [1077, 495] width 88 height 36
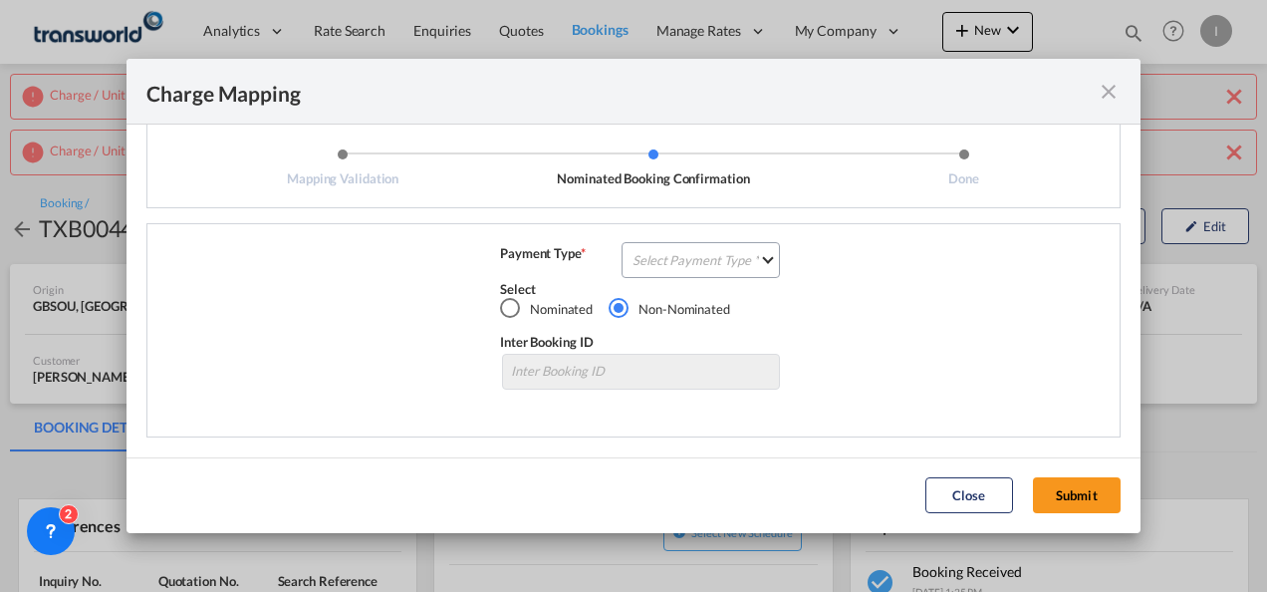
scroll to position [25, 0]
click at [667, 269] on md-select "Select Payment Type COLLECT PREPAID" at bounding box center [701, 261] width 158 height 36
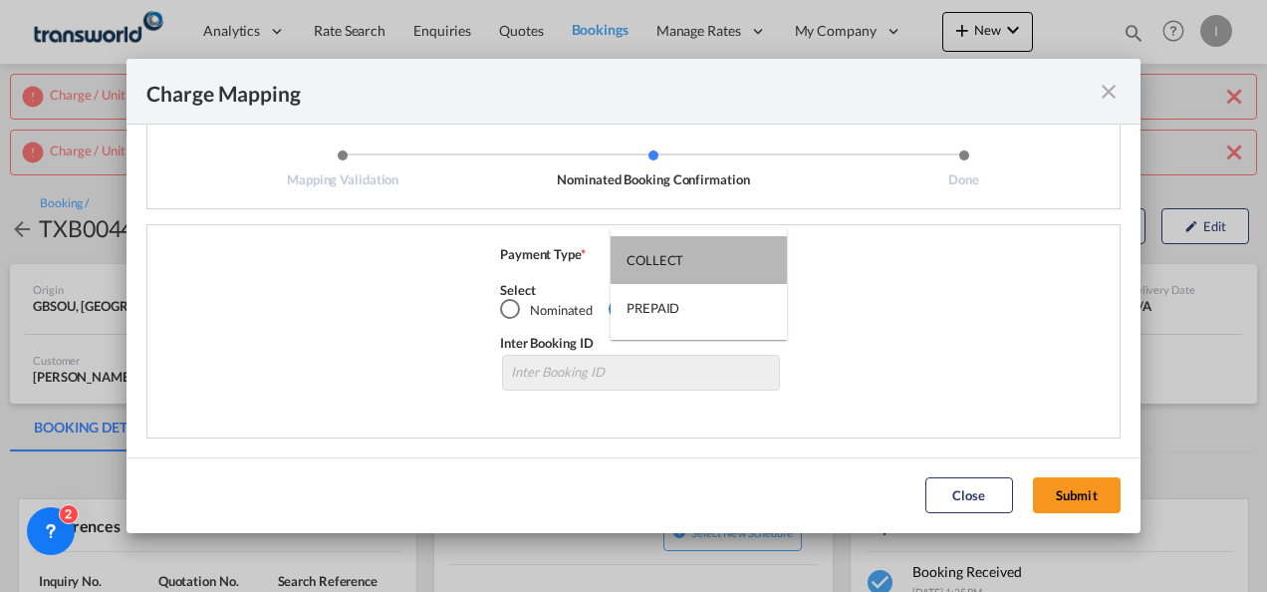
click at [667, 269] on md-option "COLLECT" at bounding box center [699, 260] width 176 height 48
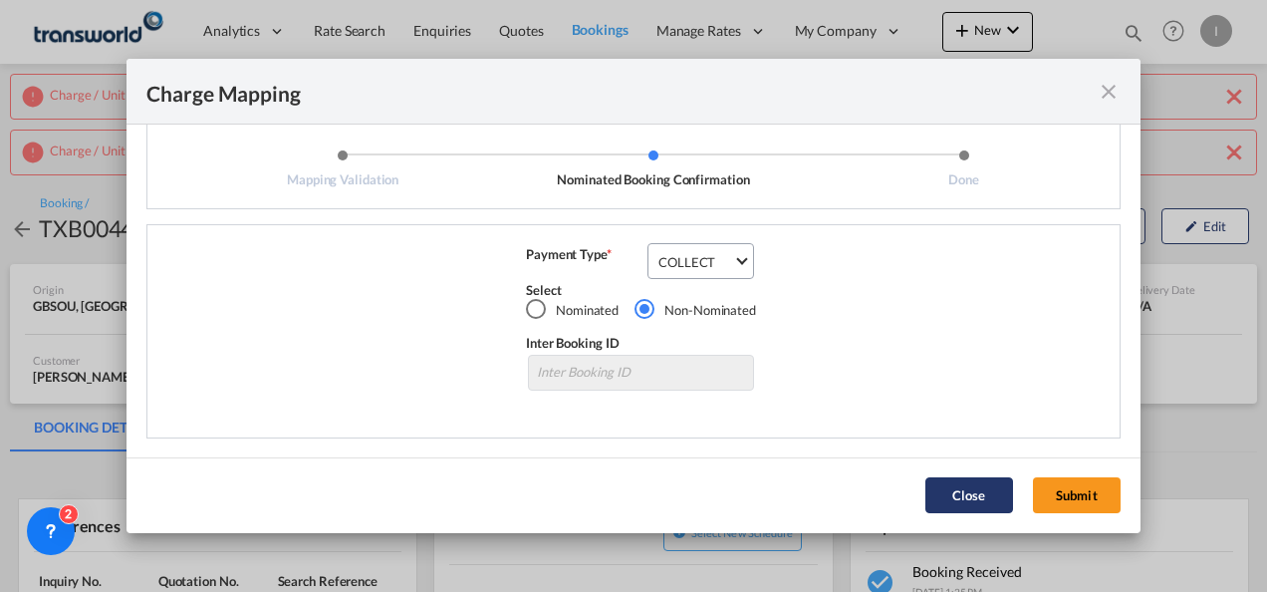
click at [1045, 492] on button "Submit" at bounding box center [1077, 495] width 88 height 36
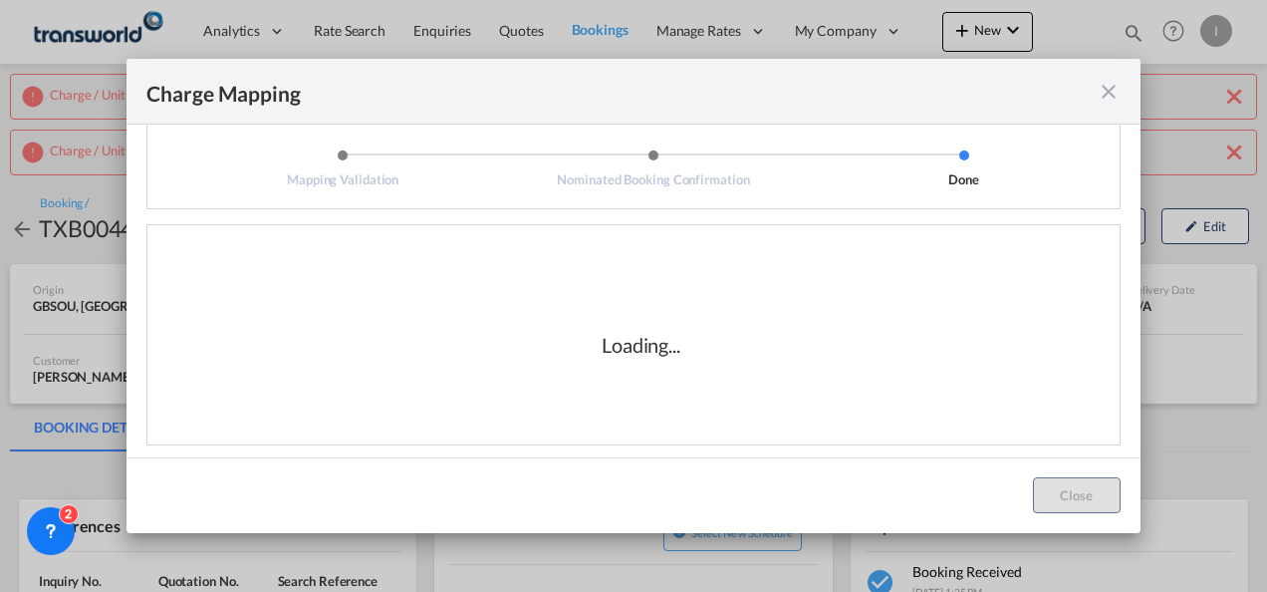
click at [691, 407] on div "Loading..." at bounding box center [640, 344] width 957 height 199
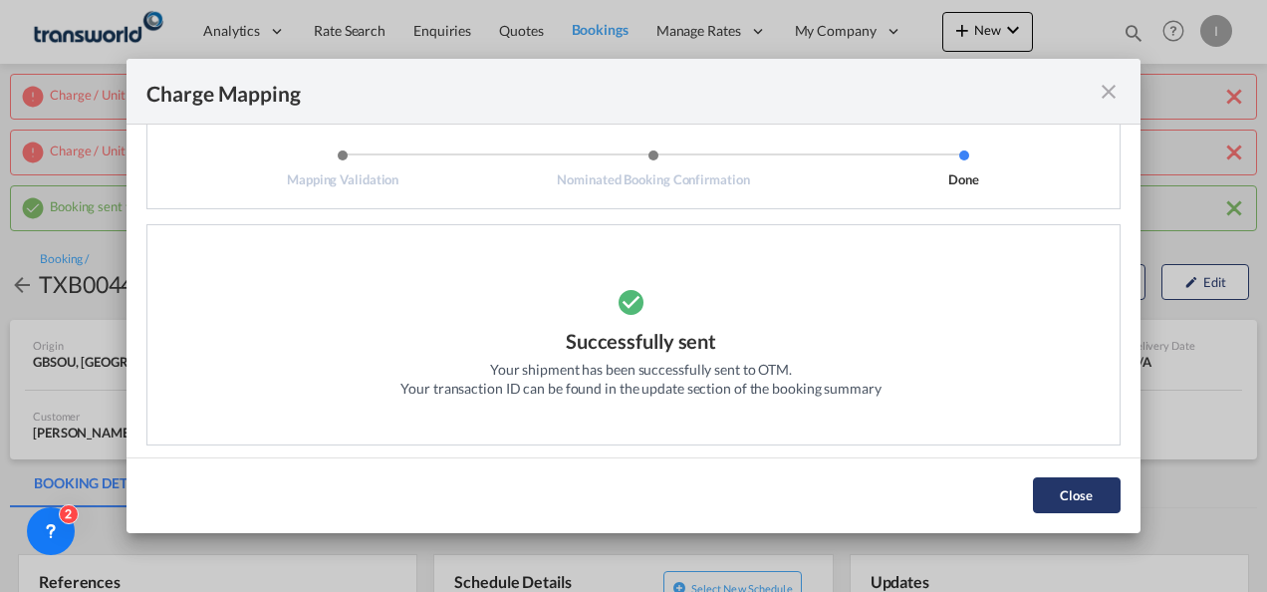
drag, startPoint x: 1079, startPoint y: 485, endPoint x: 944, endPoint y: 484, distance: 134.5
click at [1080, 485] on button "Close" at bounding box center [1077, 495] width 88 height 36
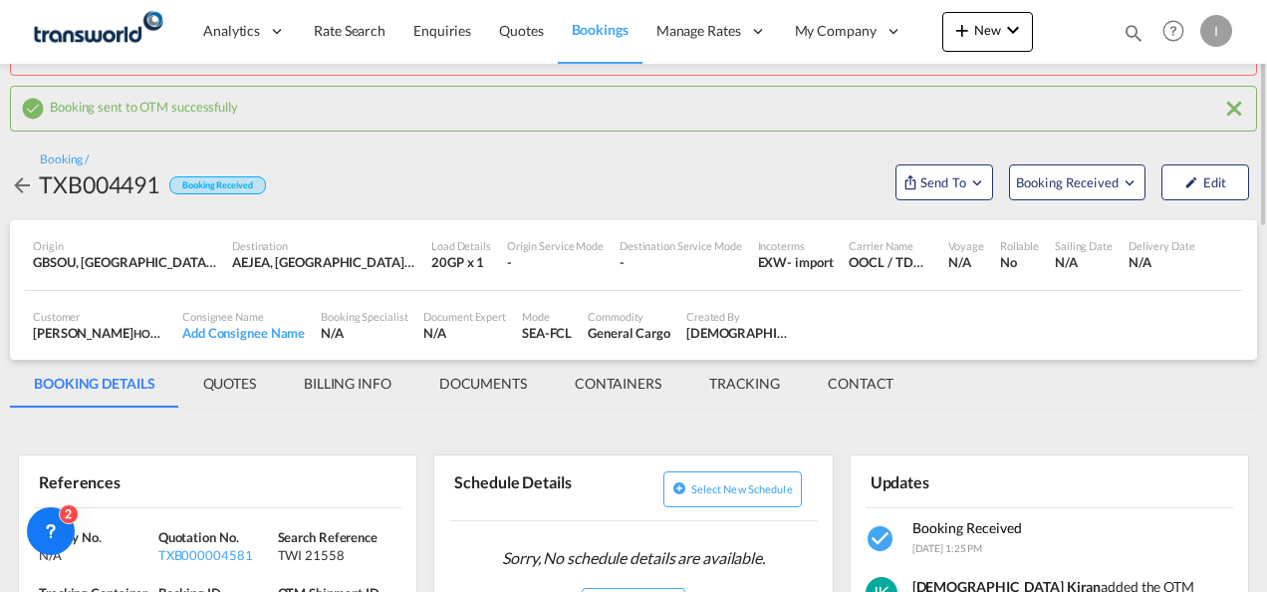
scroll to position [299, 0]
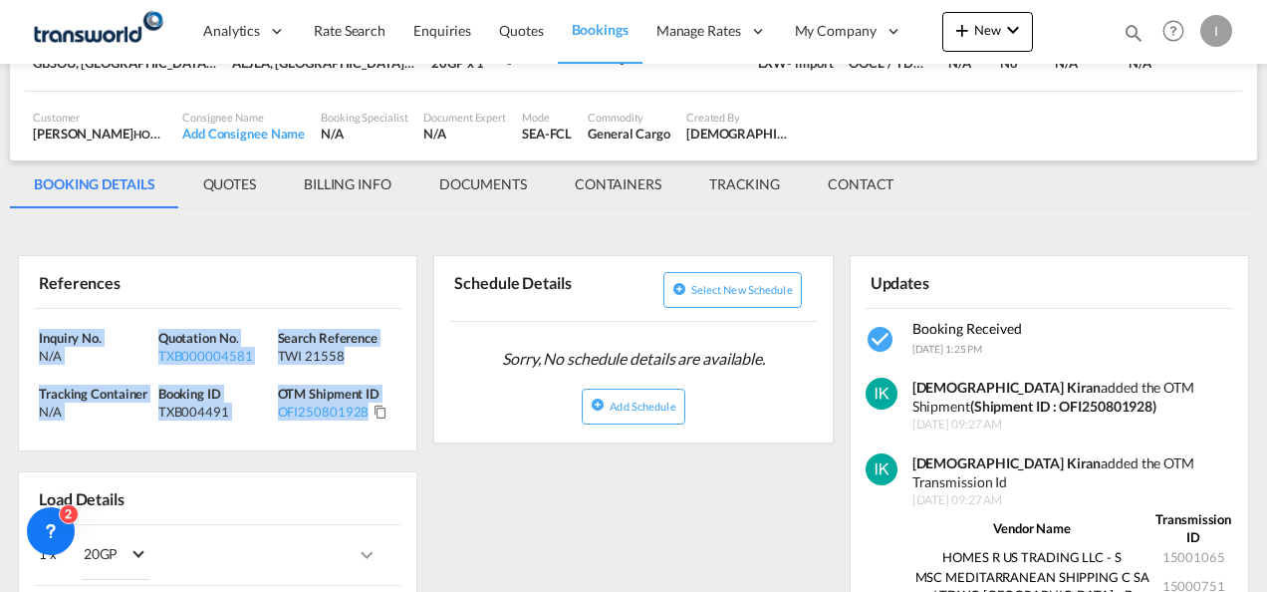
drag, startPoint x: 396, startPoint y: 424, endPoint x: -4, endPoint y: 330, distance: 410.5
click at [0, 330] on html "Analytics Reports Dashboard Rate Search Enquiries Quotes" at bounding box center [633, 296] width 1267 height 592
copy div "Inquiry No. N/A Quotation No. TXB000004581 Search Reference TWI 21558 Tracking …"
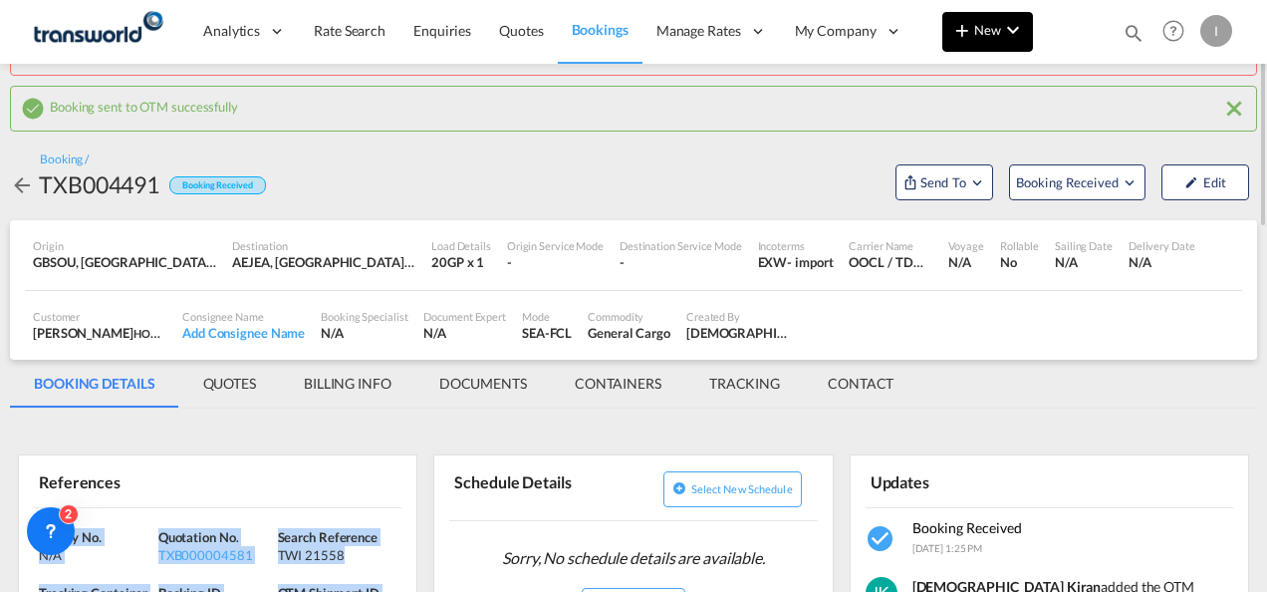
click at [1028, 37] on button "New" at bounding box center [987, 32] width 91 height 40
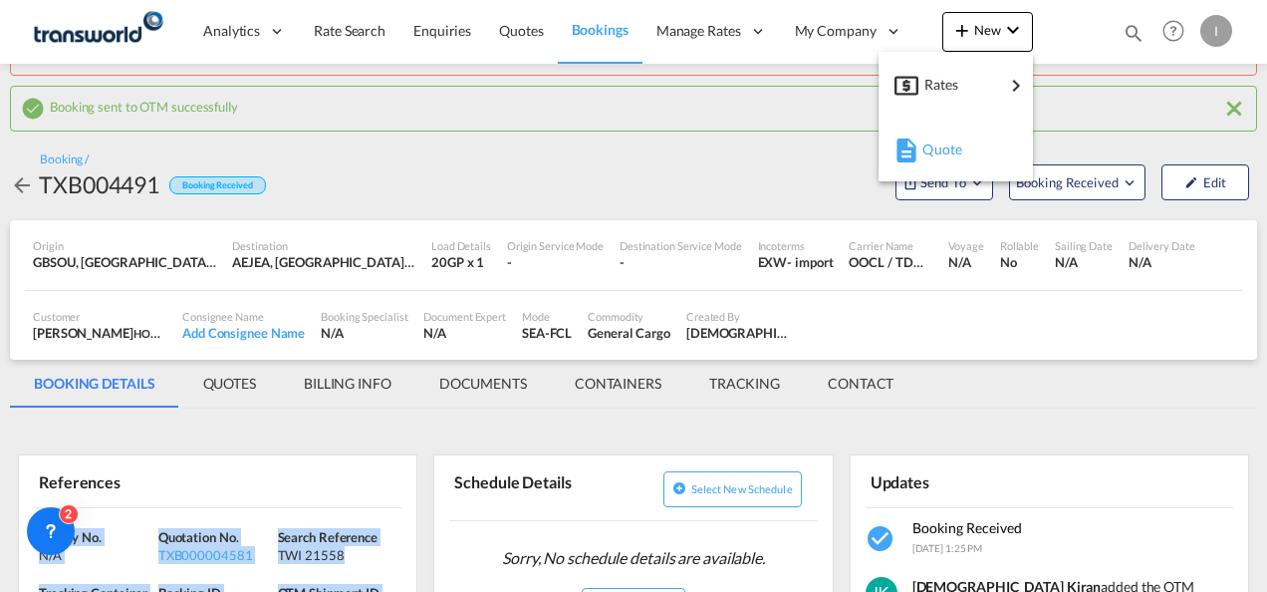
click at [938, 162] on span "Quote" at bounding box center [934, 150] width 22 height 40
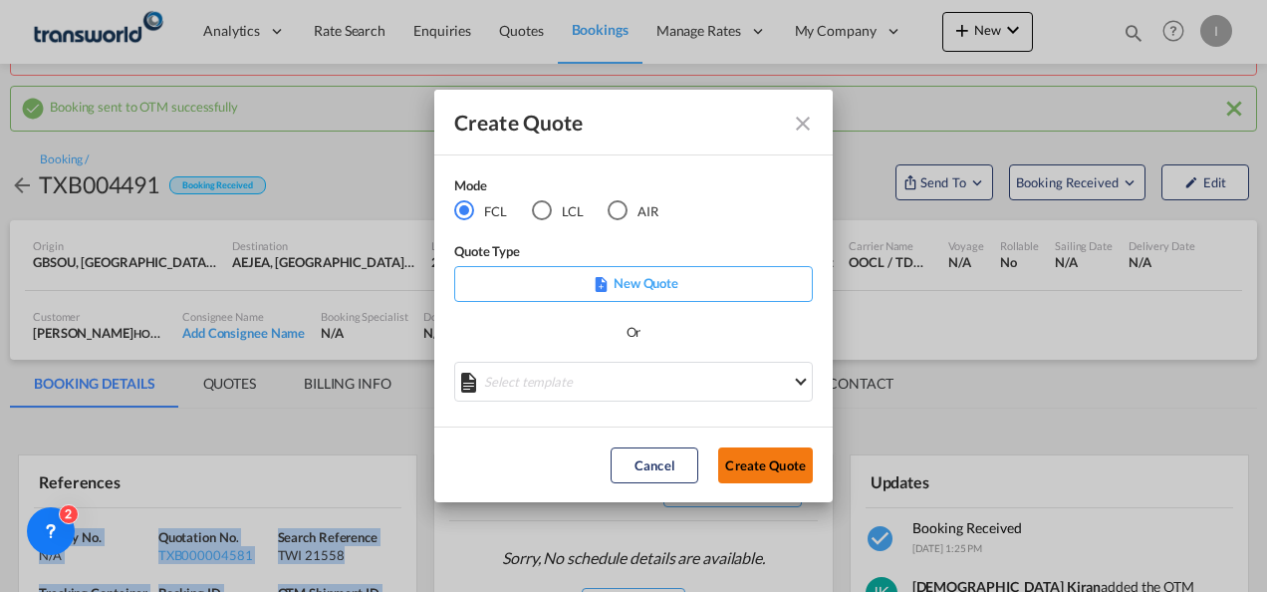
click at [776, 465] on button "Create Quote" at bounding box center [765, 465] width 95 height 36
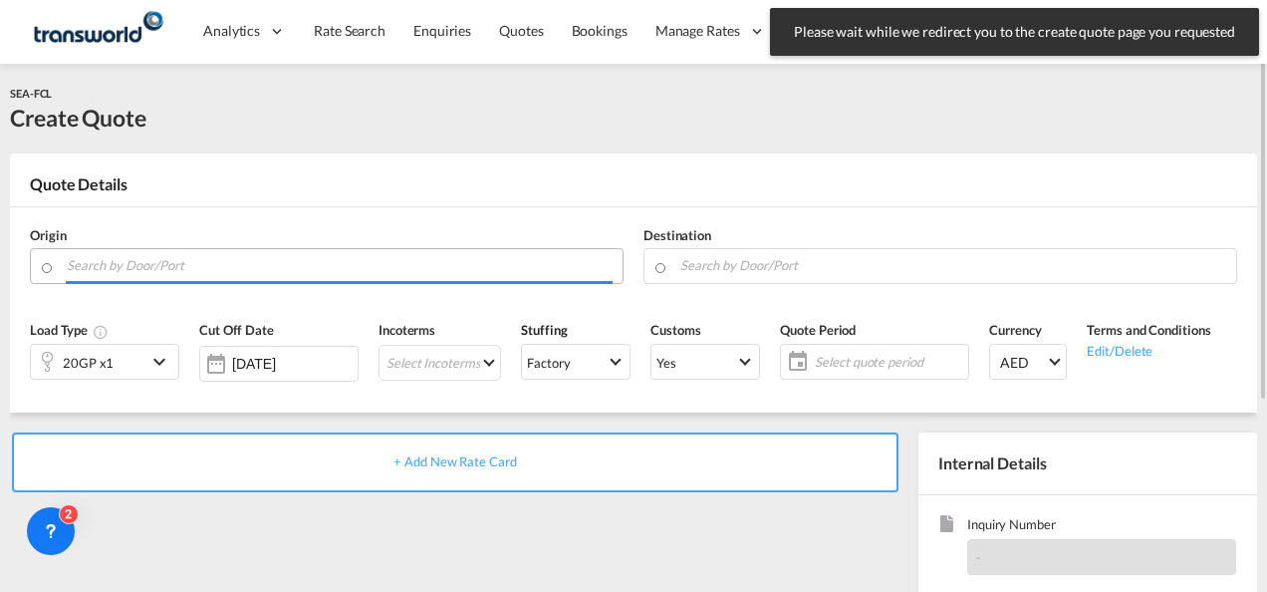
click at [112, 266] on input "Search by Door/Port" at bounding box center [340, 265] width 546 height 35
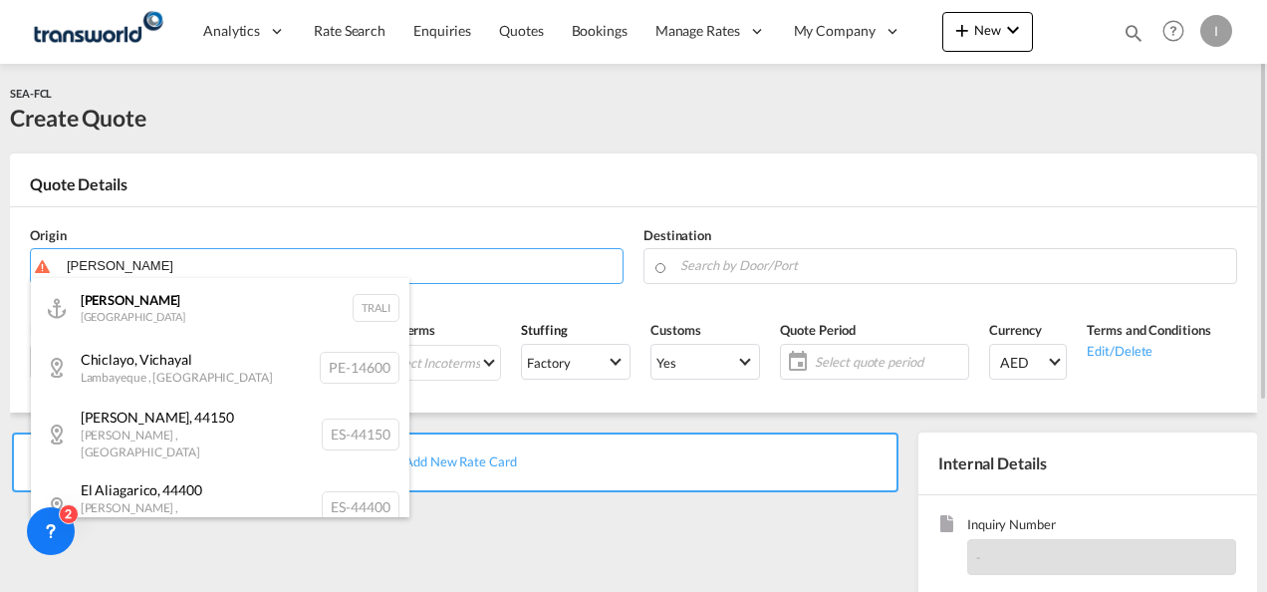
click at [108, 307] on div "[PERSON_NAME] Turkey TRALI" at bounding box center [220, 308] width 379 height 60
type input "[PERSON_NAME], TRALI"
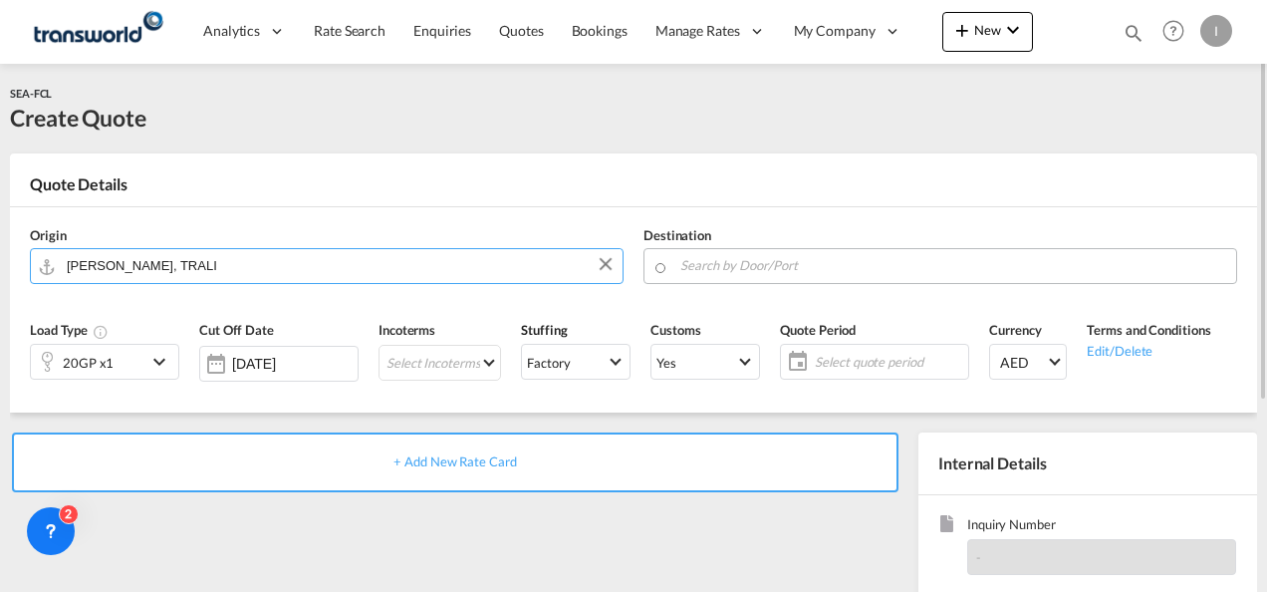
click at [751, 263] on input "Search by Door/Port" at bounding box center [953, 265] width 546 height 35
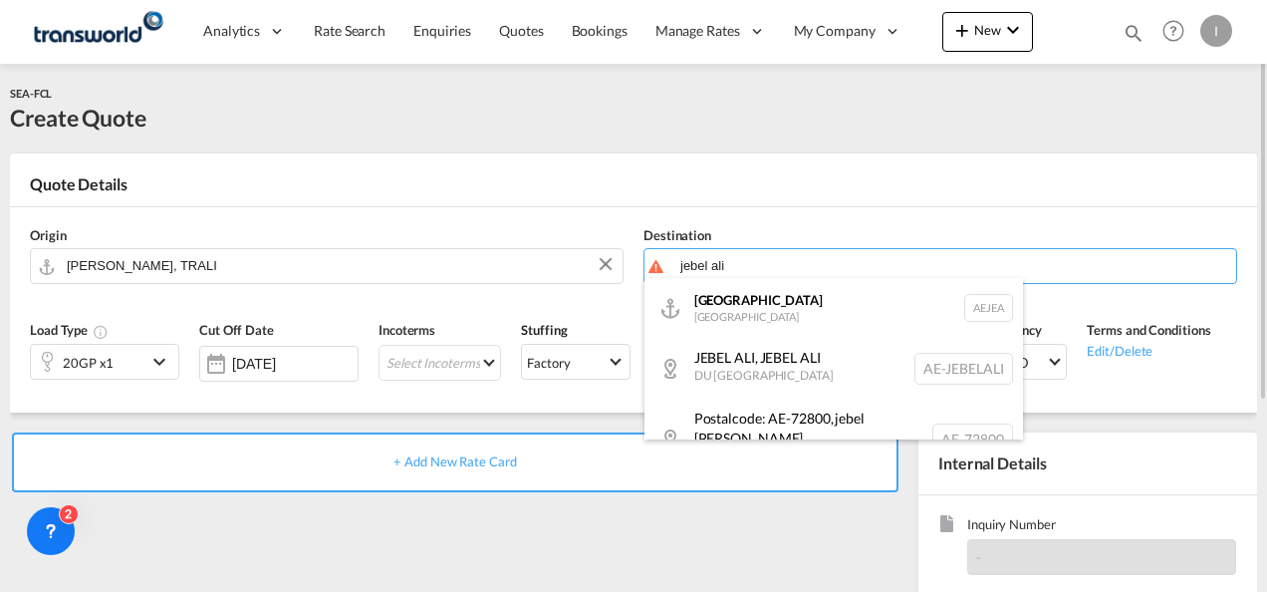
click at [772, 311] on div "[GEOGRAPHIC_DATA] [GEOGRAPHIC_DATA]" at bounding box center [834, 308] width 379 height 60
type input "[GEOGRAPHIC_DATA], [GEOGRAPHIC_DATA]"
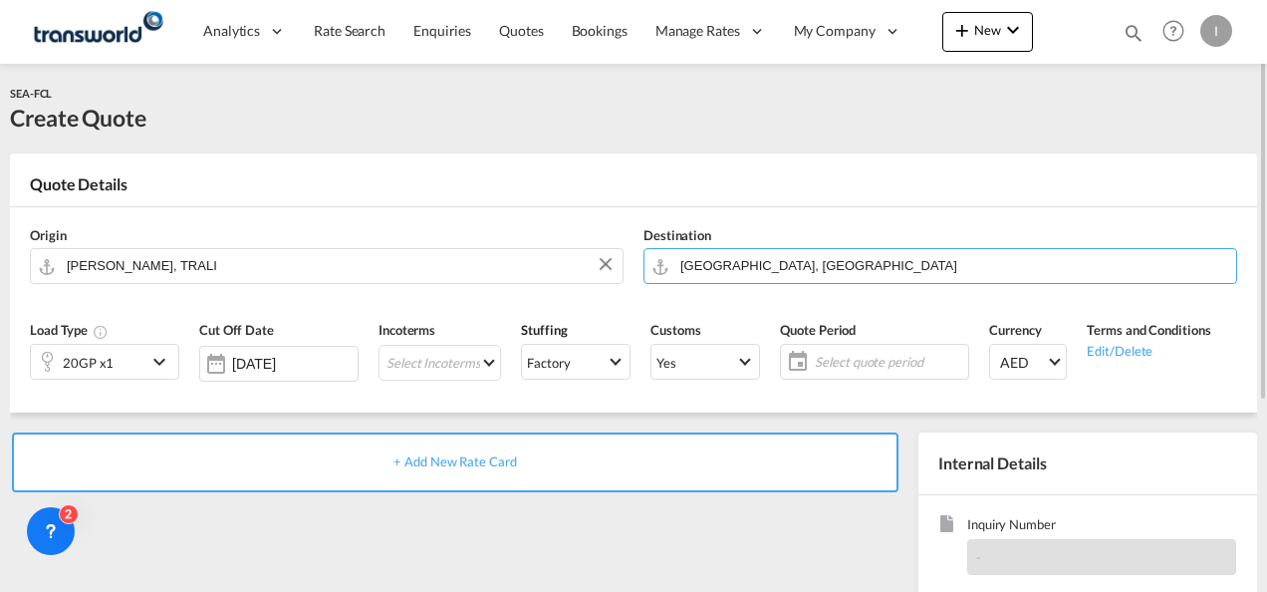
click at [169, 365] on md-icon "icon-chevron-down" at bounding box center [162, 362] width 30 height 24
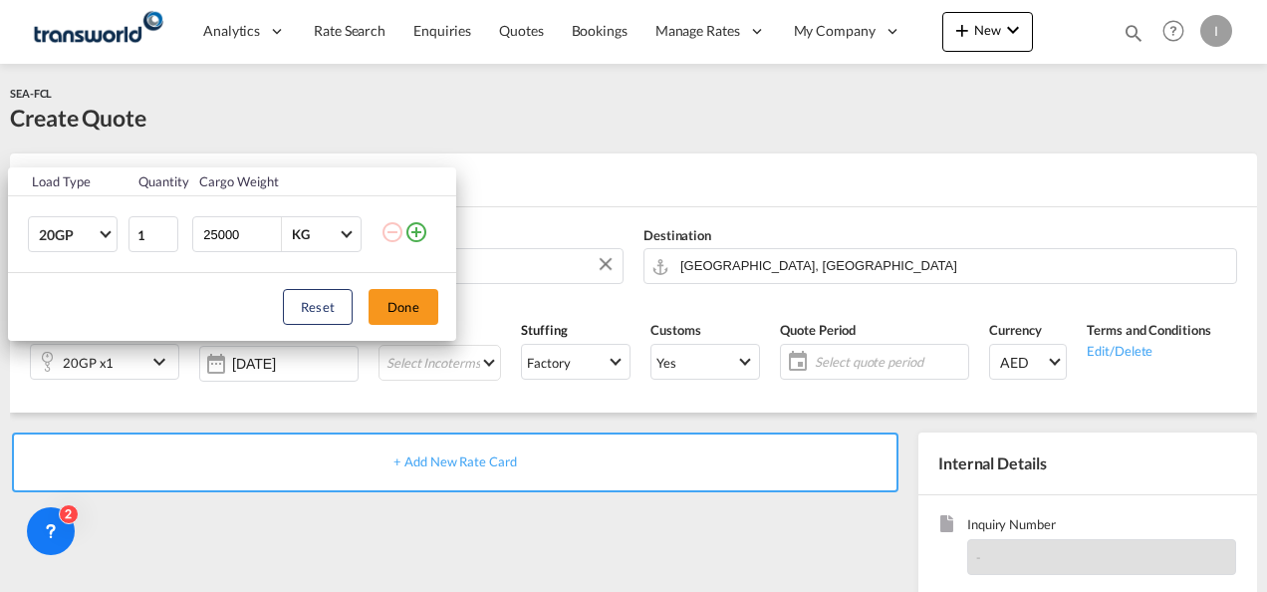
click at [414, 235] on md-icon "icon-plus-circle-outline" at bounding box center [416, 232] width 24 height 24
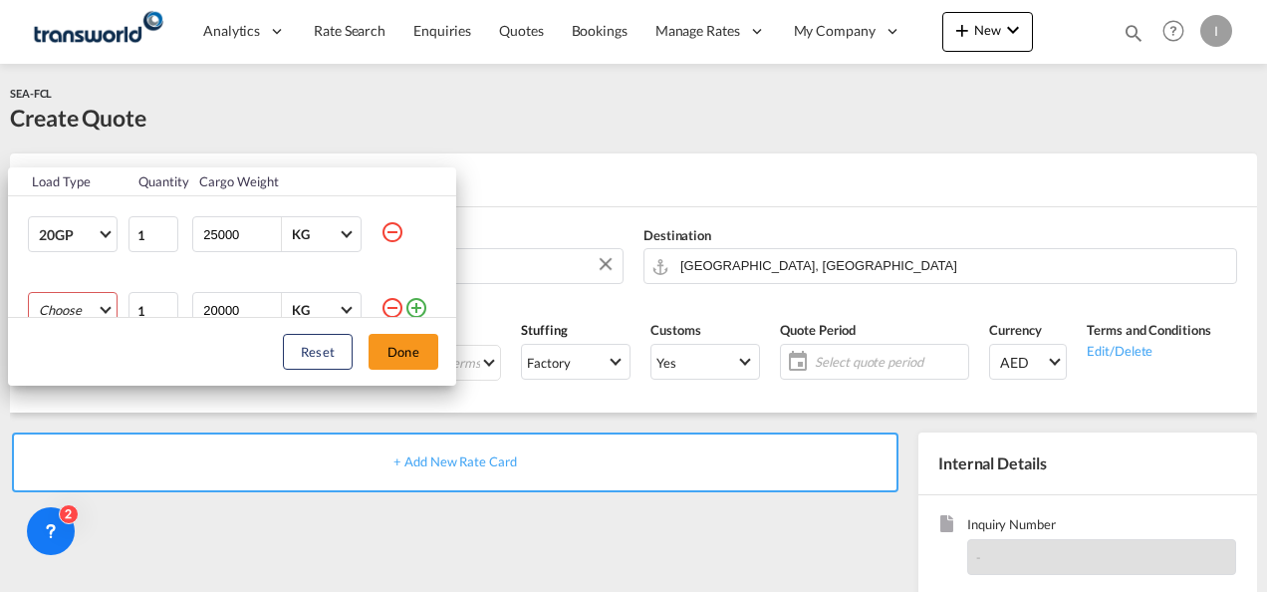
click at [56, 307] on md-select "Choose 20GP 40GP 40HC 45HC 20RE 40RE 40HR 20OT 40OT 20FR 40FR 40NR 20NR 45S 20T…" at bounding box center [73, 310] width 90 height 36
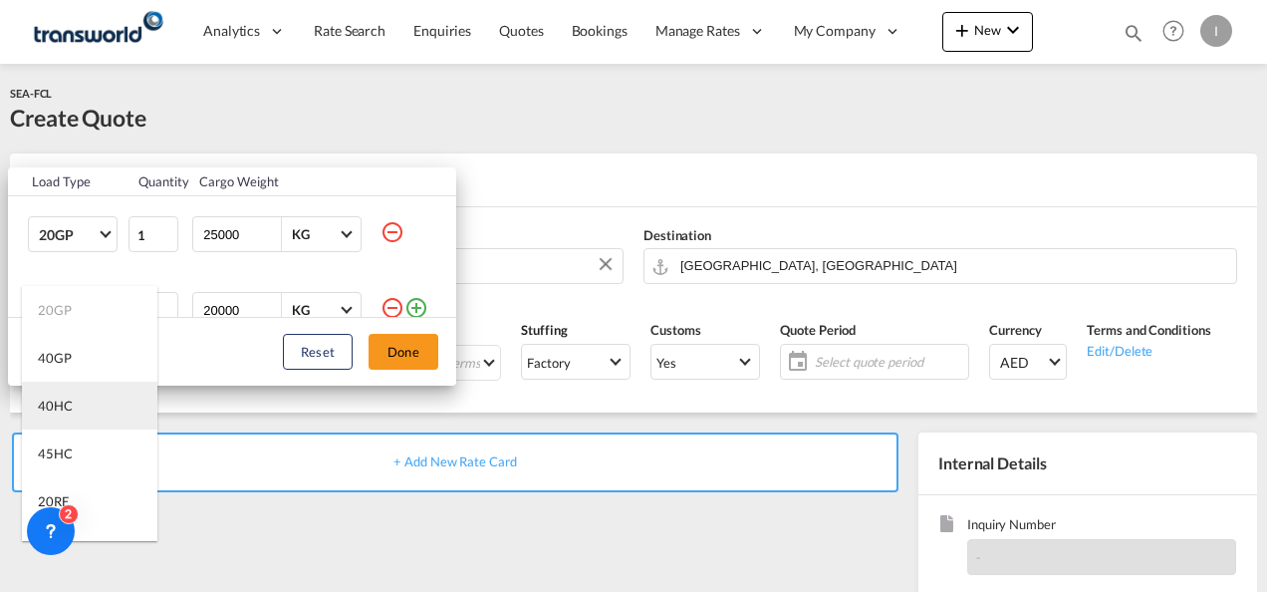
click at [60, 408] on div "40HC" at bounding box center [55, 405] width 35 height 18
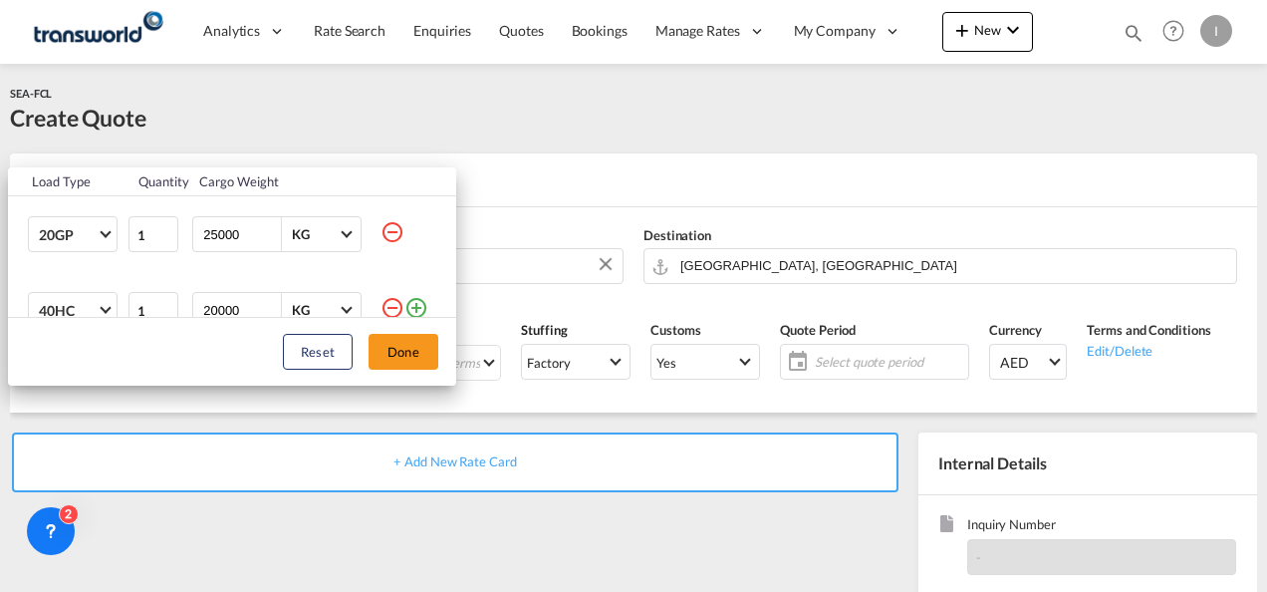
scroll to position [10, 0]
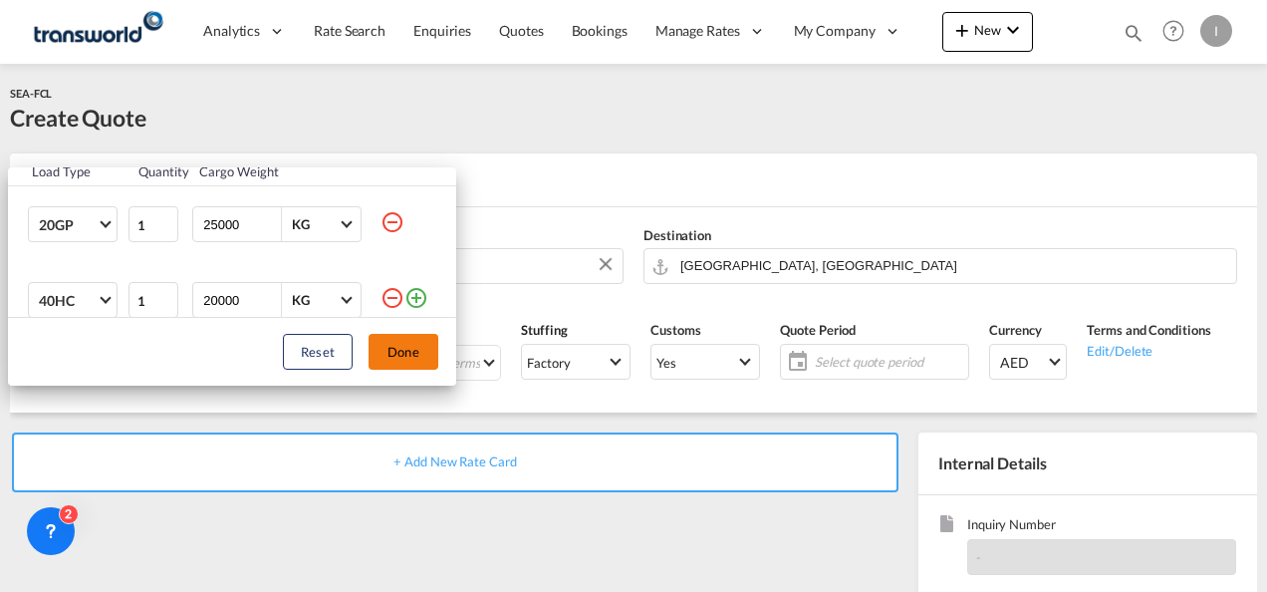
click at [393, 349] on button "Done" at bounding box center [404, 352] width 70 height 36
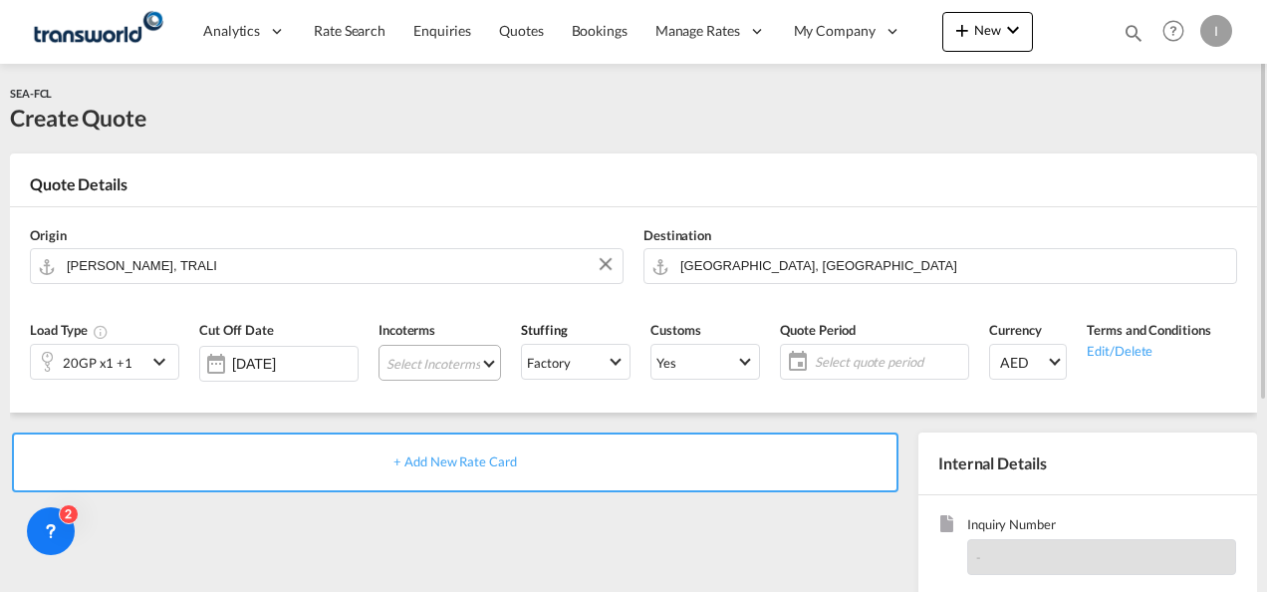
click at [422, 363] on md-select "Select Incoterms CFR - export Cost and Freight FAS - export Free Alongside Ship…" at bounding box center [440, 363] width 123 height 36
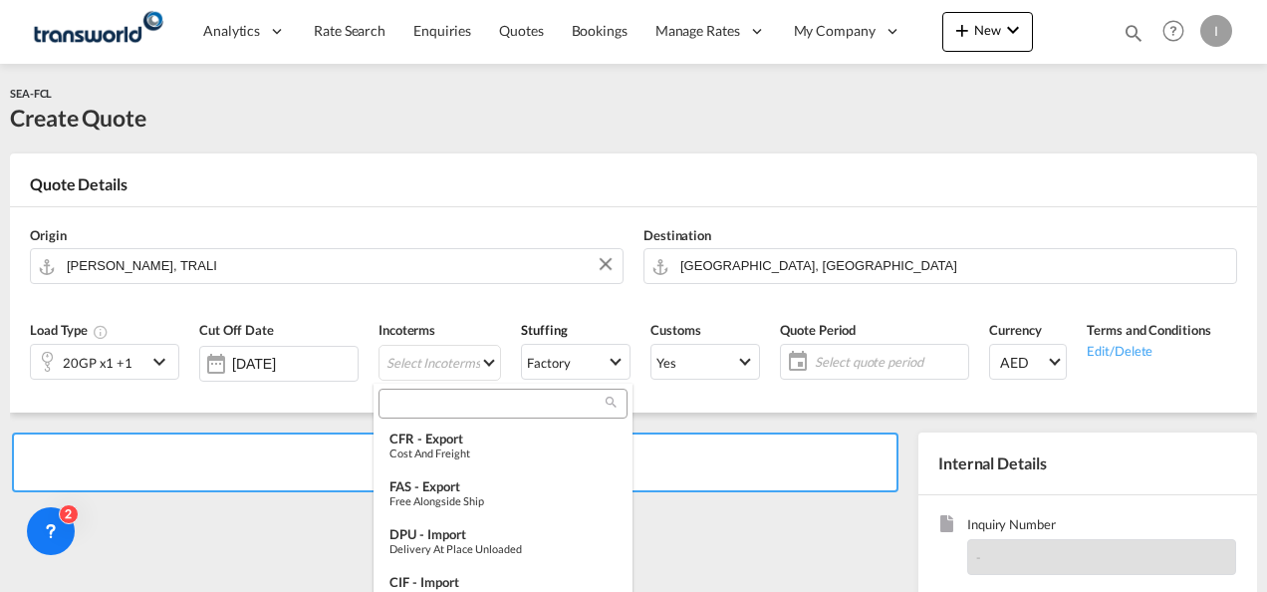
click at [400, 402] on input "search" at bounding box center [495, 404] width 221 height 18
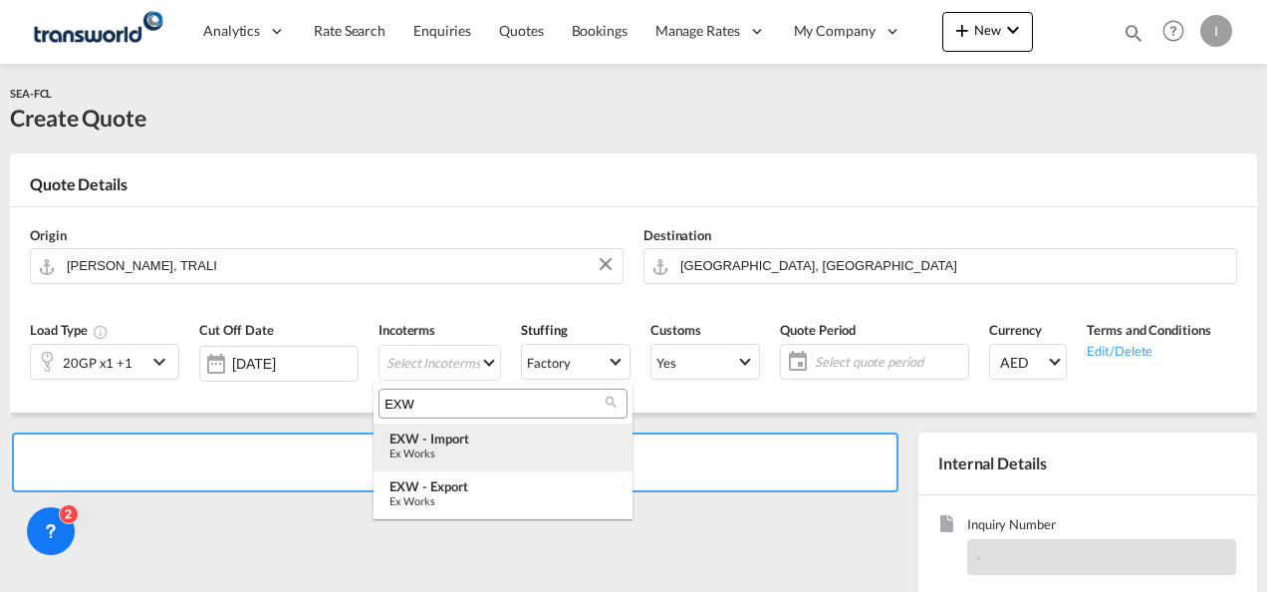
type input "EXW"
click at [452, 450] on div "Ex Works" at bounding box center [503, 452] width 227 height 13
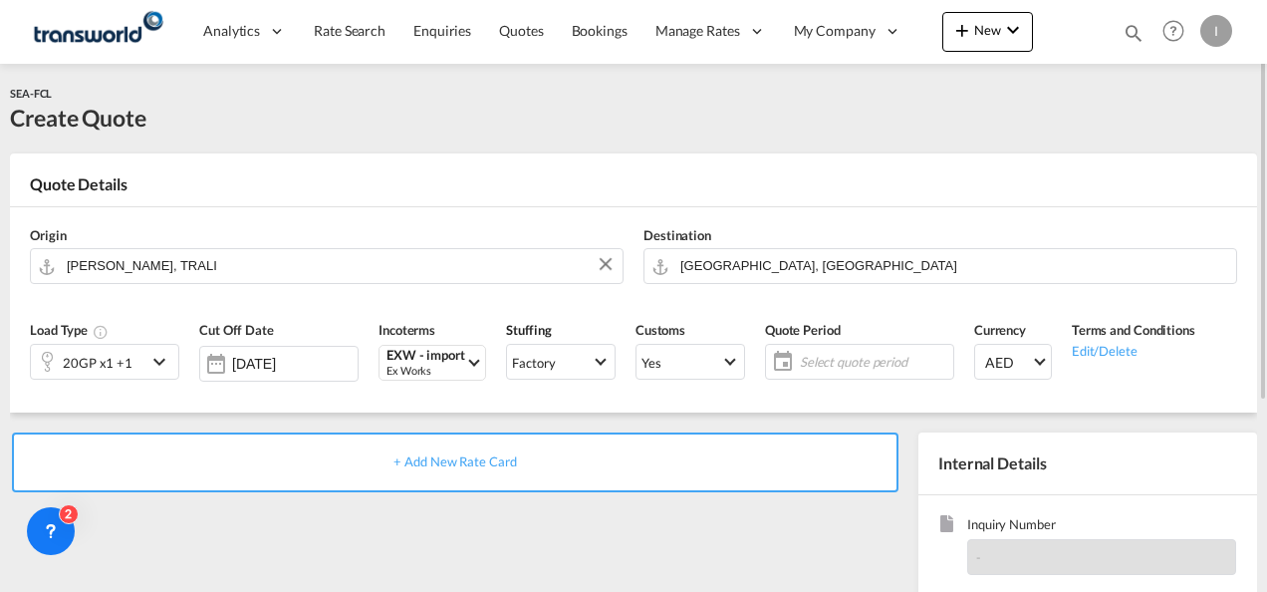
click at [800, 362] on span "Select quote period" at bounding box center [874, 362] width 148 height 18
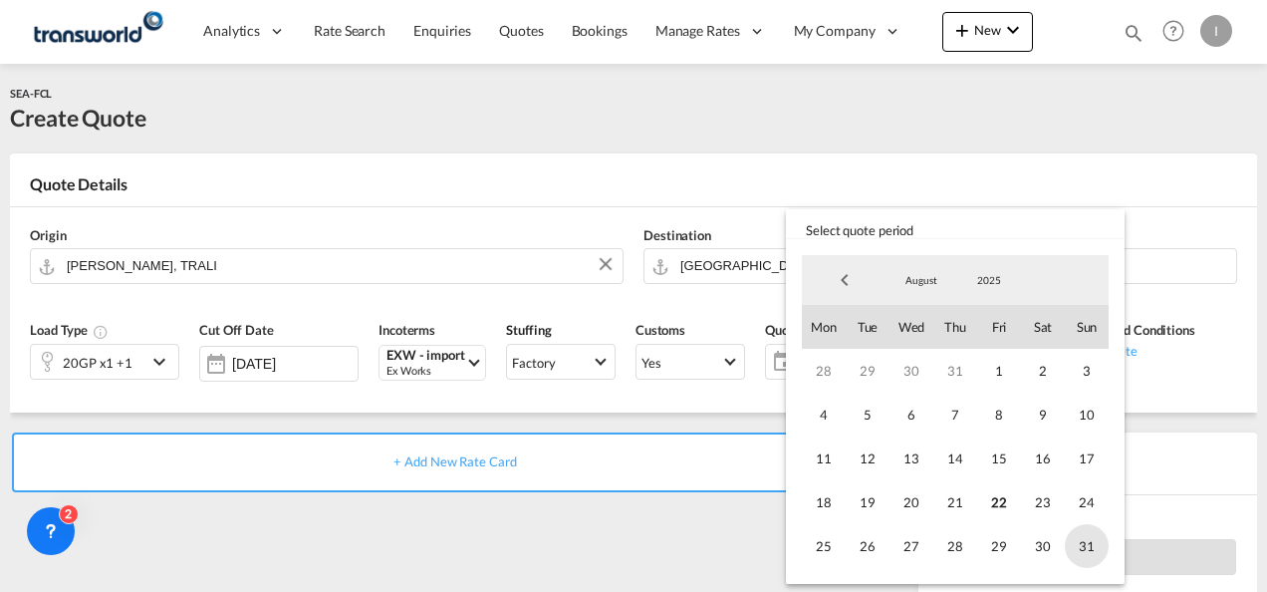
click at [1076, 537] on span "31" at bounding box center [1087, 546] width 44 height 44
click at [601, 535] on md-backdrop at bounding box center [633, 296] width 1267 height 592
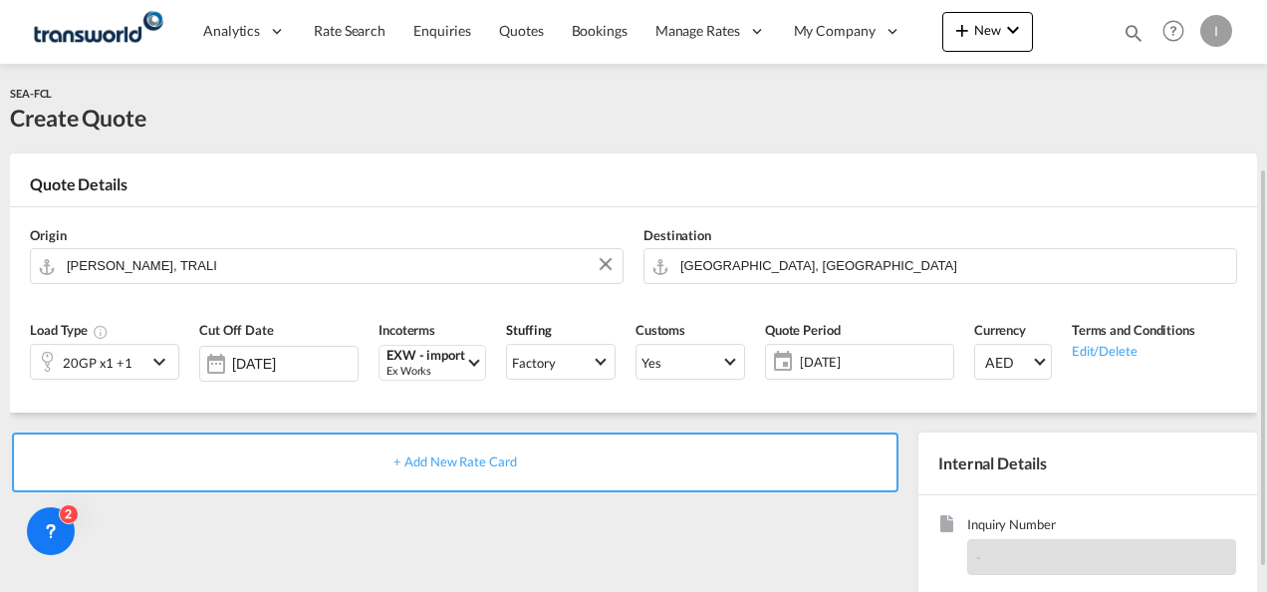
scroll to position [199, 0]
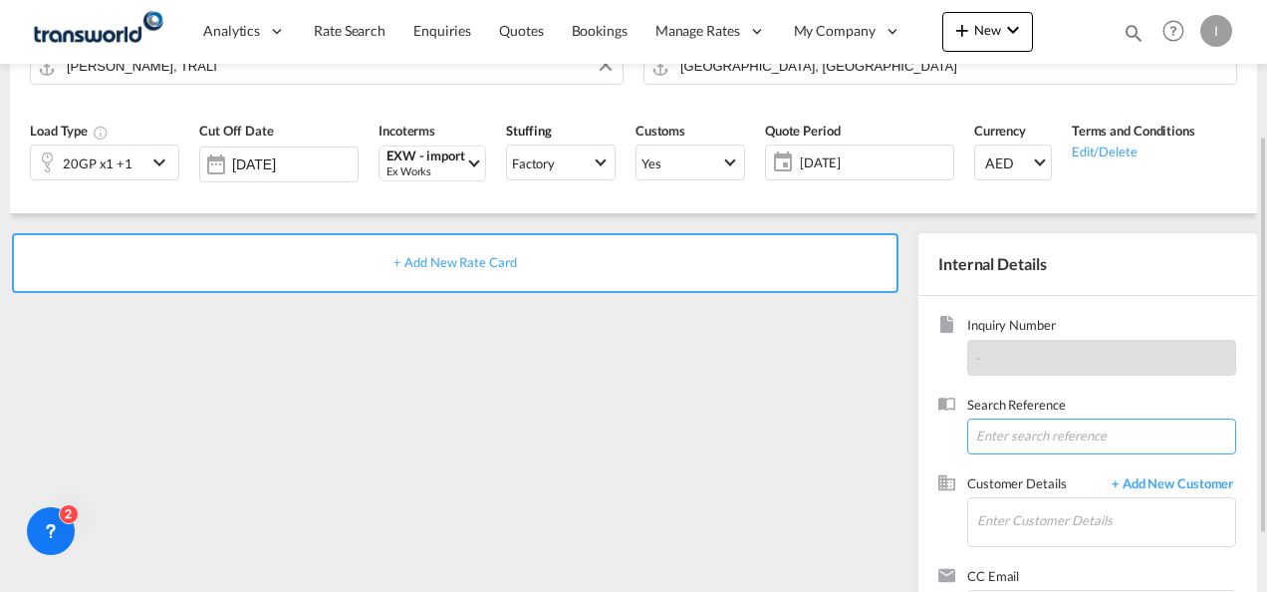
click at [1022, 426] on input at bounding box center [1101, 436] width 269 height 36
paste input "TWI 21525"
type input "TWI 21525"
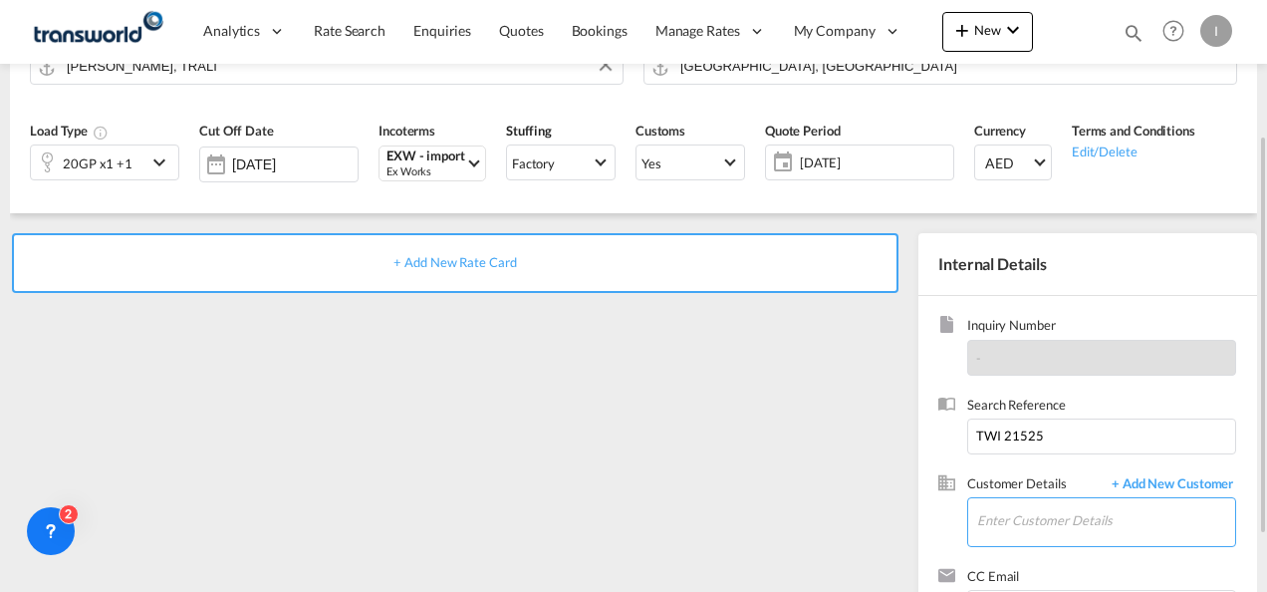
click at [1020, 518] on input "Enter Customer Details" at bounding box center [1106, 520] width 258 height 45
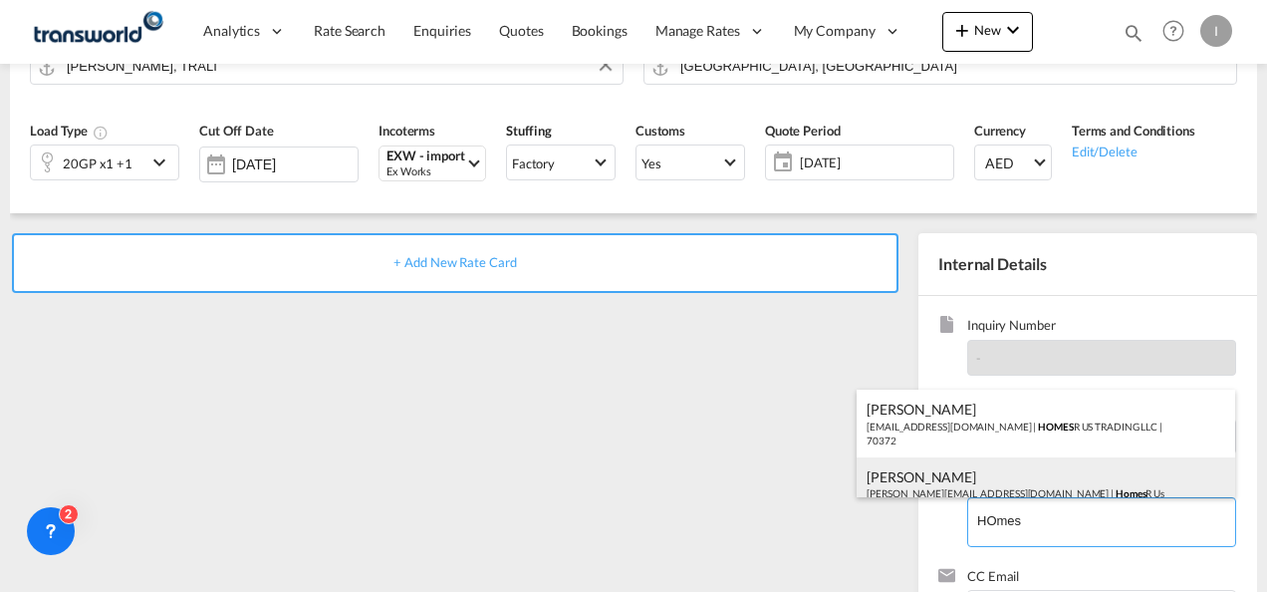
click at [996, 473] on div "[PERSON_NAME] [PERSON_NAME][EMAIL_ADDRESS][DOMAIN_NAME] | Homes R Us" at bounding box center [1046, 484] width 379 height 54
type input "Homes R Us, [PERSON_NAME], [PERSON_NAME][EMAIL_ADDRESS][DOMAIN_NAME]"
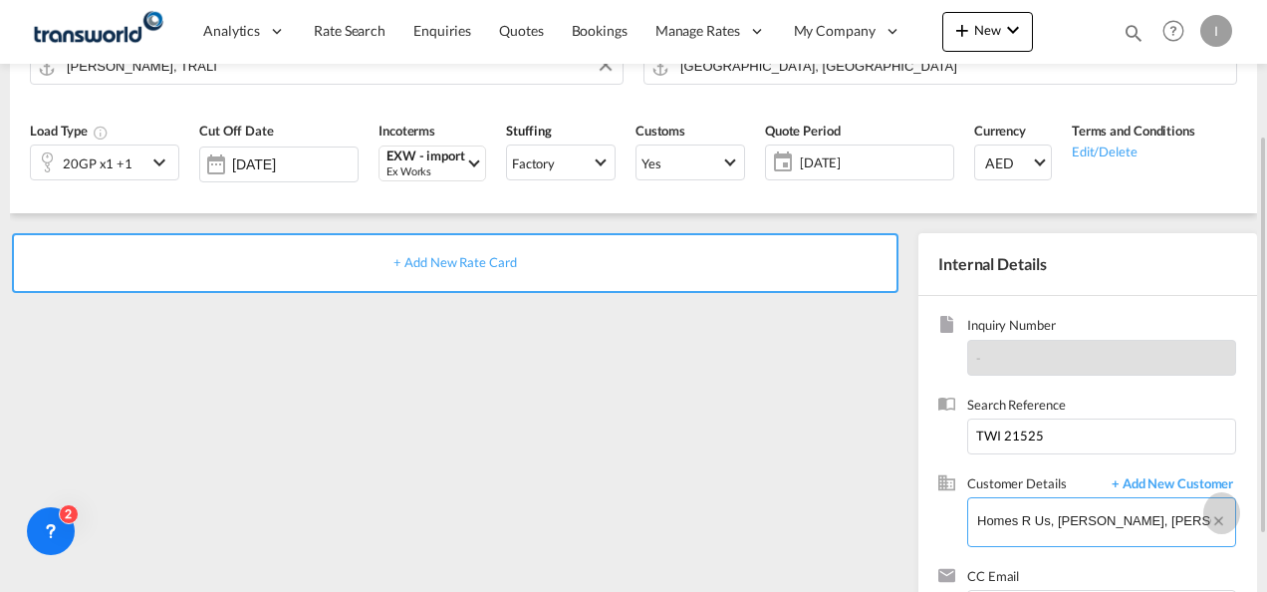
click at [1215, 517] on md-icon "Clear Input" at bounding box center [1221, 524] width 23 height 22
click at [1050, 520] on input "Enter Customer Details" at bounding box center [1106, 520] width 258 height 45
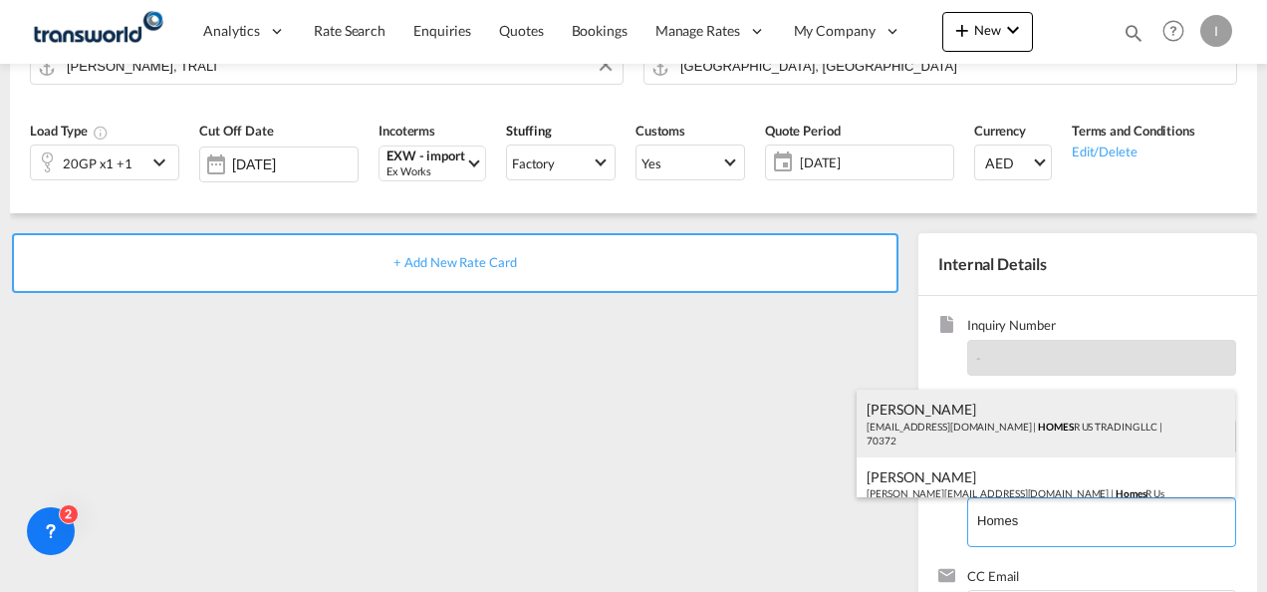
click at [999, 422] on div "Abhay S [EMAIL_ADDRESS][DOMAIN_NAME] | HOMES R US TRADING LLC | 70372" at bounding box center [1046, 424] width 379 height 68
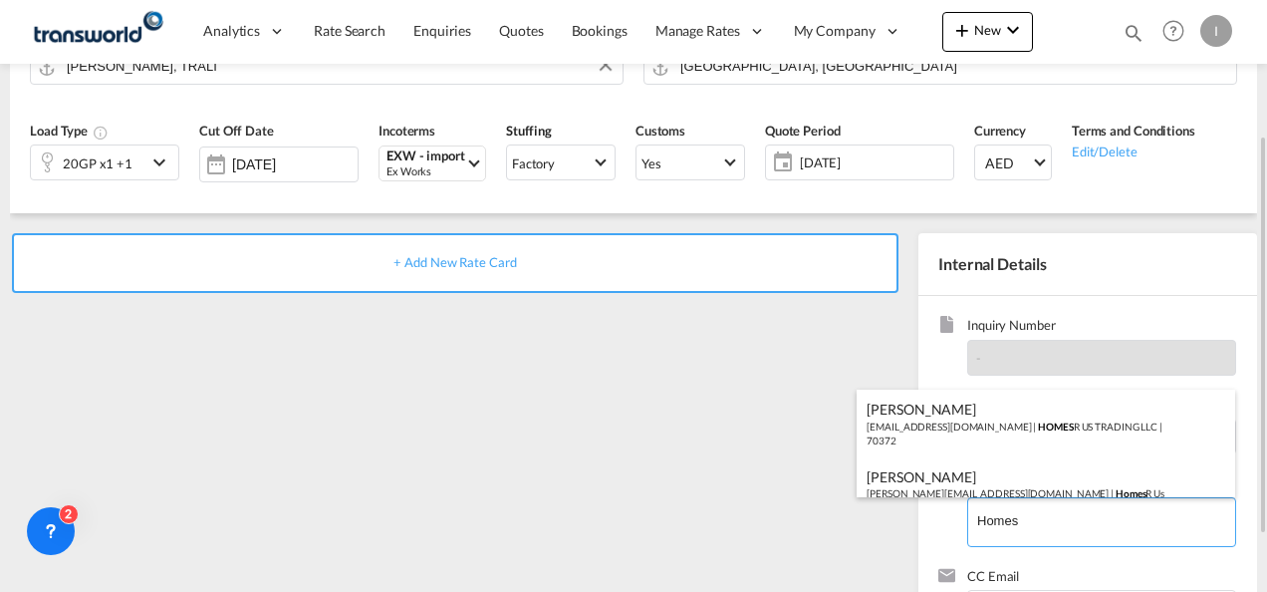
type input "HOMES R US TRADING LLC, Abhay S, [EMAIL_ADDRESS][DOMAIN_NAME]"
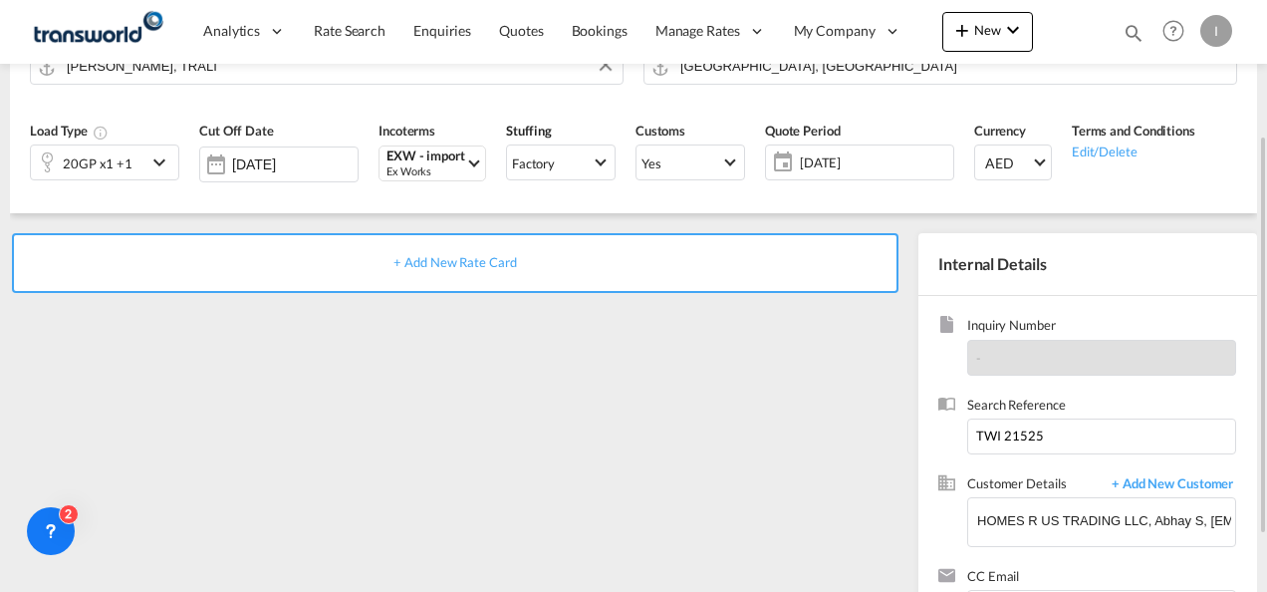
click at [484, 270] on div "+ Add New Rate Card" at bounding box center [455, 263] width 887 height 60
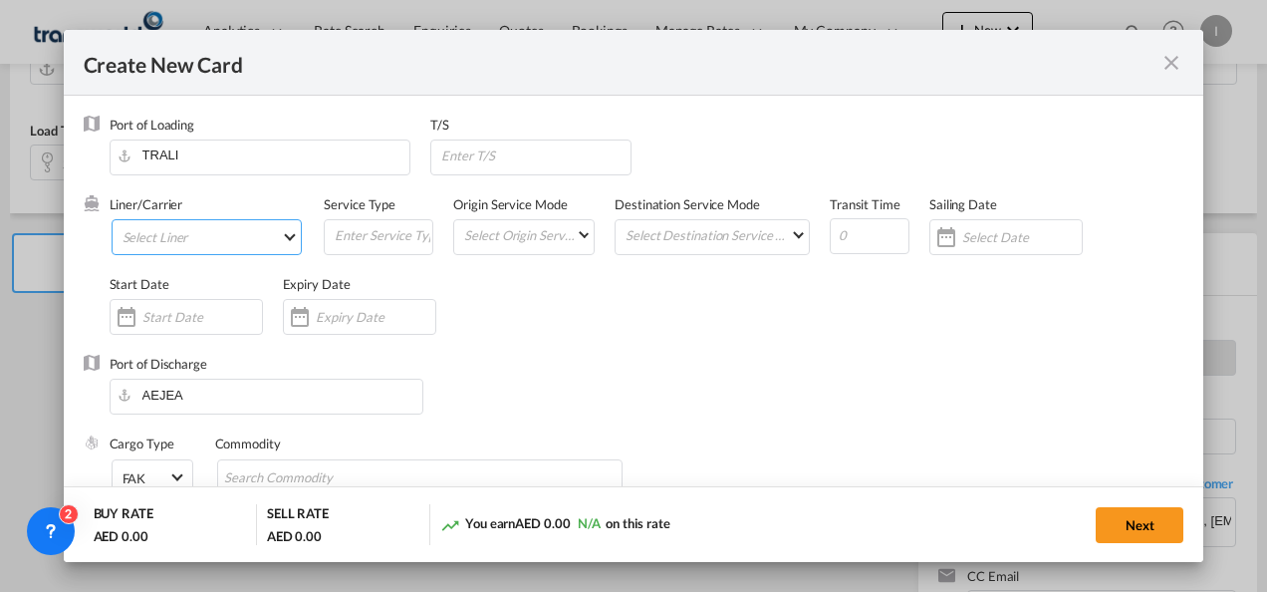
click at [160, 245] on md-select "Select Liner 2HM LOGISTICS D.O.O 2HM LOGISTICS D.O.O. / TDWC-CAPODISTRI 2HM LOG…" at bounding box center [207, 237] width 191 height 36
type input "Basic Ocean Freight"
select select "per equipment"
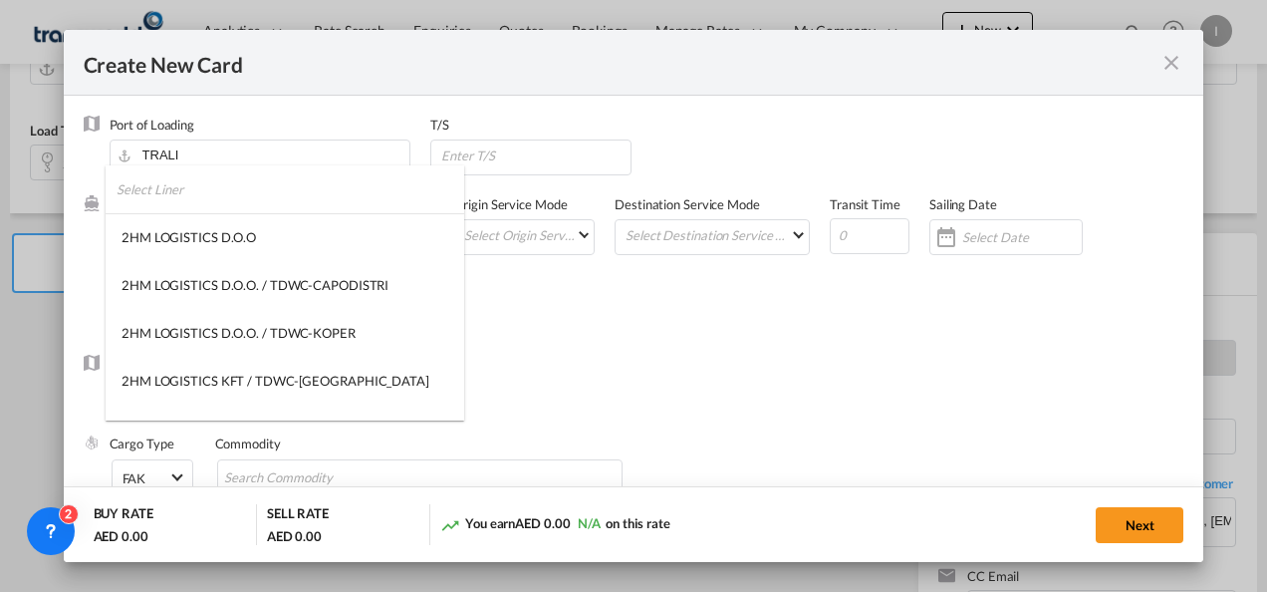
click at [177, 185] on input "search" at bounding box center [291, 189] width 348 height 48
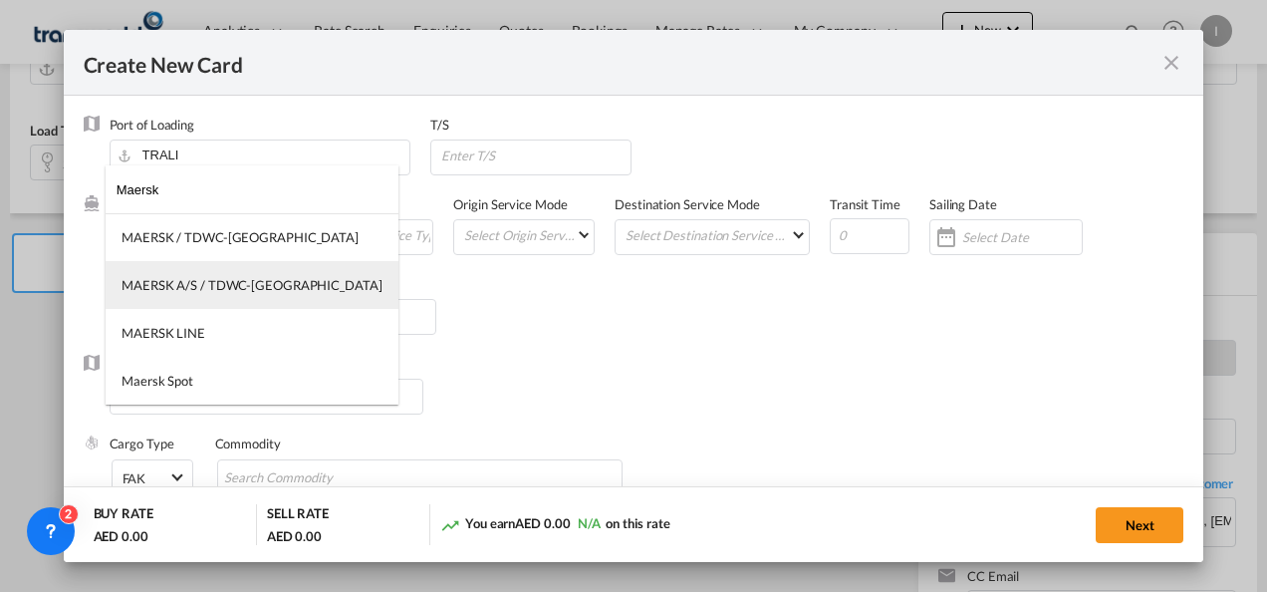
type input "Maersk"
click at [199, 287] on div "MAERSK A/S / TDWC-[GEOGRAPHIC_DATA]" at bounding box center [252, 285] width 261 height 18
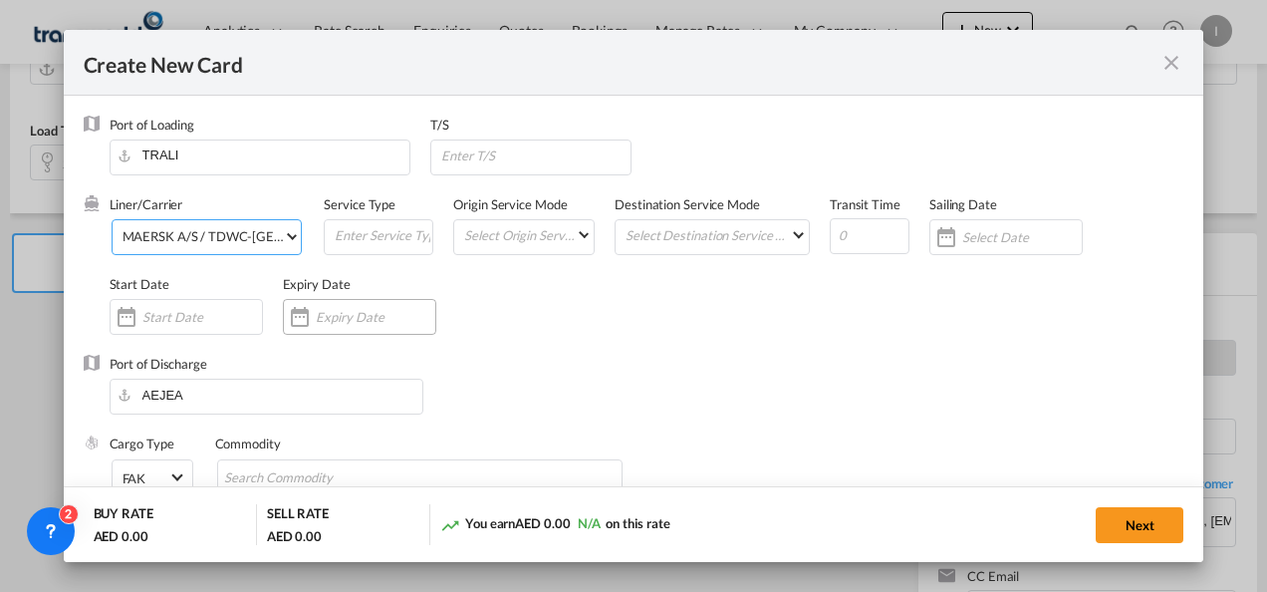
click at [324, 321] on input "Create New Card ..." at bounding box center [376, 317] width 120 height 16
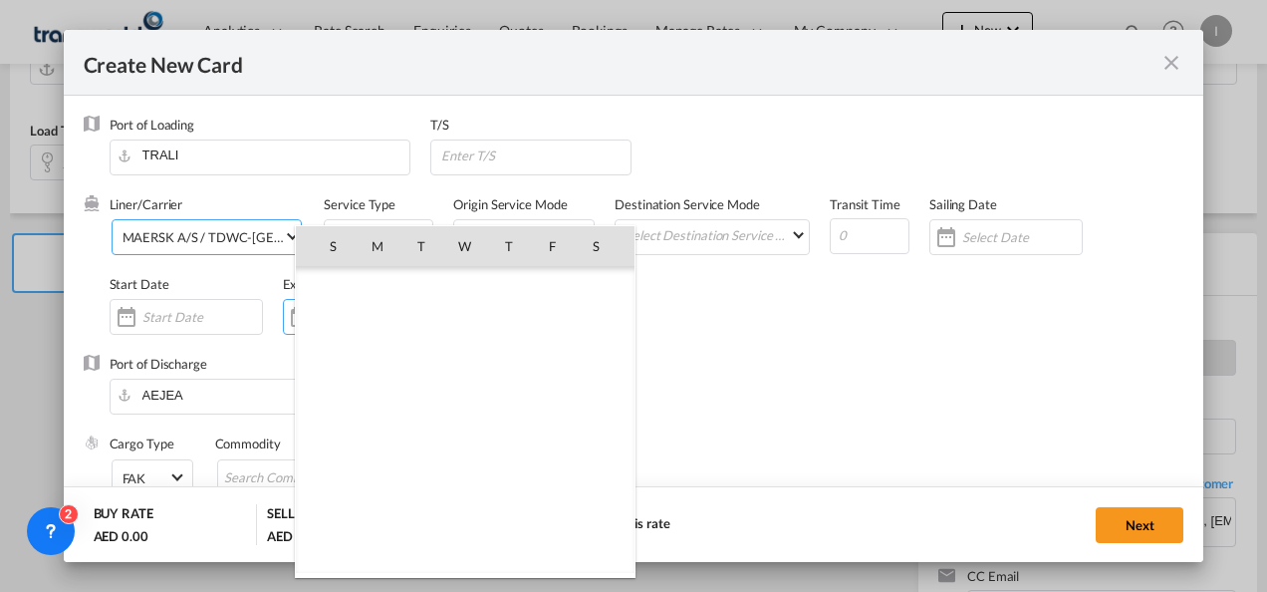
scroll to position [461208, 0]
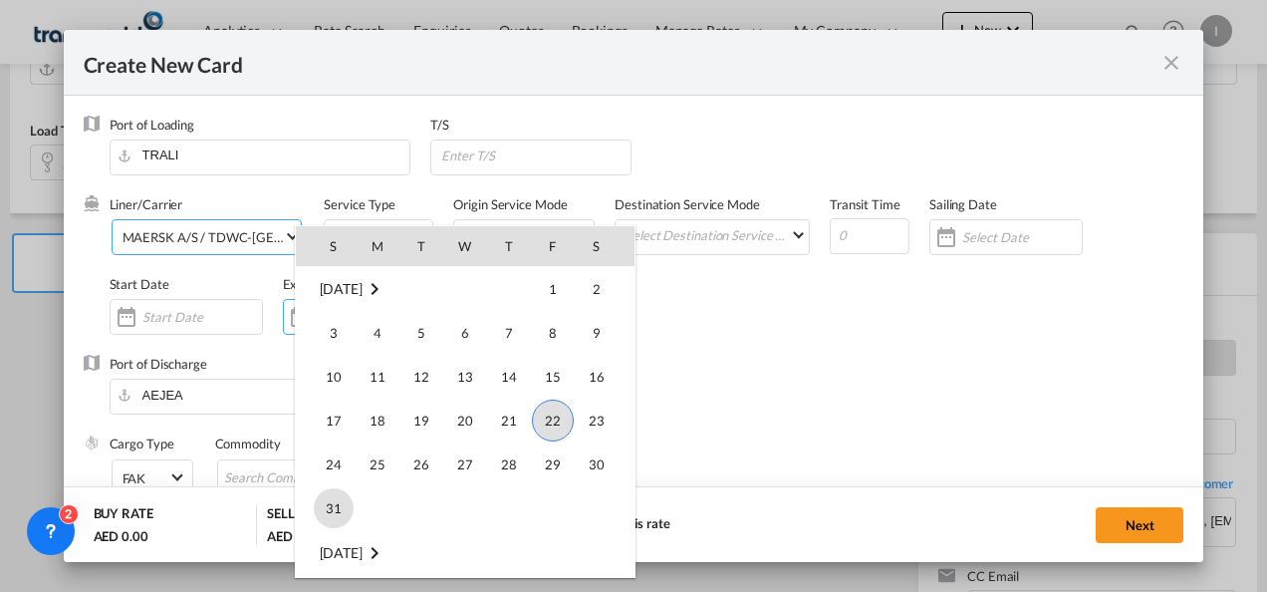
click at [319, 503] on span "31" at bounding box center [334, 508] width 40 height 40
type input "[DATE]"
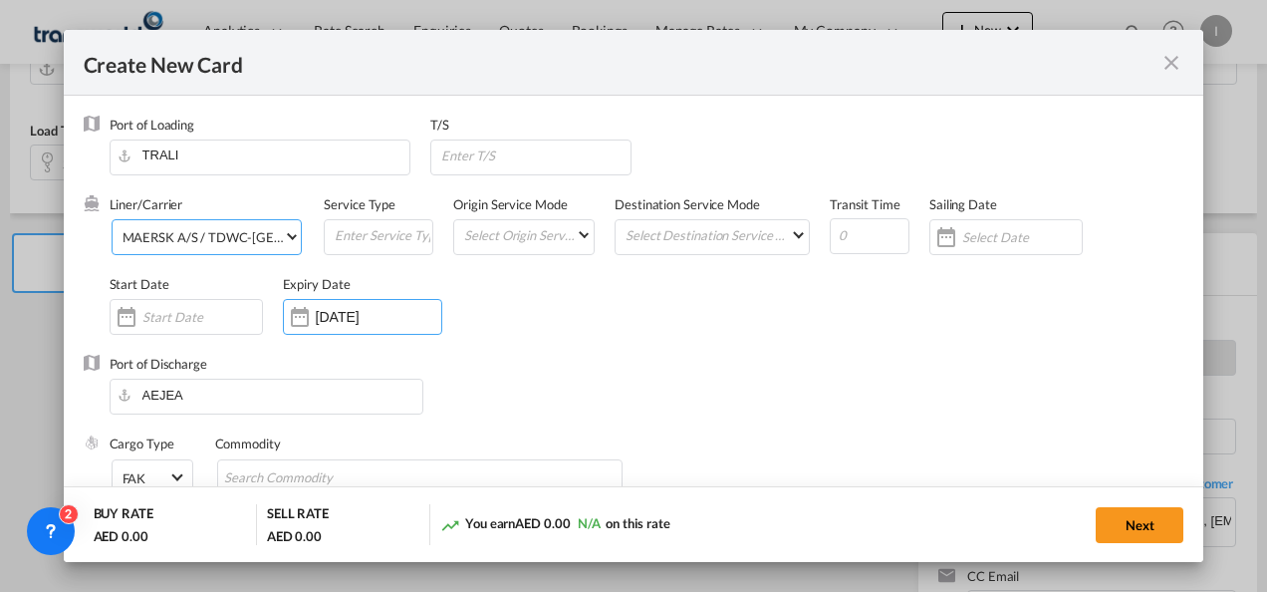
click at [506, 378] on div "Port of Discharge [GEOGRAPHIC_DATA]" at bounding box center [634, 395] width 1101 height 80
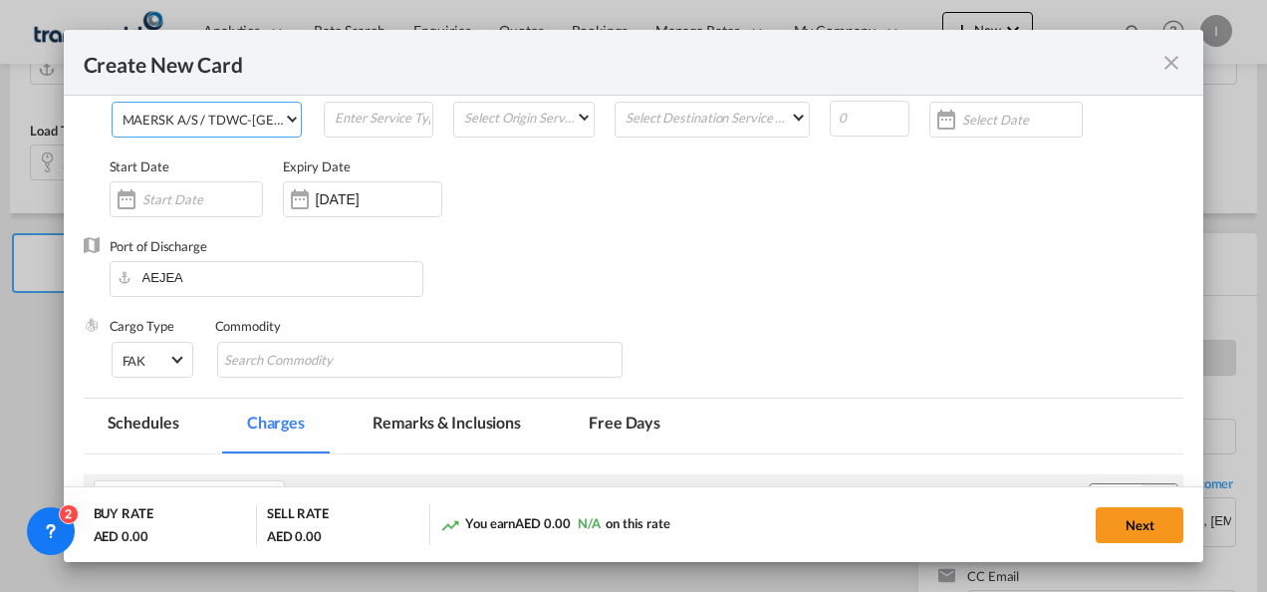
scroll to position [199, 0]
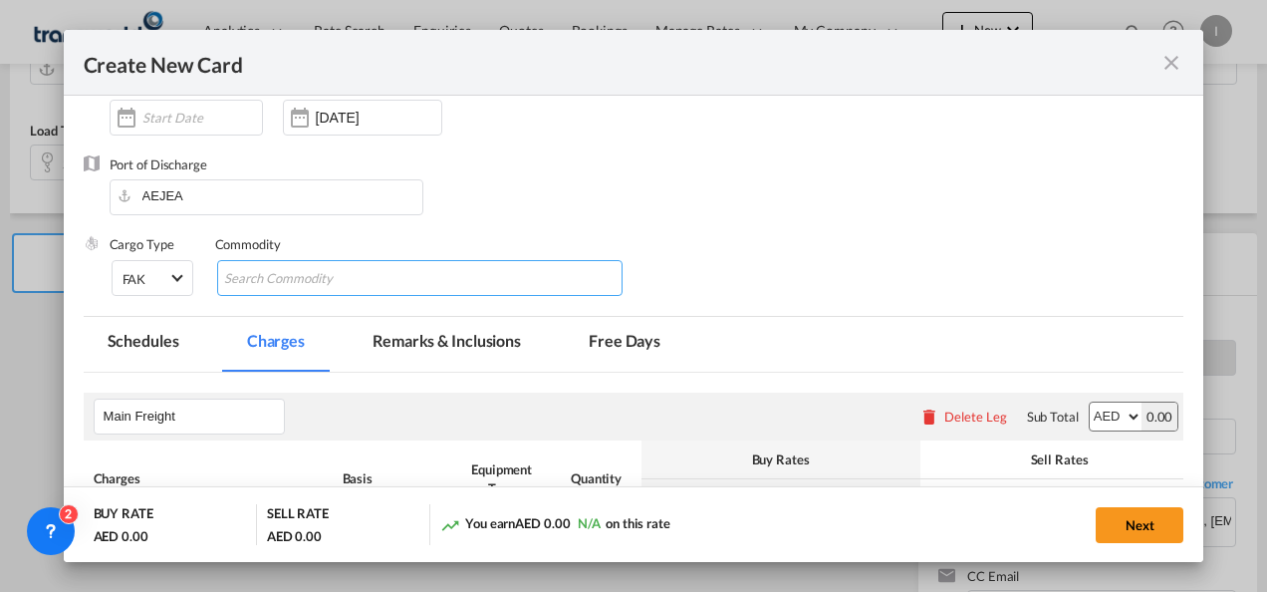
click at [245, 287] on input "Search Commodity" at bounding box center [315, 279] width 182 height 32
type input "General Cargo"
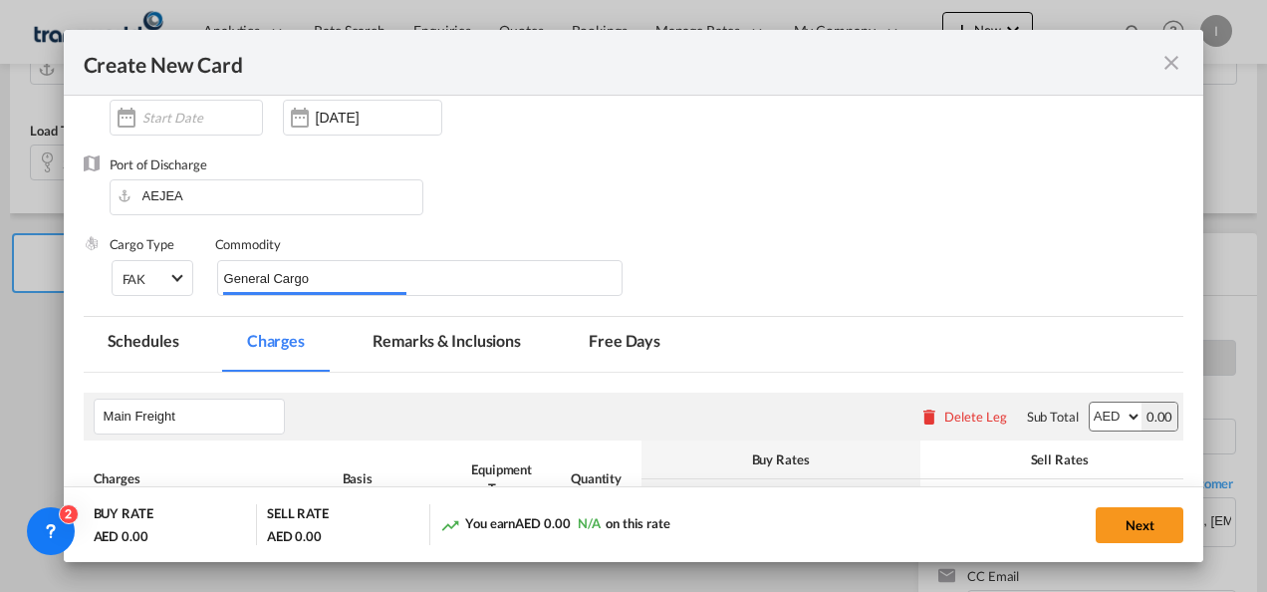
click at [677, 170] on div "Port of Discharge [GEOGRAPHIC_DATA]" at bounding box center [634, 195] width 1101 height 80
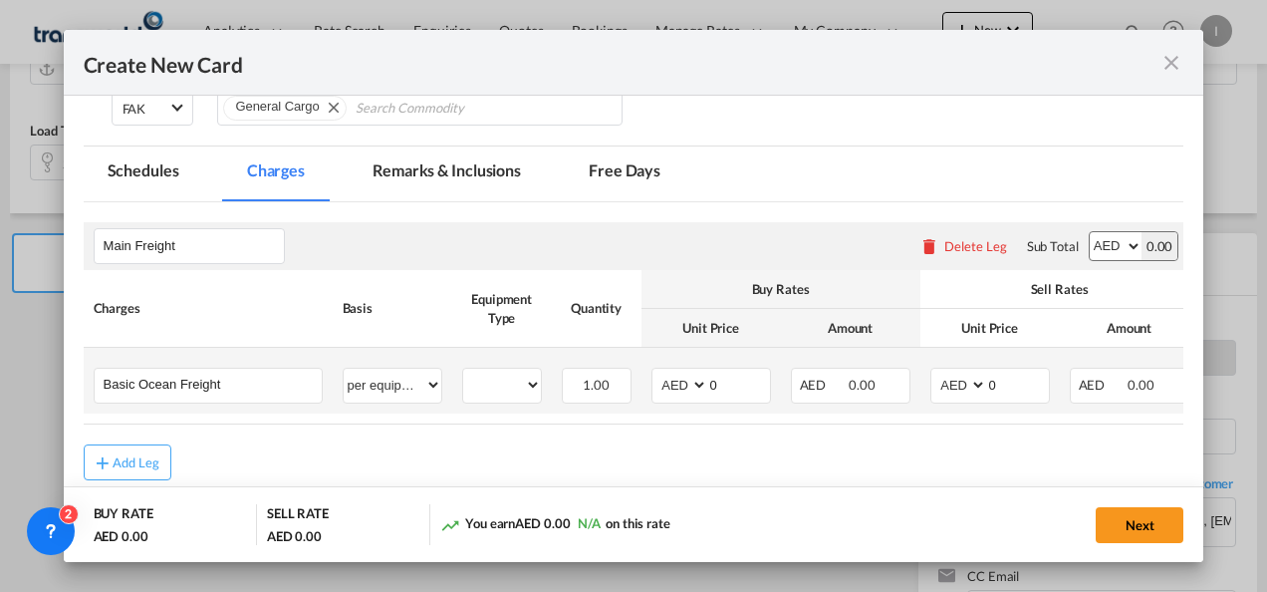
scroll to position [398, 0]
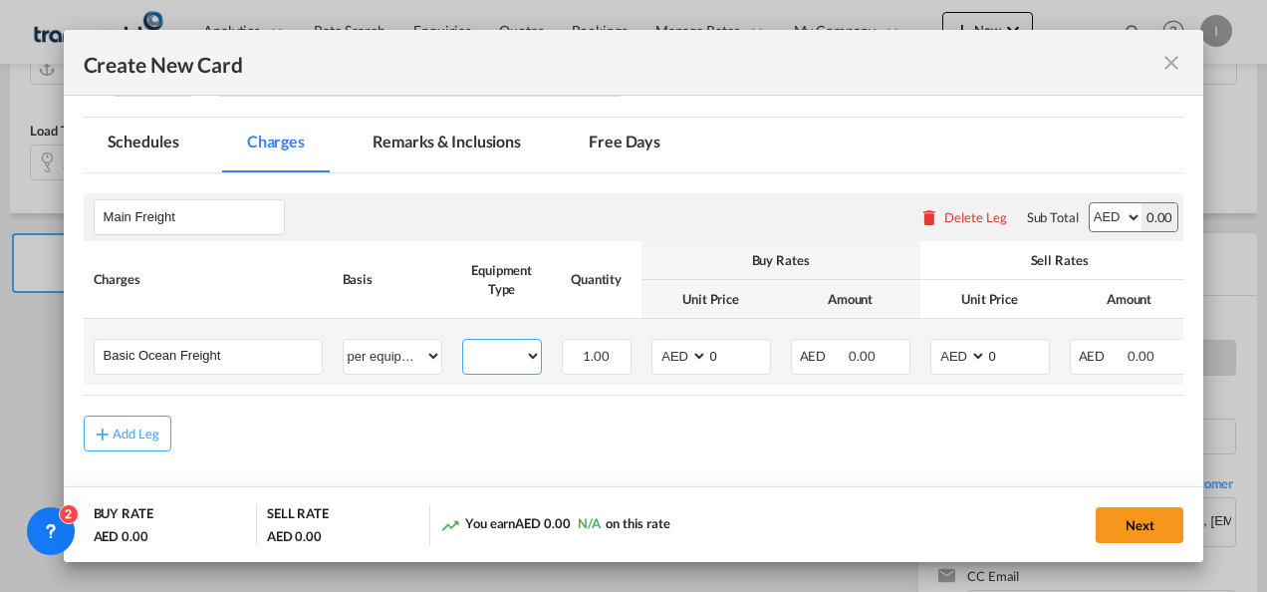
click at [518, 355] on select "20GP 40HC" at bounding box center [502, 356] width 78 height 27
select select "20GP"
click at [463, 343] on select "20GP 40HC" at bounding box center [502, 356] width 78 height 27
click at [674, 355] on select "AED AFN ALL AMD ANG AOA ARS AUD AWG AZN BAM BBD BDT BGN BHD BIF BMD BND [PERSON…" at bounding box center [682, 356] width 52 height 27
select select "string:USD"
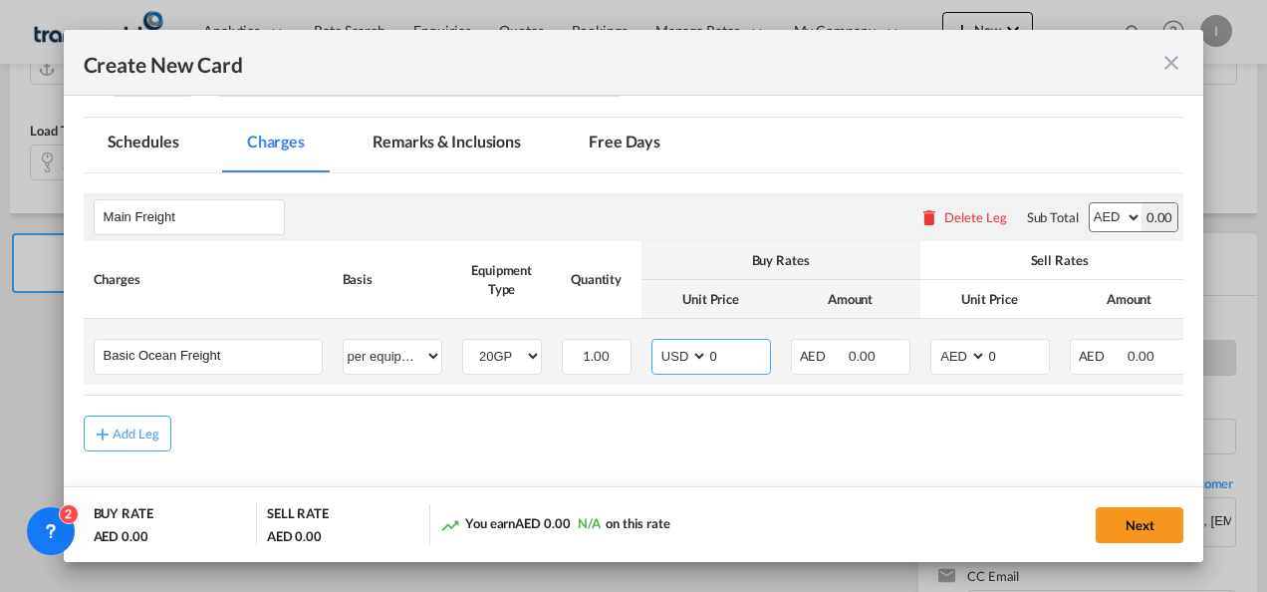
click at [656, 343] on select "AED AFN ALL AMD ANG AOA ARS AUD AWG AZN BAM BBD BDT BGN BHD BIF BMD BND [PERSON…" at bounding box center [682, 356] width 52 height 27
drag, startPoint x: 731, startPoint y: 357, endPoint x: 648, endPoint y: 361, distance: 83.8
click at [648, 361] on td "AED AFN ALL AMD ANG AOA ARS AUD AWG AZN BAM BBD BDT BGN BHD BIF BMD BND [PERSON…" at bounding box center [711, 352] width 139 height 66
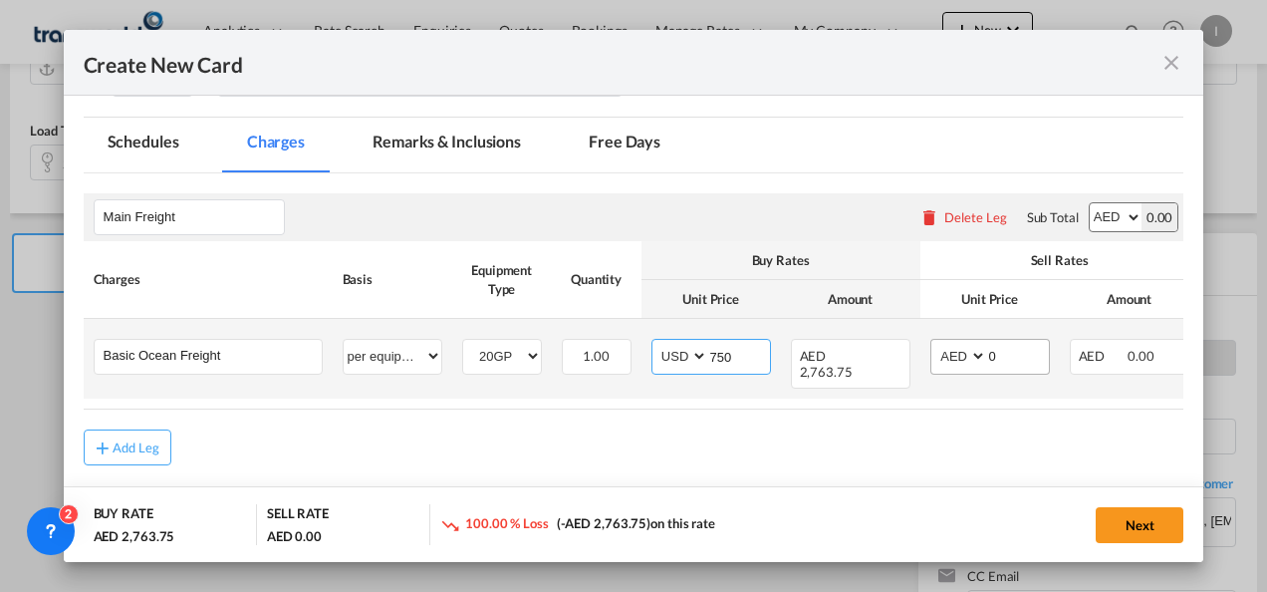
type input "750"
click at [957, 353] on select "AED AFN ALL AMD ANG AOA ARS AUD AWG AZN BAM BBD BDT BGN BHD BIF BMD BND [PERSON…" at bounding box center [960, 356] width 52 height 27
select select "string:USD"
click at [934, 343] on select "AED AFN ALL AMD ANG AOA ARS AUD AWG AZN BAM BBD BDT BGN BHD BIF BMD BND [PERSON…" at bounding box center [960, 356] width 52 height 27
click at [988, 356] on input "0" at bounding box center [1018, 355] width 62 height 30
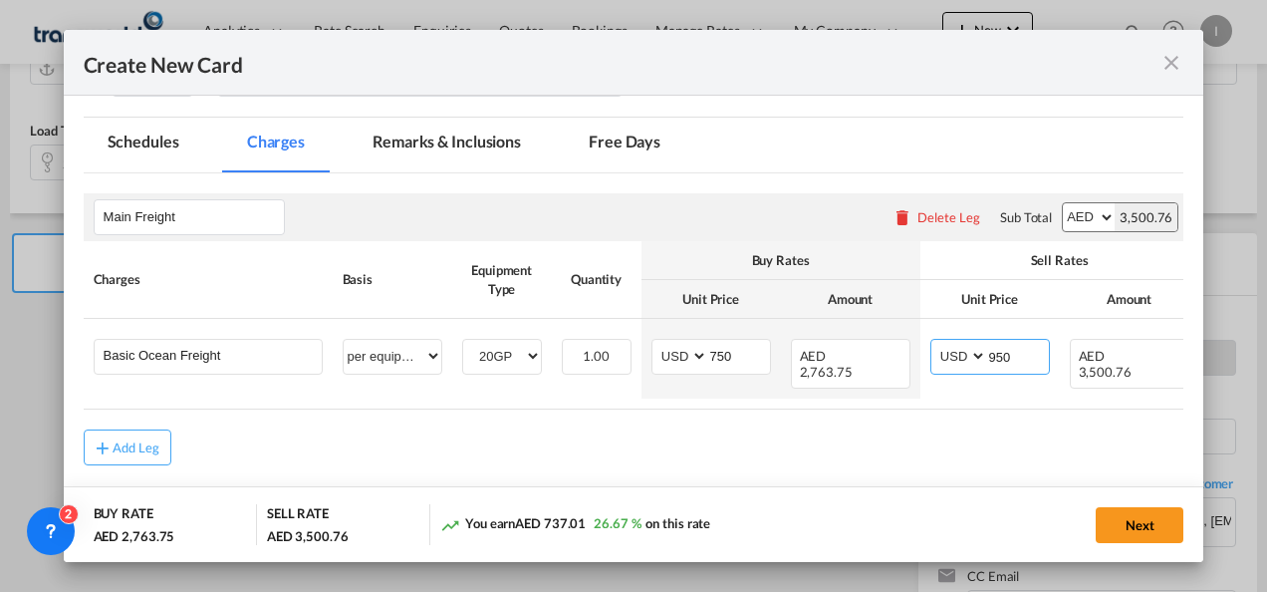
type input "950"
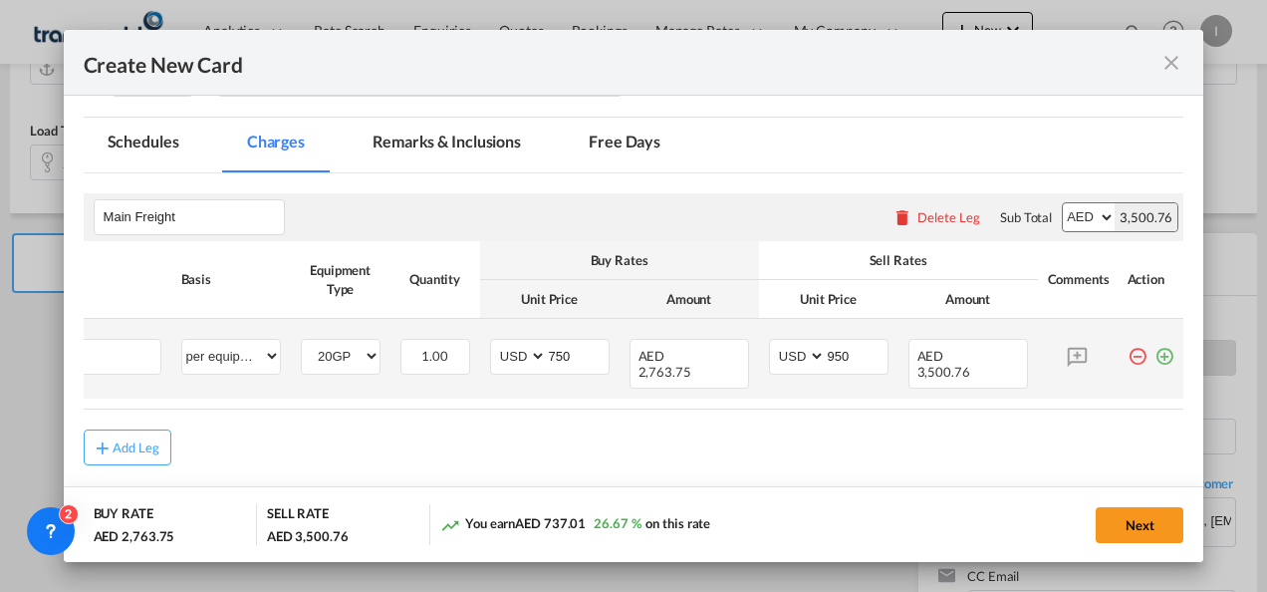
click at [1155, 356] on md-icon "icon-plus-circle-outline green-400-fg" at bounding box center [1165, 349] width 20 height 20
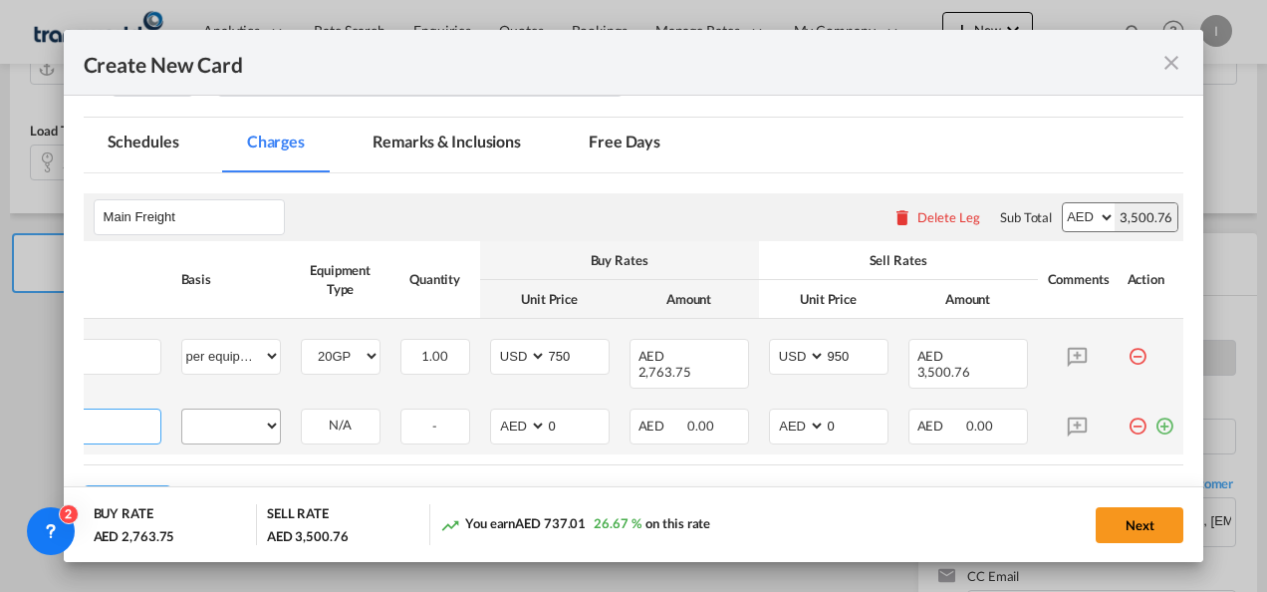
scroll to position [0, 20]
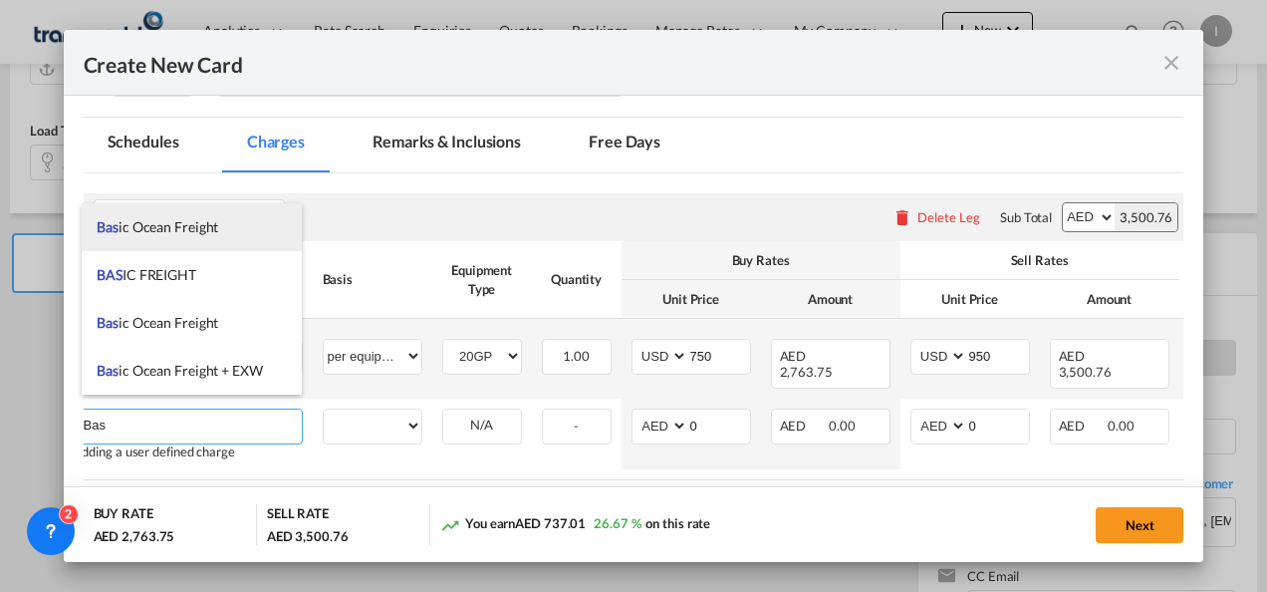
click at [166, 240] on li "Bas ic Ocean Freight" at bounding box center [192, 227] width 220 height 48
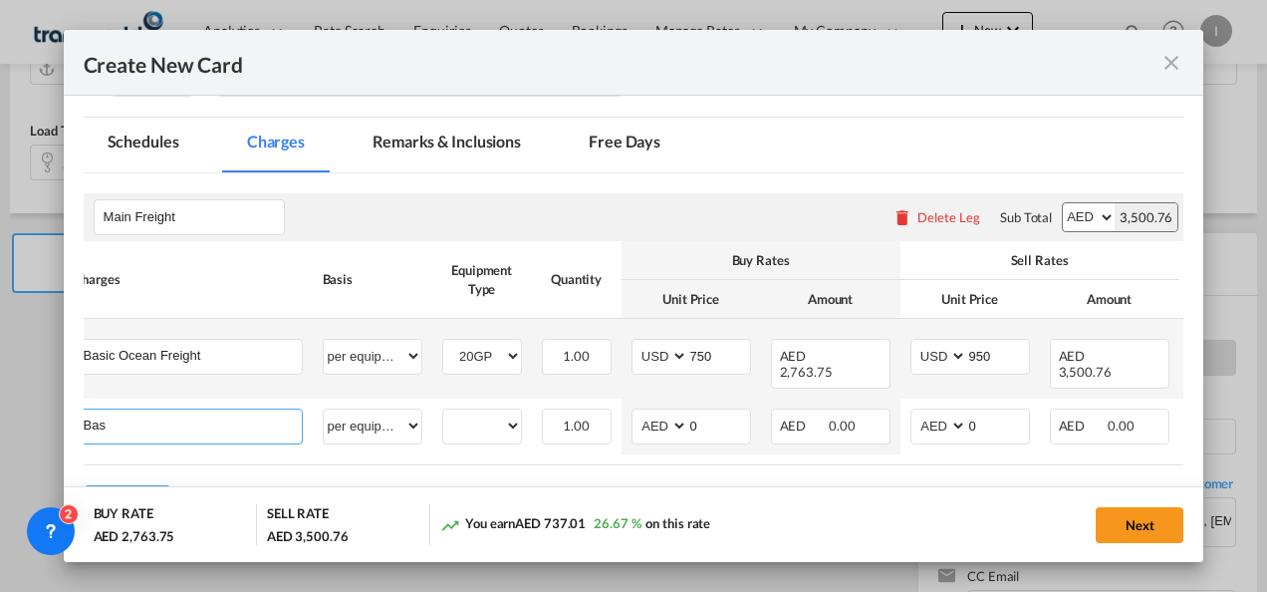
type input "Basic Ocean Freight"
select select "per equipment"
click at [495, 418] on select "20GP 40HC" at bounding box center [482, 425] width 78 height 27
select select "40HC"
click at [443, 412] on select "20GP 40HC" at bounding box center [482, 425] width 78 height 27
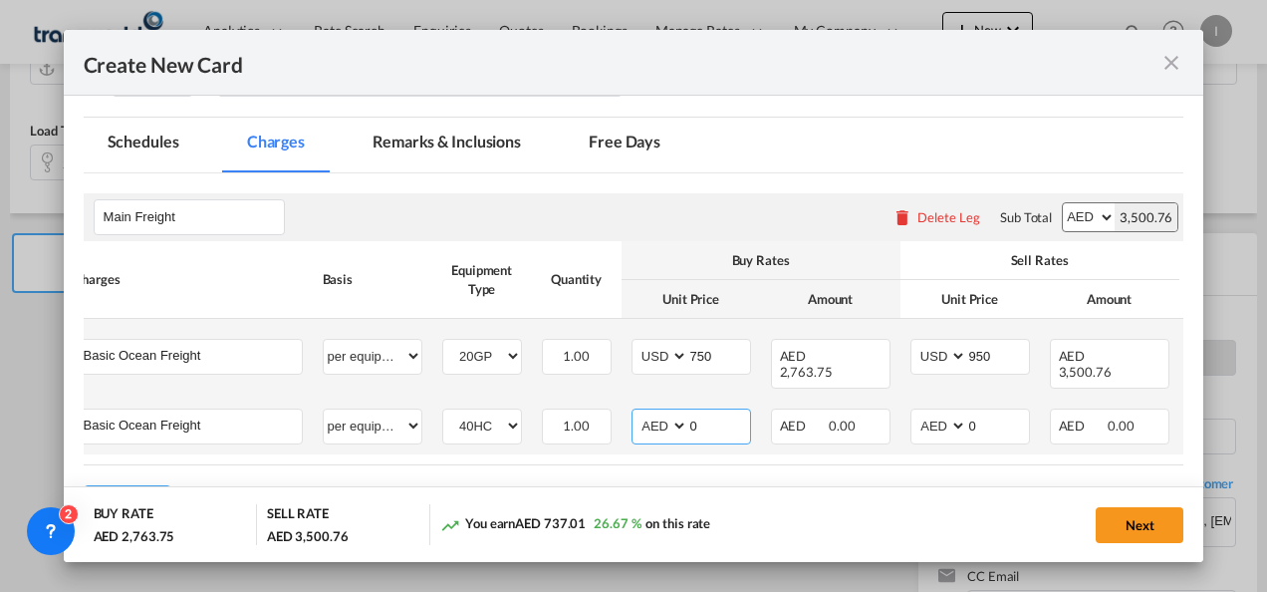
click at [656, 412] on select "AED AFN ALL AMD ANG AOA ARS AUD AWG AZN BAM BBD BDT BGN BHD BIF BMD BND [PERSON…" at bounding box center [662, 425] width 52 height 27
select select "string:USD"
click at [636, 412] on select "AED AFN ALL AMD ANG AOA ARS AUD AWG AZN BAM BBD BDT BGN BHD BIF BMD BND [PERSON…" at bounding box center [662, 425] width 52 height 27
drag, startPoint x: 717, startPoint y: 409, endPoint x: 641, endPoint y: 409, distance: 76.7
click at [641, 409] on md-input-container "AED AFN ALL AMD ANG AOA ARS AUD AWG AZN BAM BBD BDT BGN BHD BIF BMD BND [PERSON…" at bounding box center [692, 426] width 120 height 36
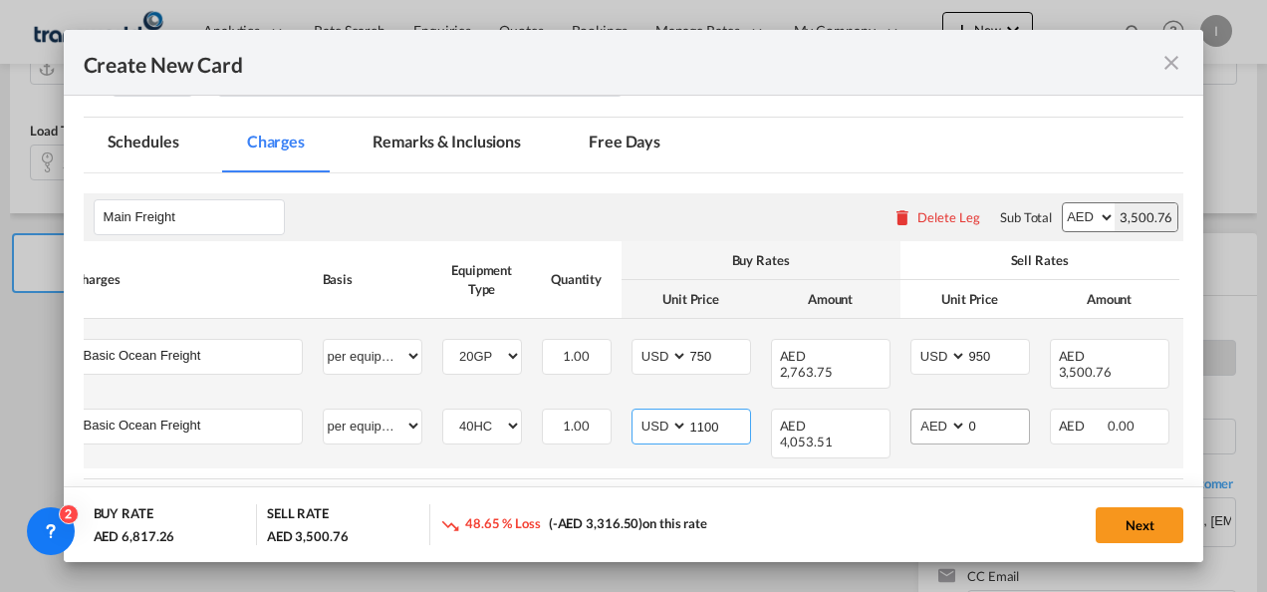
type input "1100"
click at [922, 413] on select "AED AFN ALL AMD ANG AOA ARS AUD AWG AZN BAM BBD BDT BGN BHD BIF BMD BND [PERSON…" at bounding box center [941, 425] width 52 height 27
select select "string:USD"
click at [915, 412] on select "AED AFN ALL AMD ANG AOA ARS AUD AWG AZN BAM BBD BDT BGN BHD BIF BMD BND [PERSON…" at bounding box center [941, 425] width 52 height 27
click at [932, 408] on md-input-container "AED AFN ALL AMD ANG AOA ARS AUD AWG AZN BAM BBD BDT BGN BHD BIF BMD BND [PERSON…" at bounding box center [971, 426] width 120 height 36
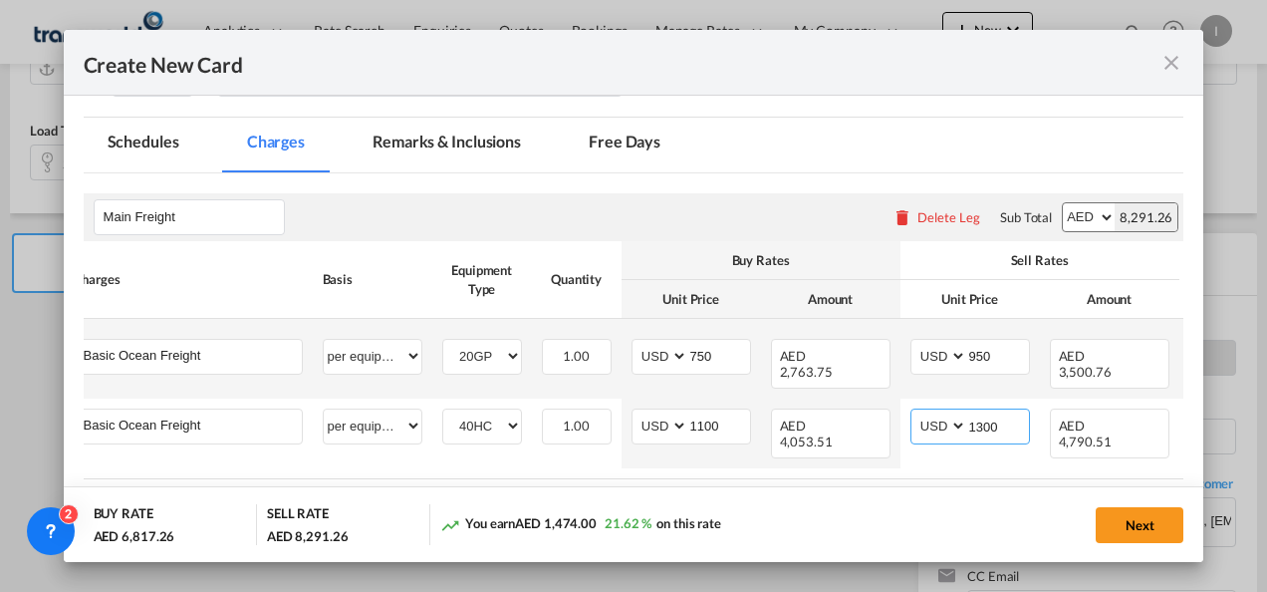
type input "1300"
drag, startPoint x: 607, startPoint y: 449, endPoint x: 1004, endPoint y: 456, distance: 397.6
click at [1004, 456] on rate-modification "Main Freight Please enter leg name Leg Name Already Exists Delete Leg Sub Total…" at bounding box center [634, 354] width 1101 height 363
click at [1015, 446] on table "Charges Basis Equipment Type Quantity Buy Rates Sell Rates Comments Action Unit…" at bounding box center [695, 360] width 1262 height 238
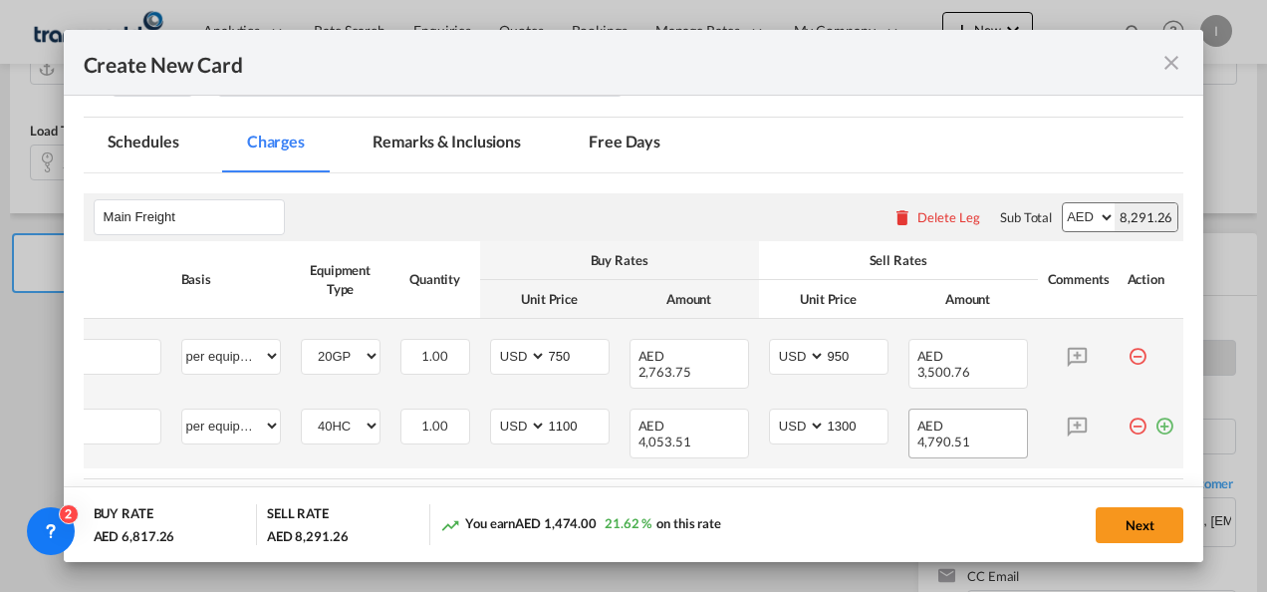
click at [1155, 410] on md-icon "icon-plus-circle-outline green-400-fg" at bounding box center [1165, 418] width 20 height 20
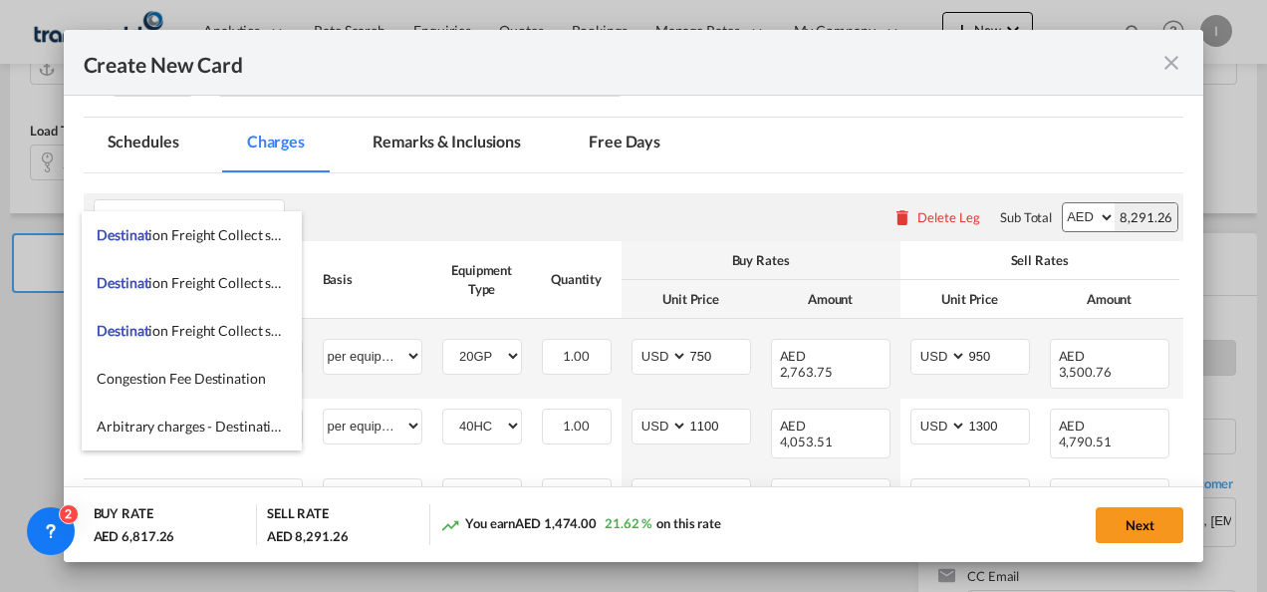
scroll to position [0, 0]
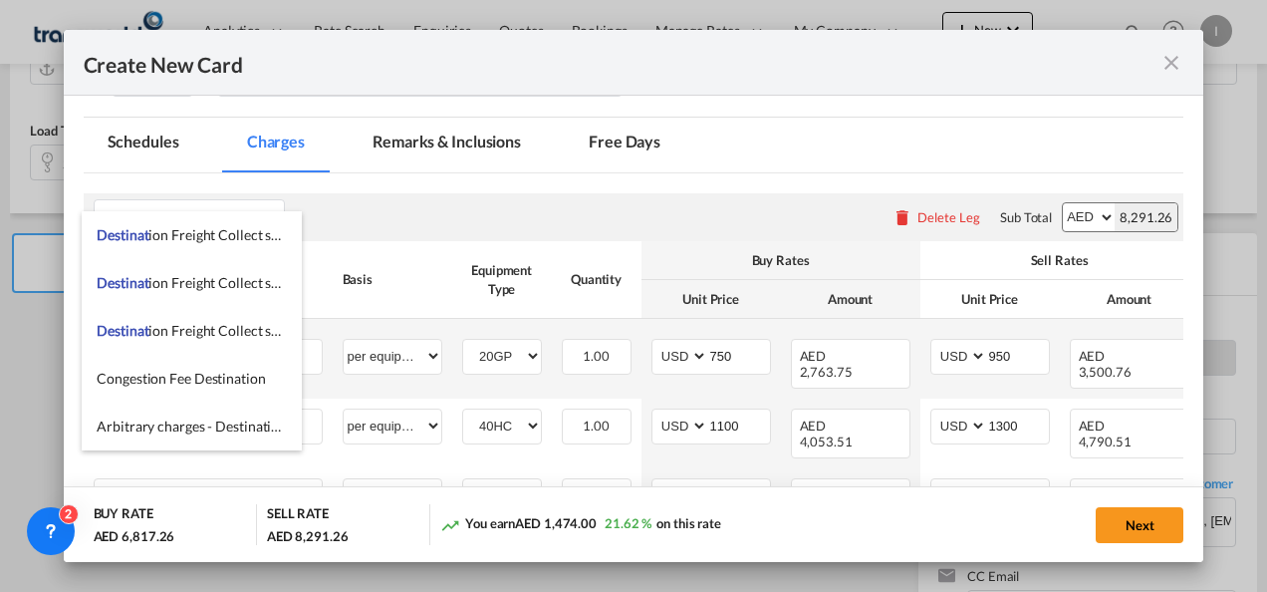
drag, startPoint x: 155, startPoint y: 456, endPoint x: 8, endPoint y: 459, distance: 147.5
click at [8, 459] on div "Create New Card Port of [GEOGRAPHIC_DATA] [GEOGRAPHIC_DATA] T/S Liner/Carrier M…" at bounding box center [633, 296] width 1267 height 592
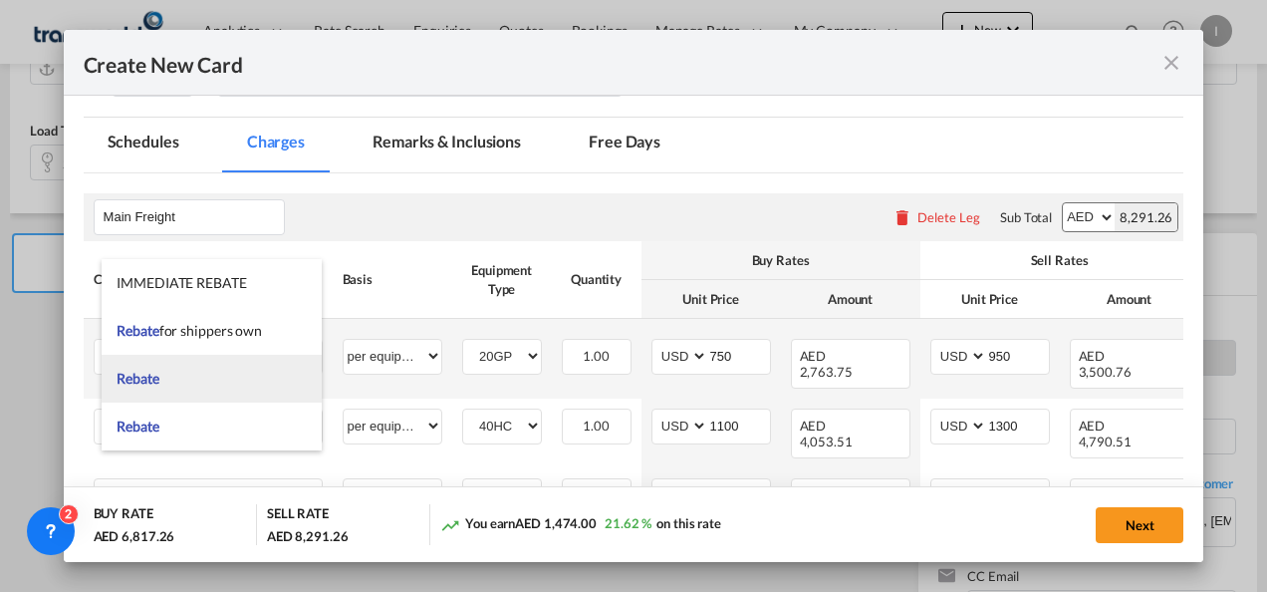
type input "Rebate"
click at [155, 377] on span "Rebate" at bounding box center [138, 378] width 42 height 17
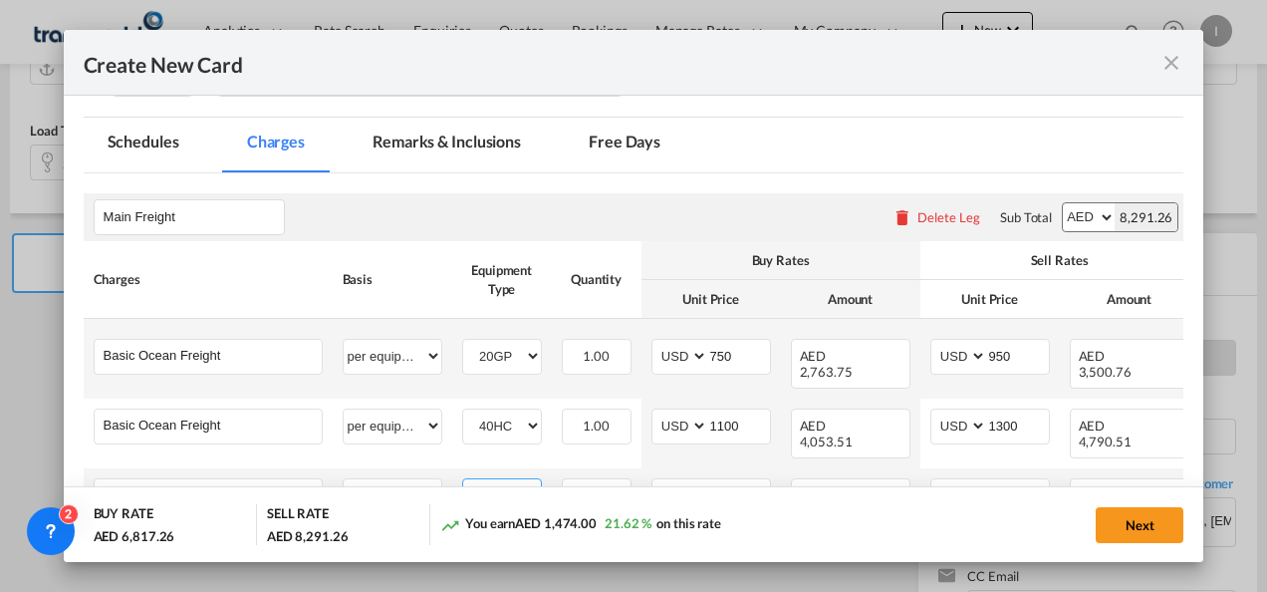
click at [514, 482] on select "20GP 40HC" at bounding box center [502, 495] width 78 height 27
click at [394, 479] on select "per equipment per container per B/L per shipping bill per shipment % on freight…" at bounding box center [393, 495] width 98 height 32
select select "per container"
click at [344, 479] on select "per equipment per container per B/L per shipping bill per shipment % on freight…" at bounding box center [393, 495] width 98 height 32
drag, startPoint x: 717, startPoint y: 468, endPoint x: 688, endPoint y: 468, distance: 28.9
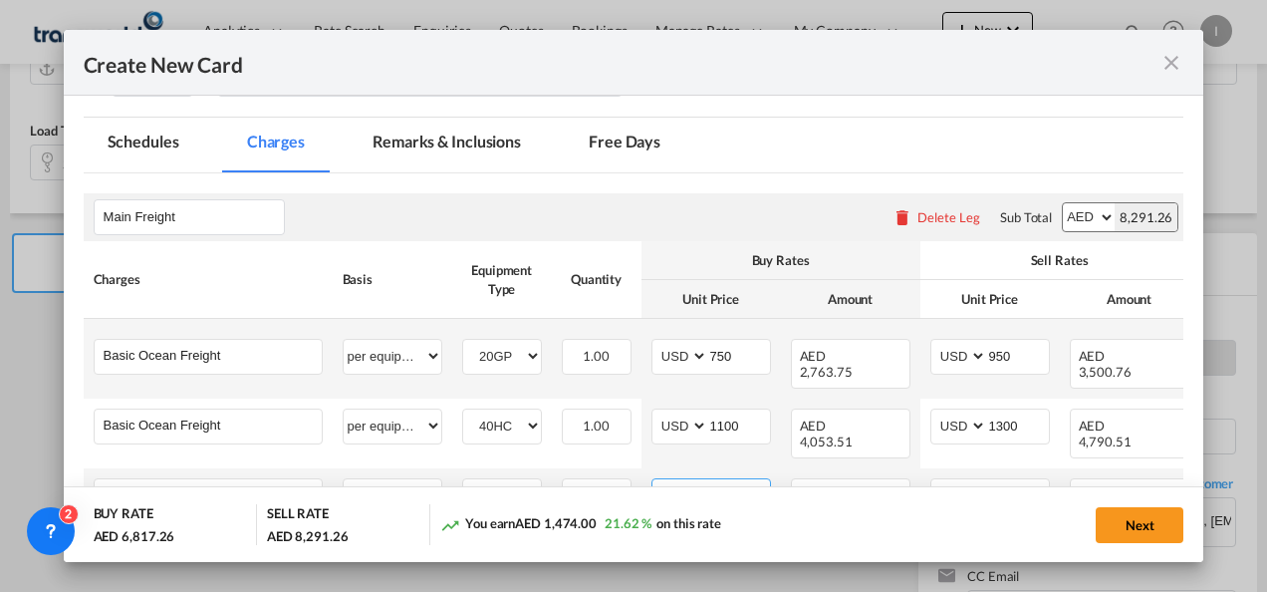
click at [688, 478] on md-input-container "AED AFN ALL AMD ANG AOA ARS AUD AWG AZN BAM BBD BDT BGN BHD BIF BMD BND [PERSON…" at bounding box center [712, 496] width 120 height 36
click at [683, 482] on select "AED AFN ALL AMD ANG AOA ARS AUD AWG AZN BAM BBD BDT BGN BHD BIF BMD BND [PERSON…" at bounding box center [682, 495] width 52 height 27
select select "string:USD"
click at [656, 482] on select "AED AFN ALL AMD ANG AOA ARS AUD AWG AZN BAM BBD BDT BGN BHD BIF BMD BND [PERSON…" at bounding box center [682, 495] width 52 height 27
type input "25"
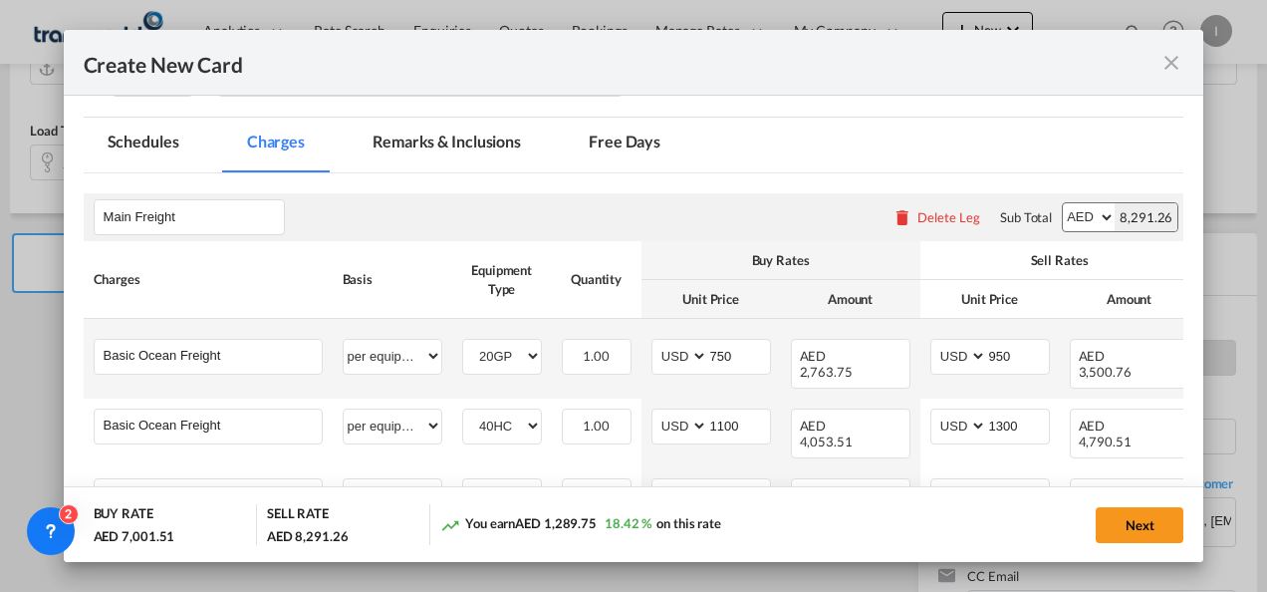
click at [789, 516] on div "Next" at bounding box center [975, 524] width 416 height 41
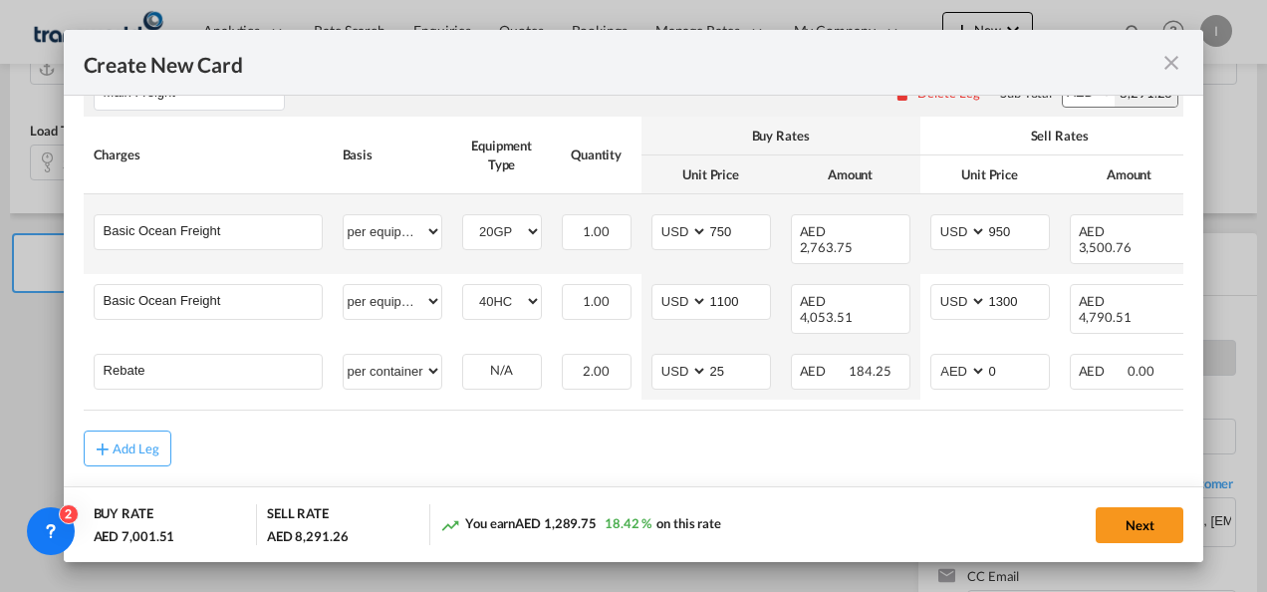
scroll to position [529, 0]
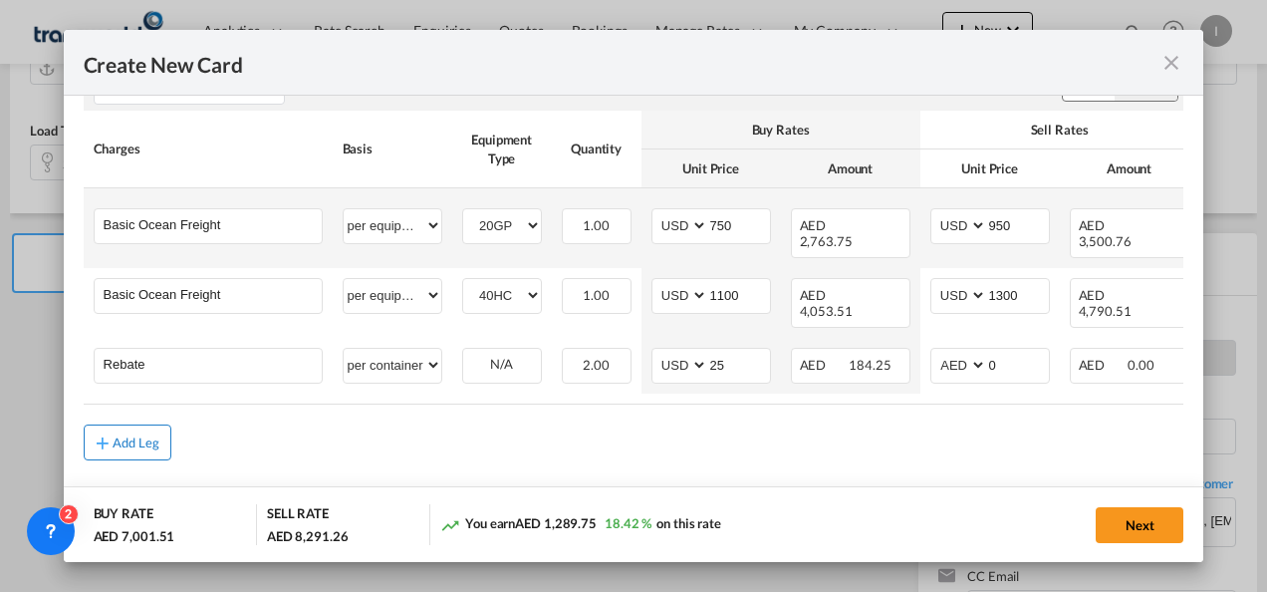
click at [145, 436] on div "Add Leg" at bounding box center [137, 442] width 48 height 12
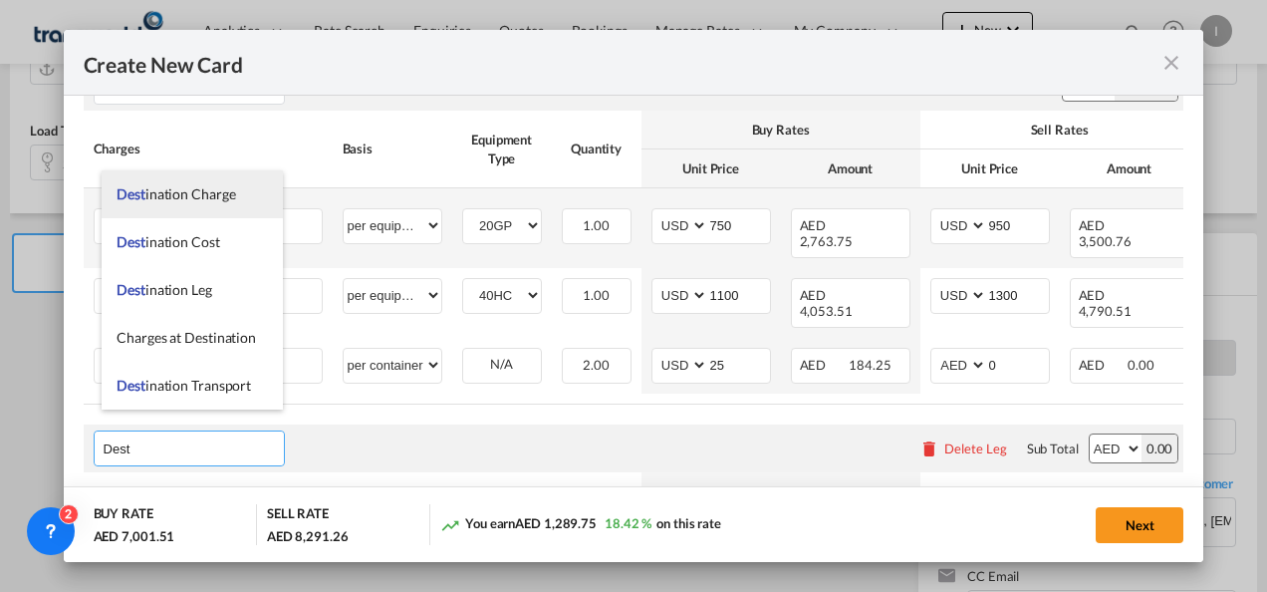
click at [147, 200] on span "Dest ination Charge" at bounding box center [176, 193] width 119 height 17
type input "Destination Charge"
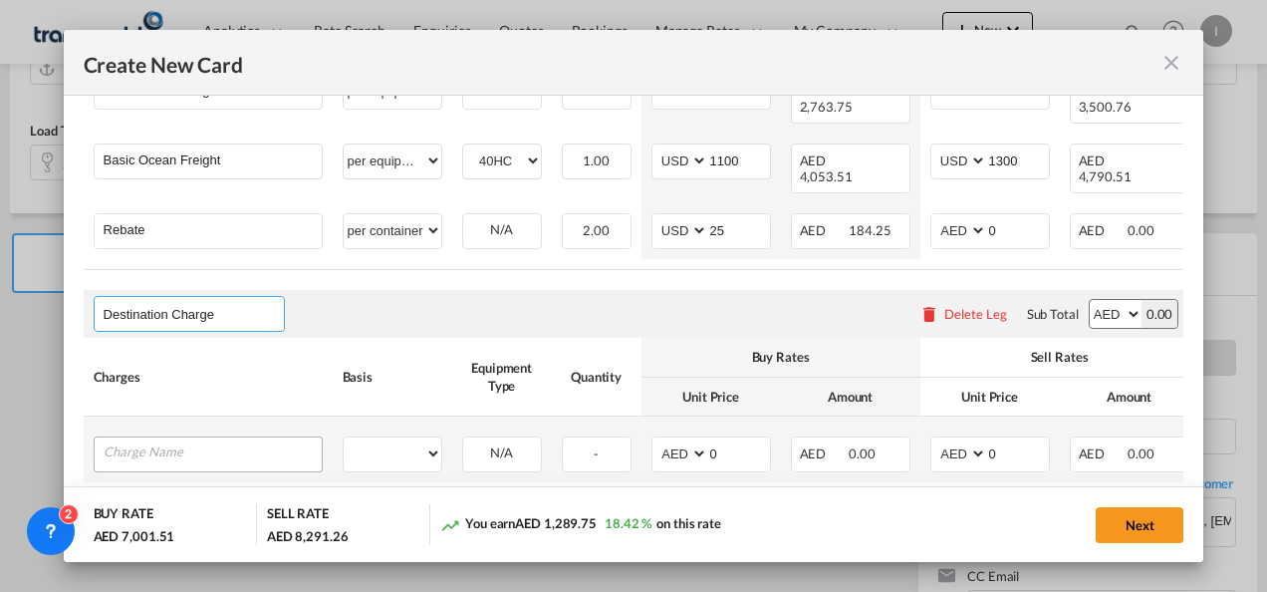
scroll to position [728, 0]
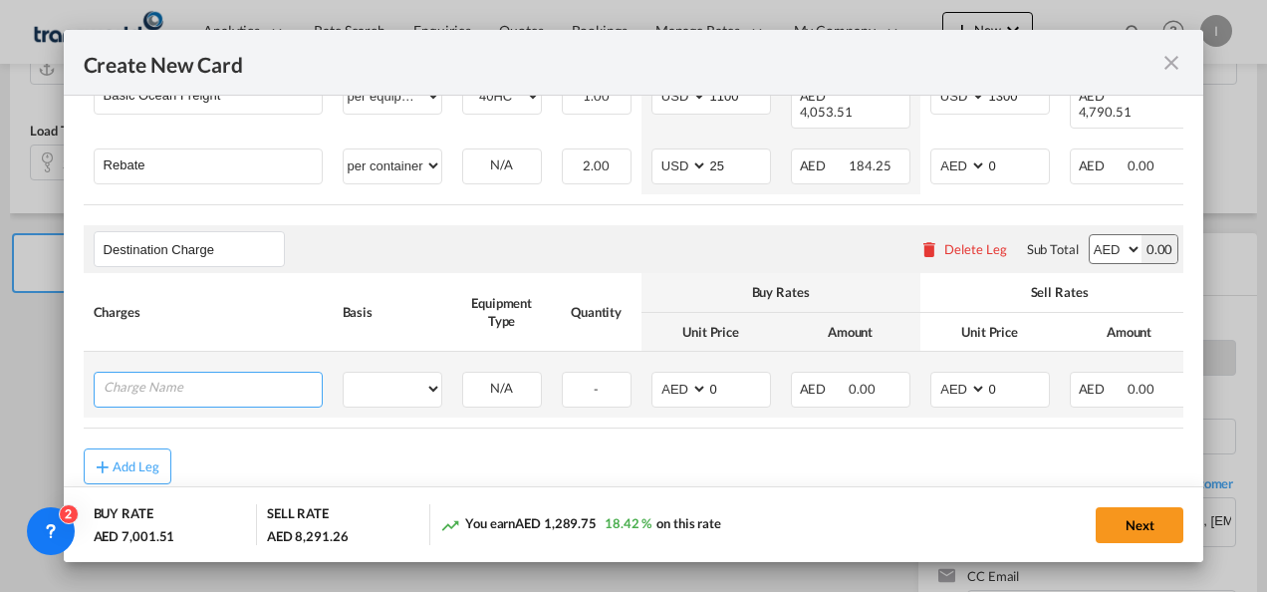
click at [191, 373] on input "Charge Name" at bounding box center [213, 388] width 218 height 30
type input "O"
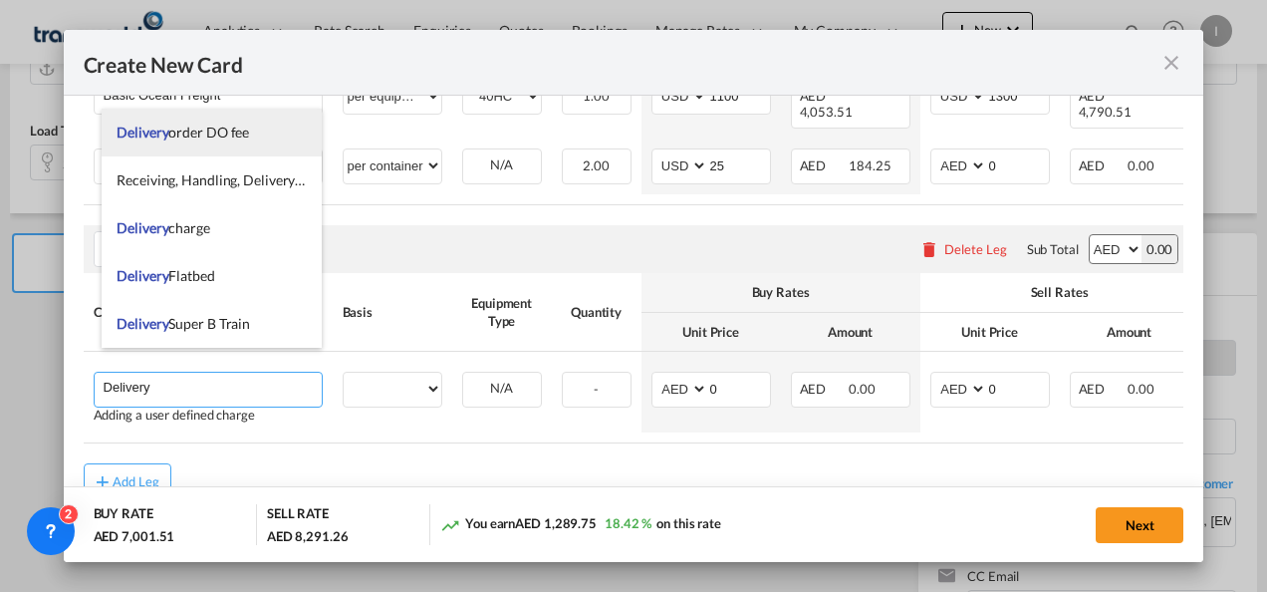
click at [170, 135] on span "Delivery order DO fee" at bounding box center [183, 132] width 132 height 17
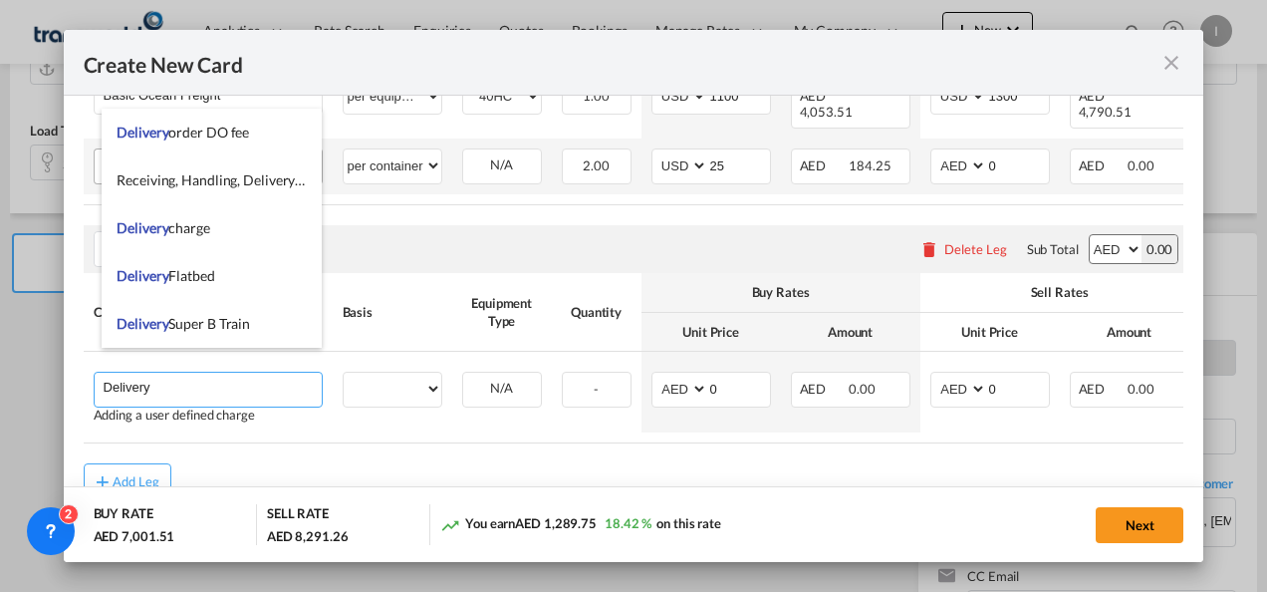
type input "Delivery order DO fee"
select select "per B/L"
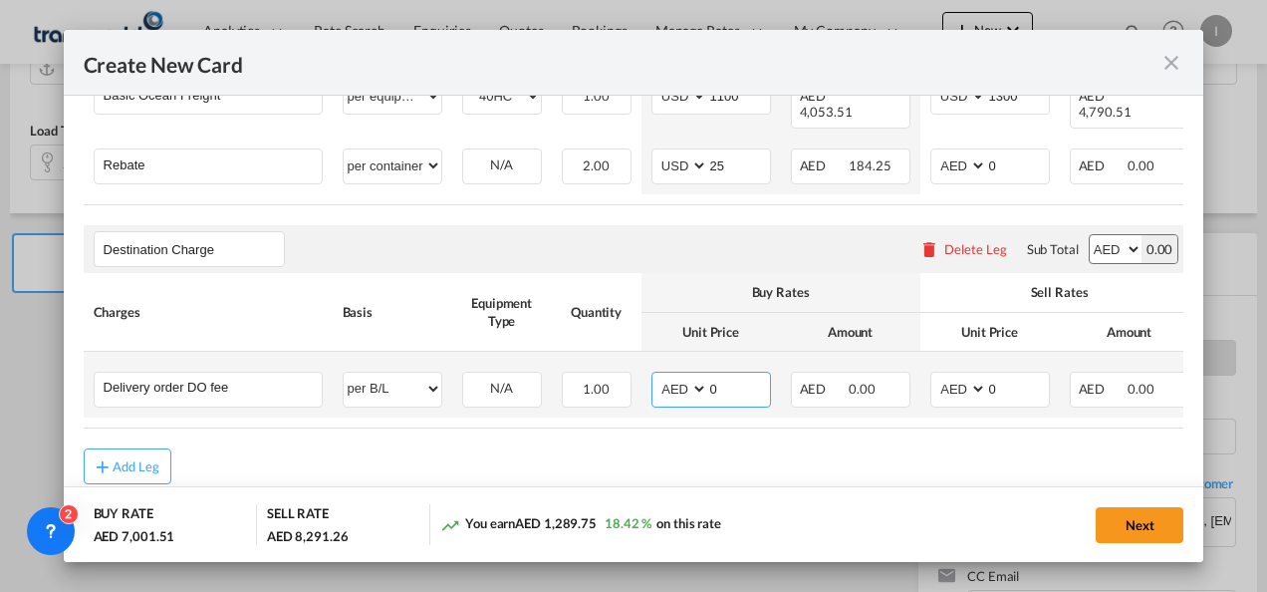
drag, startPoint x: 731, startPoint y: 366, endPoint x: 701, endPoint y: 377, distance: 31.8
click at [701, 377] on md-input-container "AED AFN ALL AMD ANG AOA ARS AUD AWG AZN BAM BBD BDT BGN BHD BIF BMD BND [PERSON…" at bounding box center [712, 390] width 120 height 36
type input "525"
drag, startPoint x: 1028, startPoint y: 360, endPoint x: 938, endPoint y: 367, distance: 89.9
click at [938, 372] on md-input-container "AED AFN ALL AMD ANG AOA ARS AUD AWG AZN BAM BBD BDT BGN BHD BIF BMD BND [PERSON…" at bounding box center [990, 390] width 120 height 36
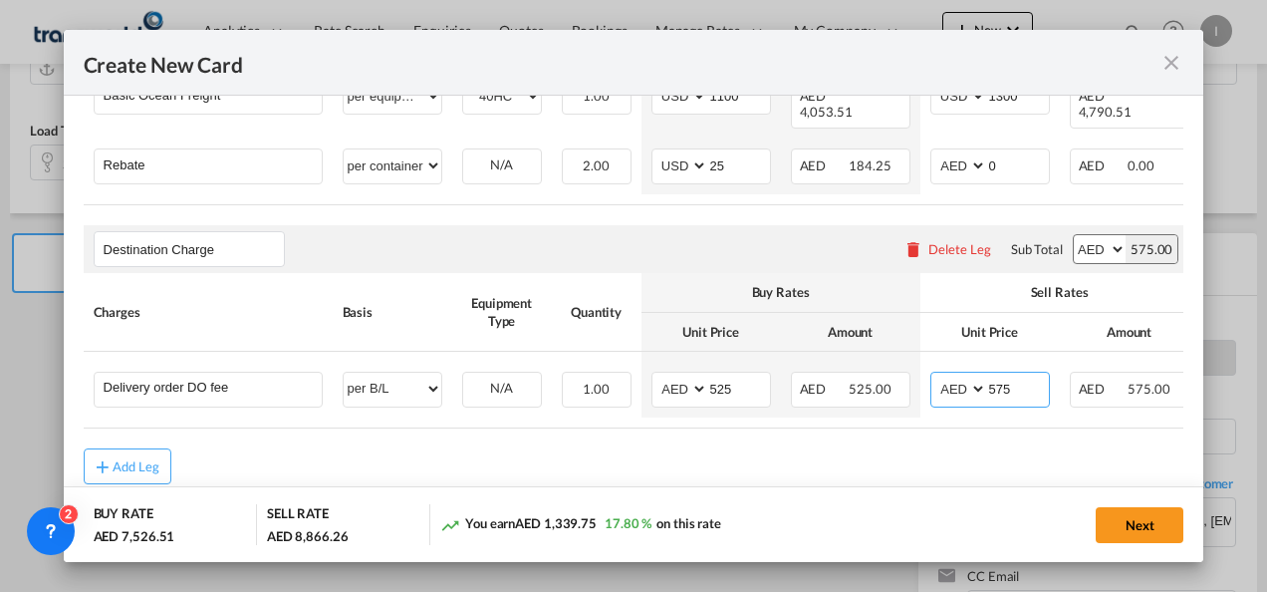
type input "575"
click at [747, 475] on md-content "Main Freight Please enter leg name Leg Name Already Exists Delete Leg Sub Total…" at bounding box center [634, 202] width 1101 height 717
click at [780, 411] on rate-modification "Main Freight Please enter leg name Leg Name Already Exists Delete Leg Sub Total…" at bounding box center [634, 164] width 1101 height 641
drag, startPoint x: 781, startPoint y: 411, endPoint x: 1107, endPoint y: 409, distance: 325.8
click at [1107, 409] on rate-modification "Main Freight Please enter leg name Leg Name Already Exists Delete Leg Sub Total…" at bounding box center [634, 164] width 1101 height 641
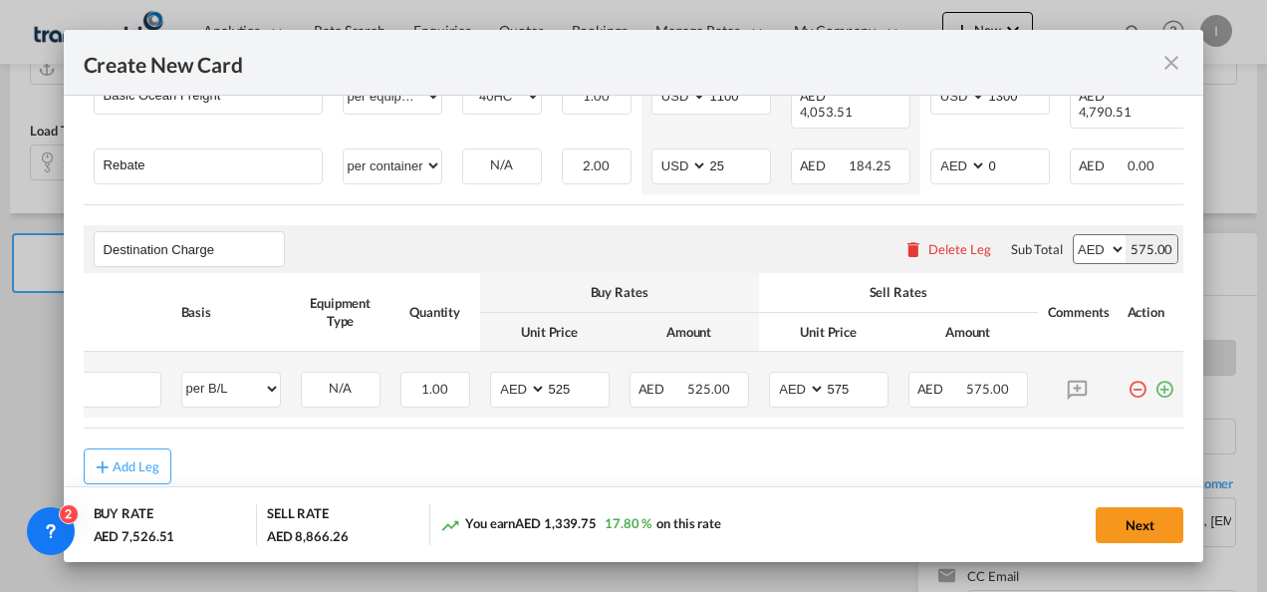
click at [1155, 372] on md-icon "icon-plus-circle-outline green-400-fg" at bounding box center [1165, 382] width 20 height 20
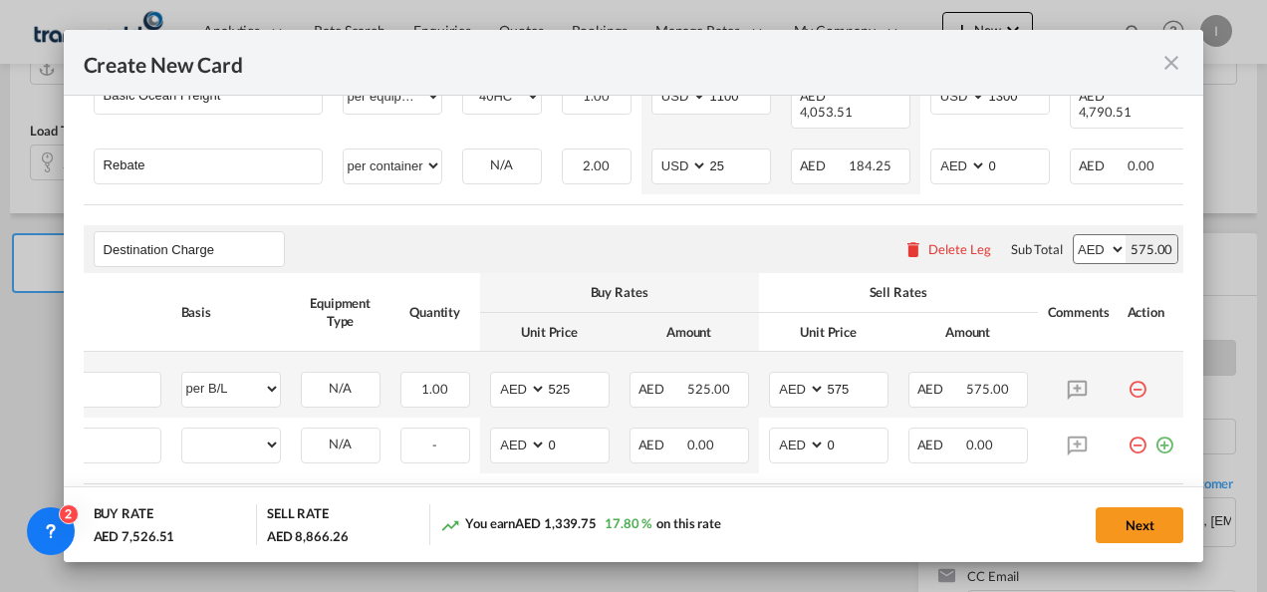
scroll to position [0, 20]
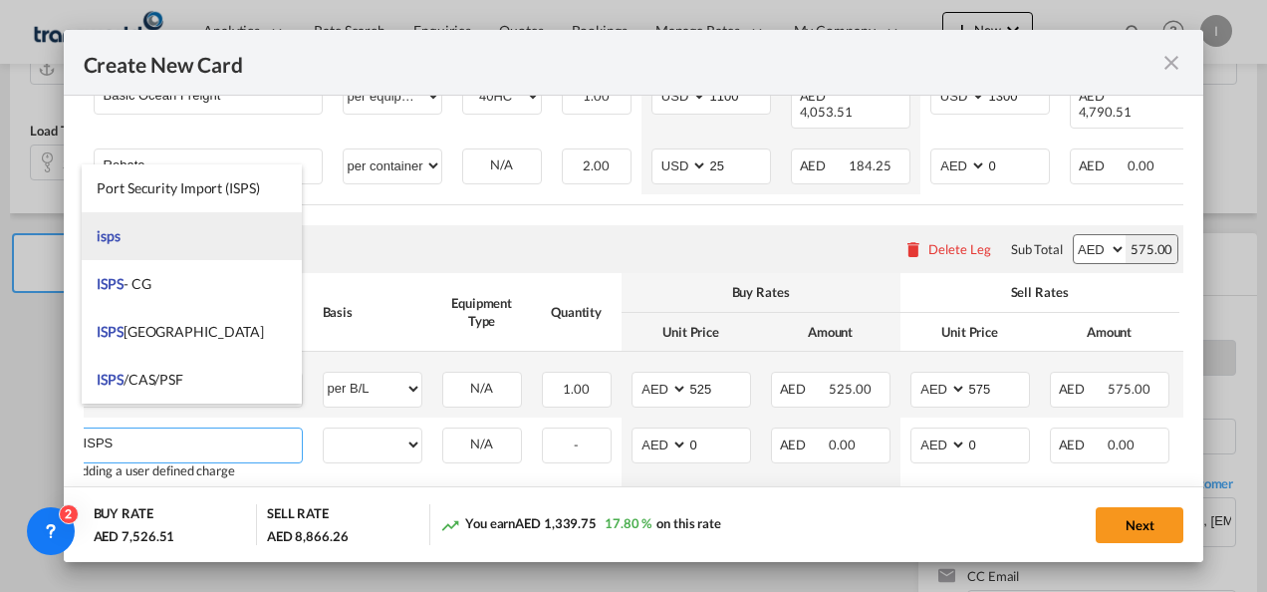
click at [136, 236] on li "isps" at bounding box center [192, 236] width 220 height 48
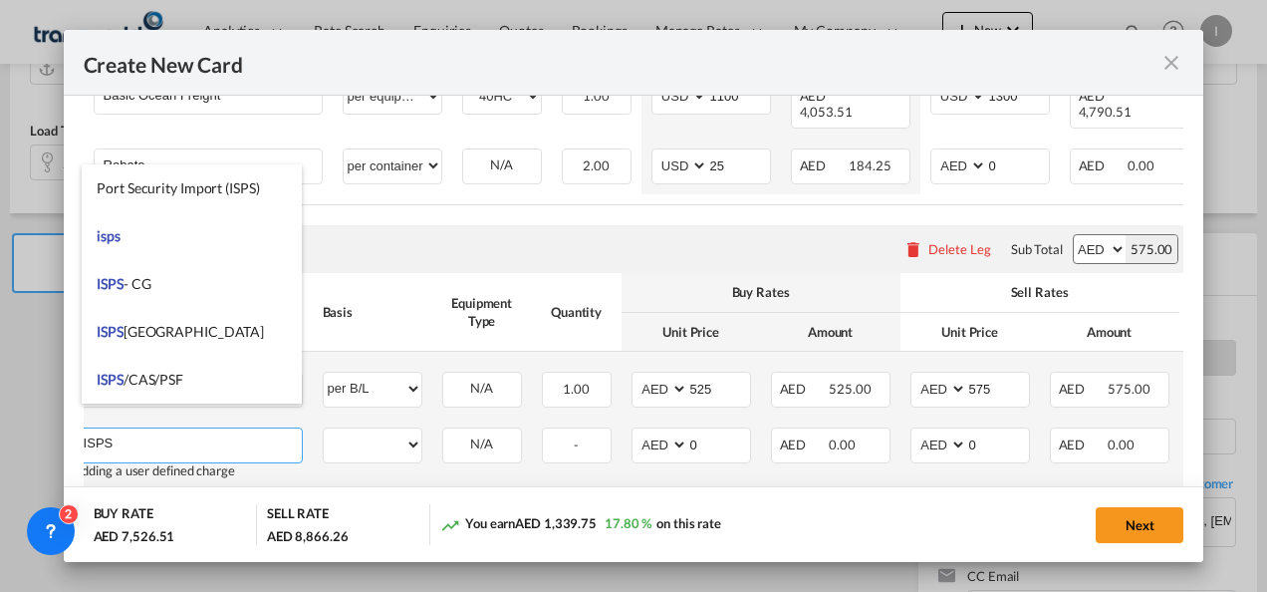
type input "isps"
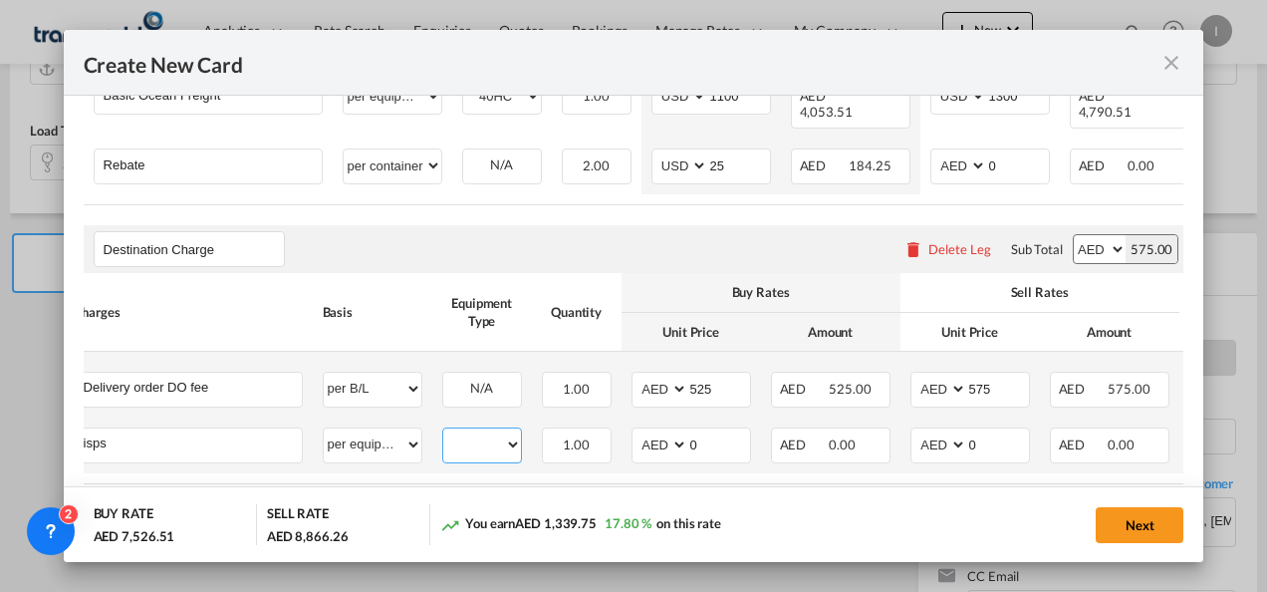
click at [490, 431] on select "20GP 40HC" at bounding box center [482, 444] width 78 height 27
drag, startPoint x: 392, startPoint y: 418, endPoint x: 389, endPoint y: 406, distance: 12.3
click at [392, 428] on select "per equipment per container per B/L per shipping bill per shipment per pallet p…" at bounding box center [373, 444] width 98 height 32
select select "per container"
click at [324, 428] on select "per equipment per container per B/L per shipping bill per shipment per pallet p…" at bounding box center [373, 444] width 98 height 32
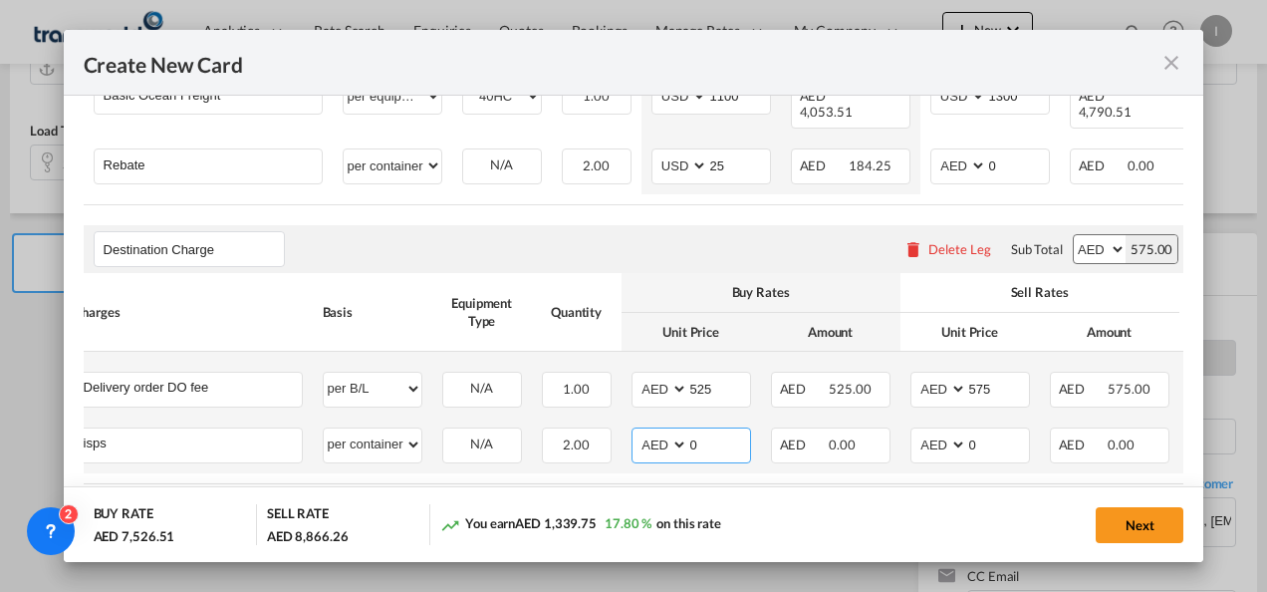
click at [662, 427] on md-input-container "AED AFN ALL AMD ANG AOA ARS AUD AWG AZN BAM BBD BDT BGN BHD BIF BMD BND [PERSON…" at bounding box center [692, 445] width 120 height 36
type input "195"
click at [598, 514] on div "You earn AED 949.75 12.00 % on this rate" at bounding box center [575, 524] width 270 height 21
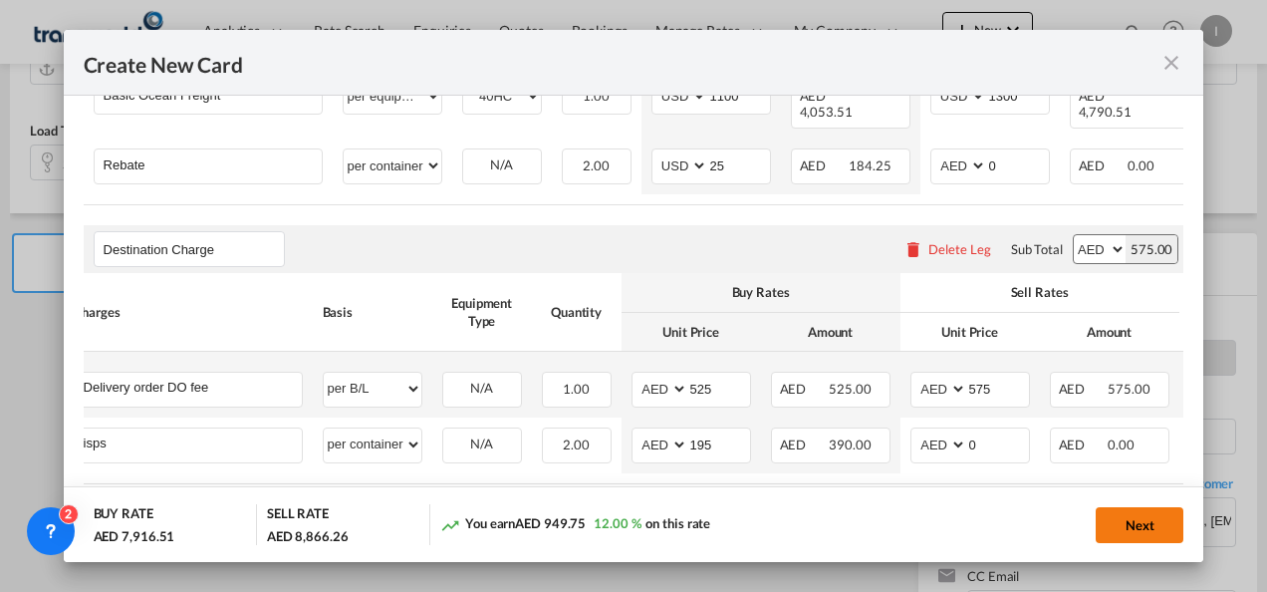
click at [1148, 514] on button "Next" at bounding box center [1140, 525] width 88 height 36
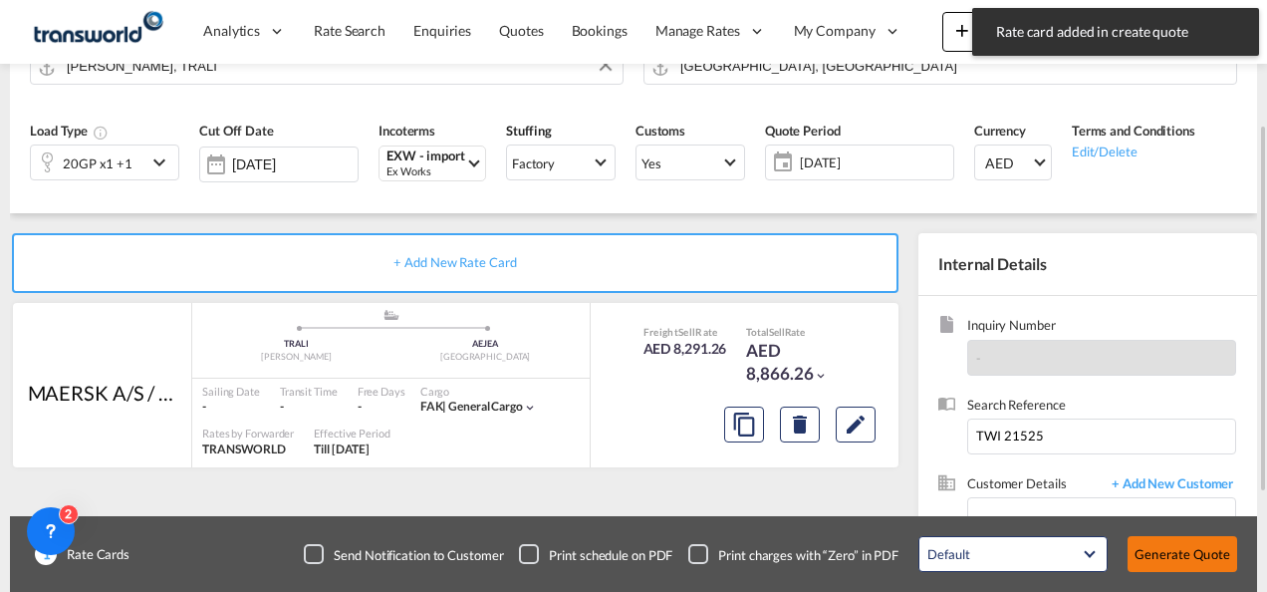
click at [1186, 544] on button "Generate Quote" at bounding box center [1183, 554] width 110 height 36
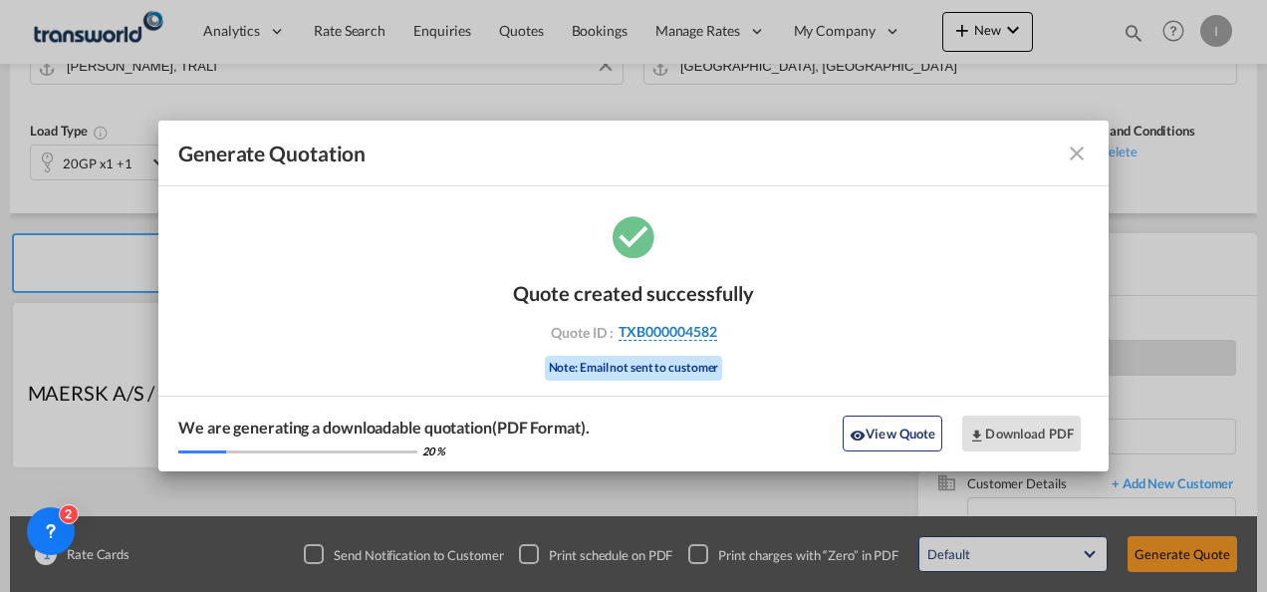
click at [664, 337] on span "TXB000004582" at bounding box center [668, 332] width 99 height 18
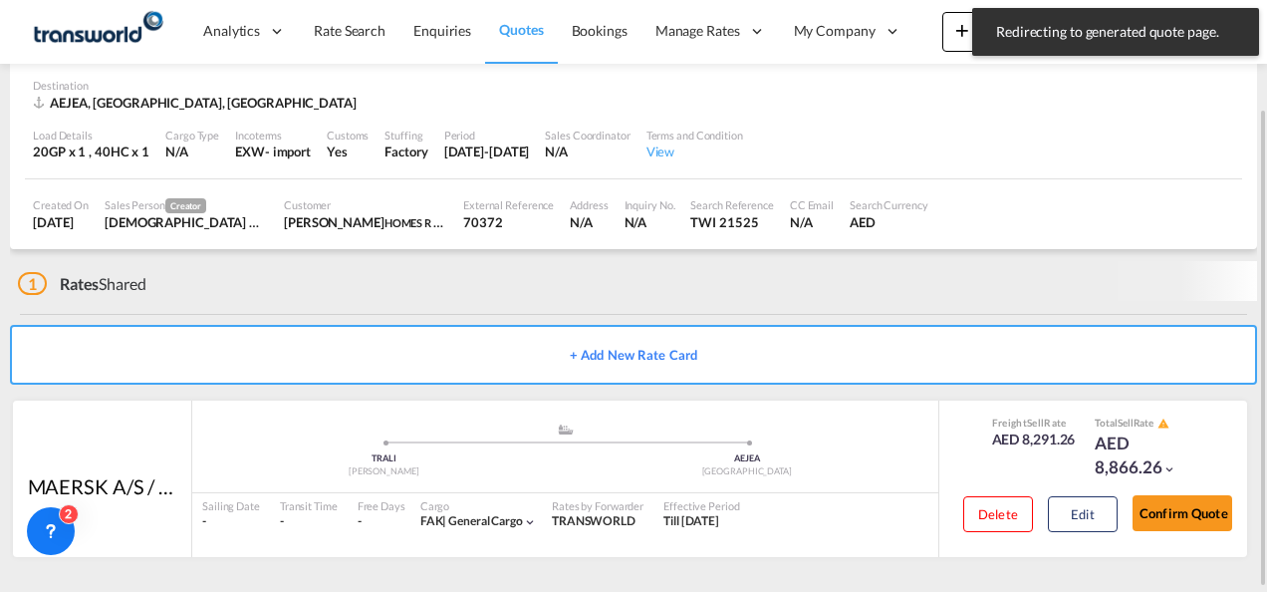
scroll to position [134, 0]
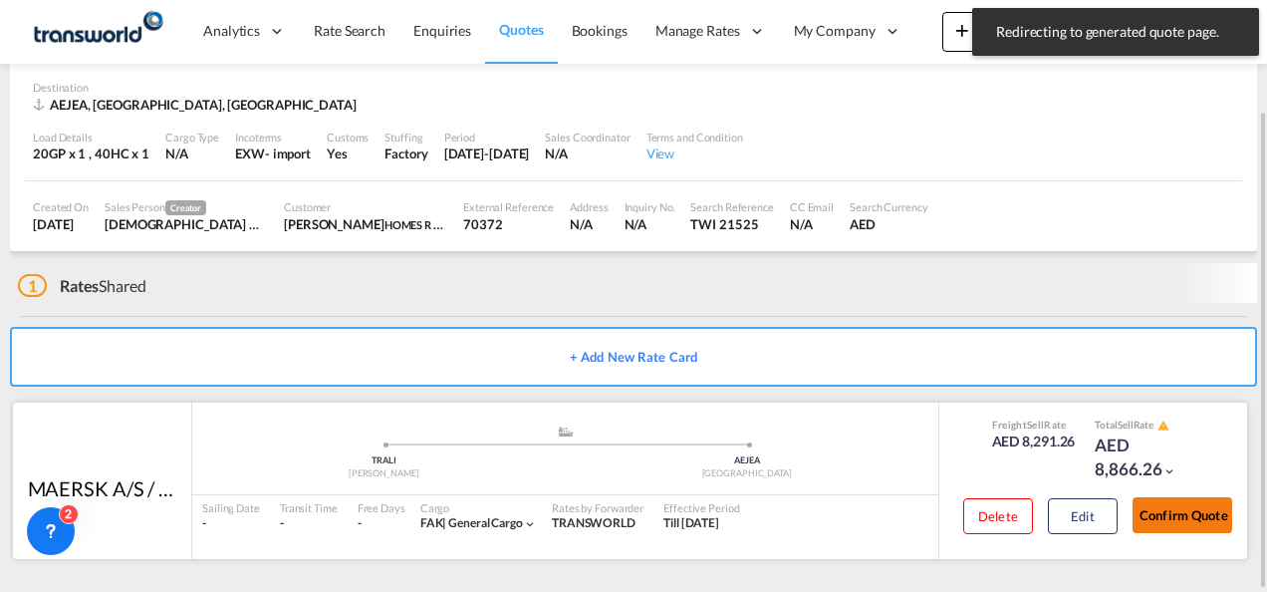
drag, startPoint x: 1169, startPoint y: 522, endPoint x: 1169, endPoint y: 510, distance: 12.0
click at [1169, 524] on button "Confirm Quote" at bounding box center [1183, 515] width 100 height 36
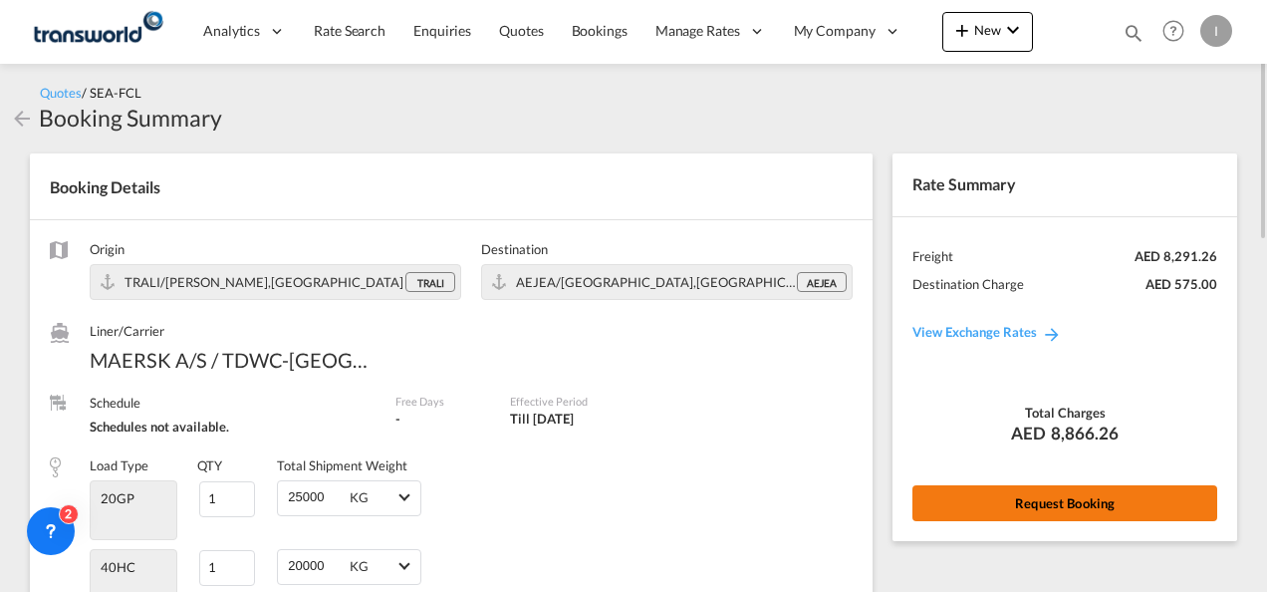
click at [1042, 487] on button "Request Booking" at bounding box center [1065, 503] width 305 height 36
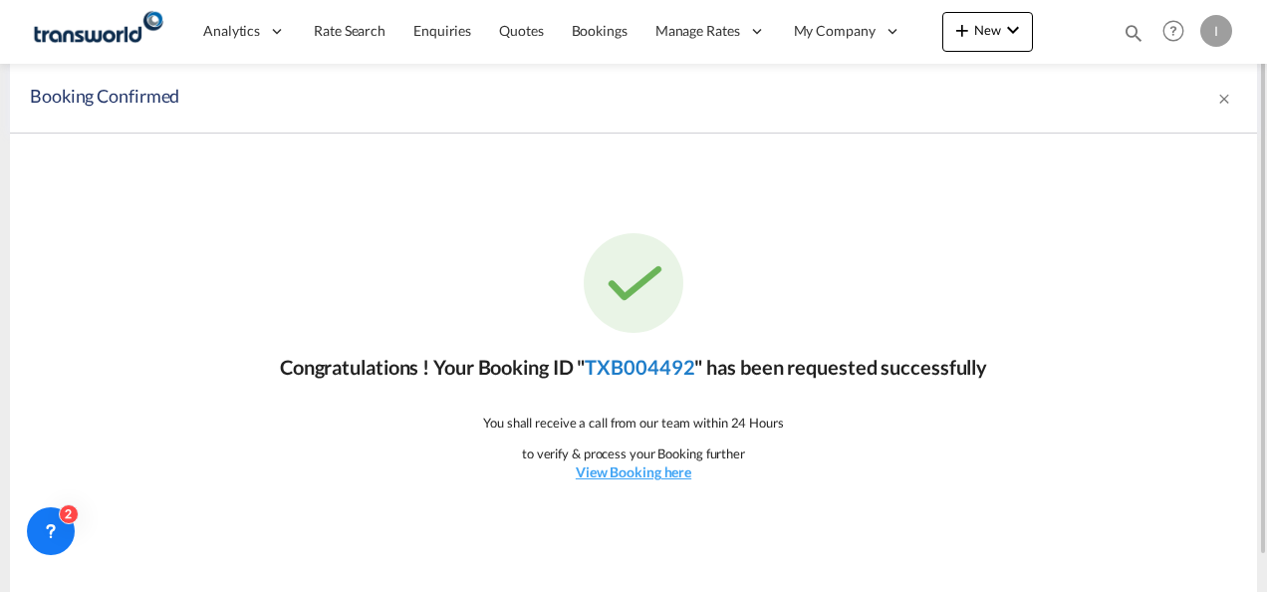
click at [644, 375] on link "TXB004492" at bounding box center [640, 367] width 110 height 24
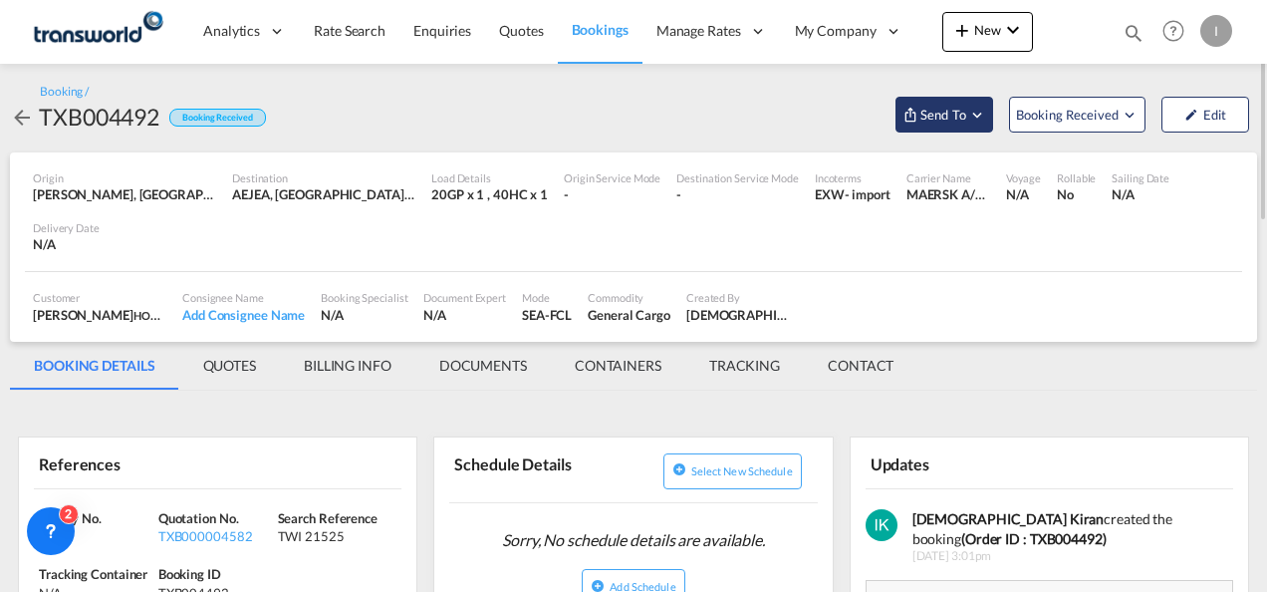
click at [977, 128] on button "Send To" at bounding box center [945, 115] width 98 height 36
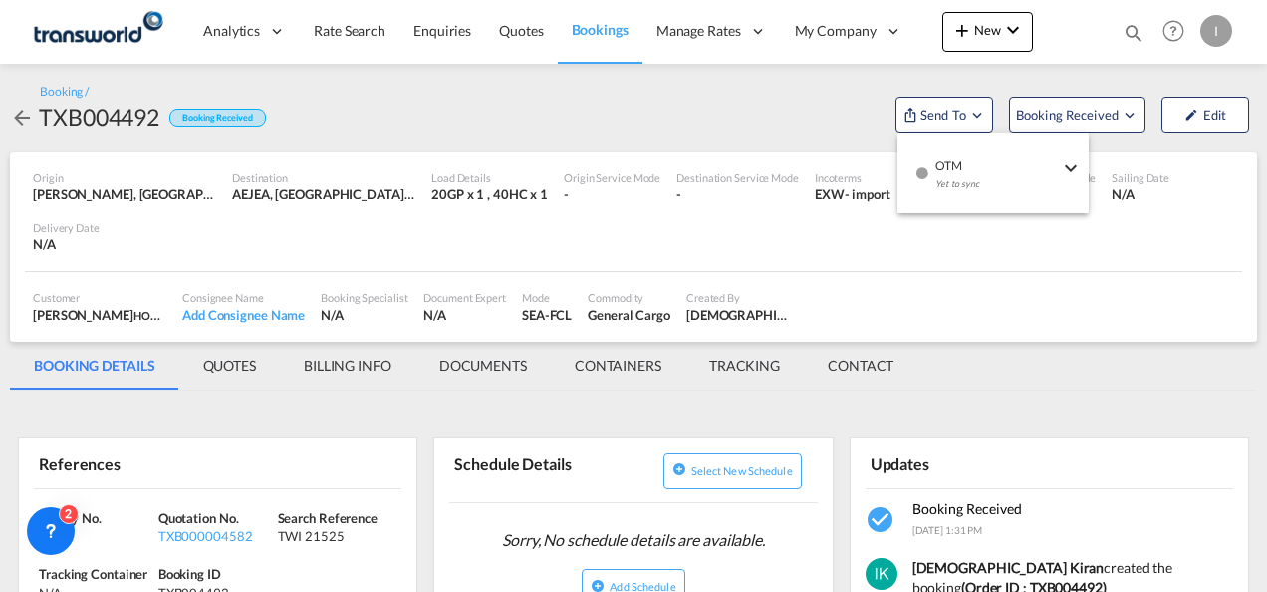
click at [970, 179] on div "Yet to sync" at bounding box center [997, 189] width 124 height 42
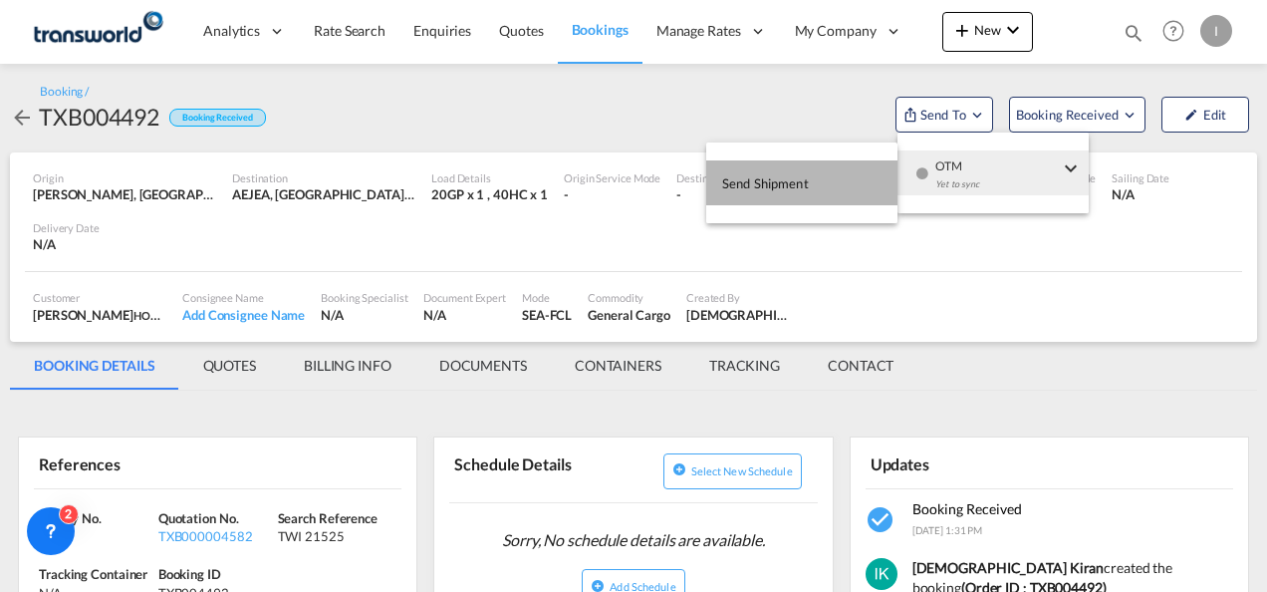
click at [797, 193] on span "Send Shipment" at bounding box center [765, 183] width 87 height 32
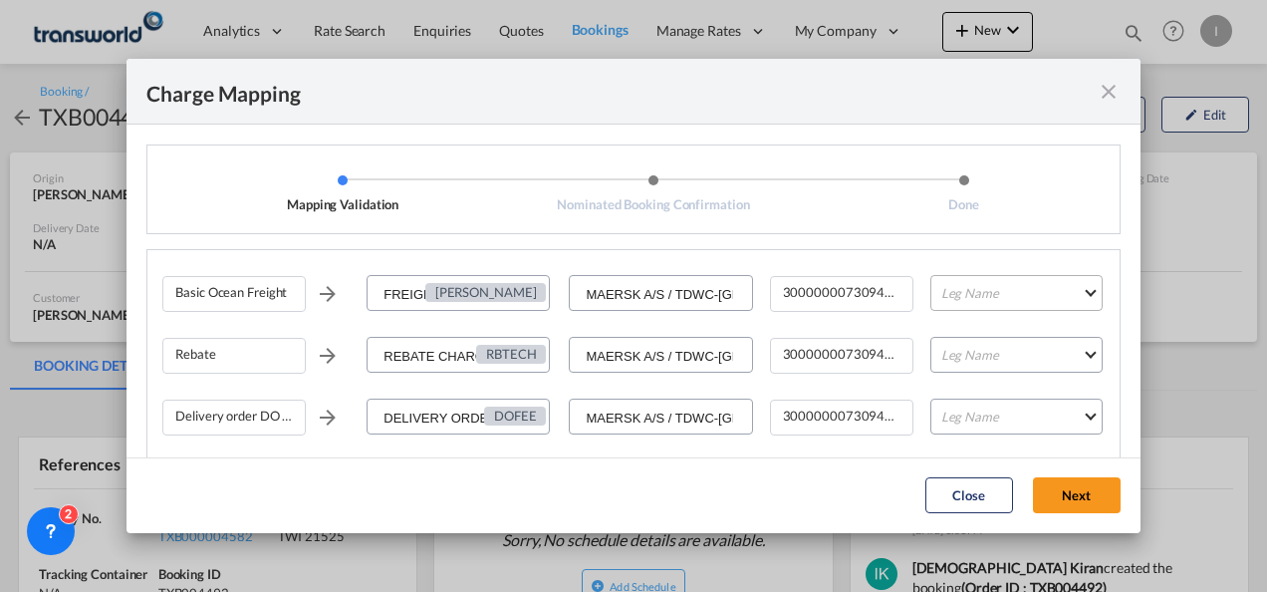
click at [983, 284] on md-select "Leg Name HANDLING ORIGIN VESSEL HANDLING DESTINATION OTHERS TL PICK UP CUSTOMS …" at bounding box center [1016, 293] width 172 height 36
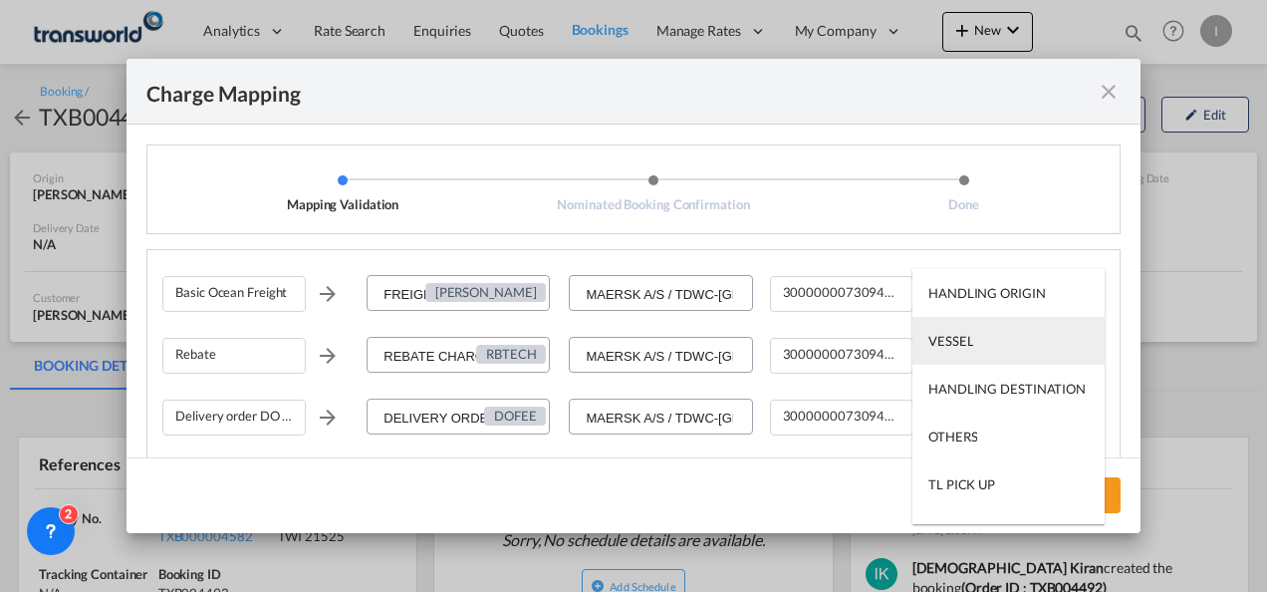
click at [973, 344] on md-option "VESSEL" at bounding box center [1009, 341] width 192 height 48
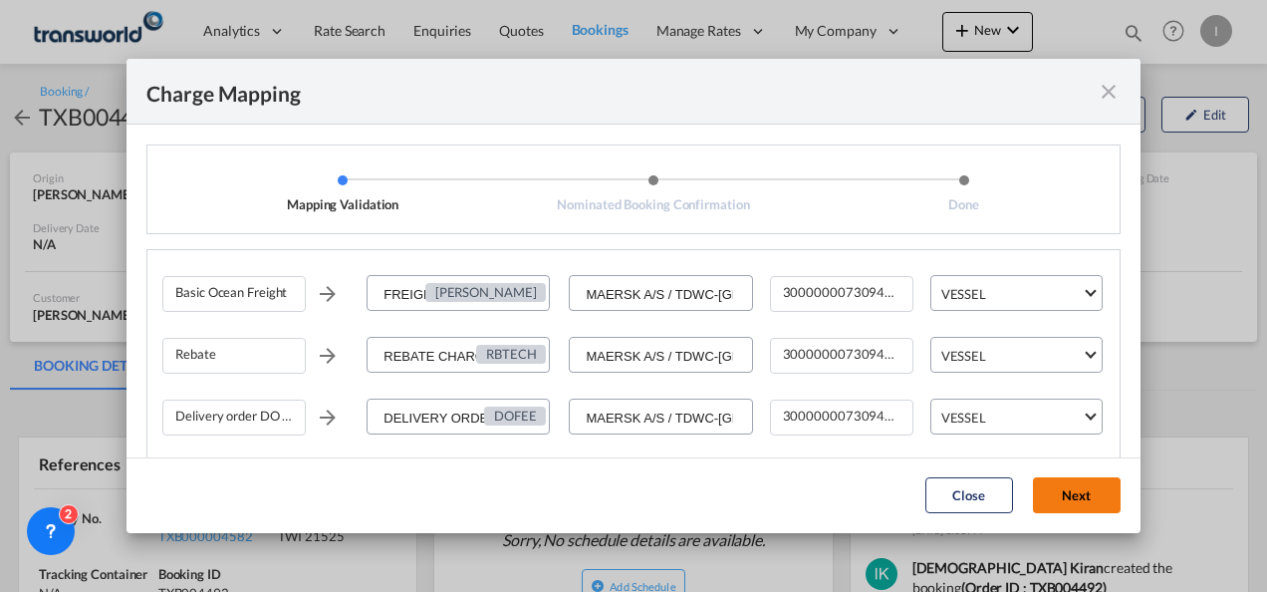
click at [1071, 492] on button "Next" at bounding box center [1077, 495] width 88 height 36
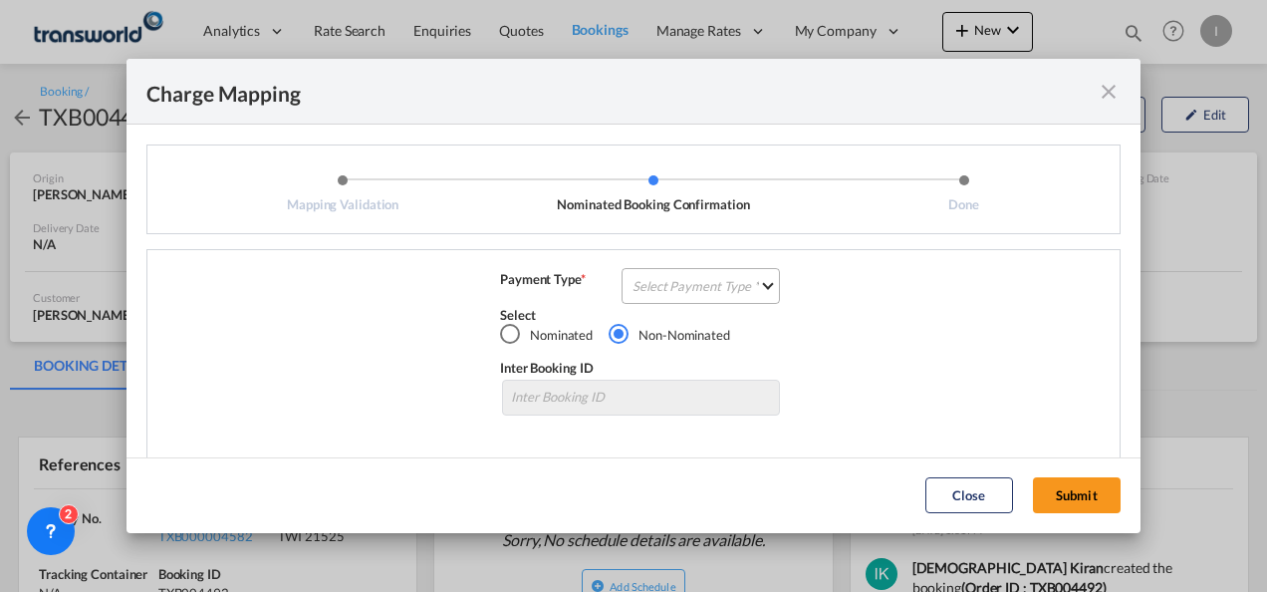
click at [622, 279] on md-select "Select Payment Type COLLECT PREPAID" at bounding box center [701, 286] width 158 height 36
click at [679, 283] on div "COLLECT" at bounding box center [655, 286] width 57 height 18
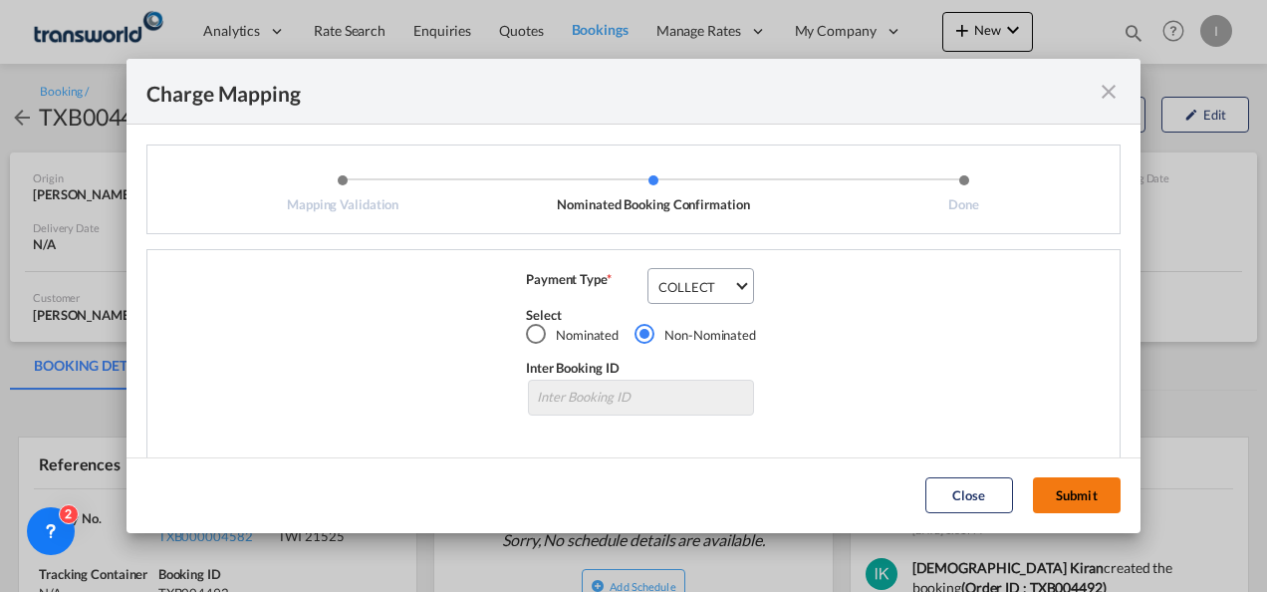
click at [1058, 494] on button "Submit" at bounding box center [1077, 495] width 88 height 36
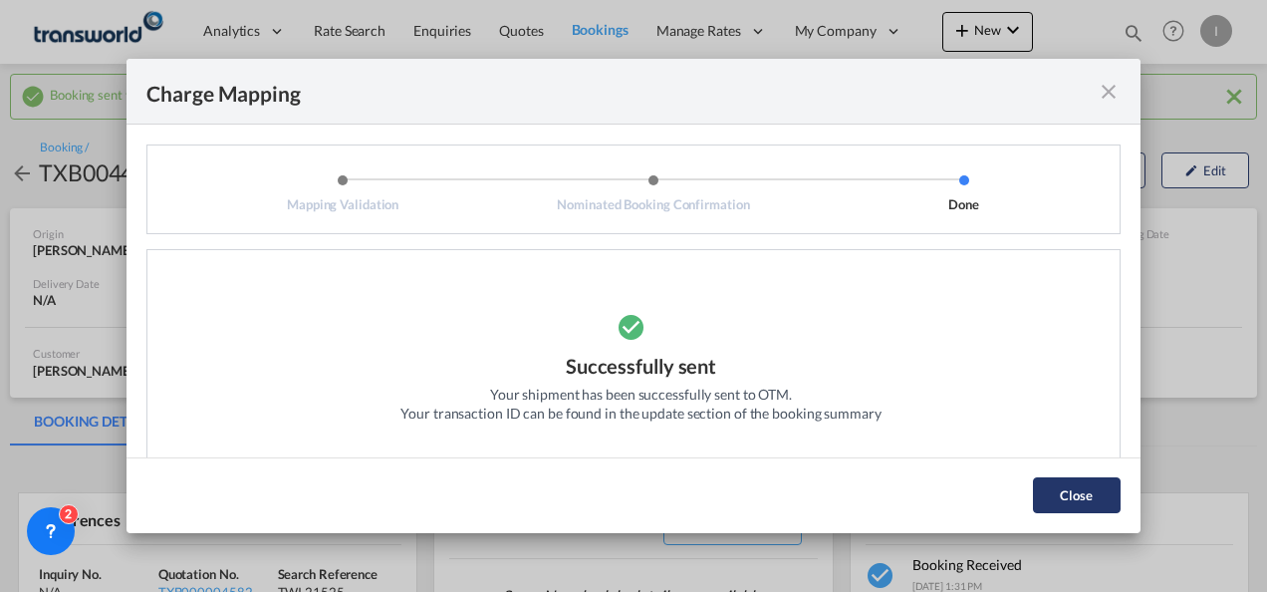
click at [1060, 502] on button "Close" at bounding box center [1077, 495] width 88 height 36
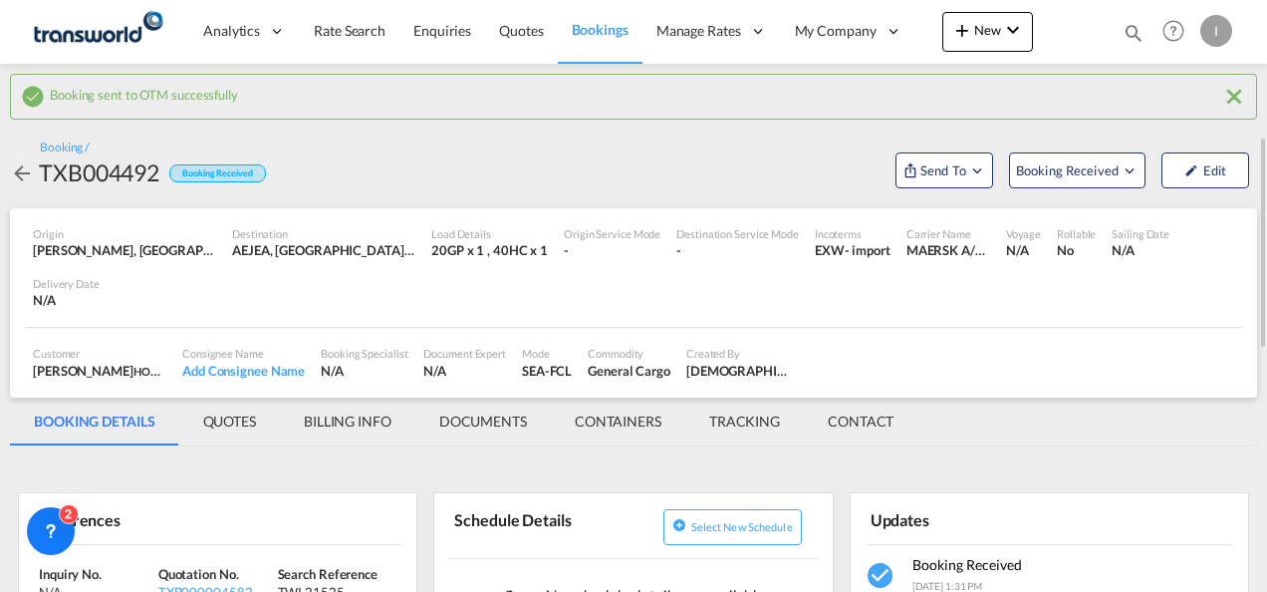
scroll to position [199, 0]
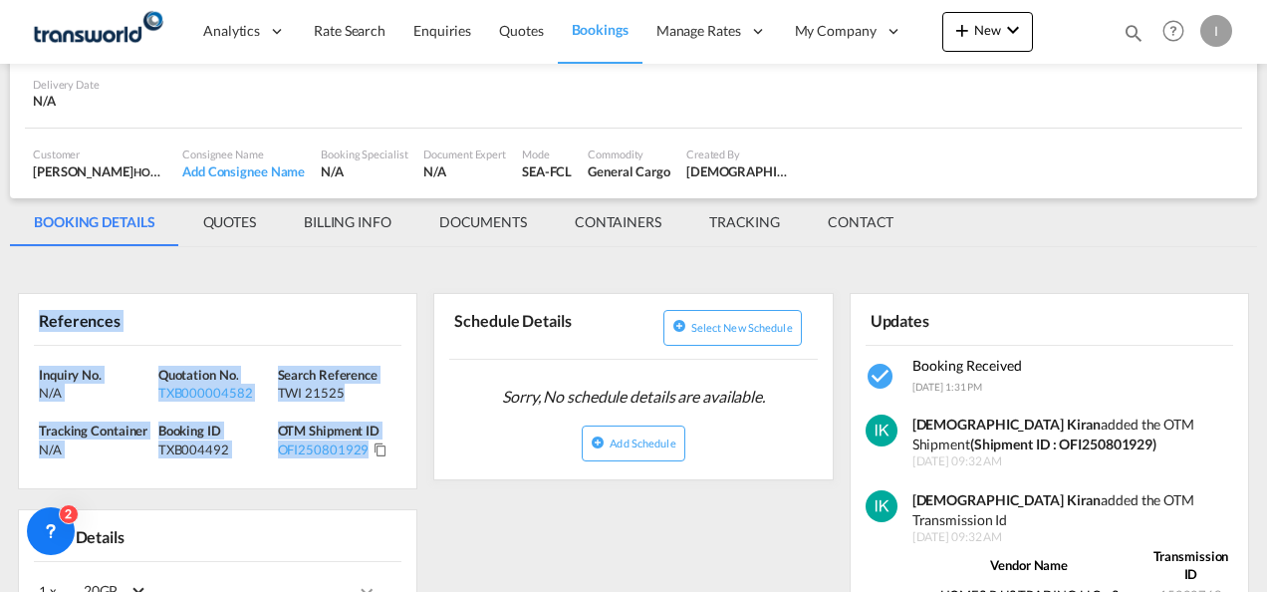
drag, startPoint x: 401, startPoint y: 461, endPoint x: -4, endPoint y: 343, distance: 422.4
click at [0, 343] on html "Analytics Reports Dashboard Rate Search Enquiries Quotes" at bounding box center [633, 296] width 1267 height 592
copy div "References Inquiry No. N/A Quotation No. TXB000004582 Search Reference TWI 2152…"
